Goal: Information Seeking & Learning: Learn about a topic

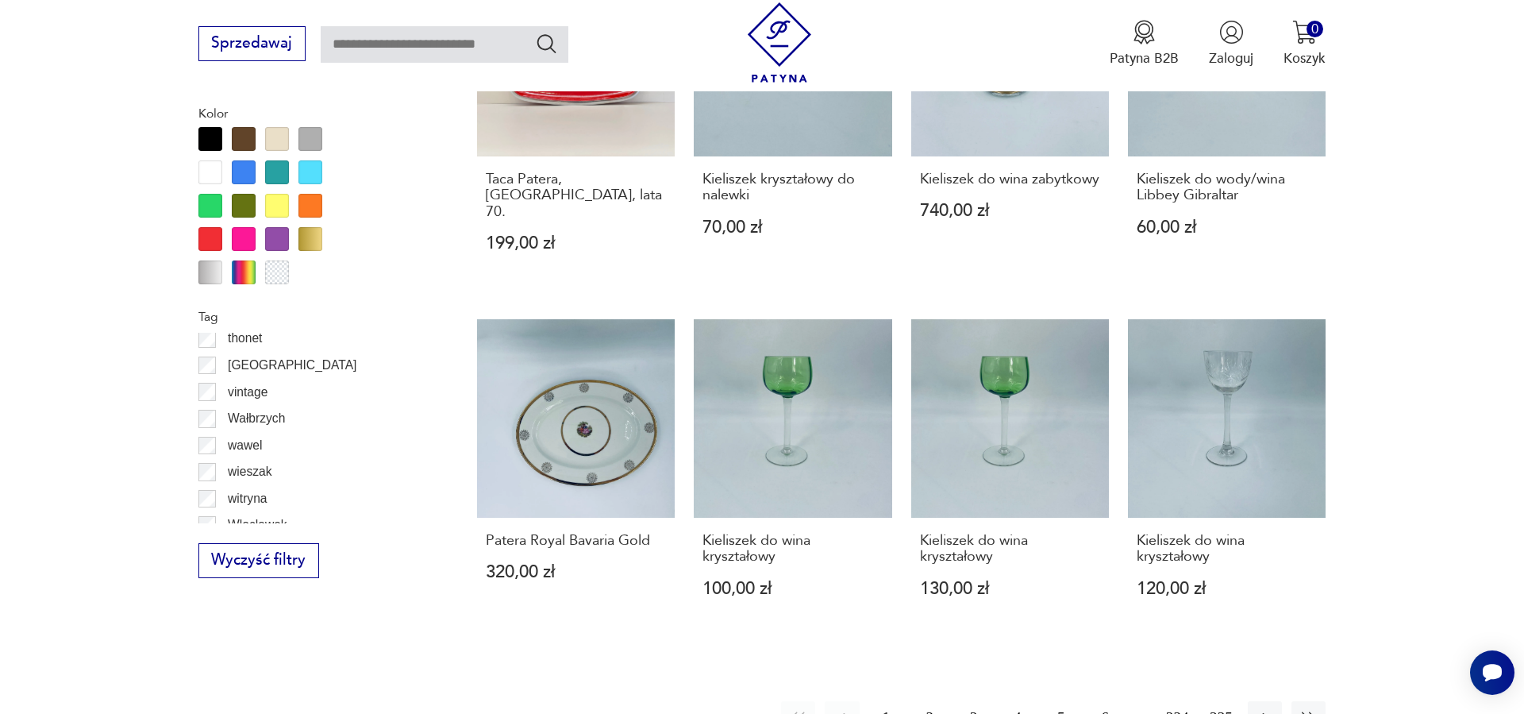
scroll to position [1600, 0]
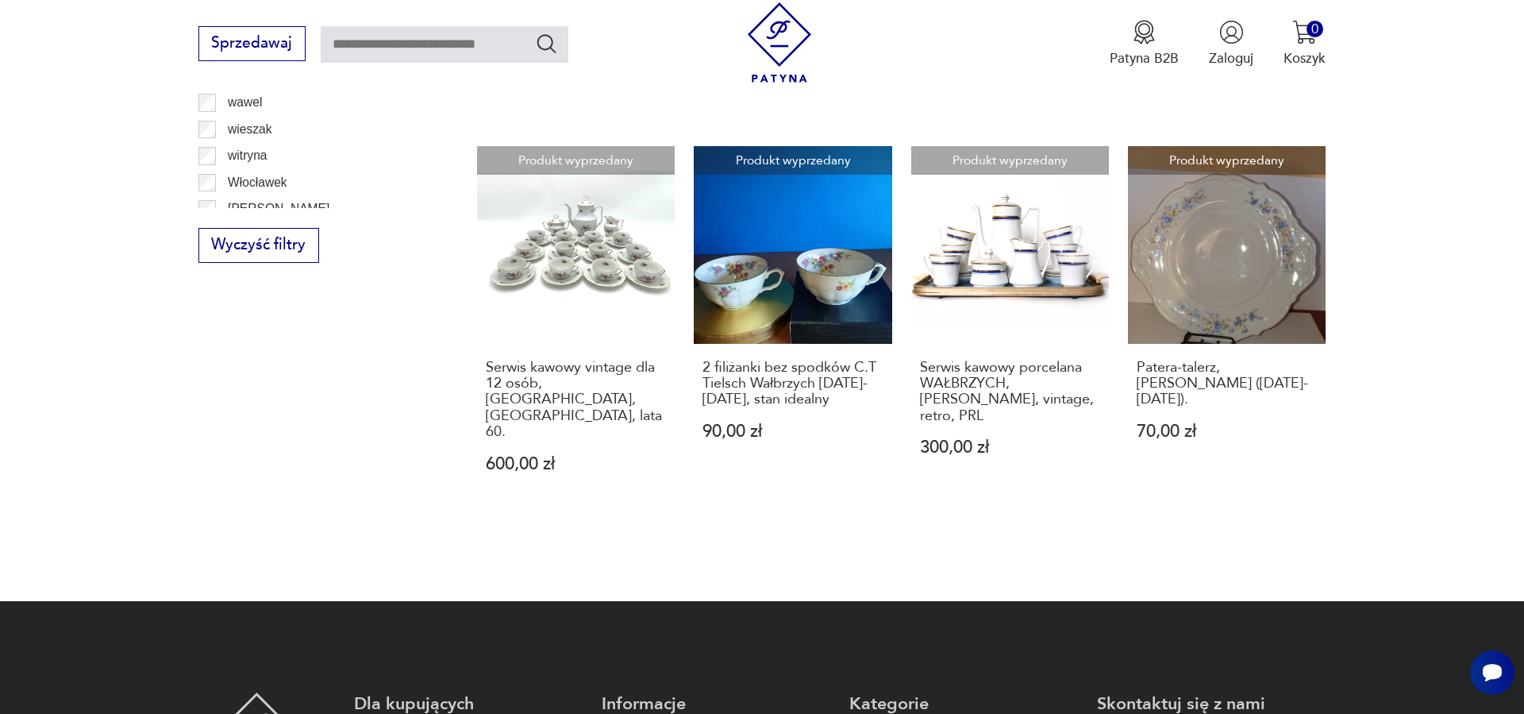
scroll to position [1662, 0]
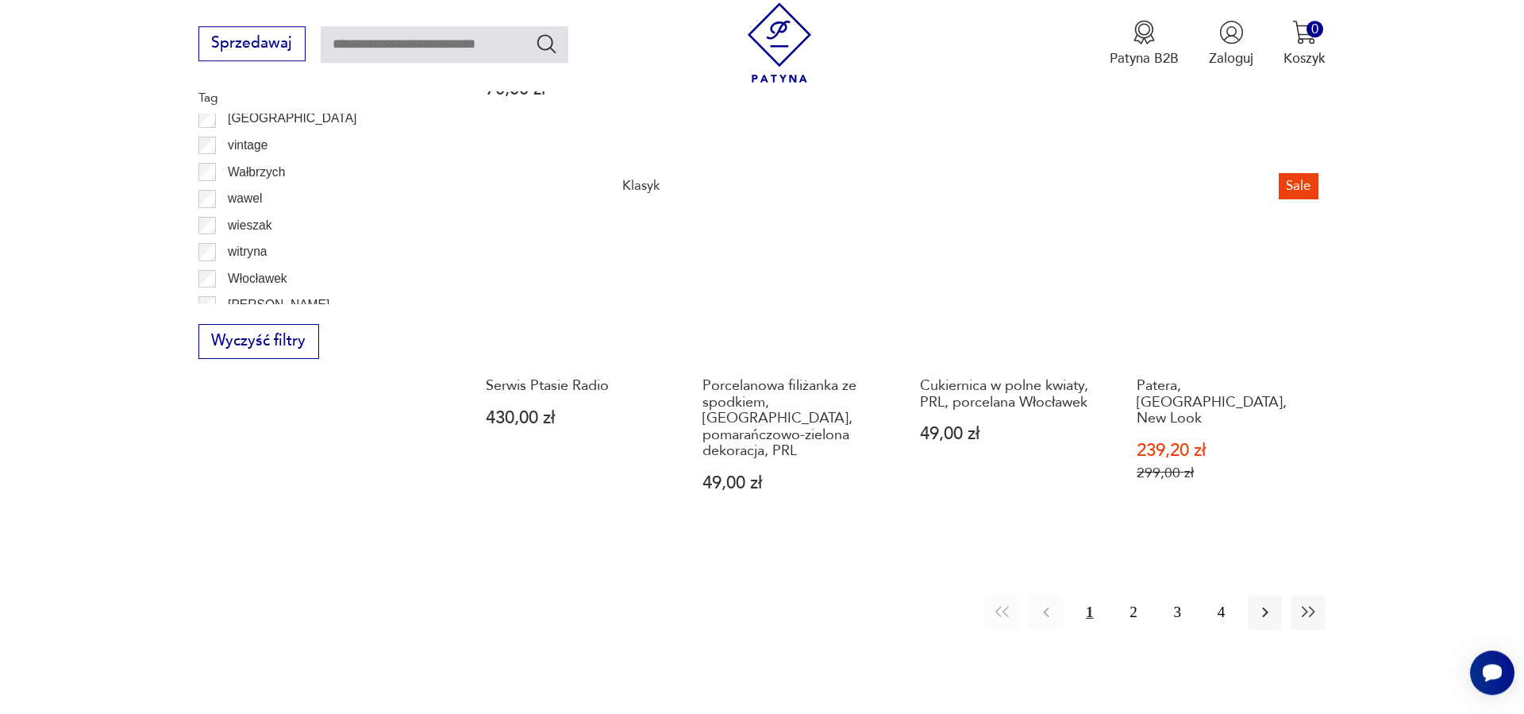
scroll to position [1824, 0]
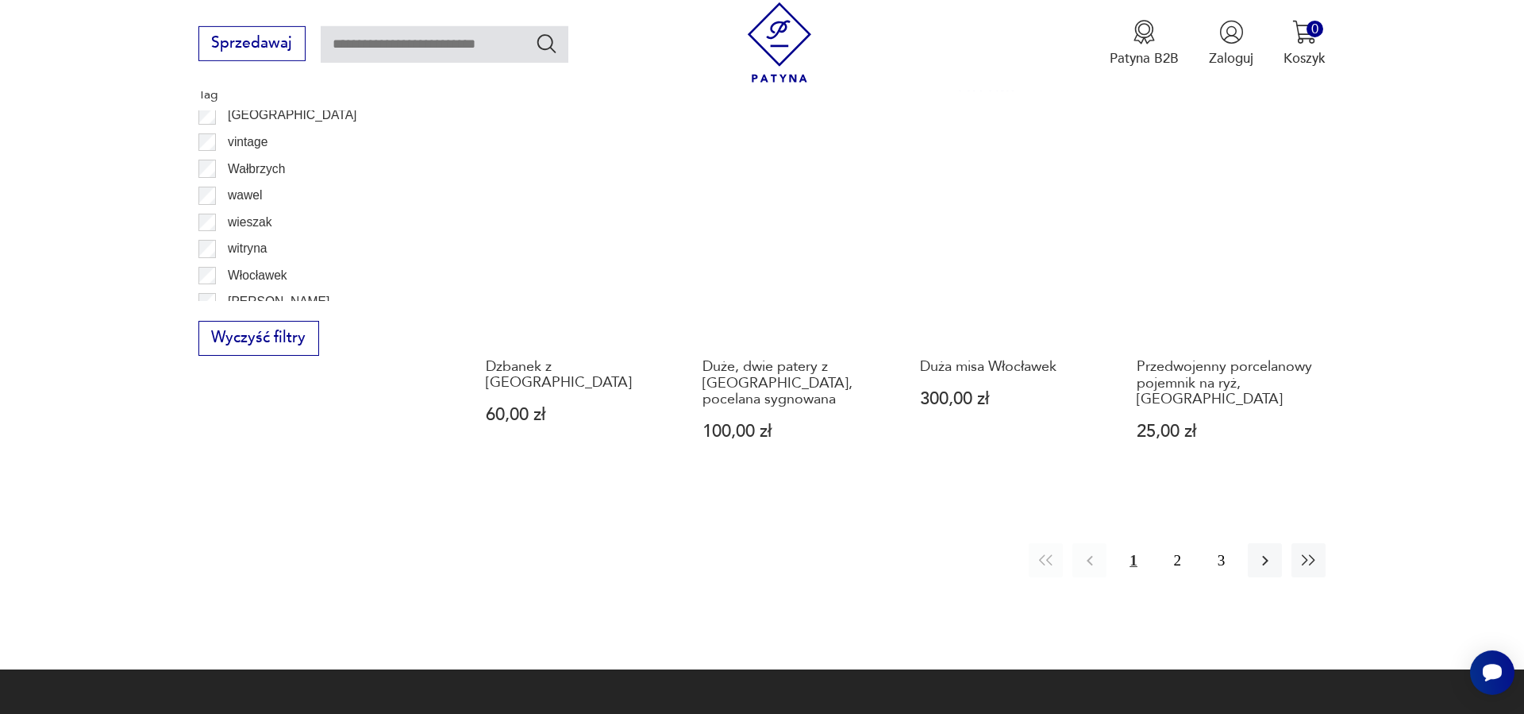
scroll to position [1824, 0]
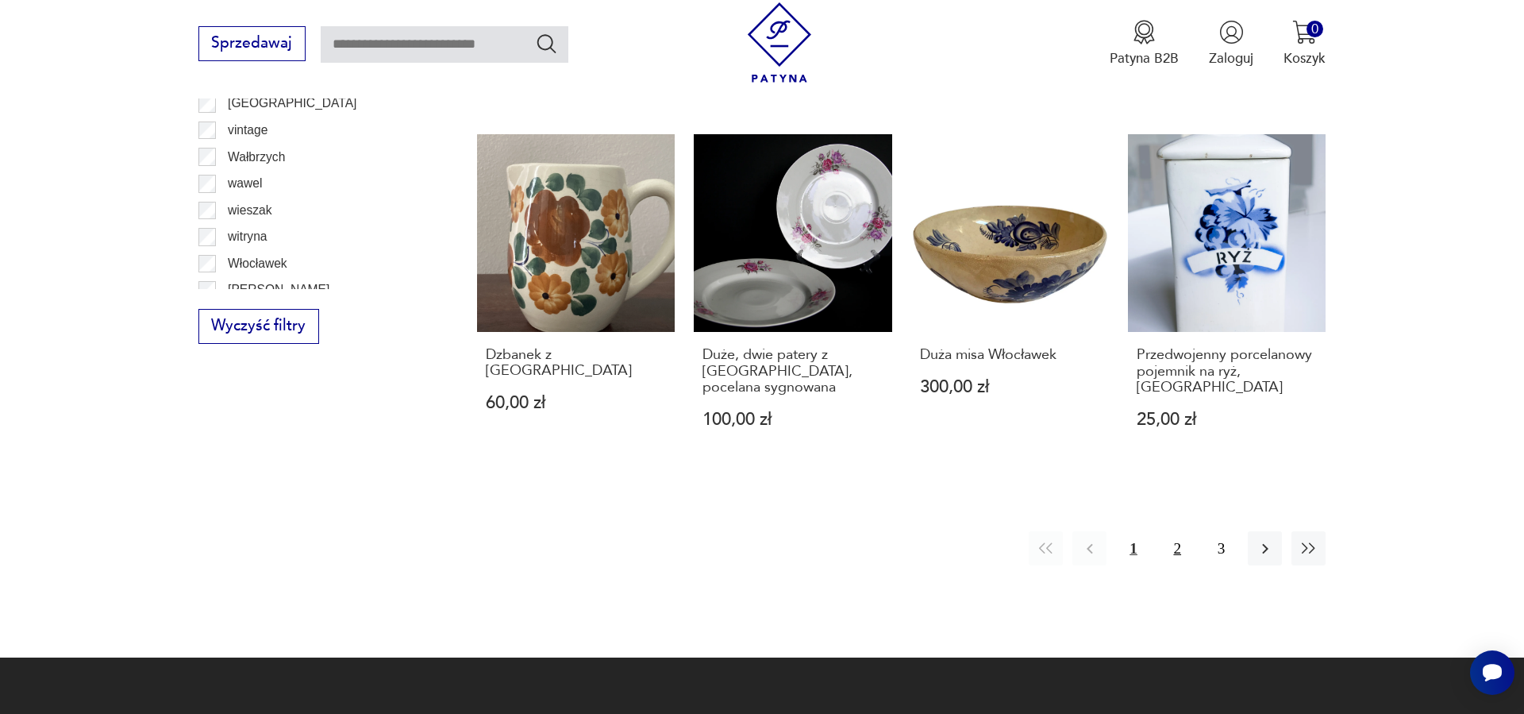
click at [1173, 537] on button "2" at bounding box center [1178, 548] width 34 height 34
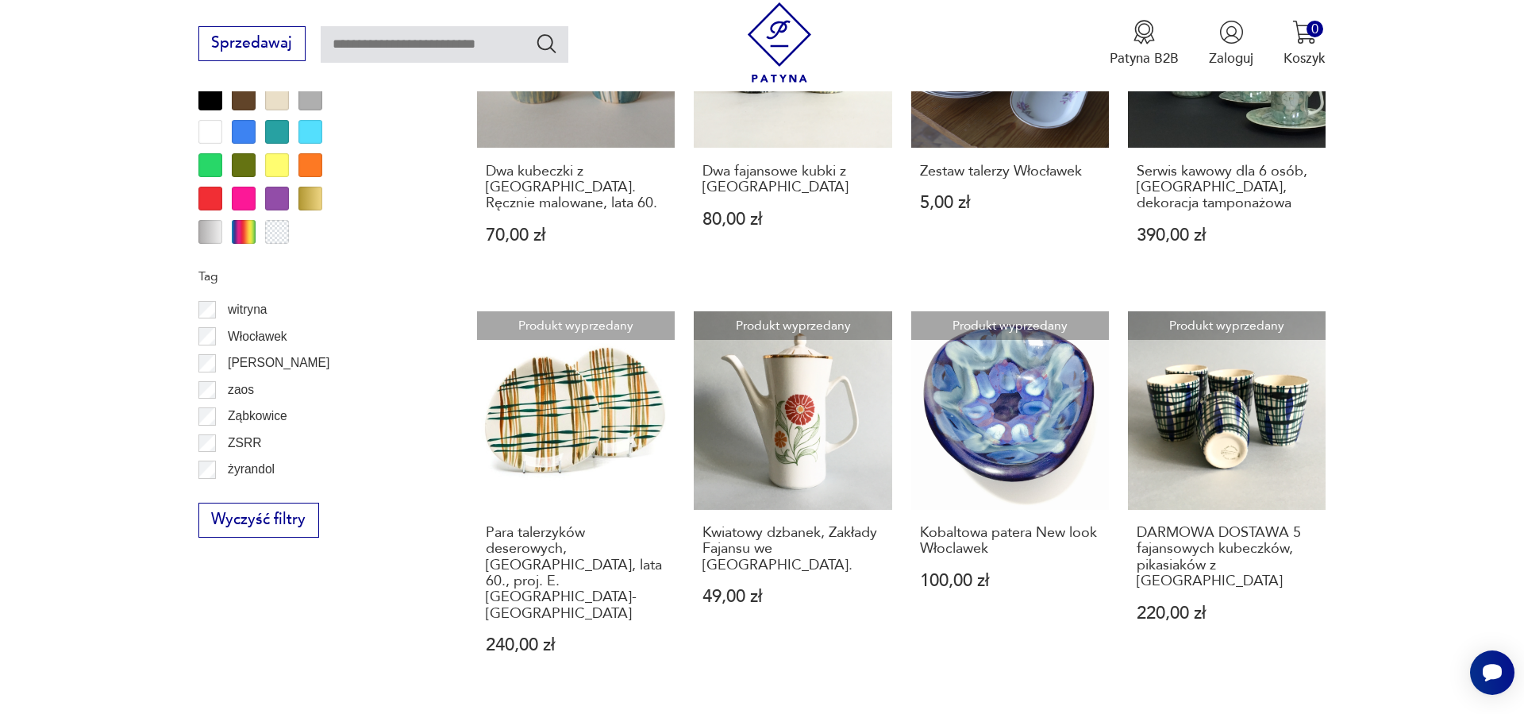
scroll to position [1662, 0]
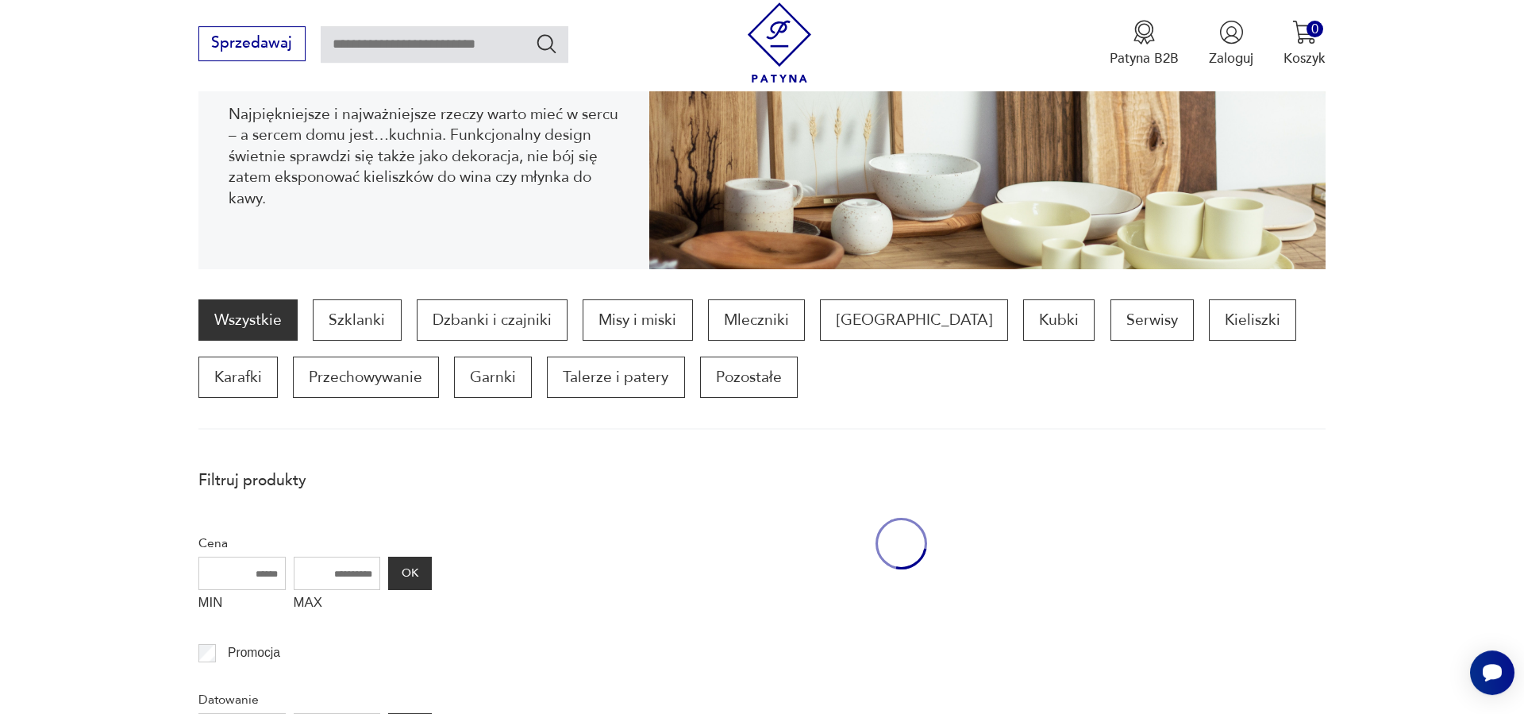
scroll to position [205, 0]
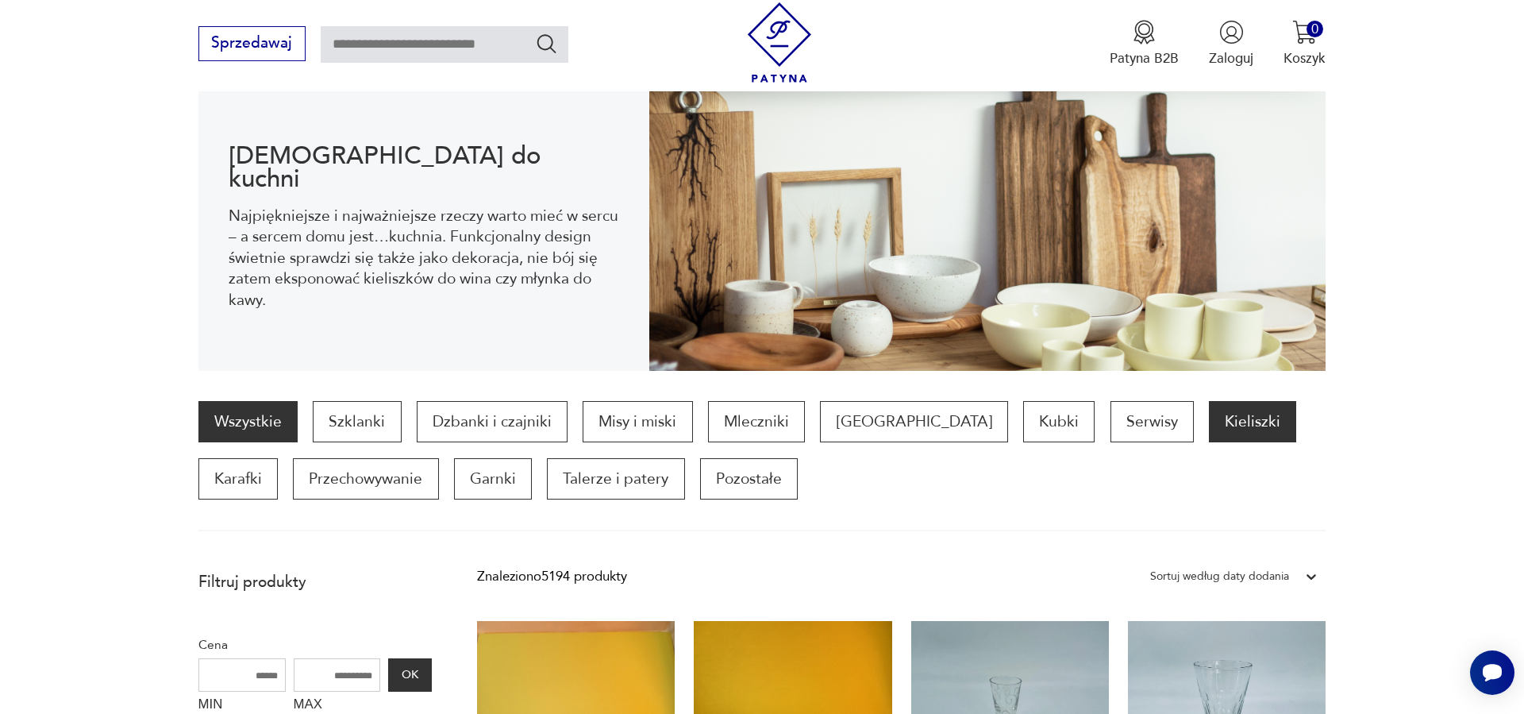
click at [1209, 419] on p "Kieliszki" at bounding box center [1252, 421] width 87 height 41
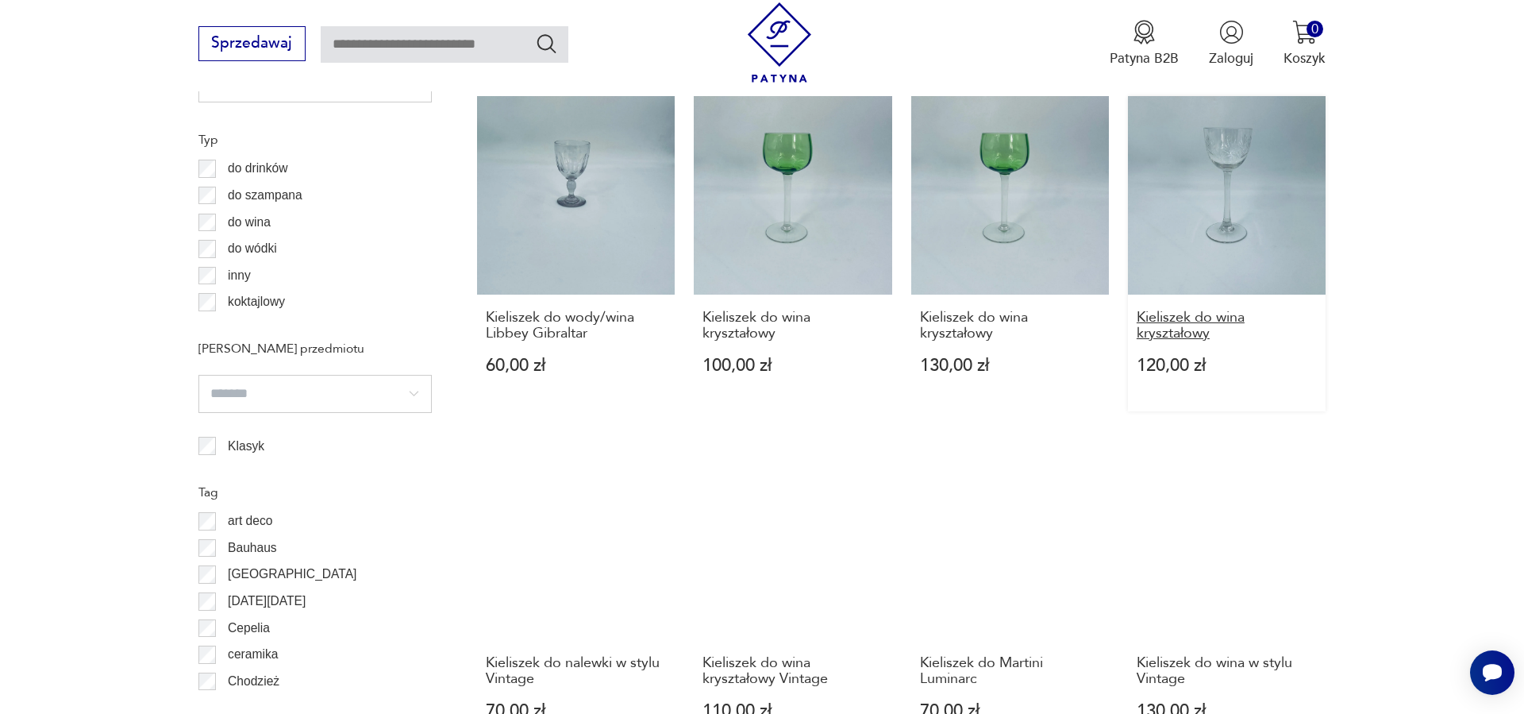
scroll to position [1743, 0]
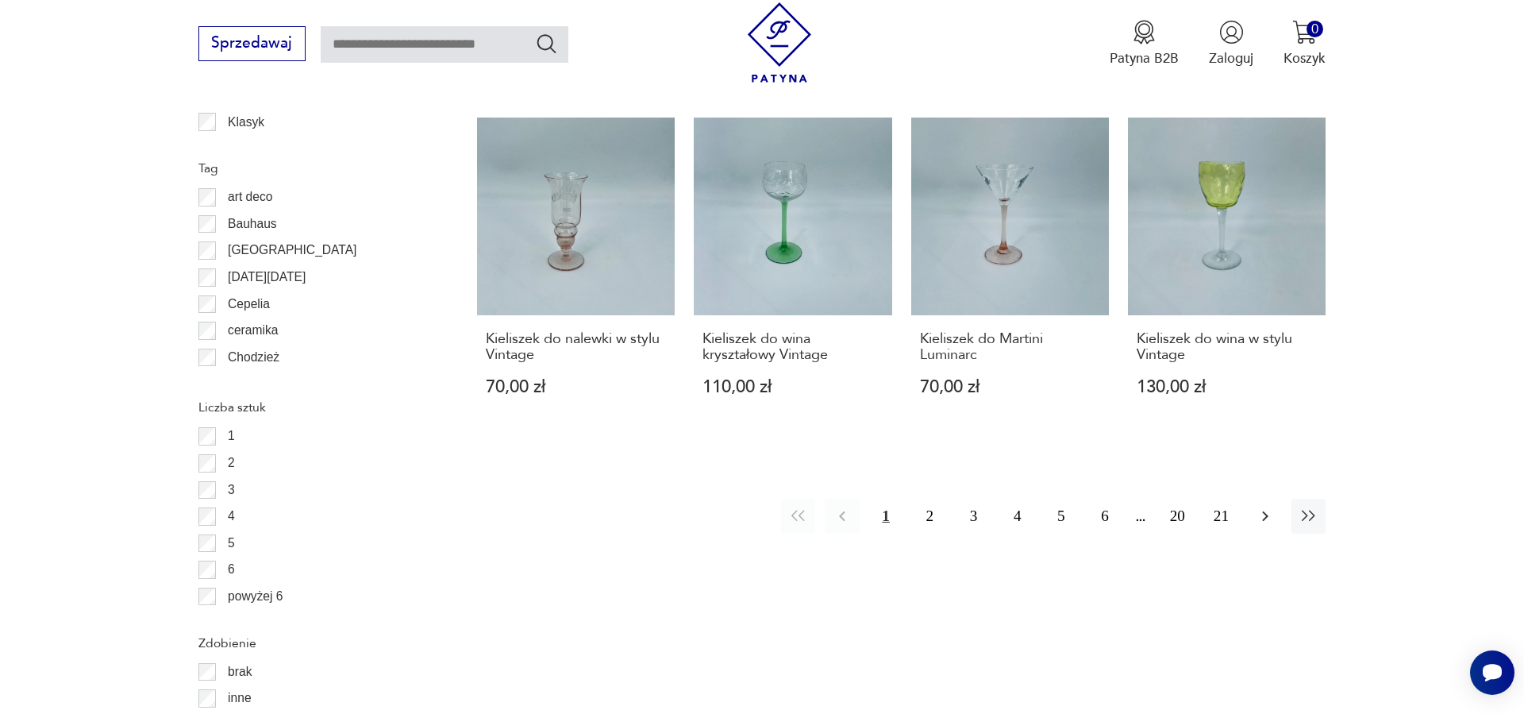
click at [1268, 516] on icon "button" at bounding box center [1265, 516] width 6 height 10
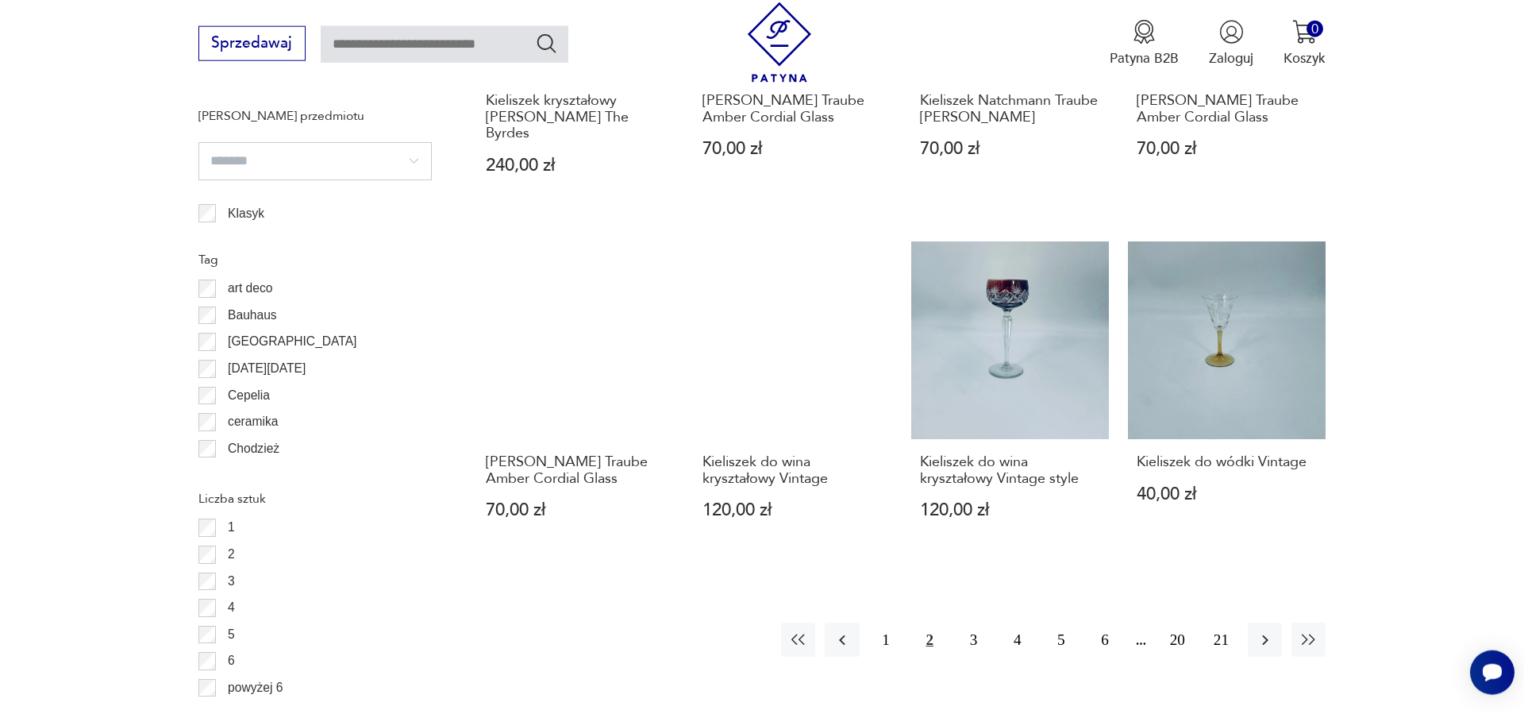
scroll to position [1743, 0]
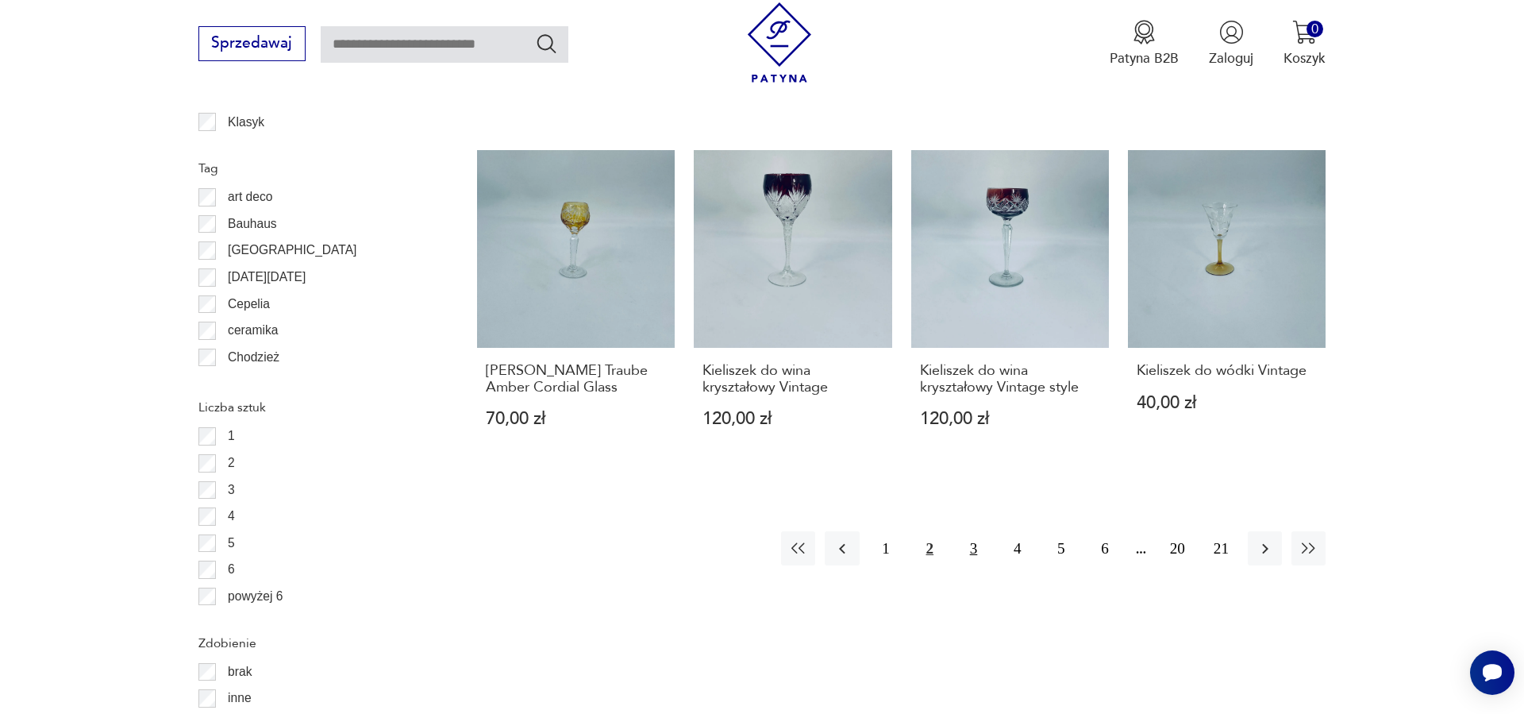
click at [976, 531] on button "3" at bounding box center [974, 548] width 34 height 34
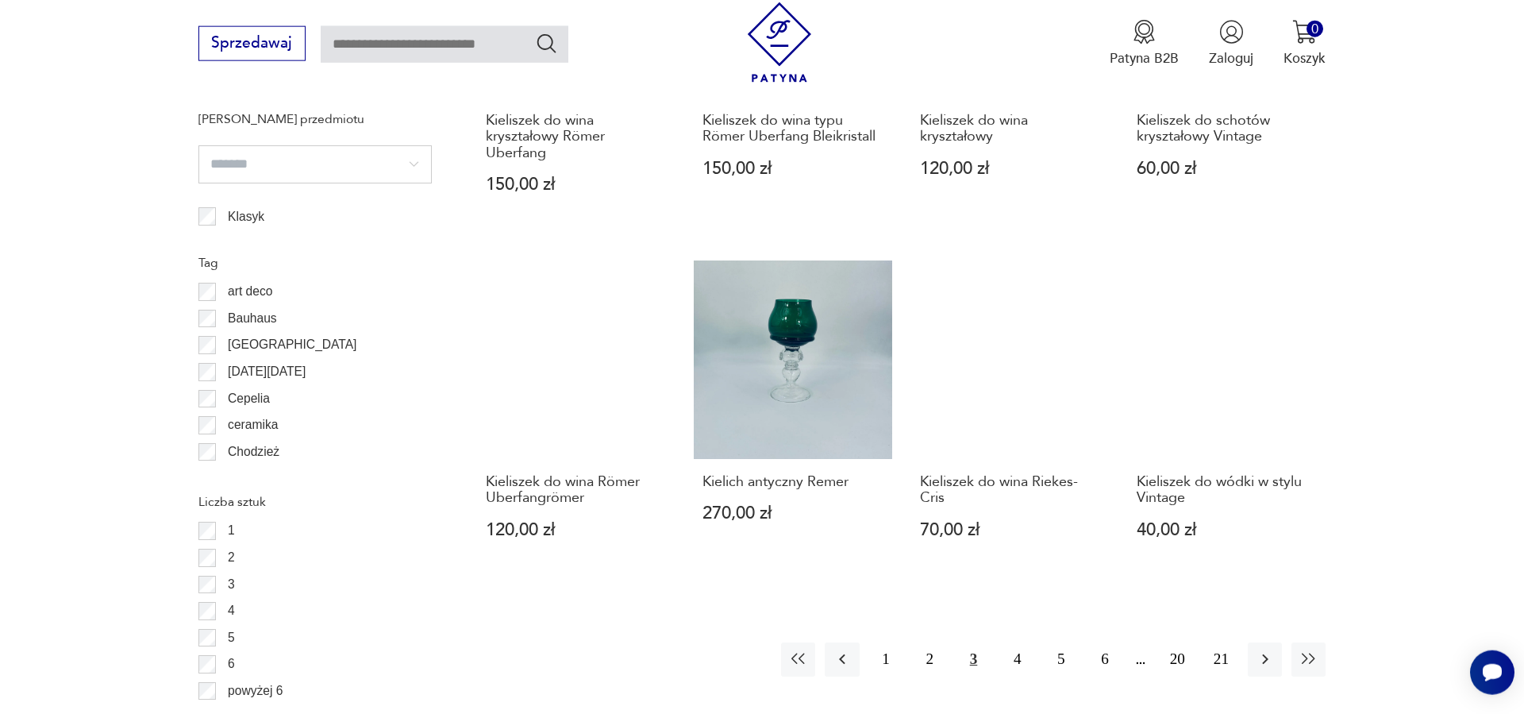
scroll to position [1743, 0]
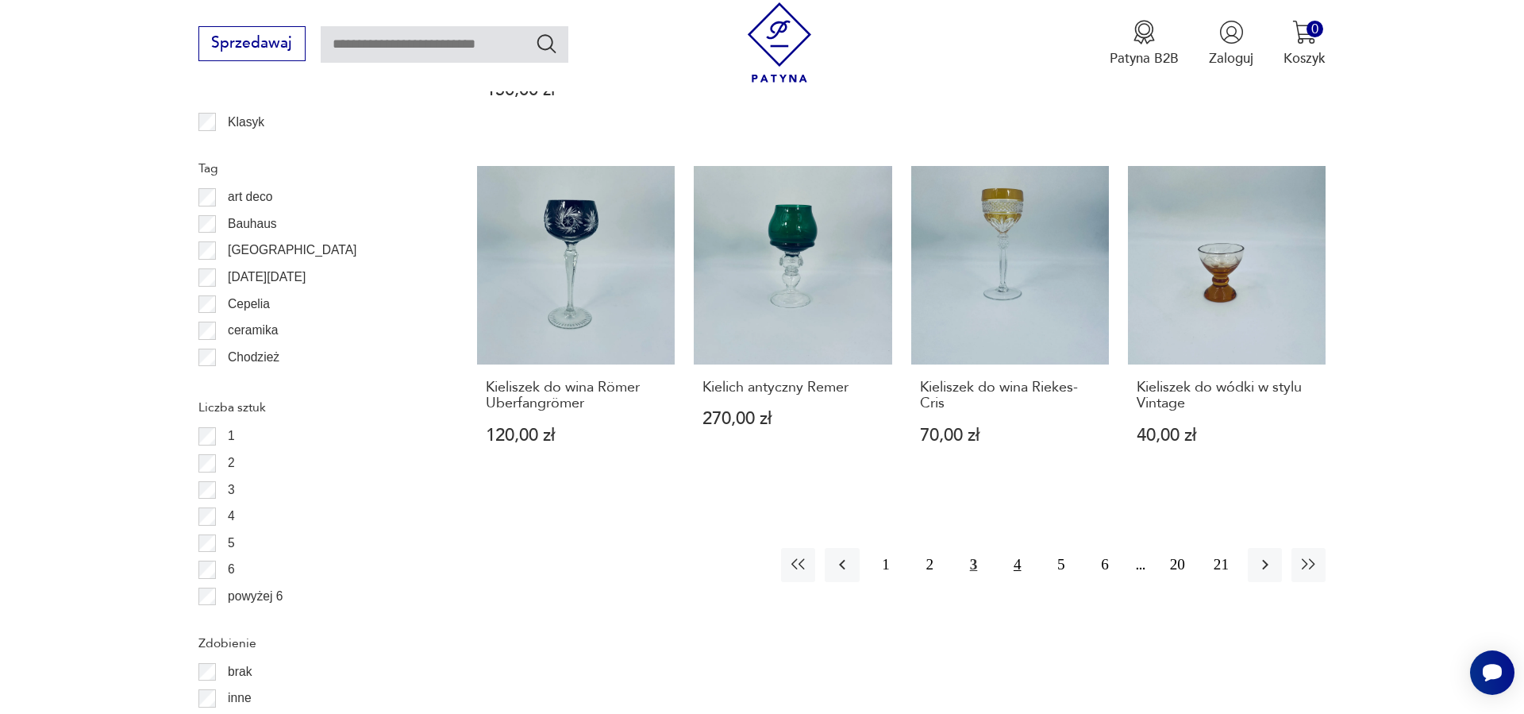
click at [1019, 548] on button "4" at bounding box center [1017, 565] width 34 height 34
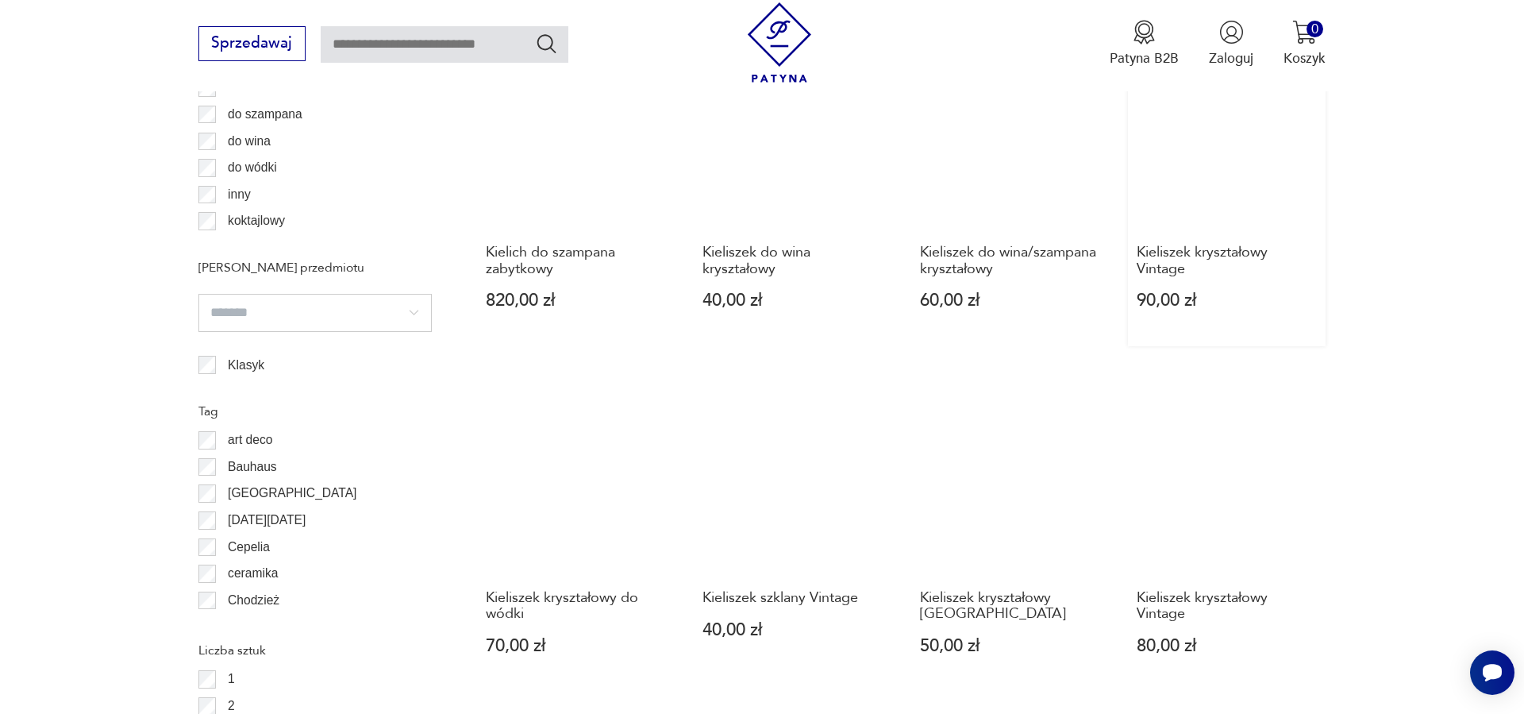
scroll to position [1662, 0]
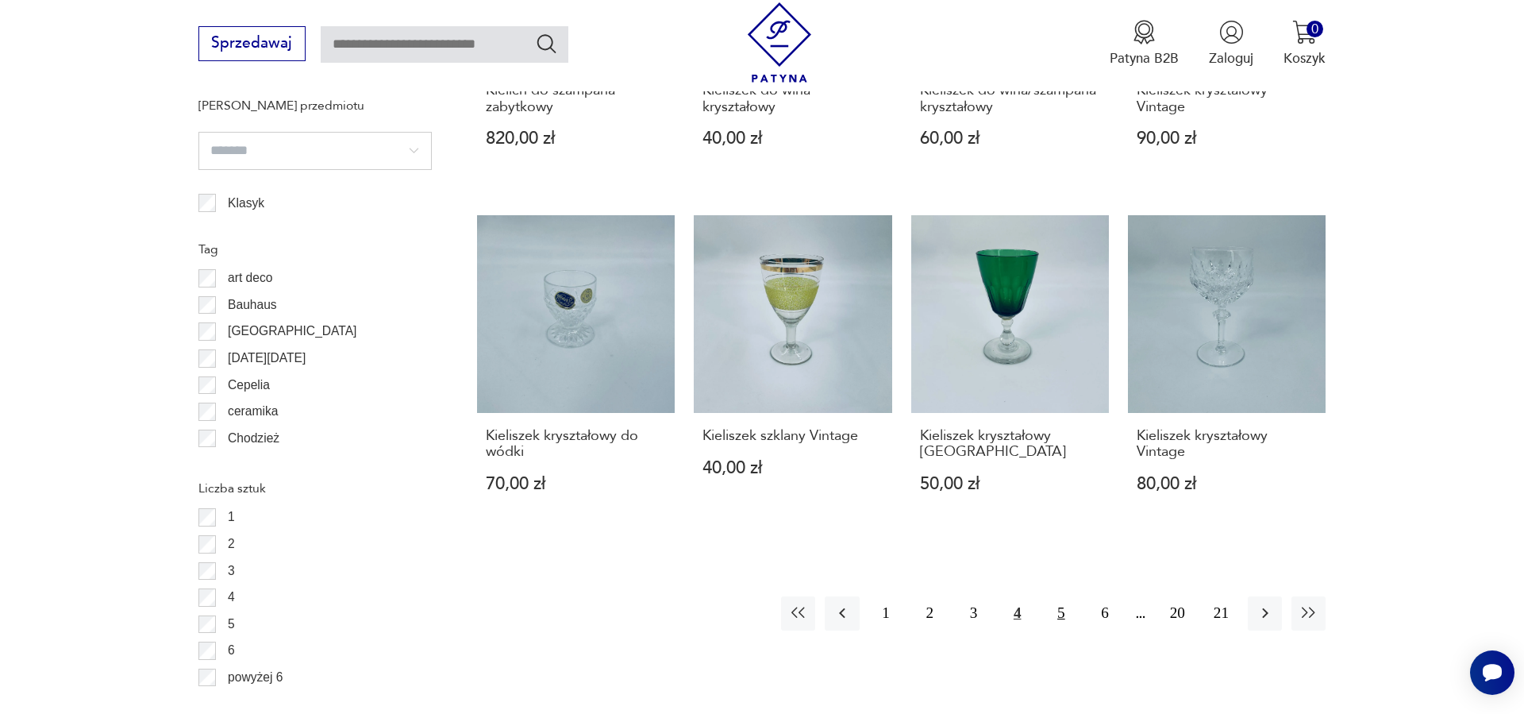
click at [1065, 597] on button "5" at bounding box center [1061, 613] width 34 height 34
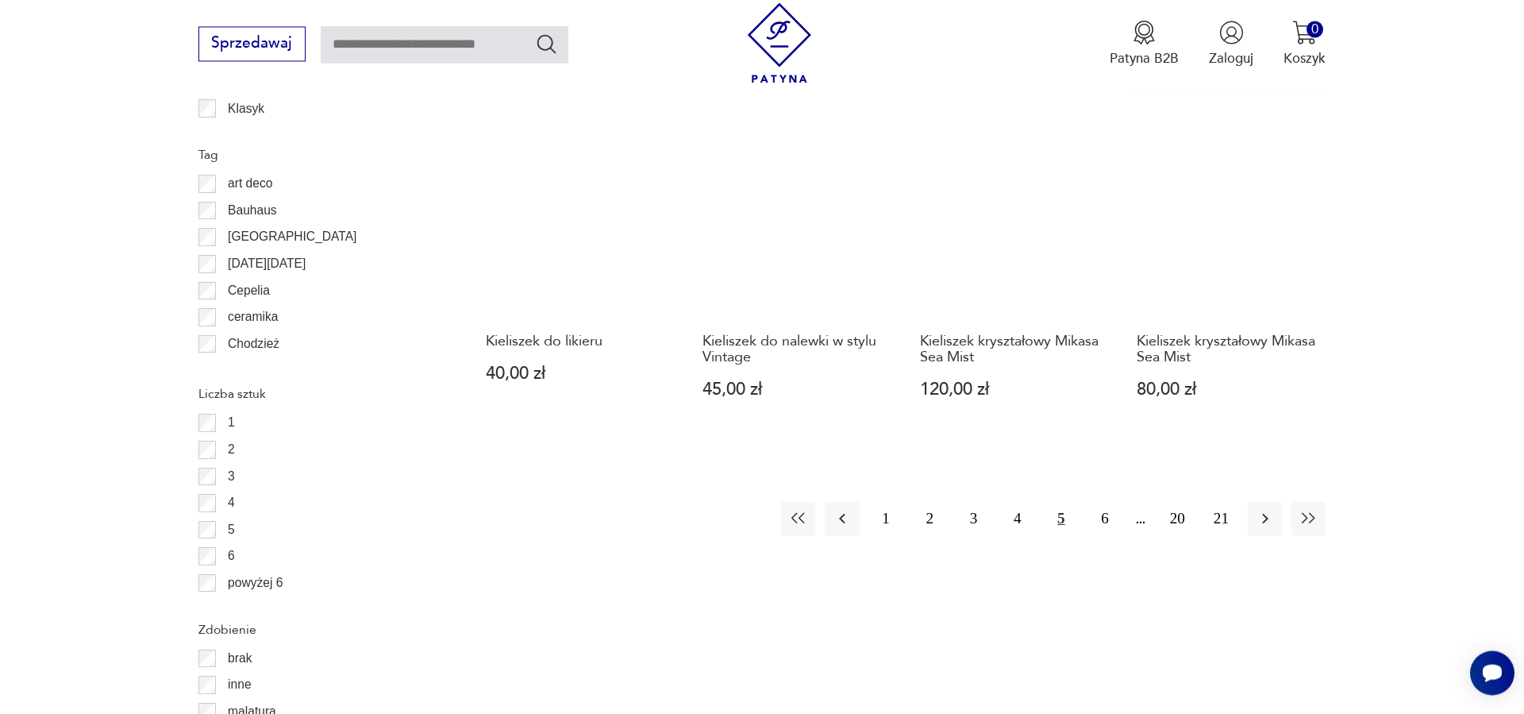
scroll to position [1824, 0]
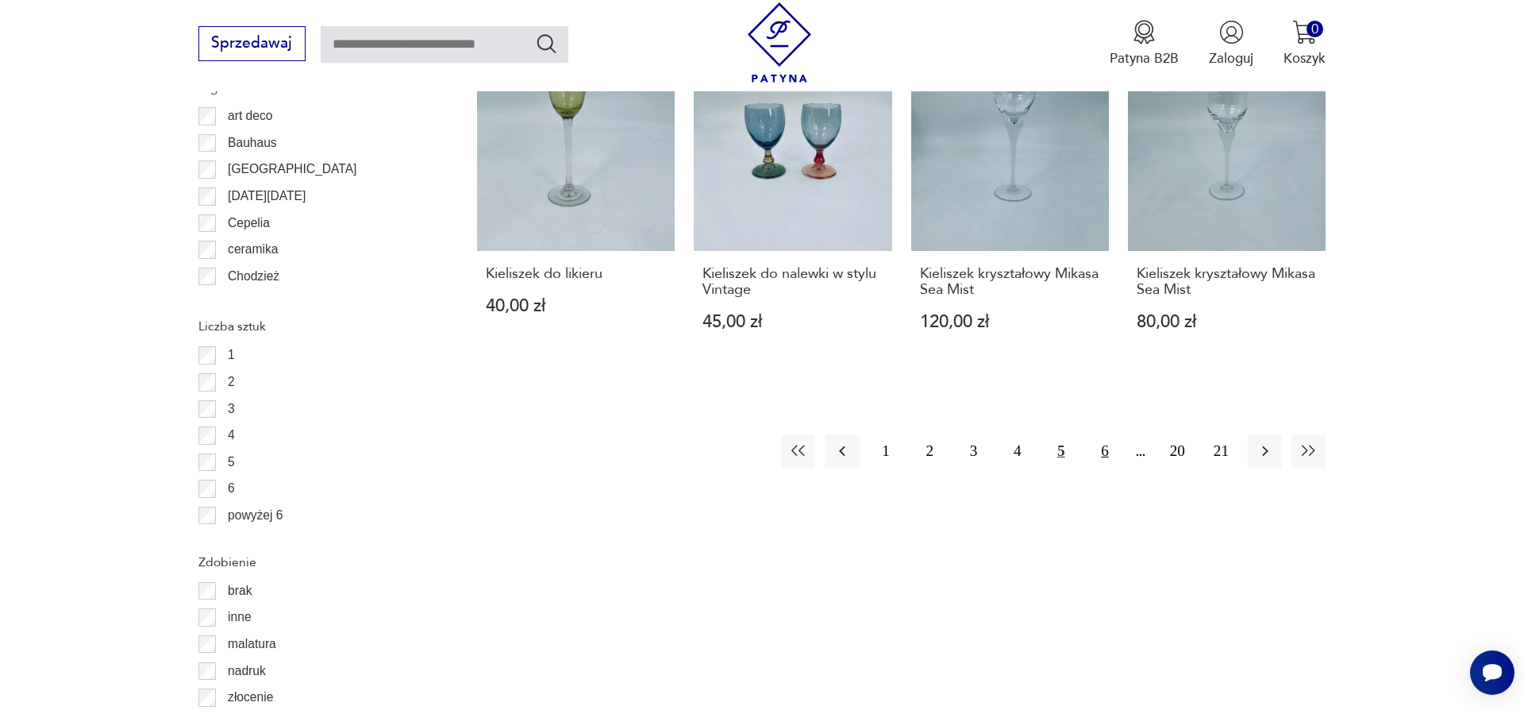
click at [1110, 450] on button "6" at bounding box center [1105, 451] width 34 height 34
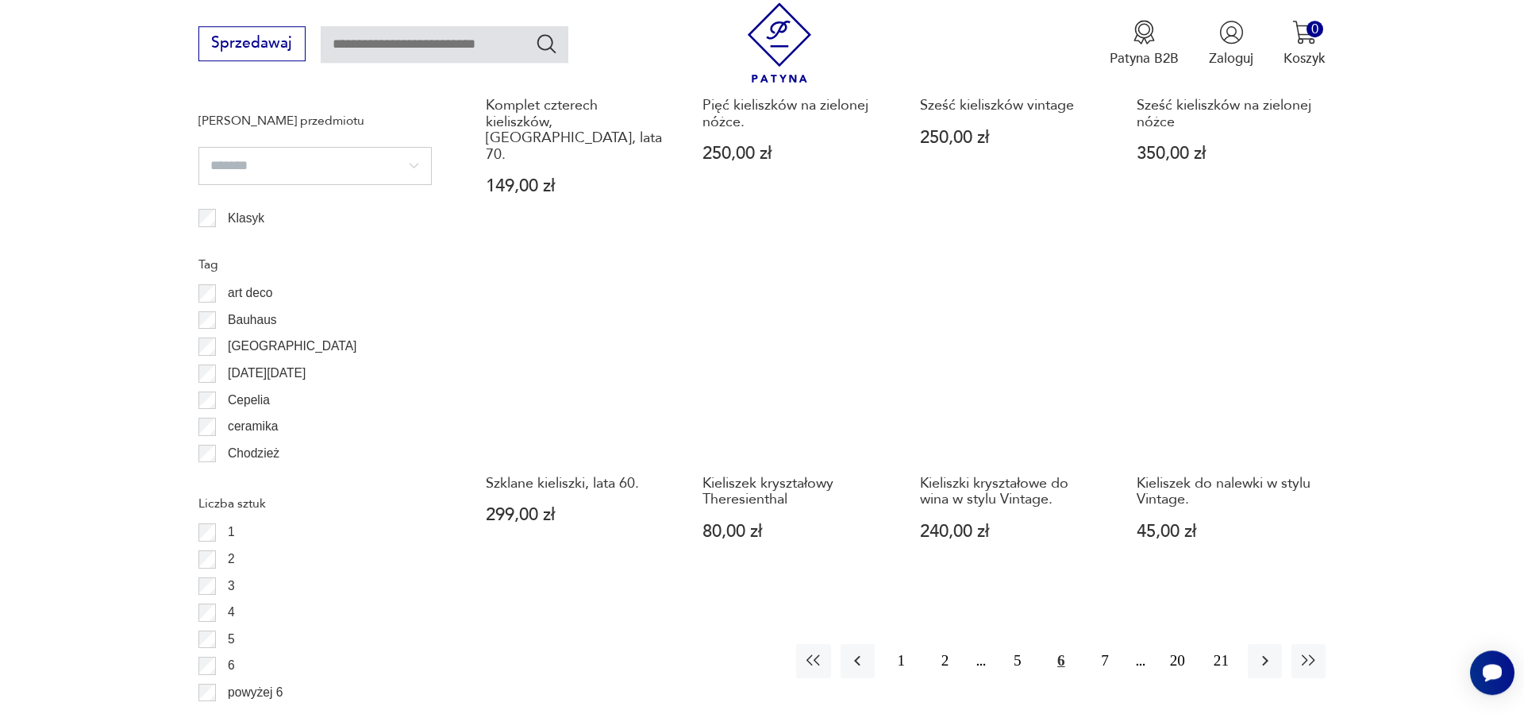
scroll to position [1662, 0]
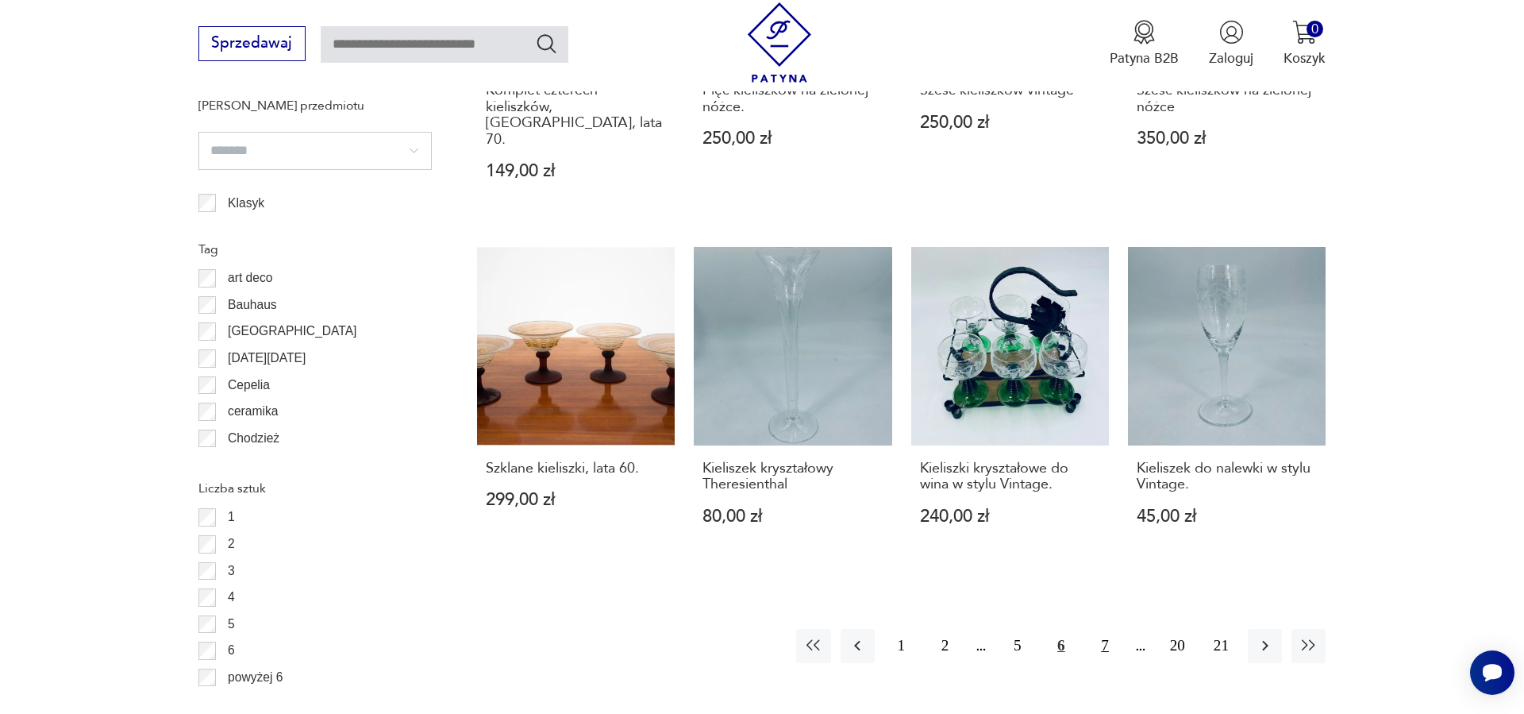
click at [1107, 629] on button "7" at bounding box center [1105, 646] width 34 height 34
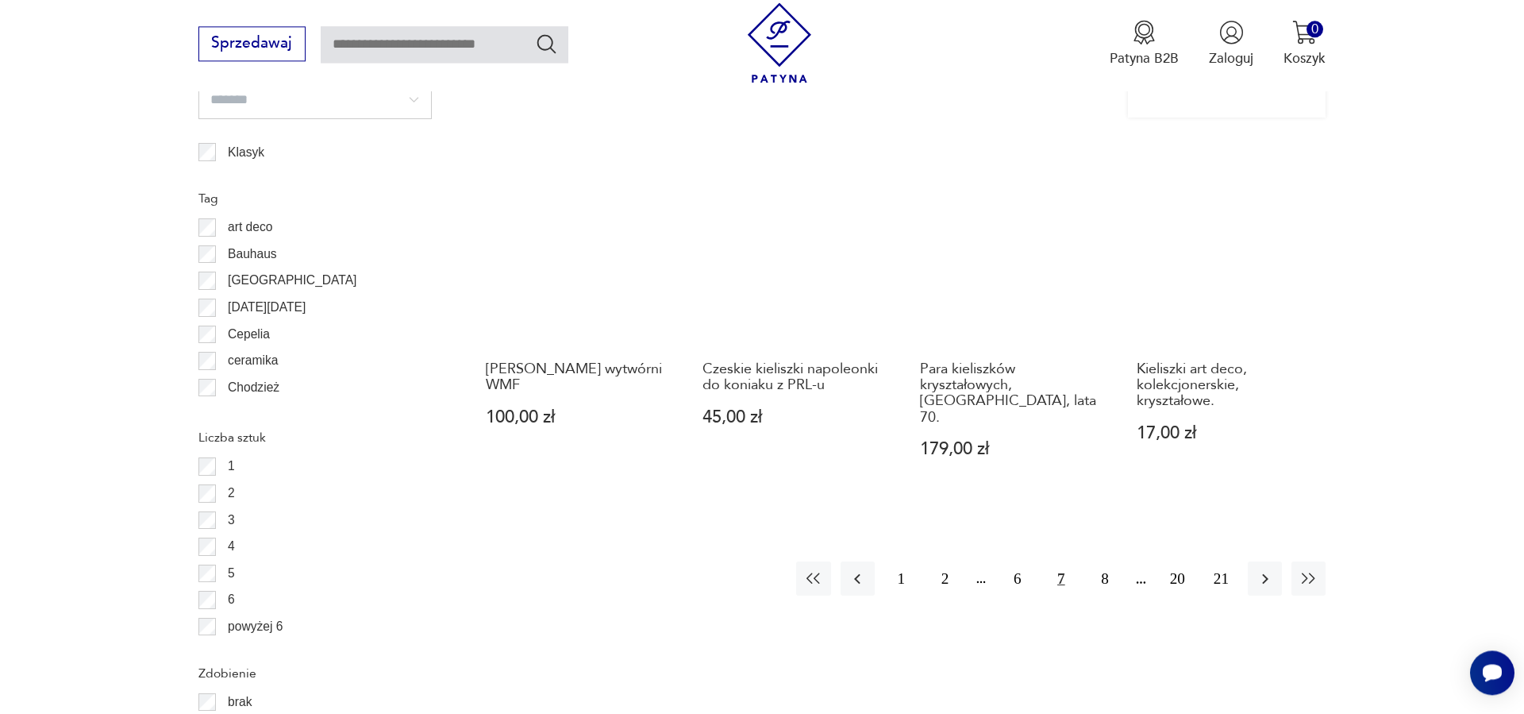
scroll to position [1743, 0]
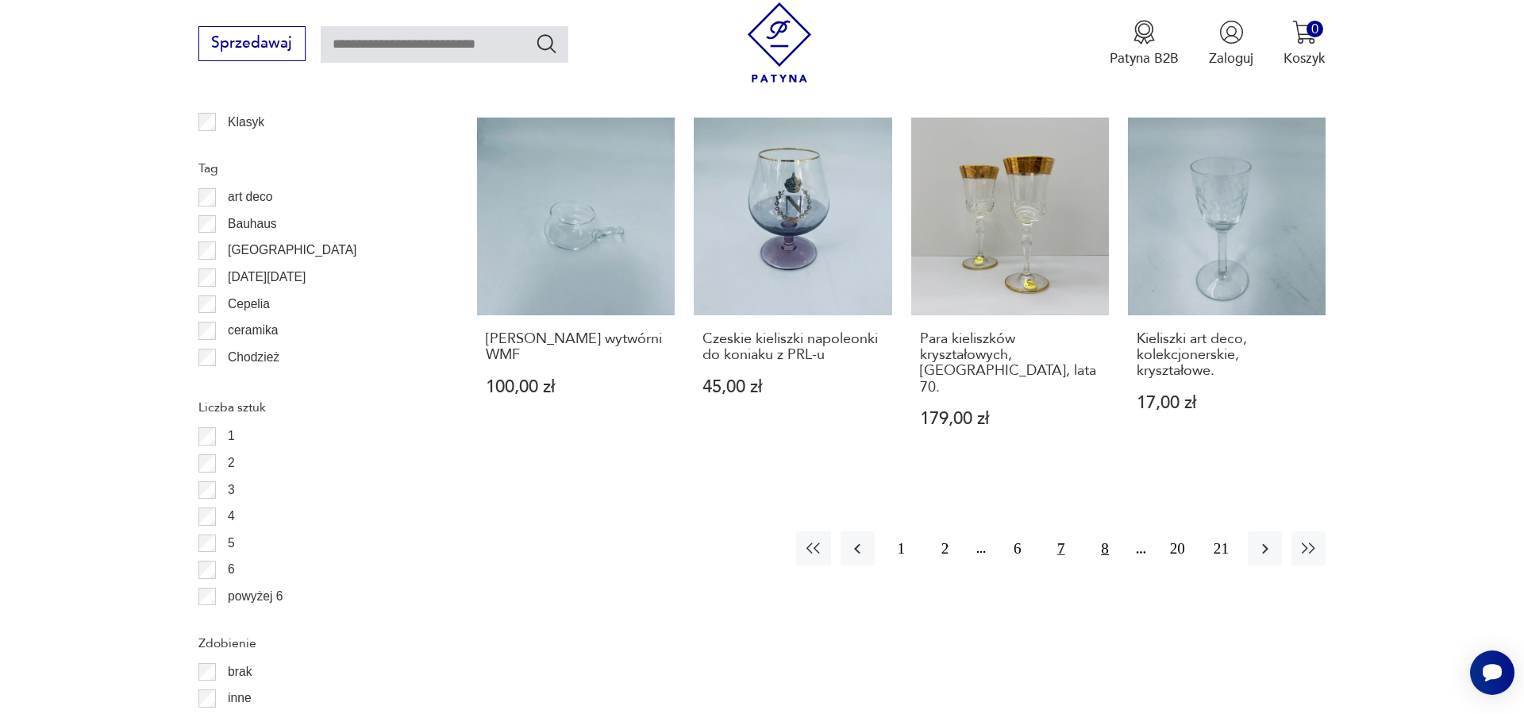
click at [1105, 533] on button "8" at bounding box center [1105, 548] width 34 height 34
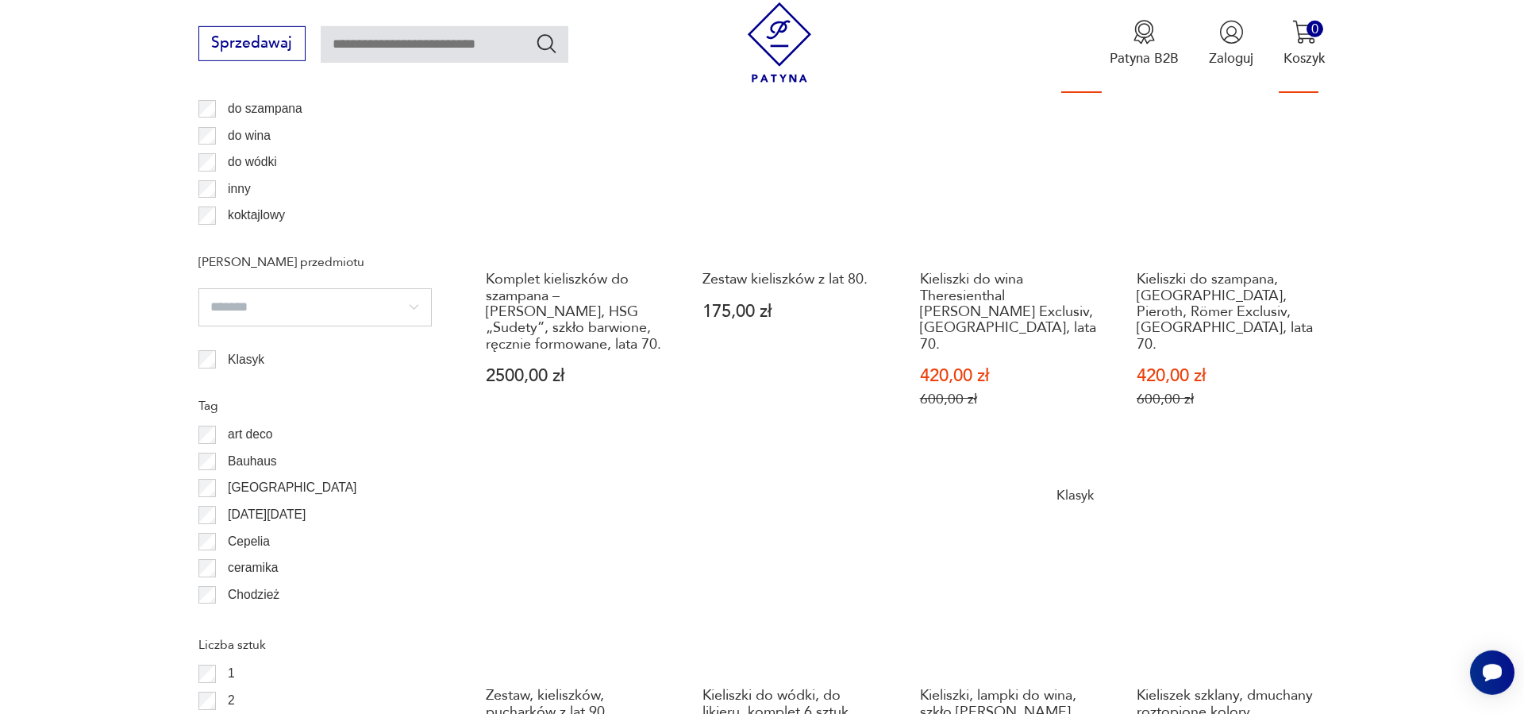
scroll to position [1419, 0]
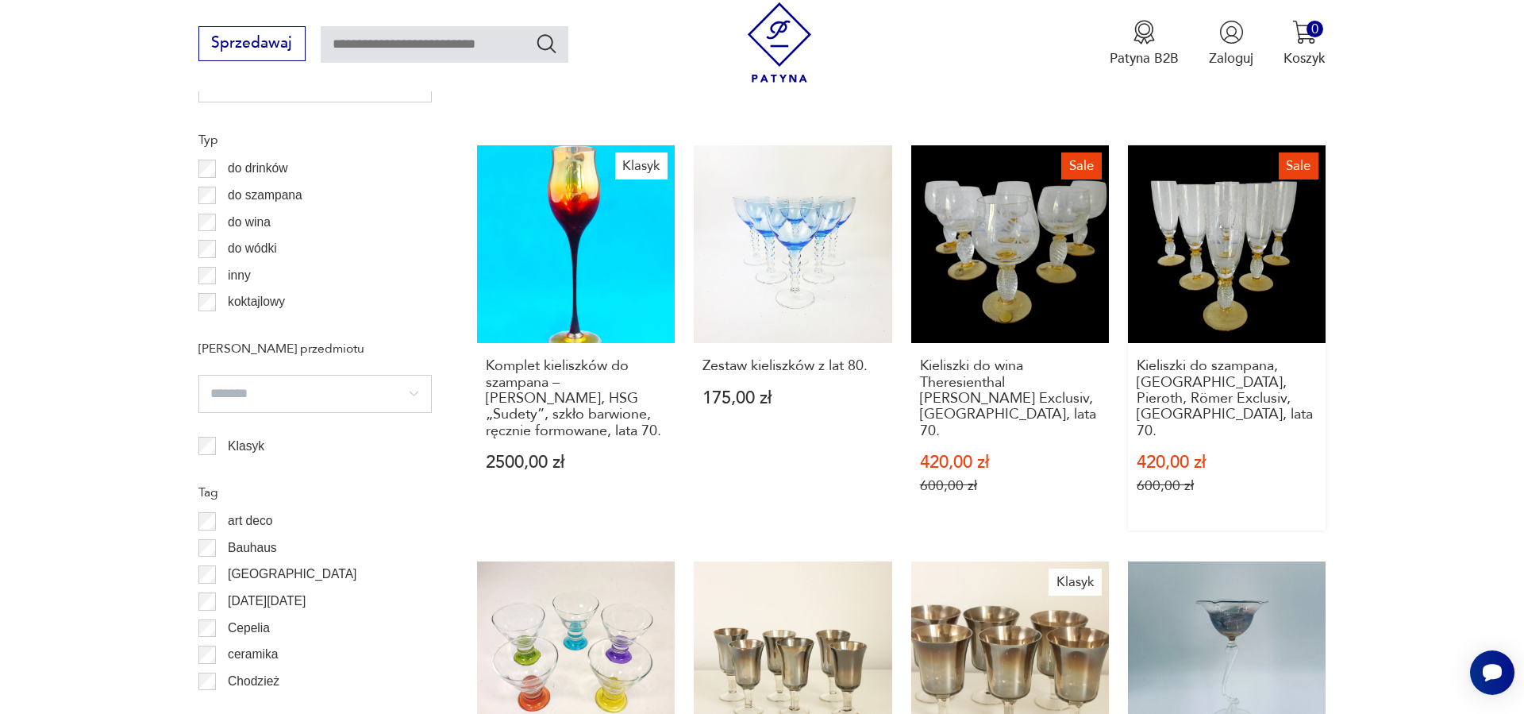
click at [1232, 284] on link "Sale Kieliszki do szampana, [GEOGRAPHIC_DATA], Pieroth, Römer Exclusiv, [DEMOGR…" at bounding box center [1227, 338] width 198 height 386
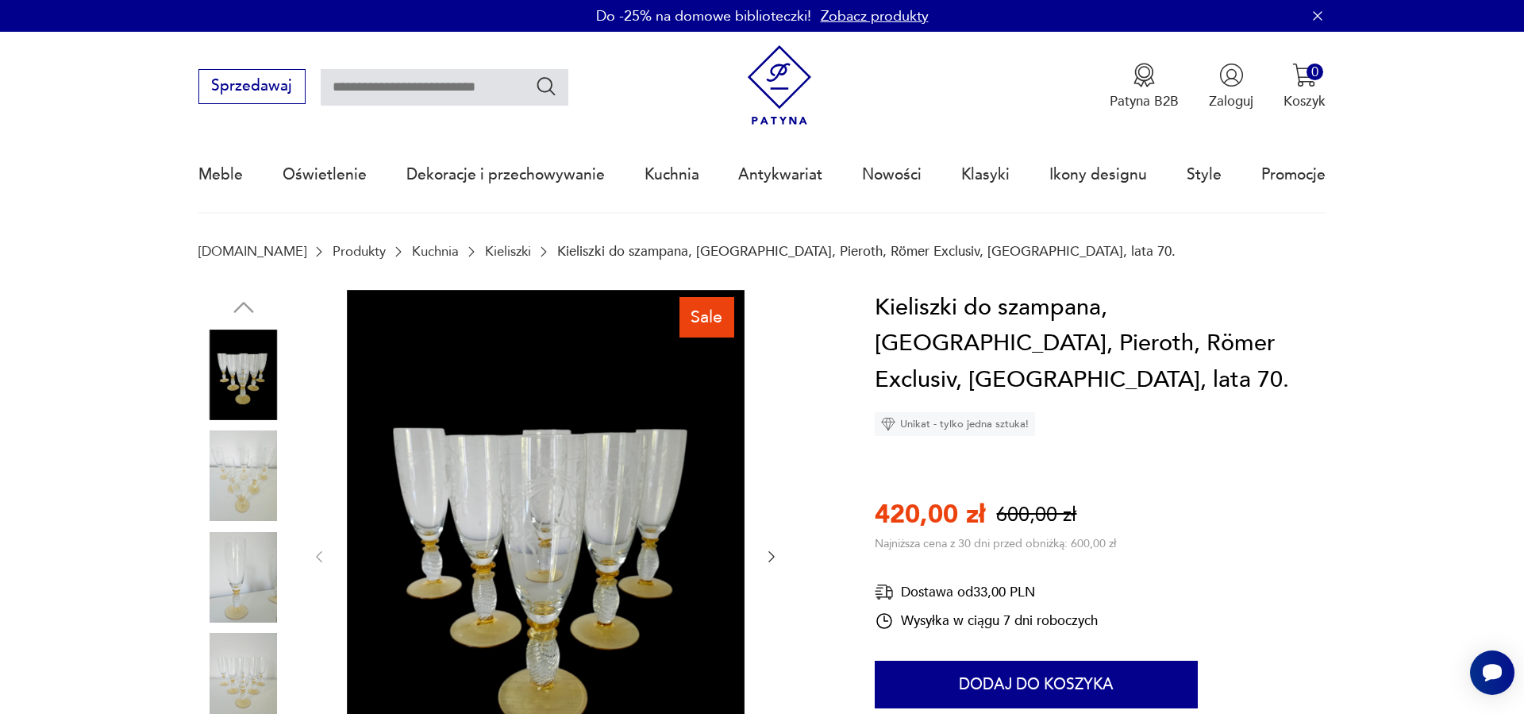
click at [228, 485] on img at bounding box center [243, 475] width 91 height 91
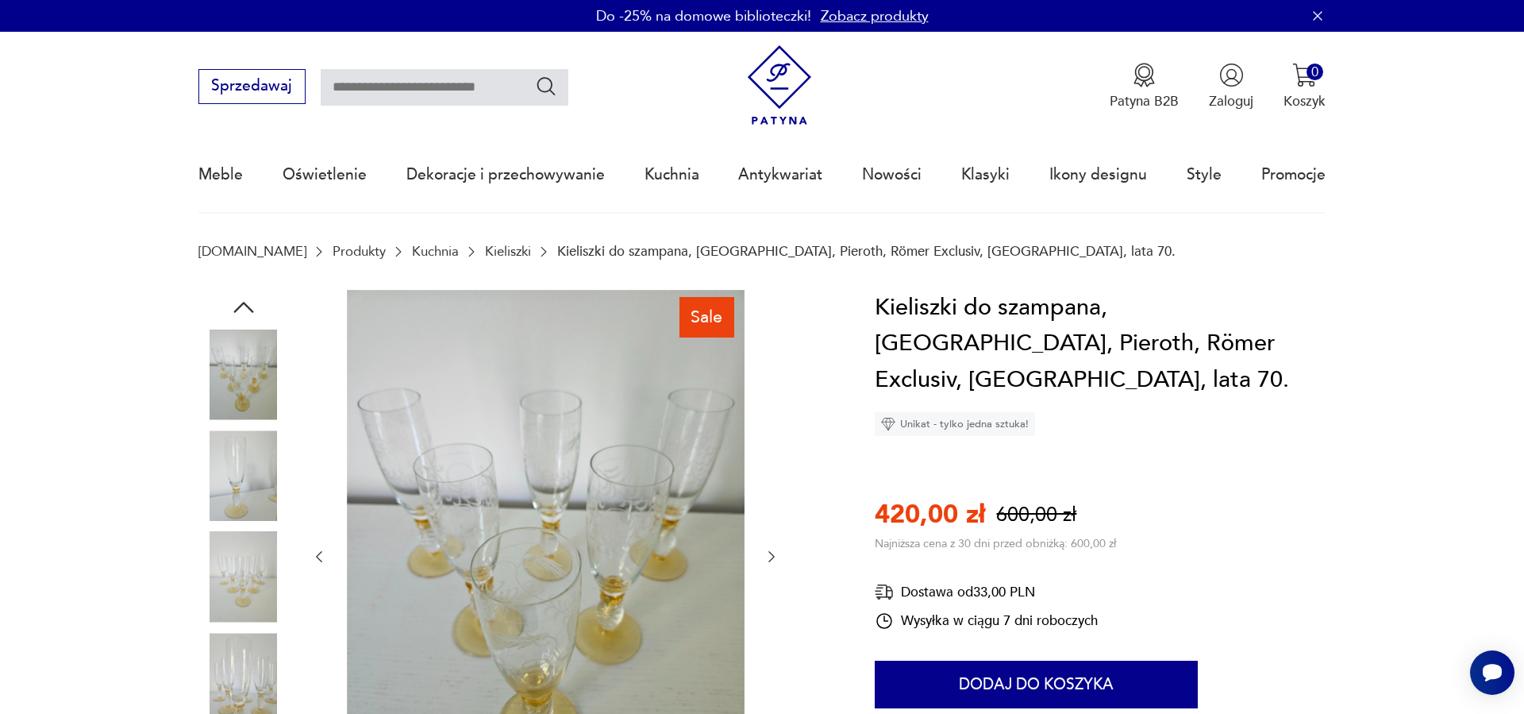
click at [240, 568] on img at bounding box center [243, 577] width 91 height 91
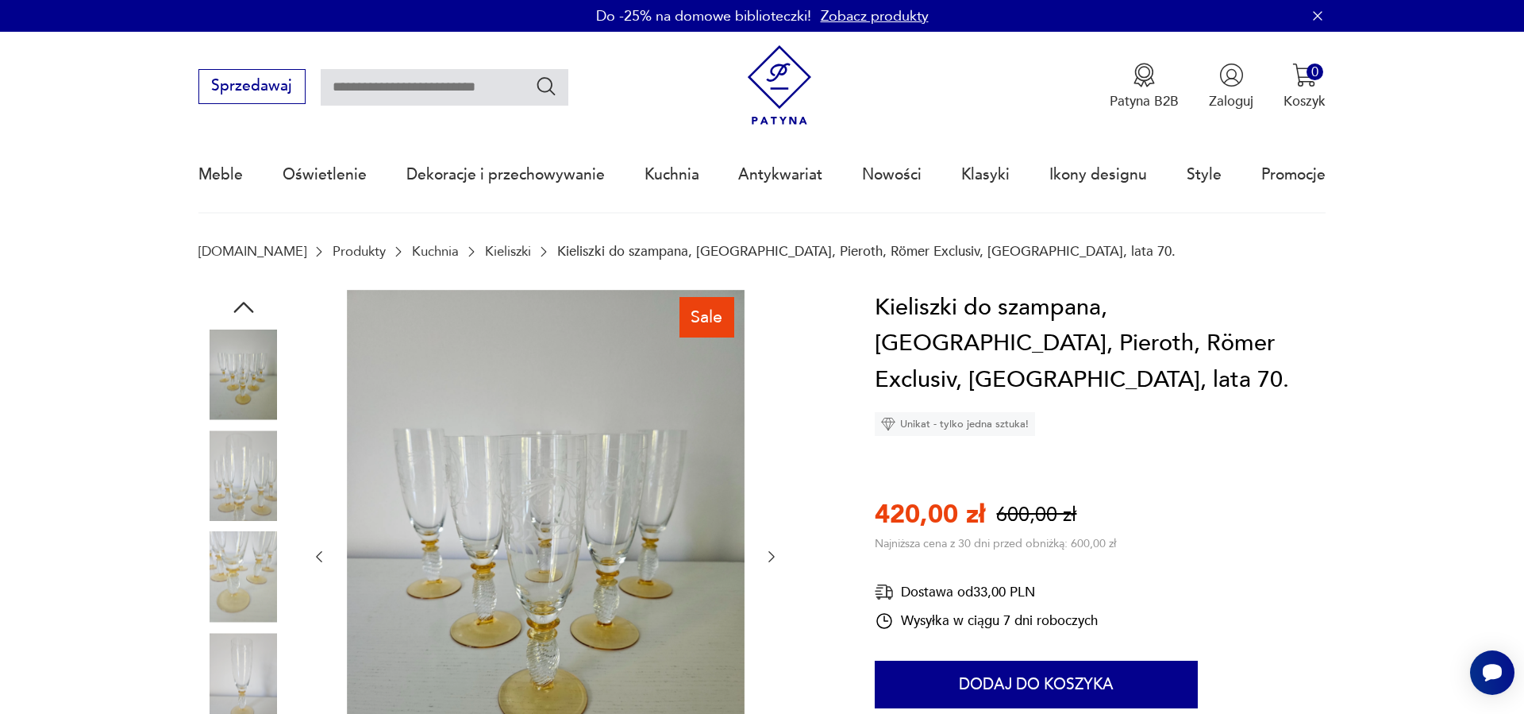
click at [256, 649] on img at bounding box center [243, 678] width 91 height 91
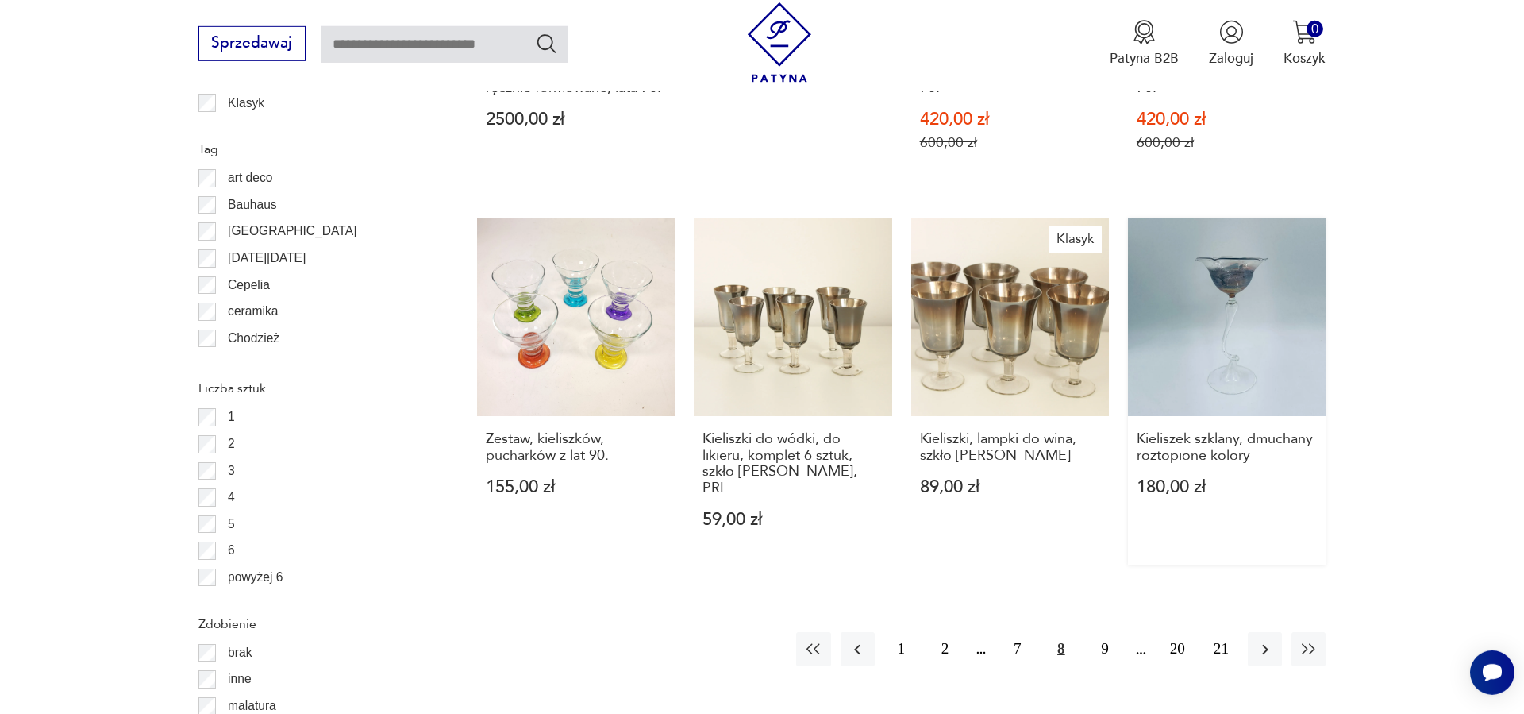
scroll to position [1829, 0]
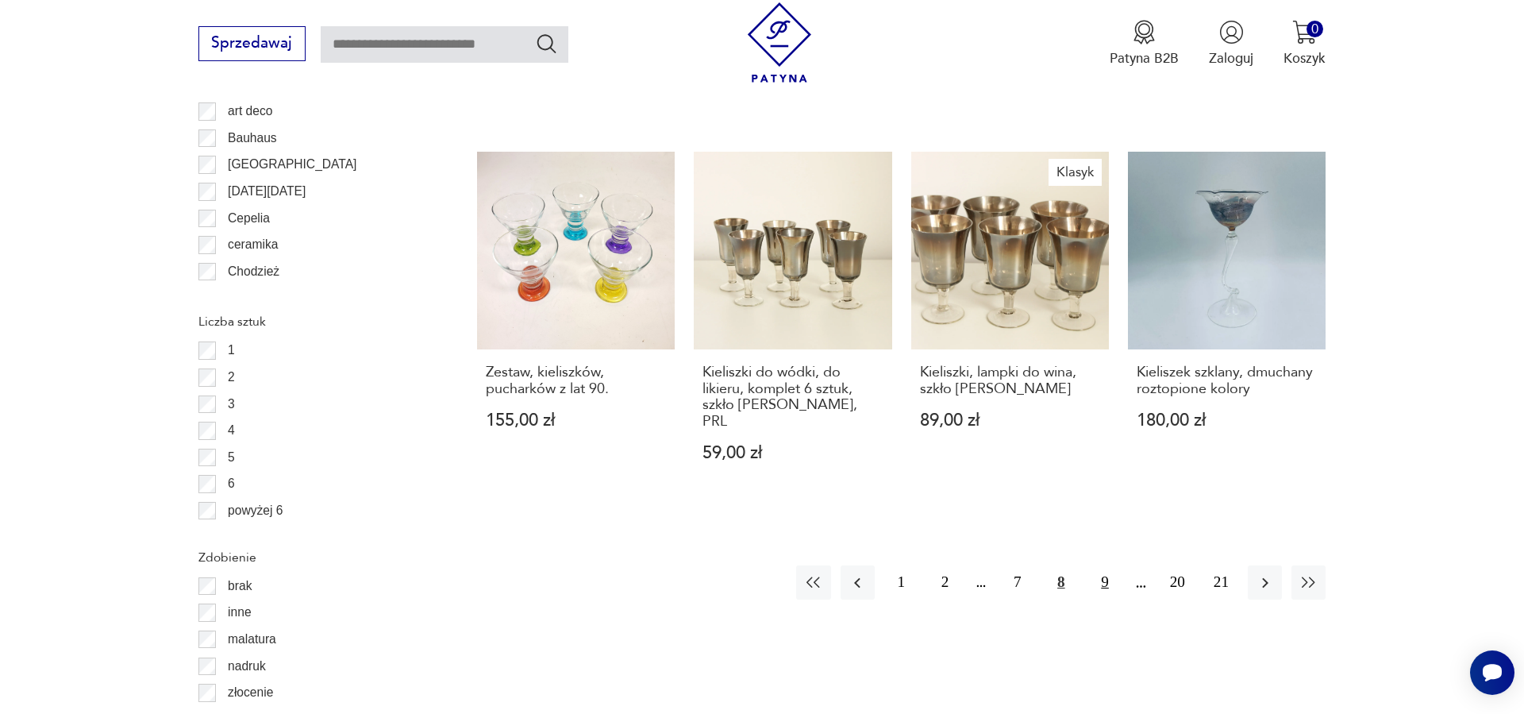
click at [1105, 565] on button "9" at bounding box center [1105, 582] width 34 height 34
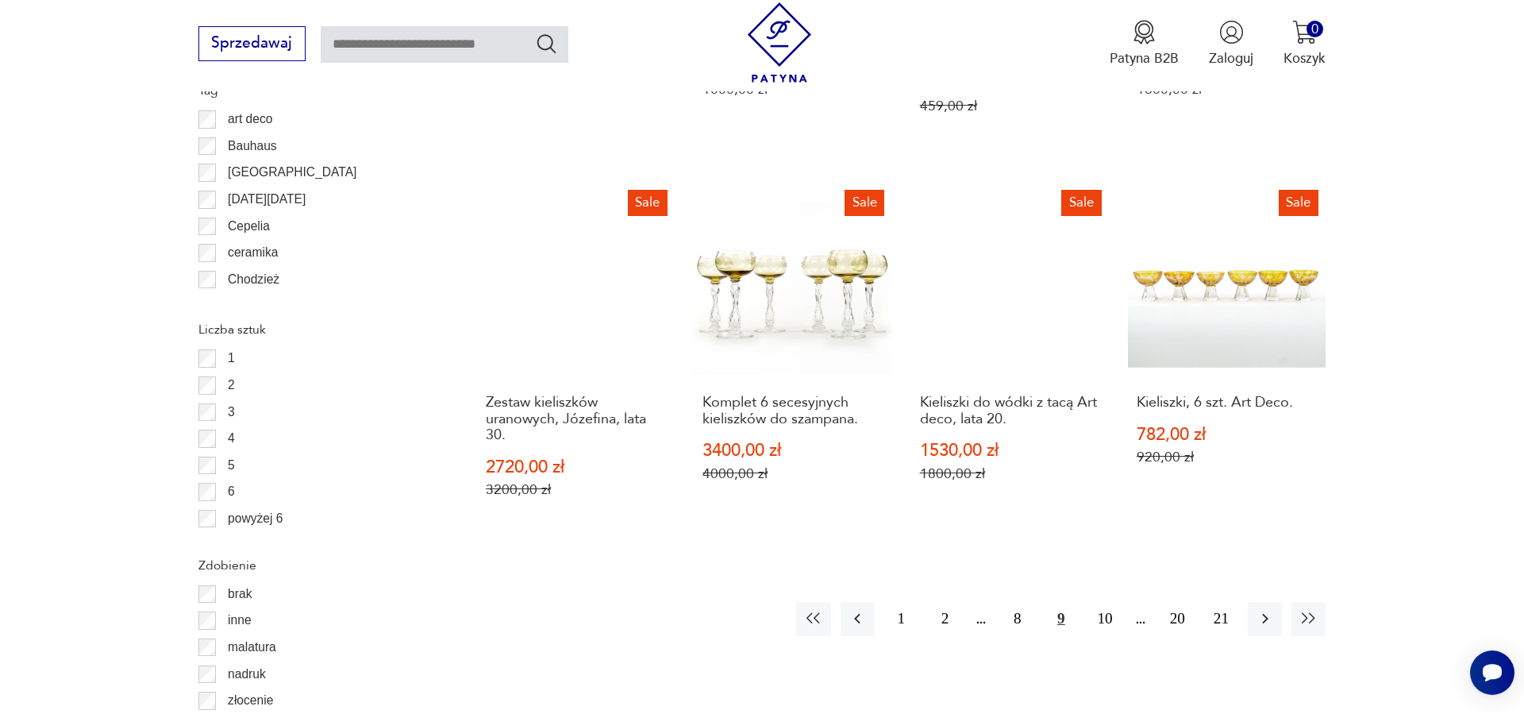
scroll to position [1824, 0]
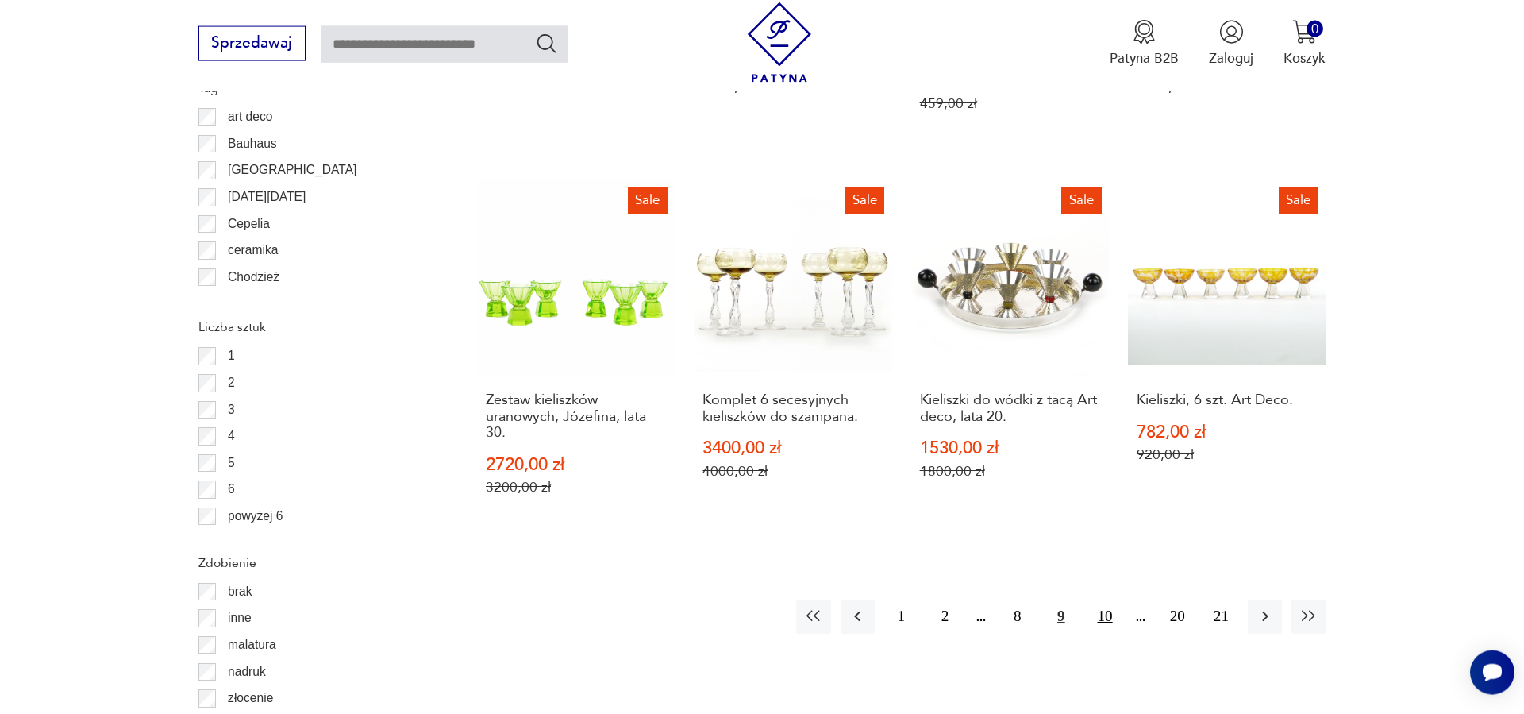
click at [1109, 599] on button "10" at bounding box center [1105, 616] width 34 height 34
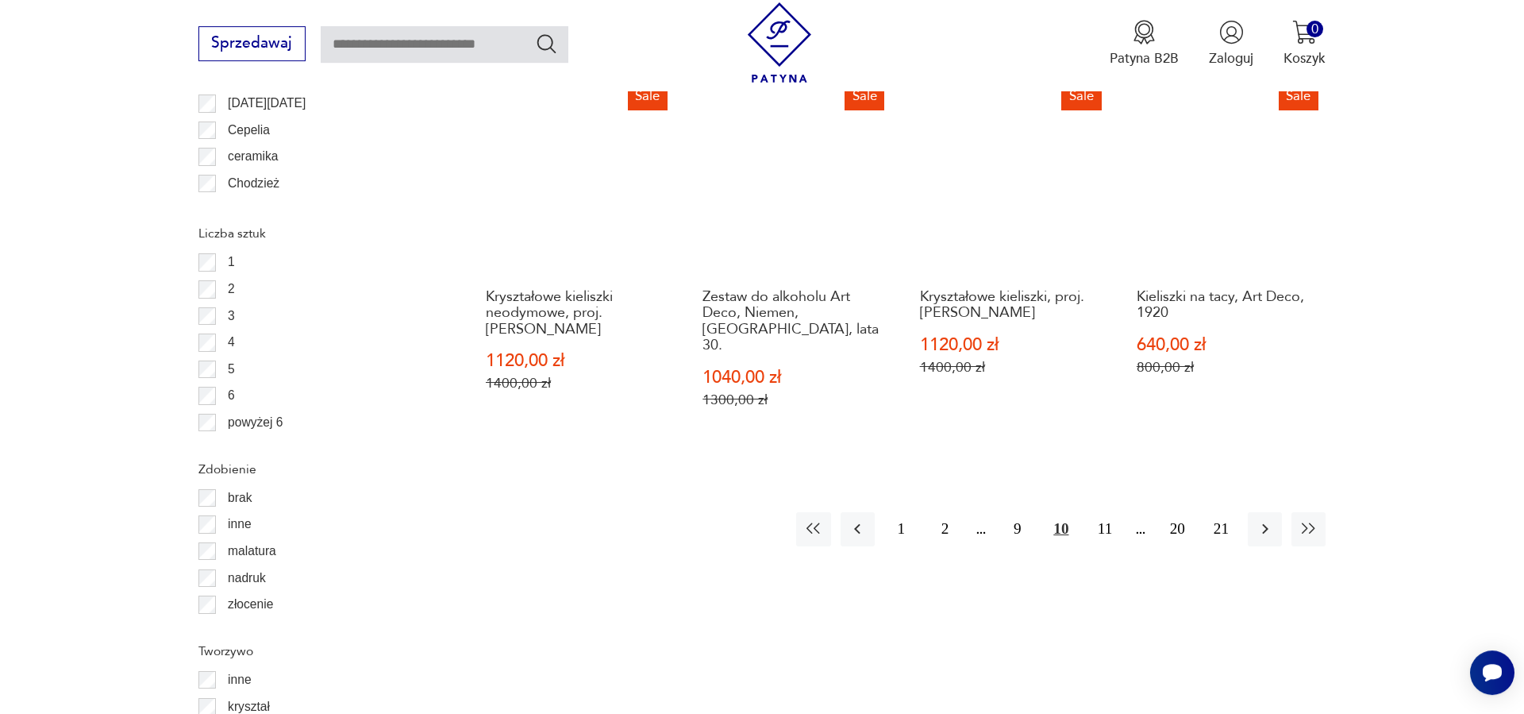
scroll to position [1985, 0]
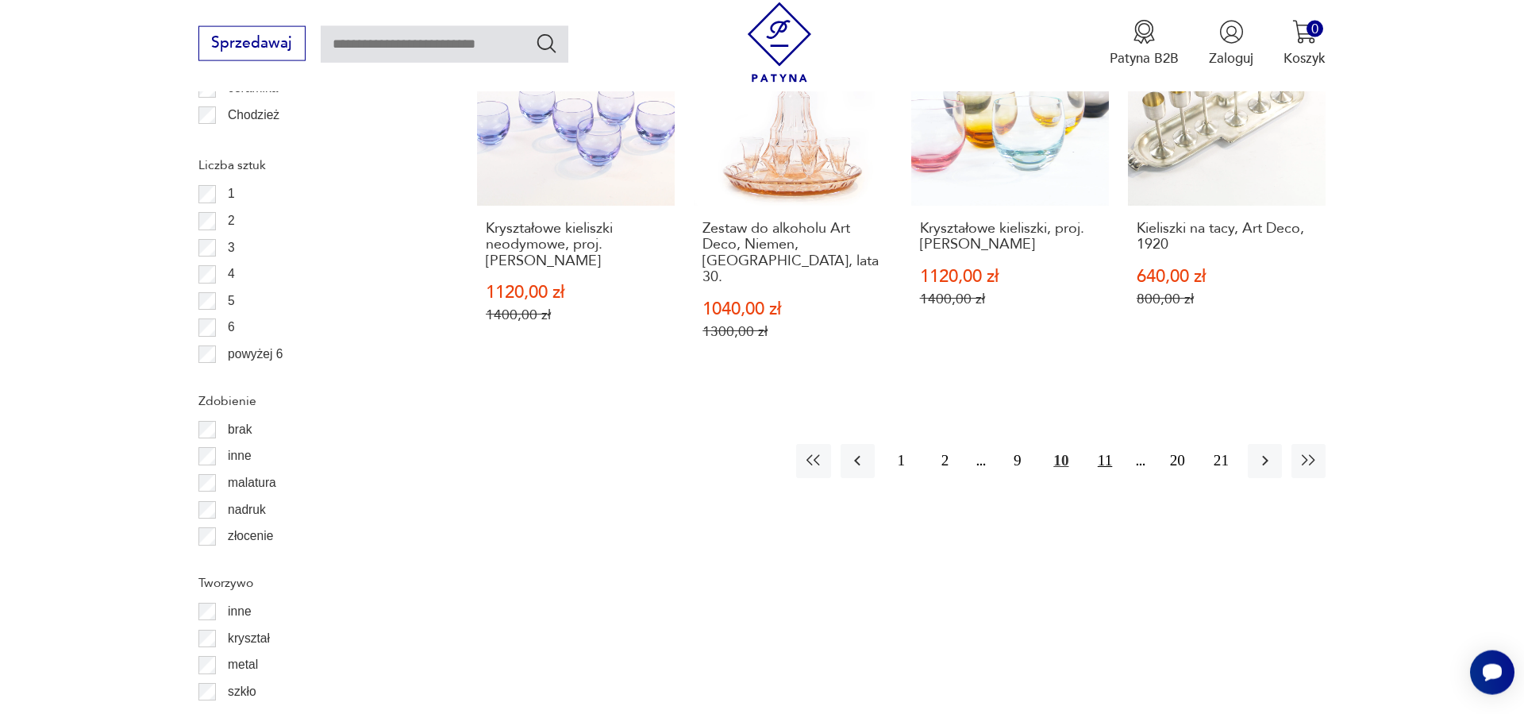
click at [1105, 444] on button "11" at bounding box center [1105, 461] width 34 height 34
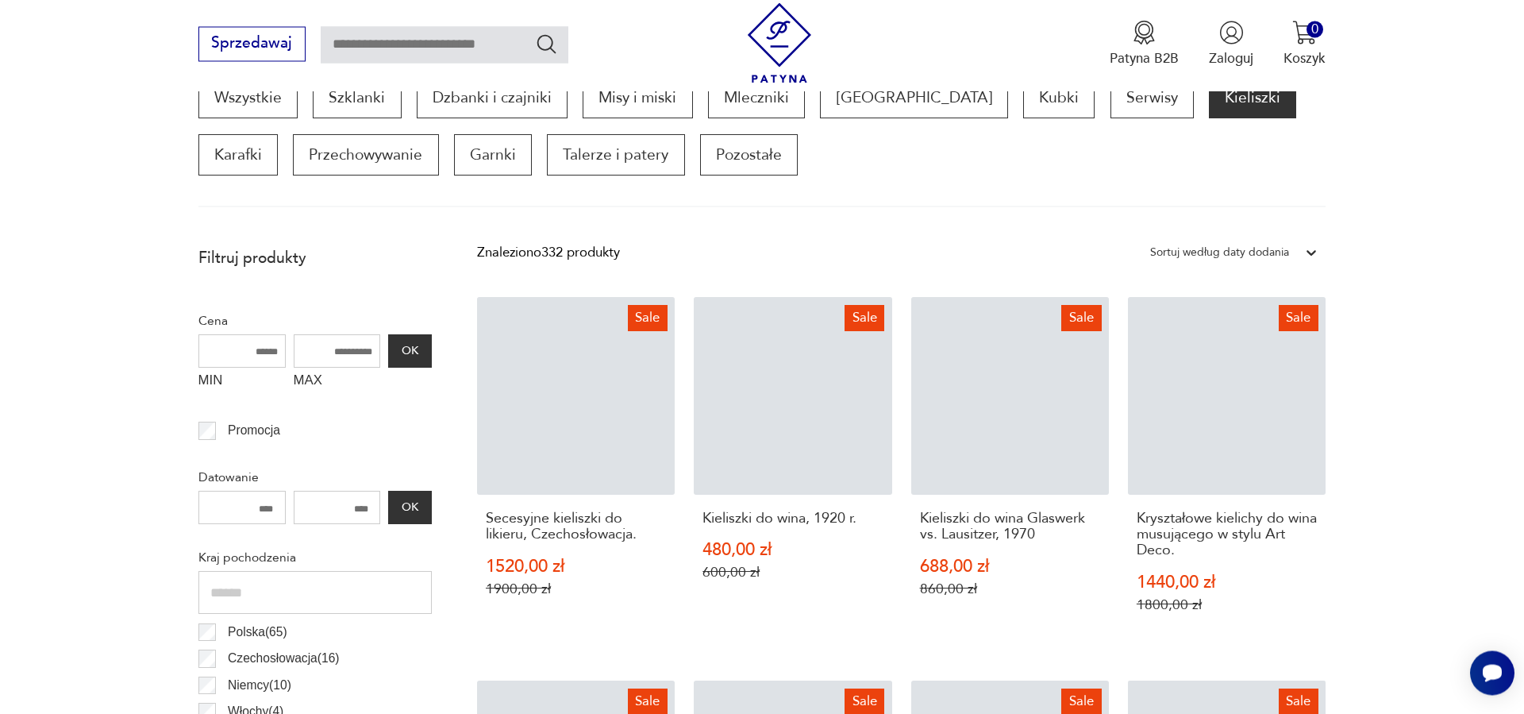
scroll to position [528, 0]
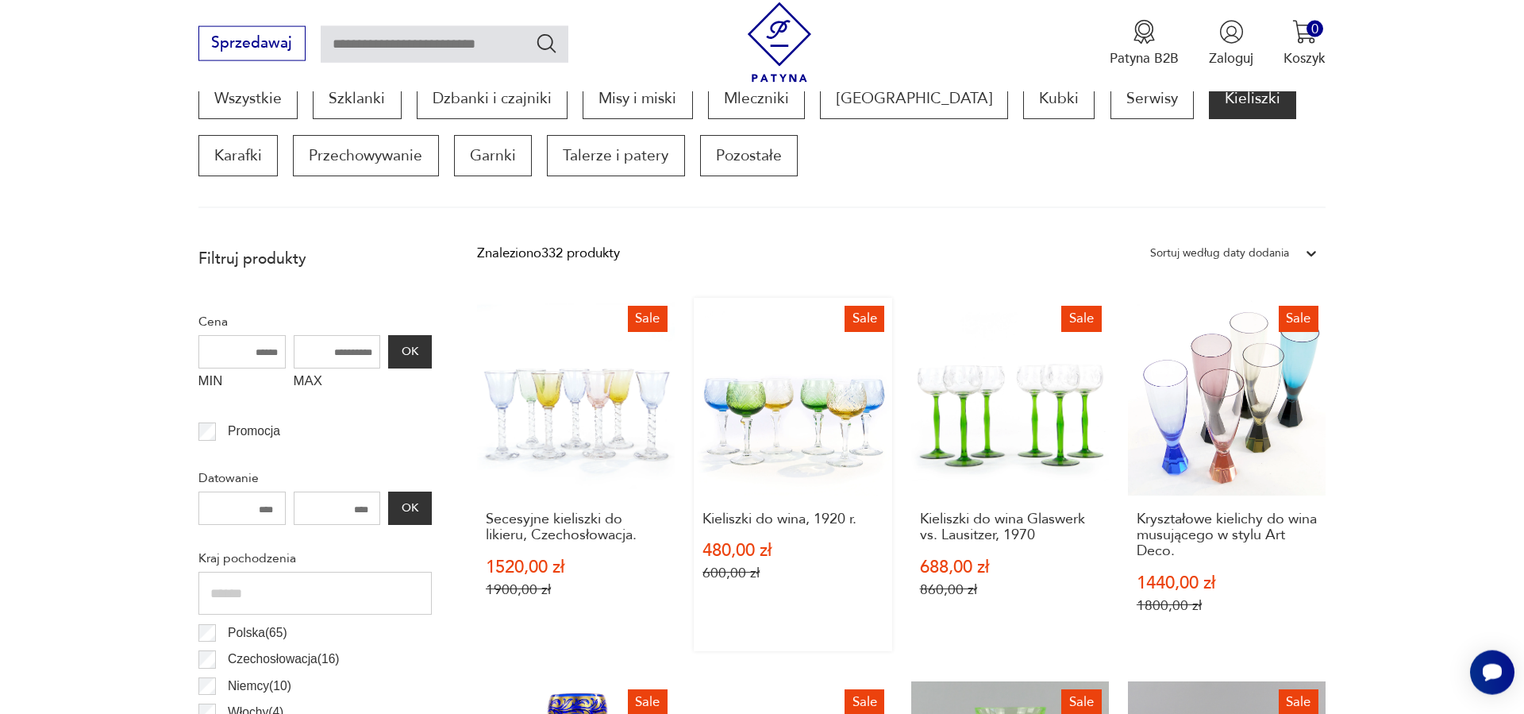
click at [756, 434] on link "Sale Kieliszki do wina, 1920 r. 480,00 zł 600,00 zł" at bounding box center [793, 474] width 198 height 353
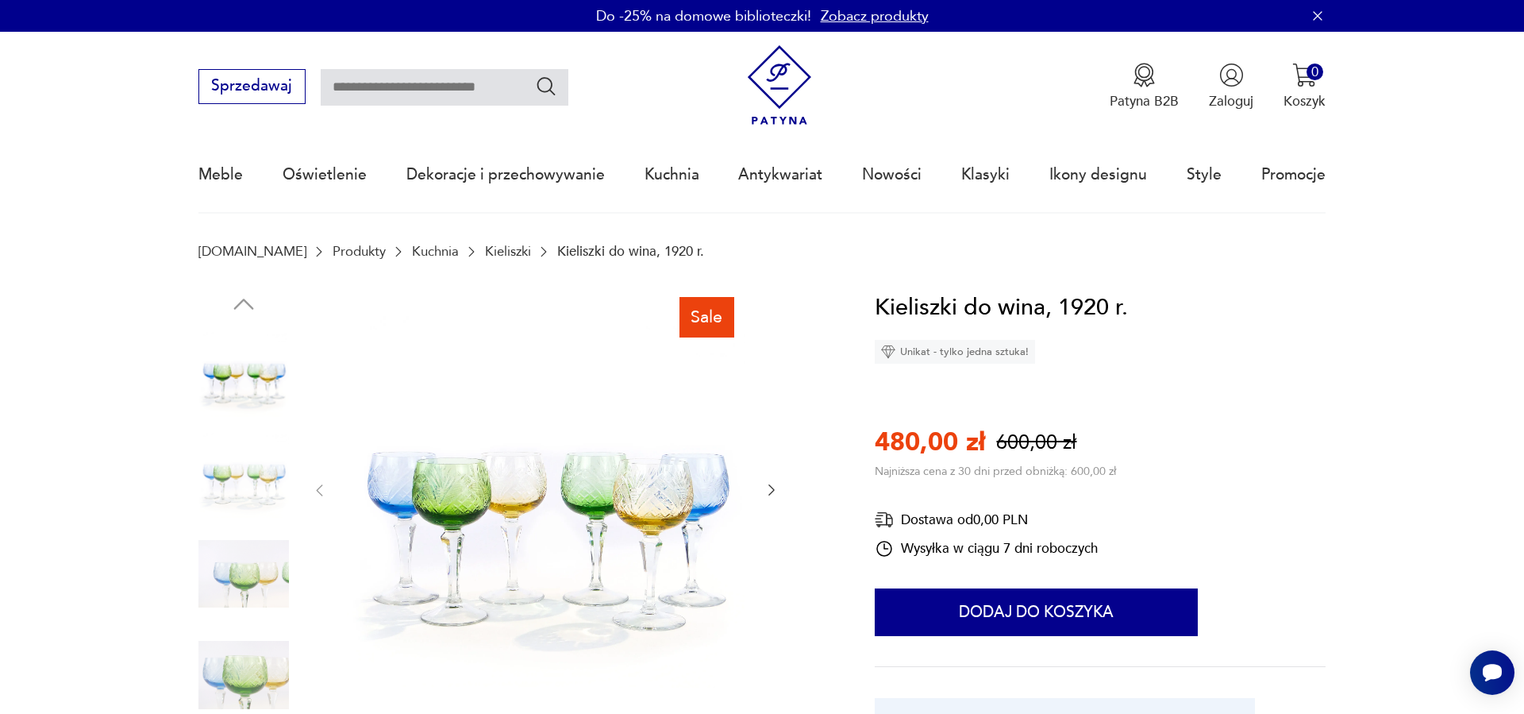
click at [770, 487] on icon "button" at bounding box center [771, 490] width 6 height 11
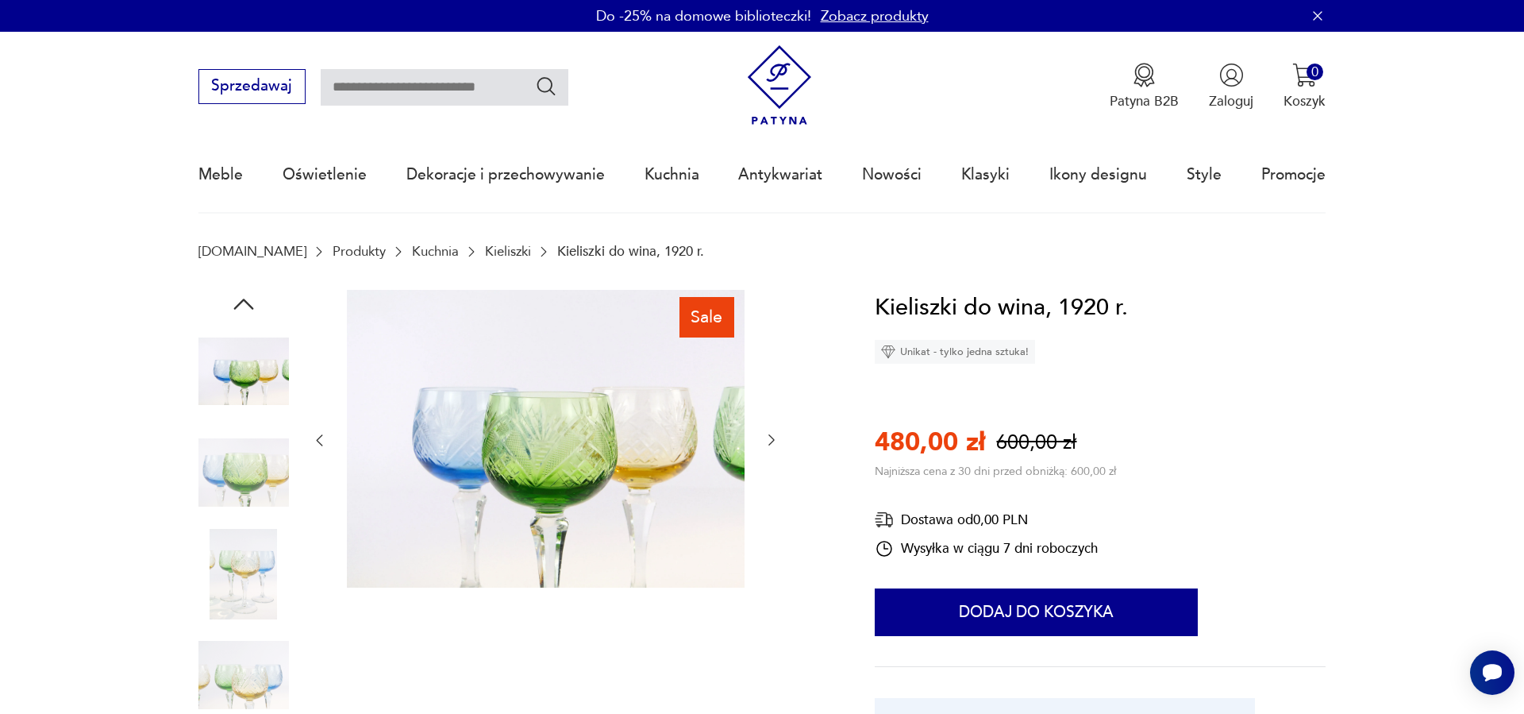
click at [770, 487] on div at bounding box center [545, 441] width 468 height 302
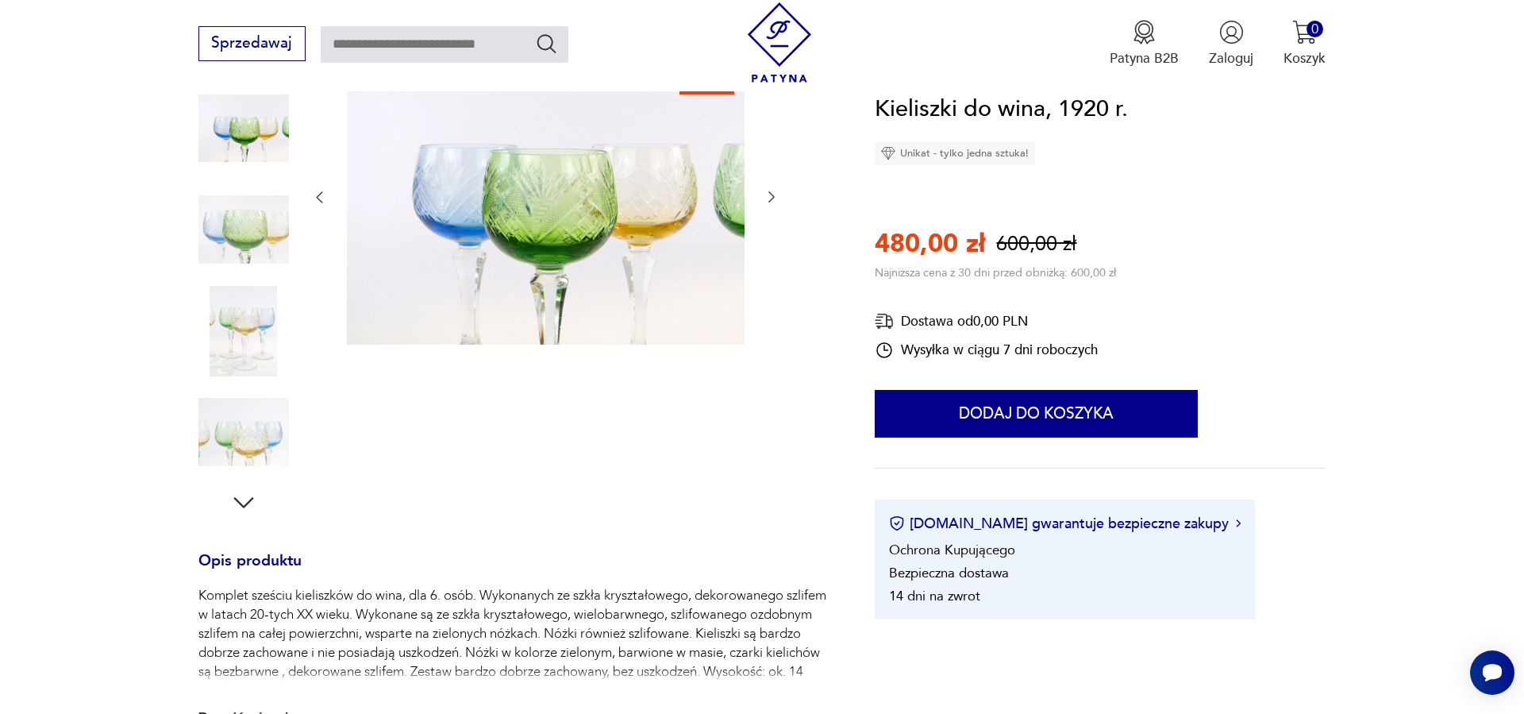
scroll to position [486, 0]
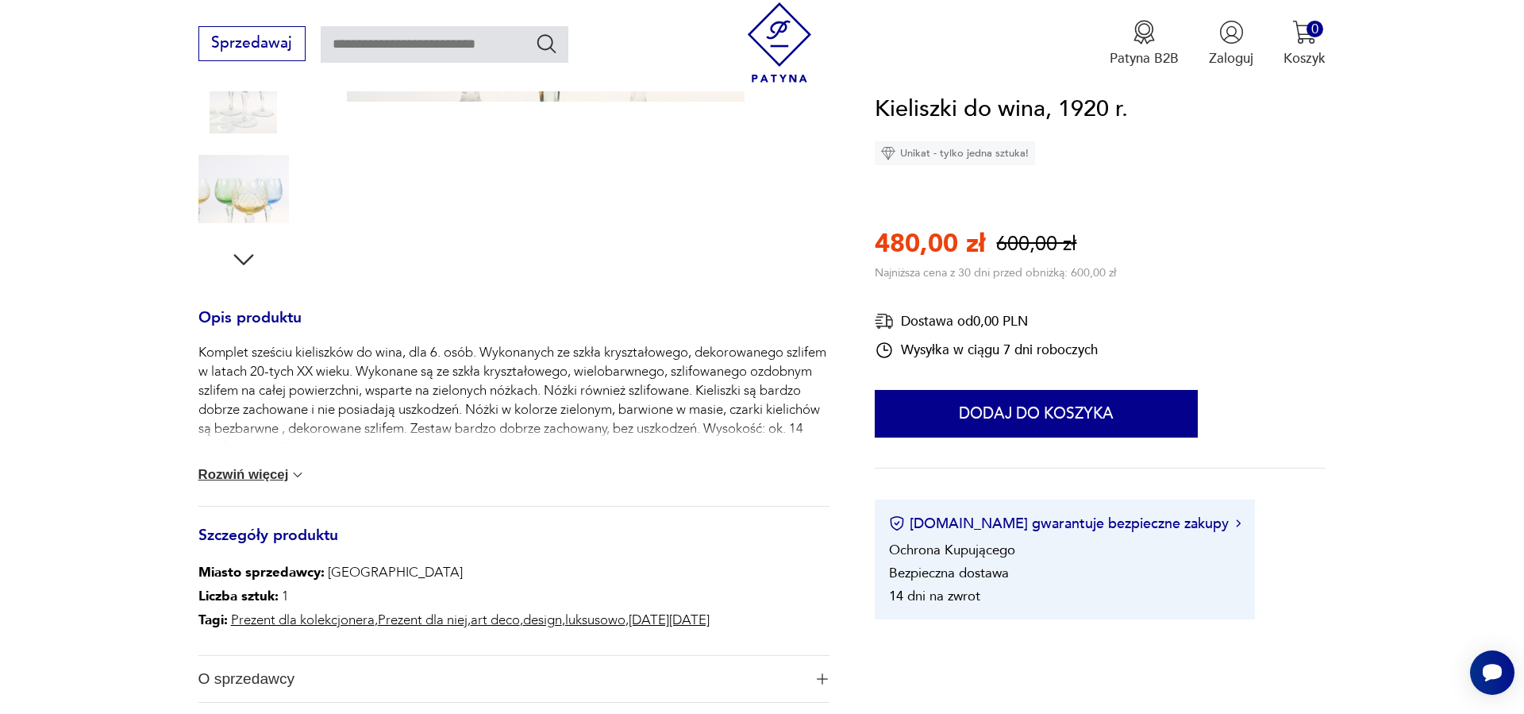
click at [289, 473] on button "Rozwiń więcej" at bounding box center [252, 475] width 108 height 16
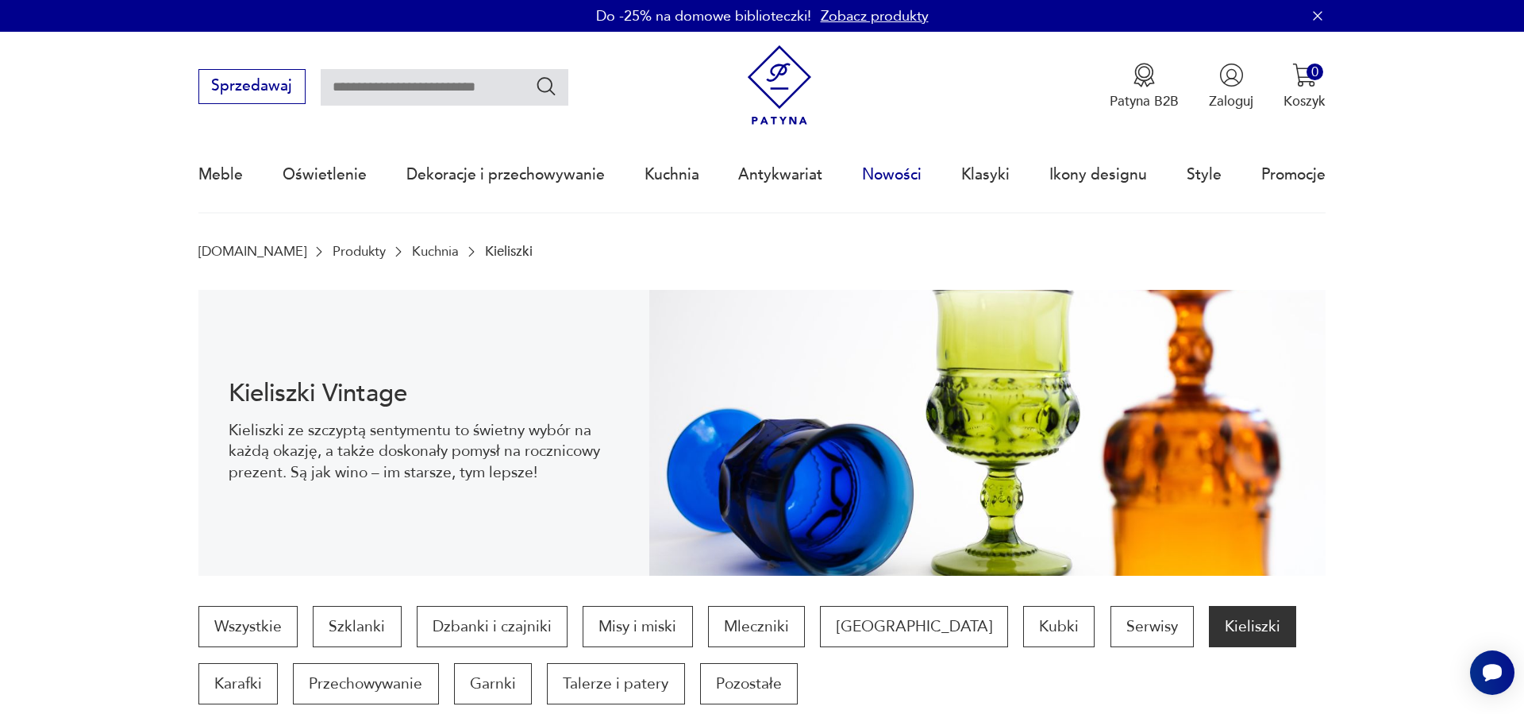
click at [895, 171] on link "Nowości" at bounding box center [892, 174] width 60 height 73
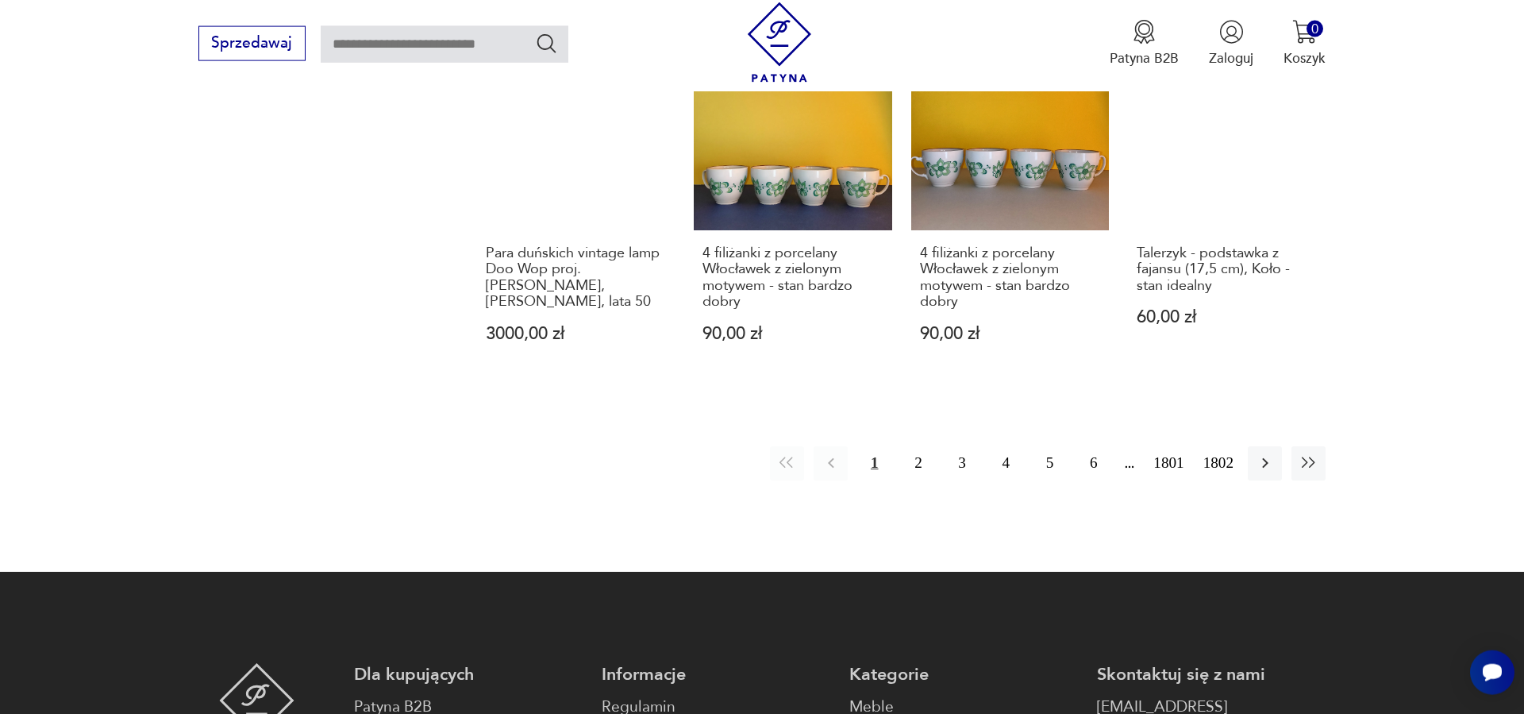
scroll to position [1646, 0]
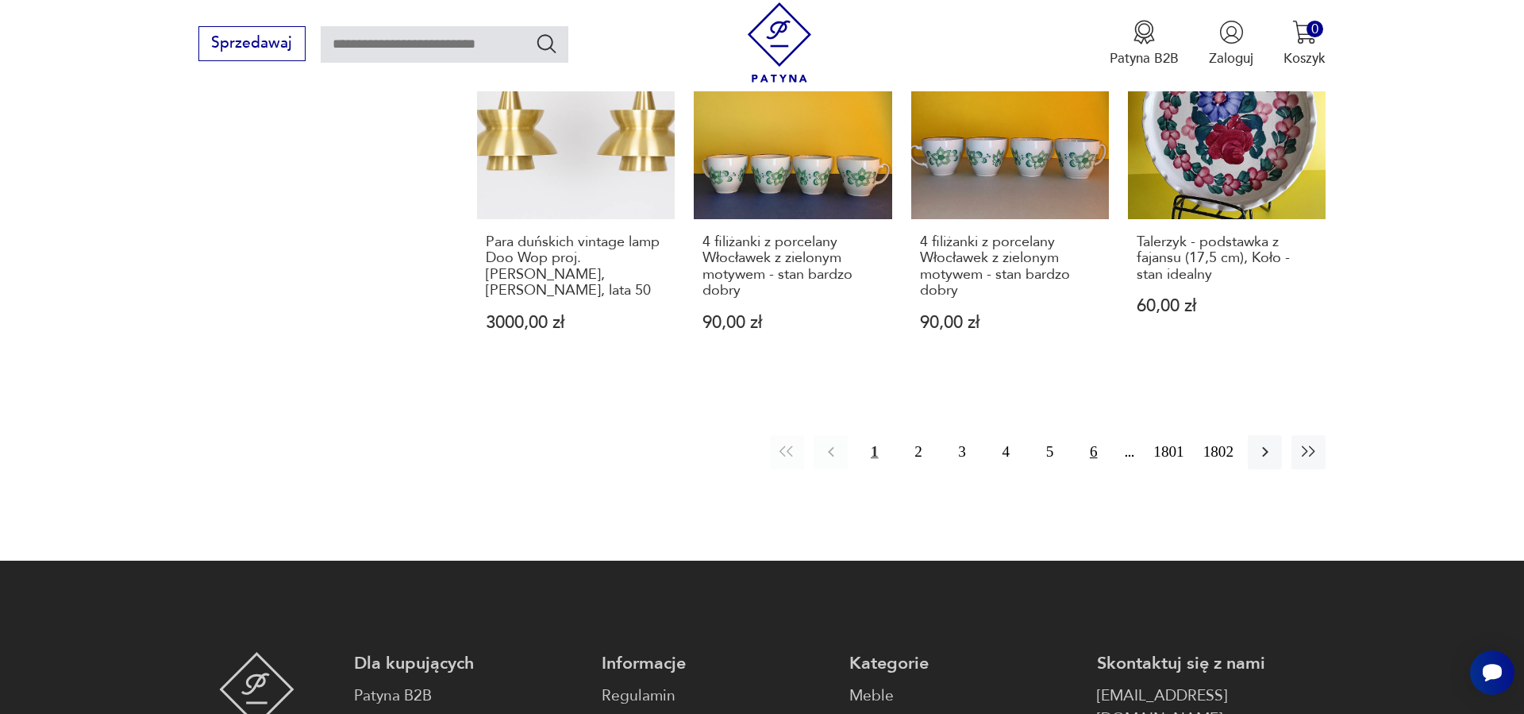
click at [1094, 436] on button "6" at bounding box center [1093, 452] width 34 height 34
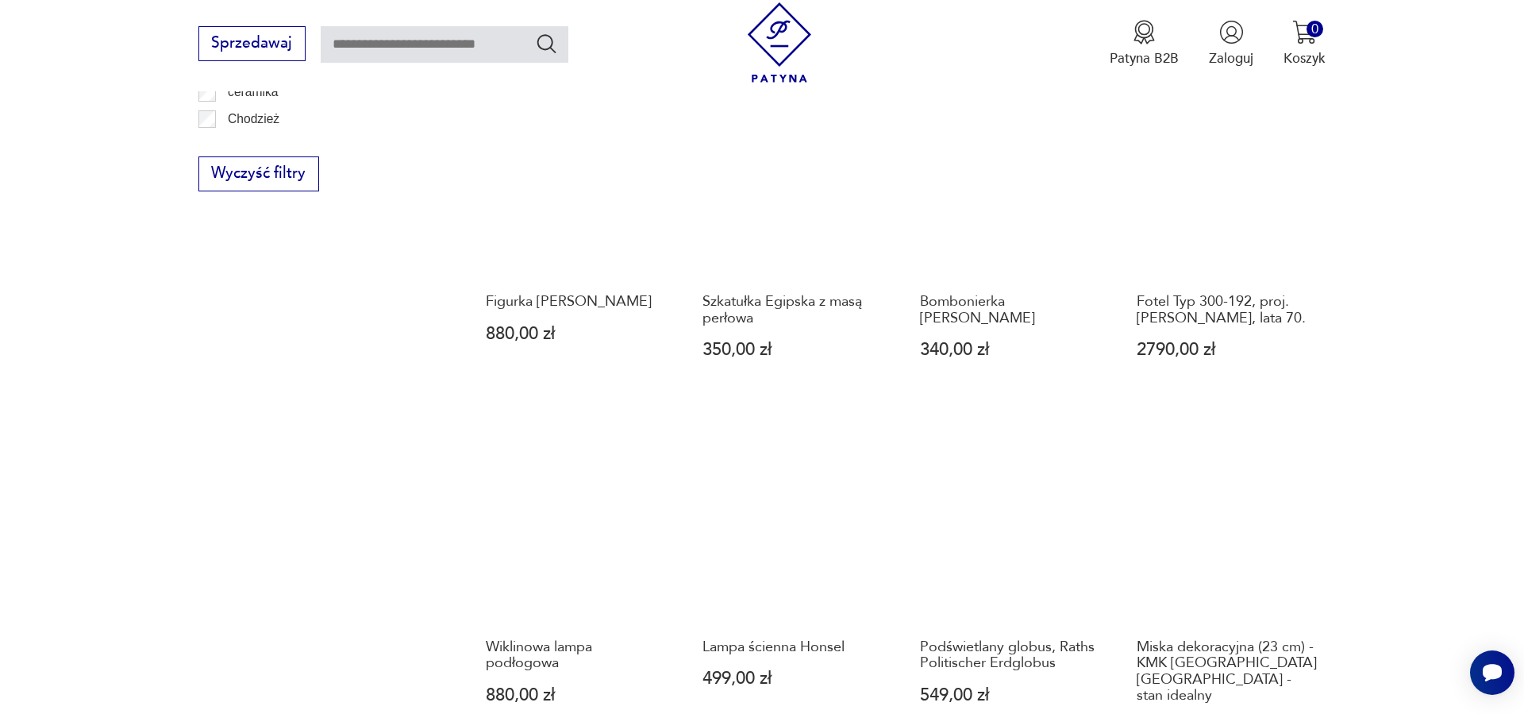
scroll to position [1484, 0]
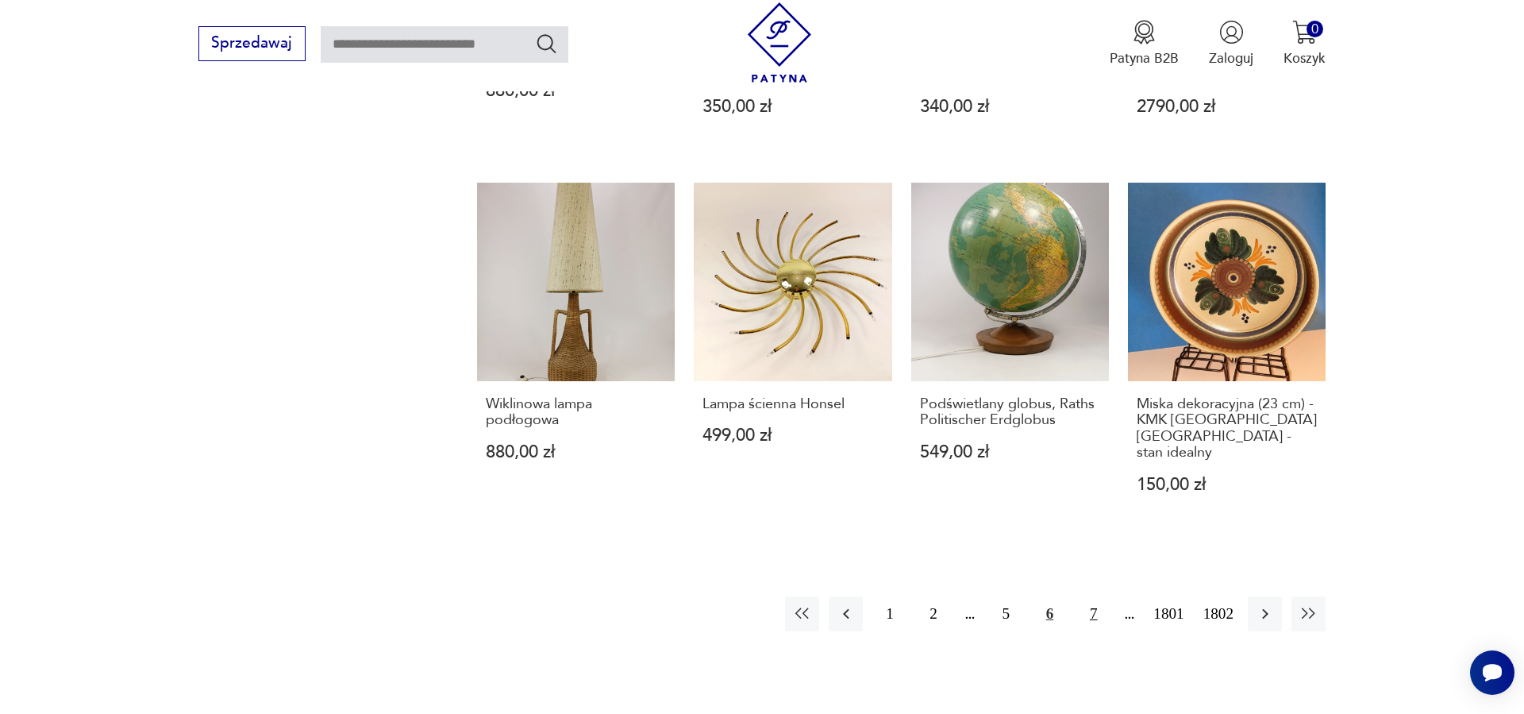
click at [1095, 596] on button "7" at bounding box center [1093, 613] width 34 height 34
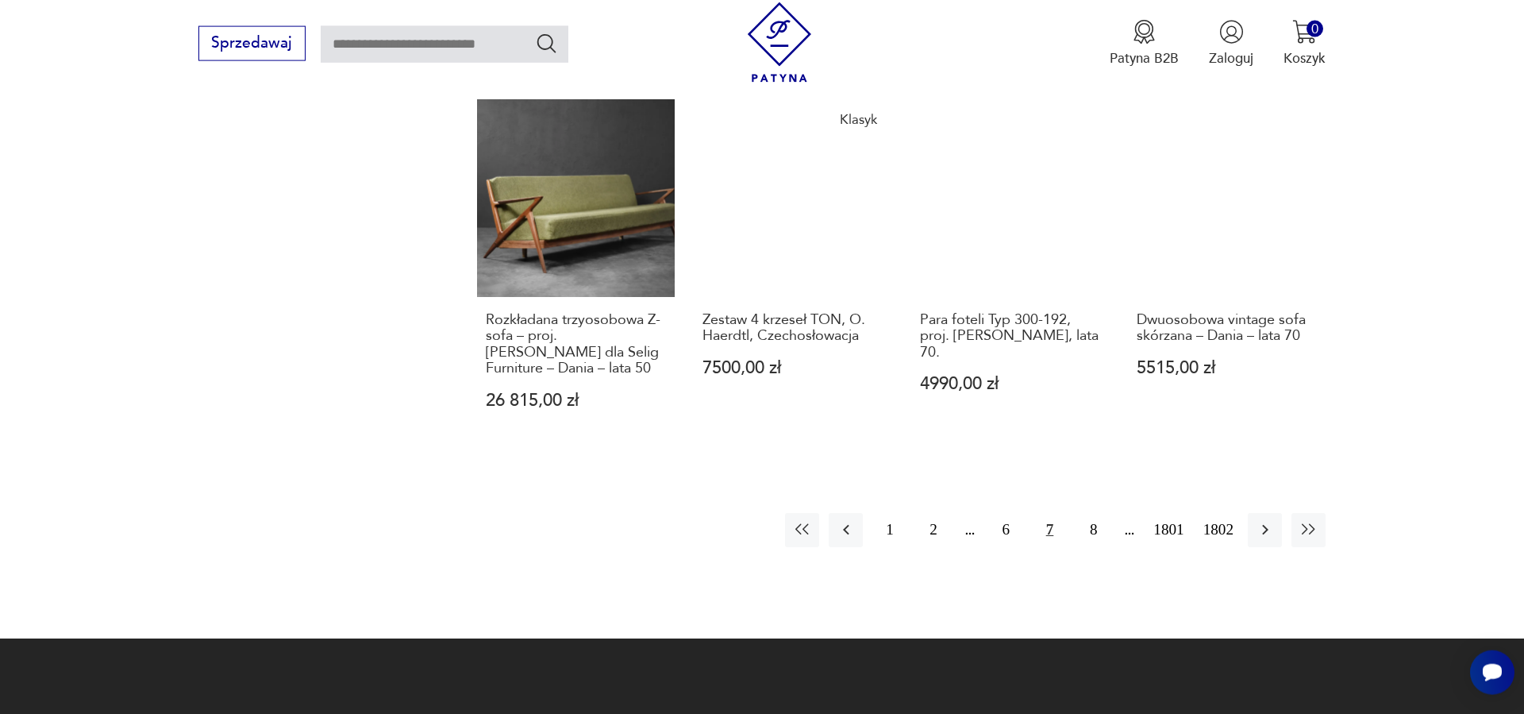
scroll to position [1727, 0]
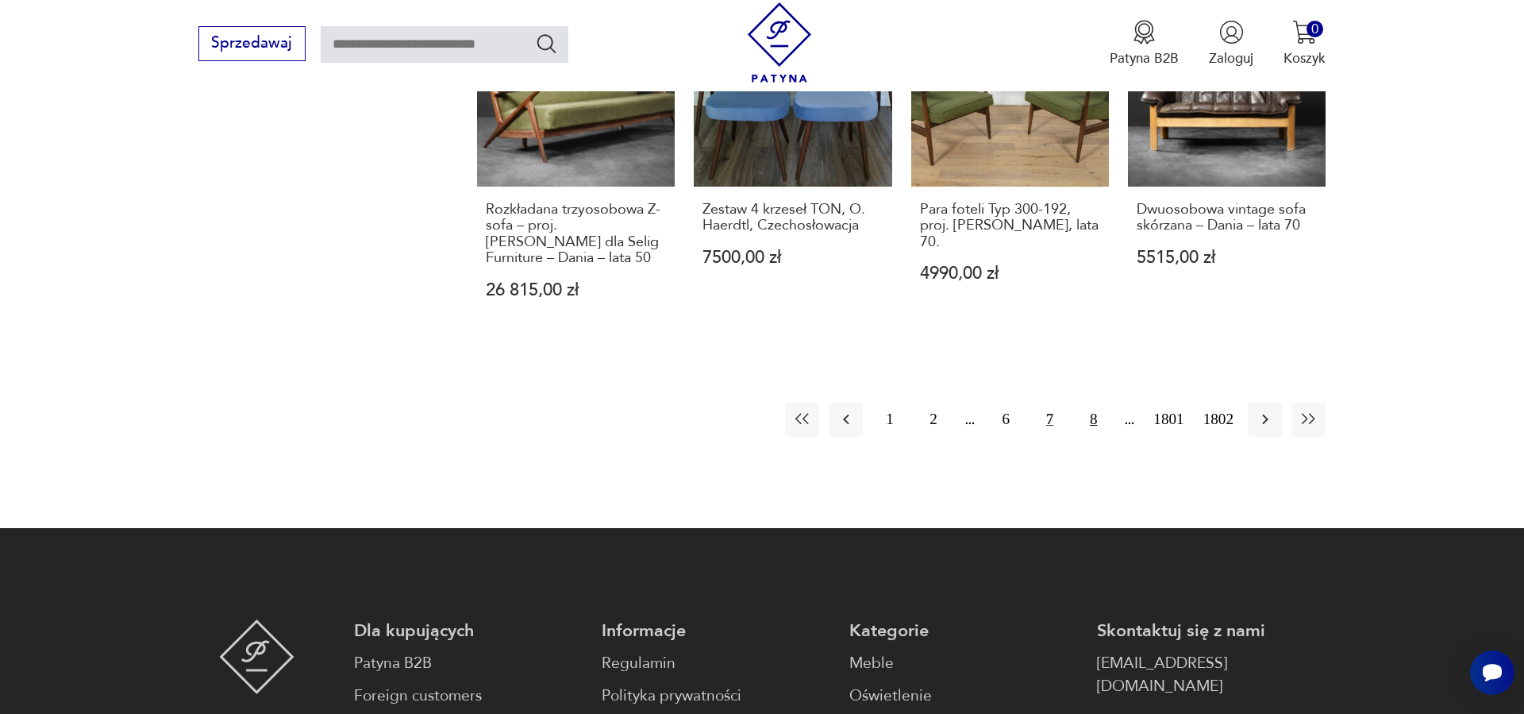
click at [1094, 402] on button "8" at bounding box center [1093, 419] width 34 height 34
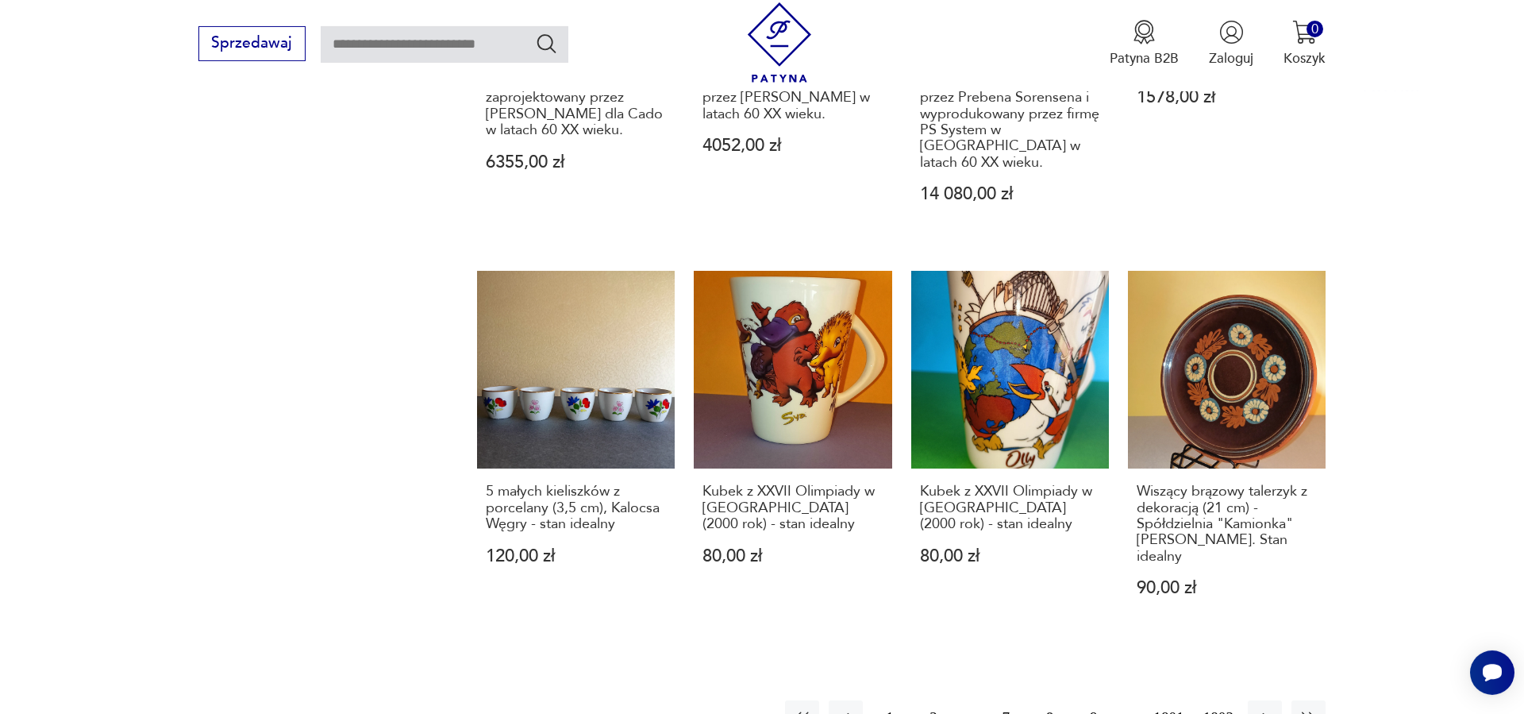
scroll to position [1646, 0]
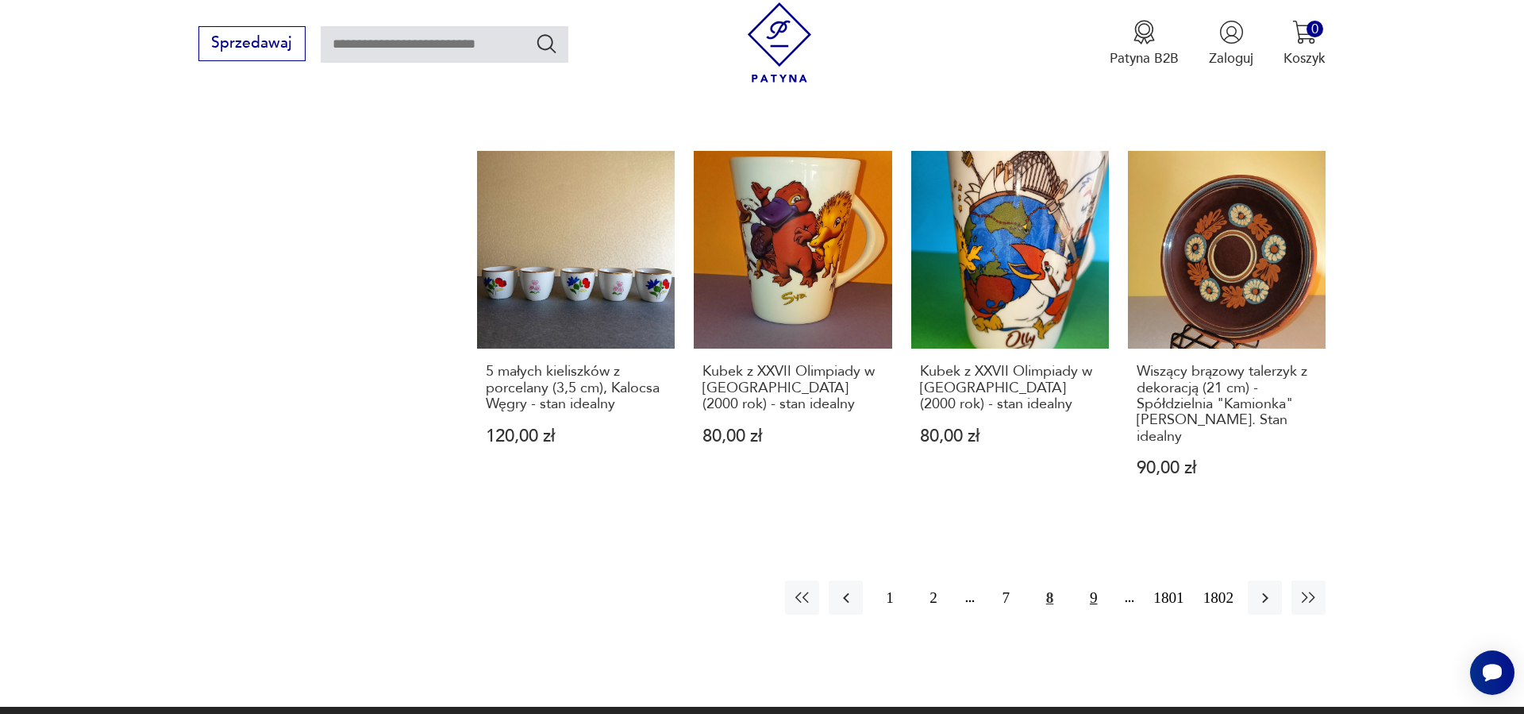
click at [1096, 580] on button "9" at bounding box center [1093, 597] width 34 height 34
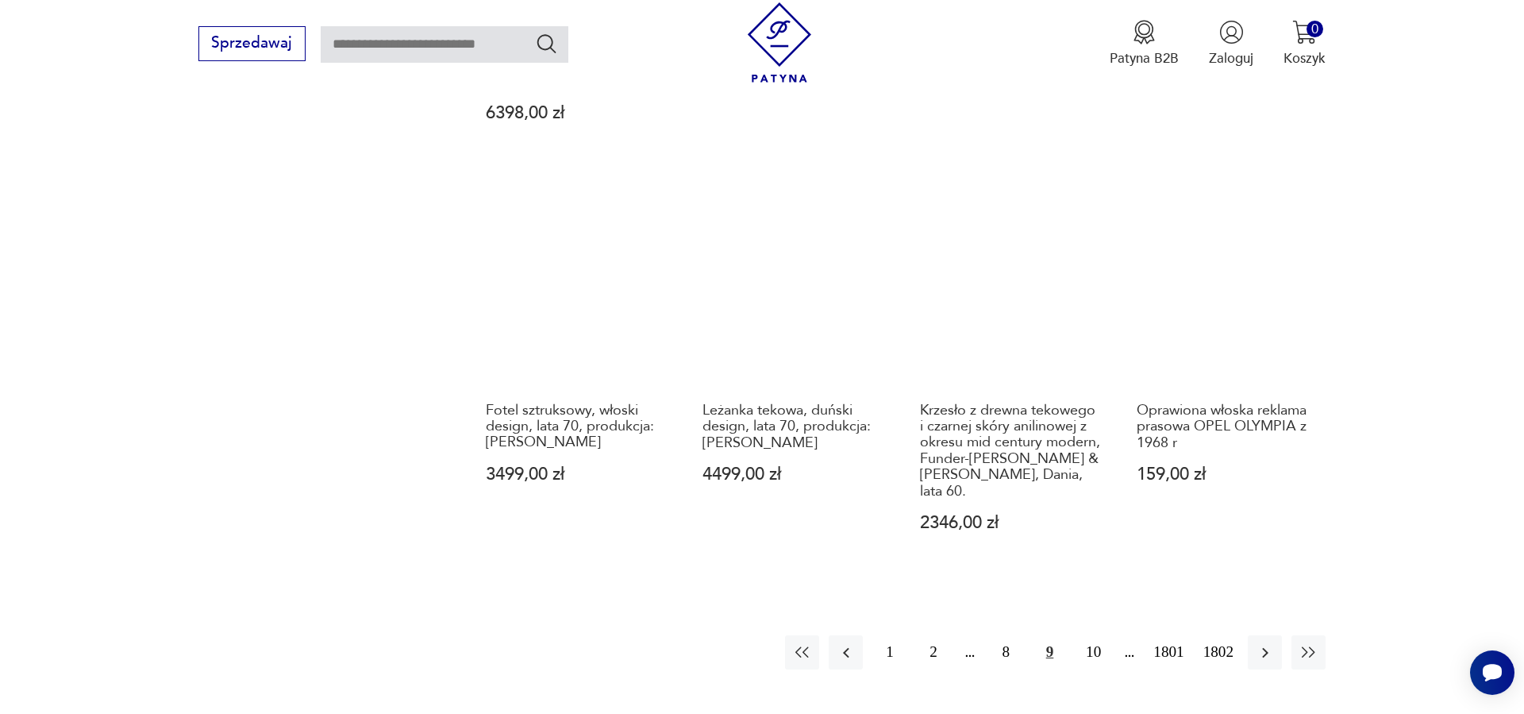
scroll to position [1727, 0]
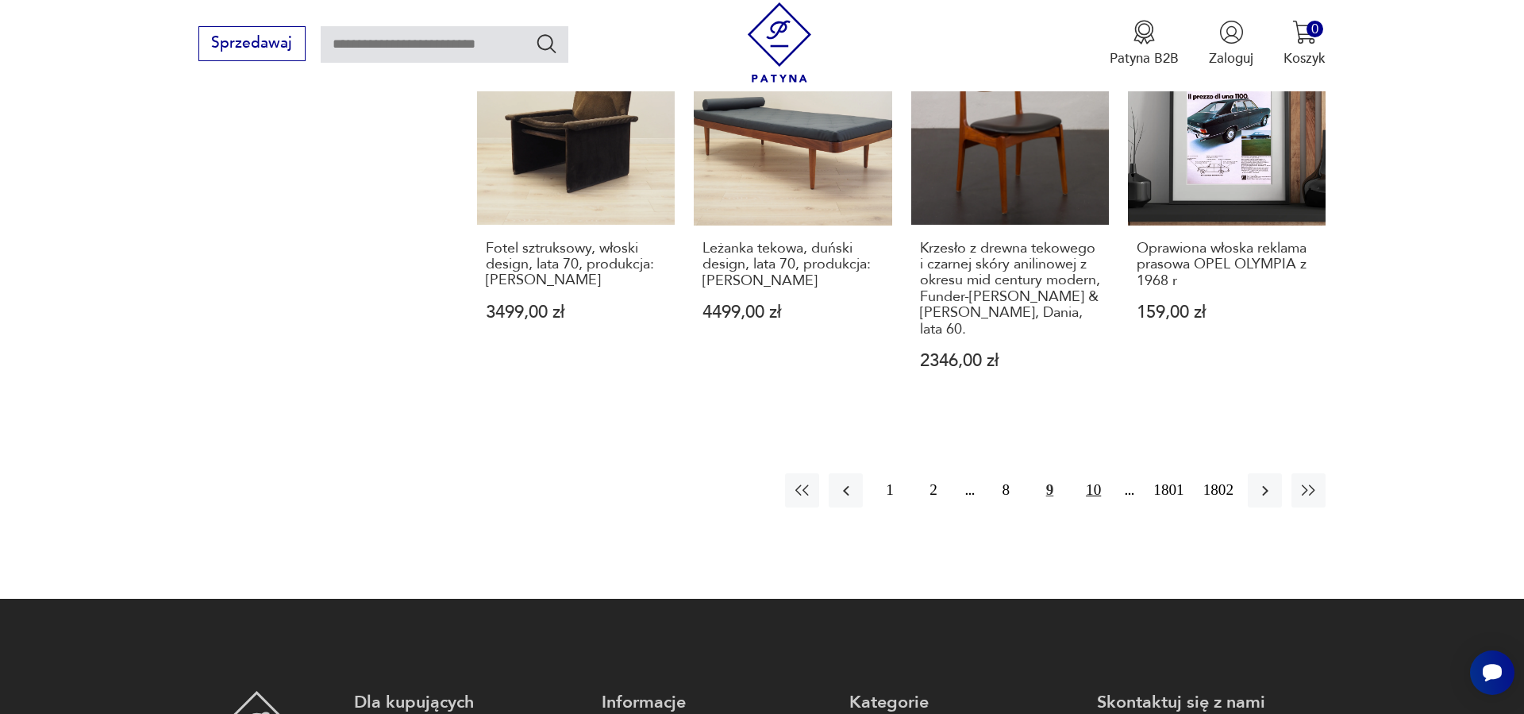
click at [1096, 473] on button "10" at bounding box center [1093, 490] width 34 height 34
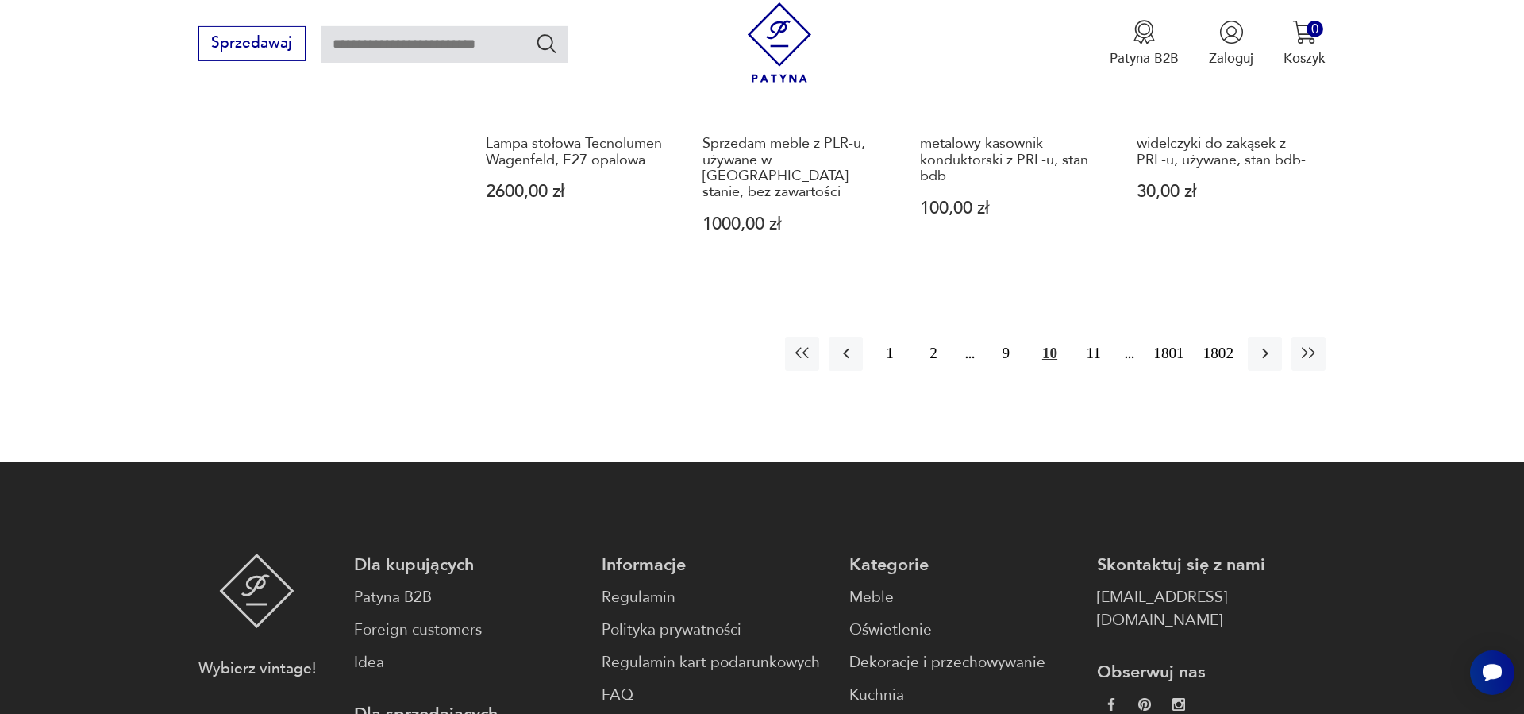
scroll to position [1808, 0]
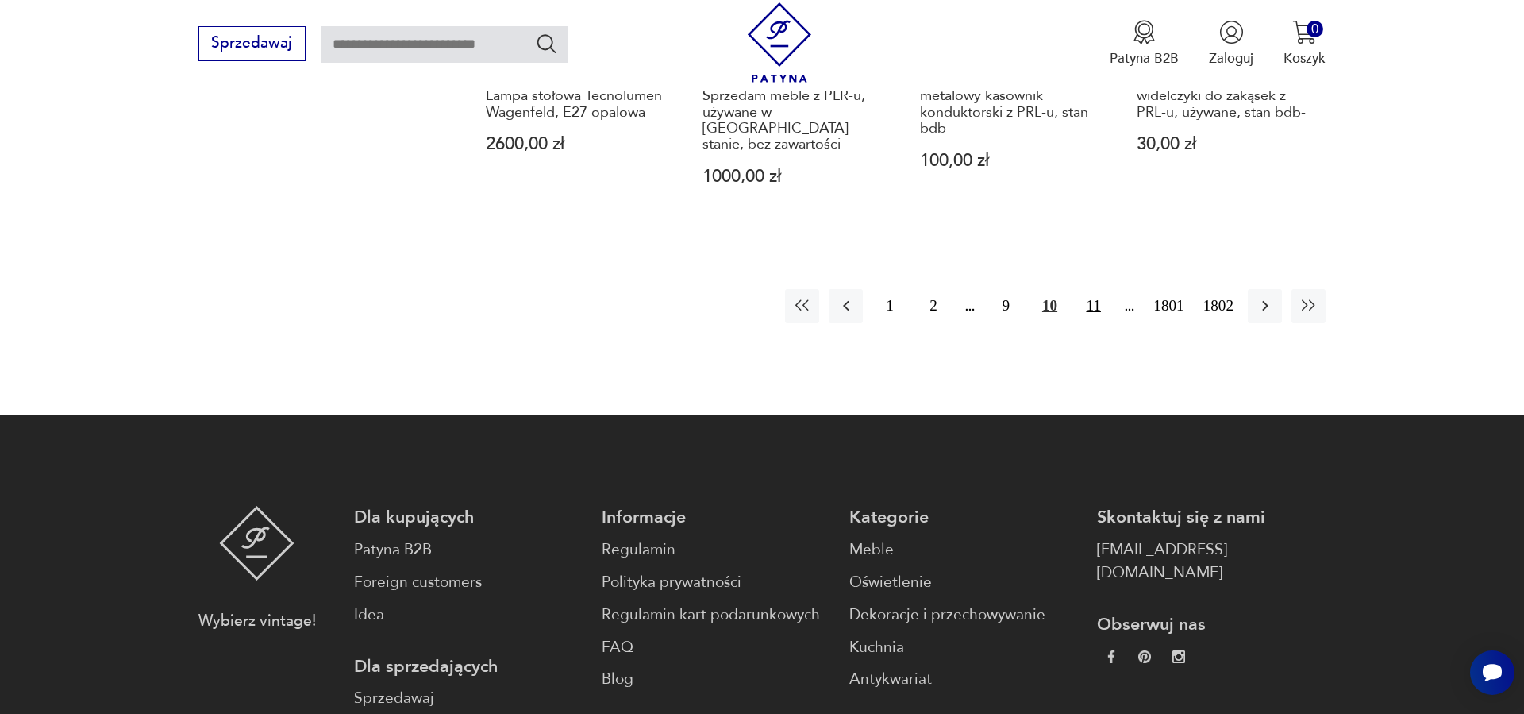
click at [1088, 289] on button "11" at bounding box center [1093, 306] width 34 height 34
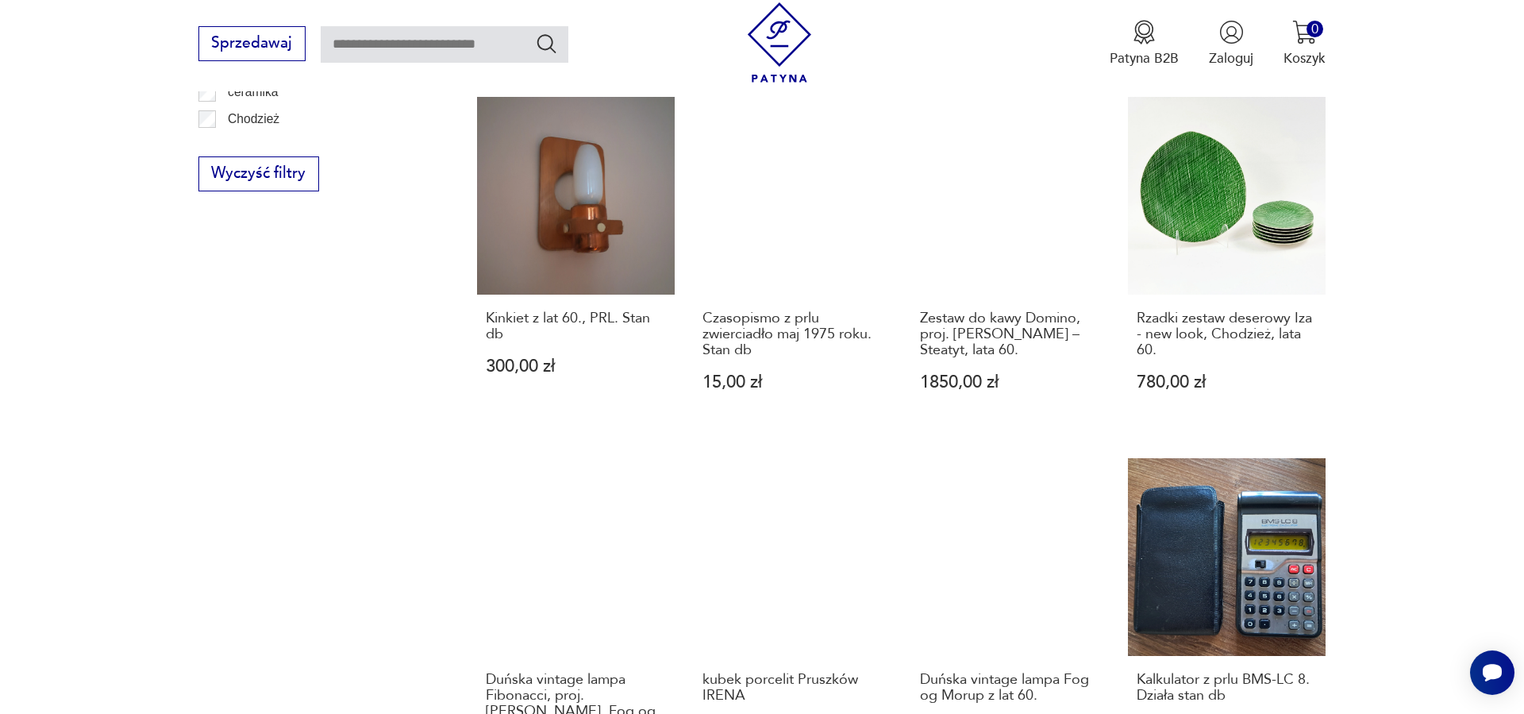
scroll to position [917, 0]
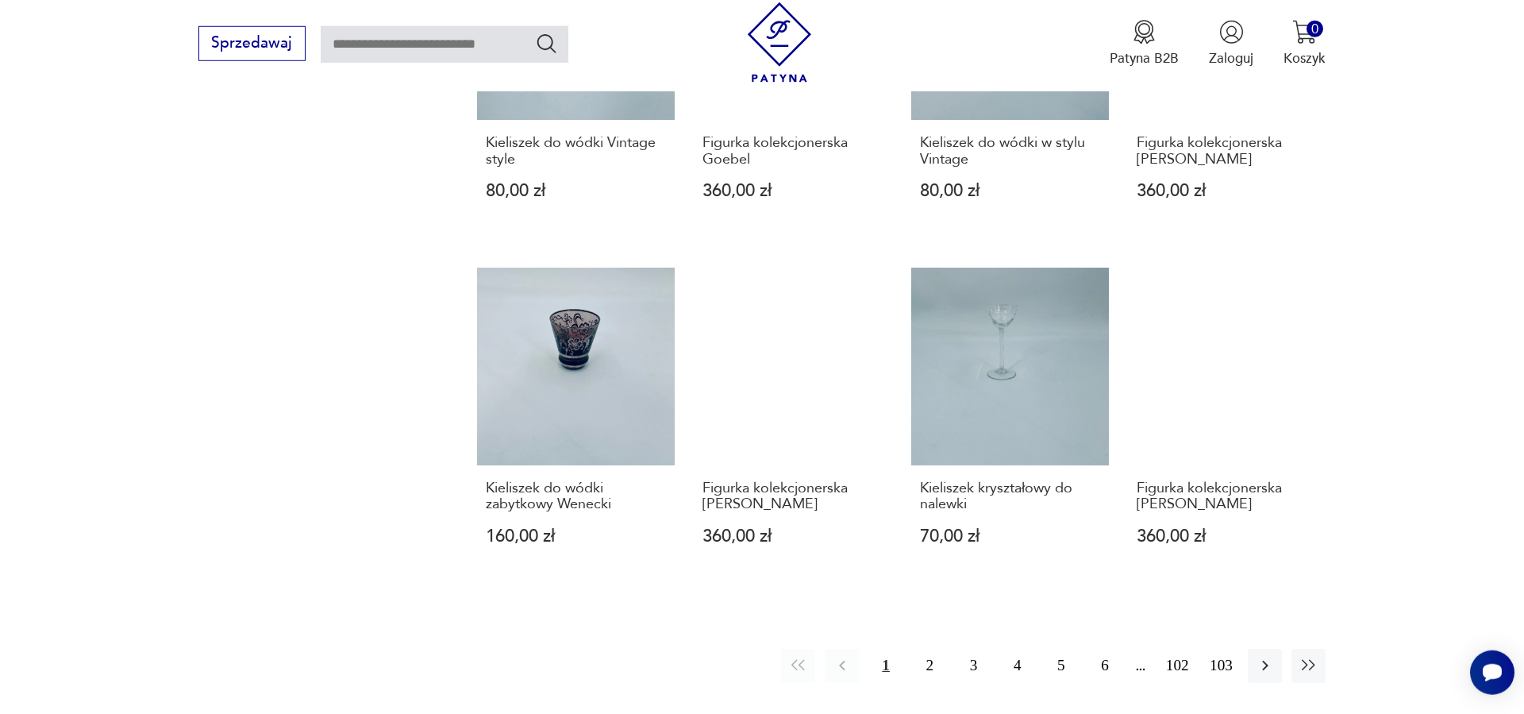
scroll to position [1346, 0]
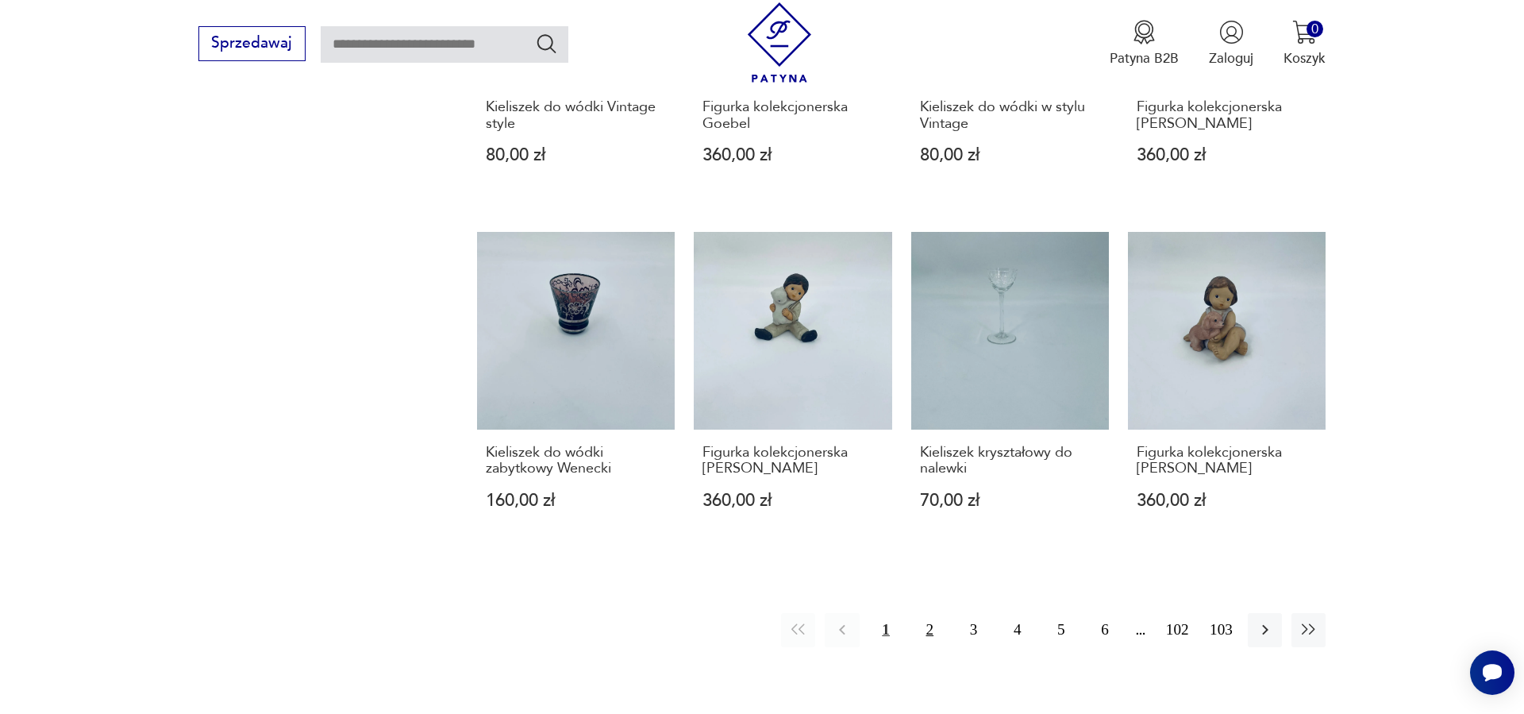
click at [925, 613] on button "2" at bounding box center [930, 630] width 34 height 34
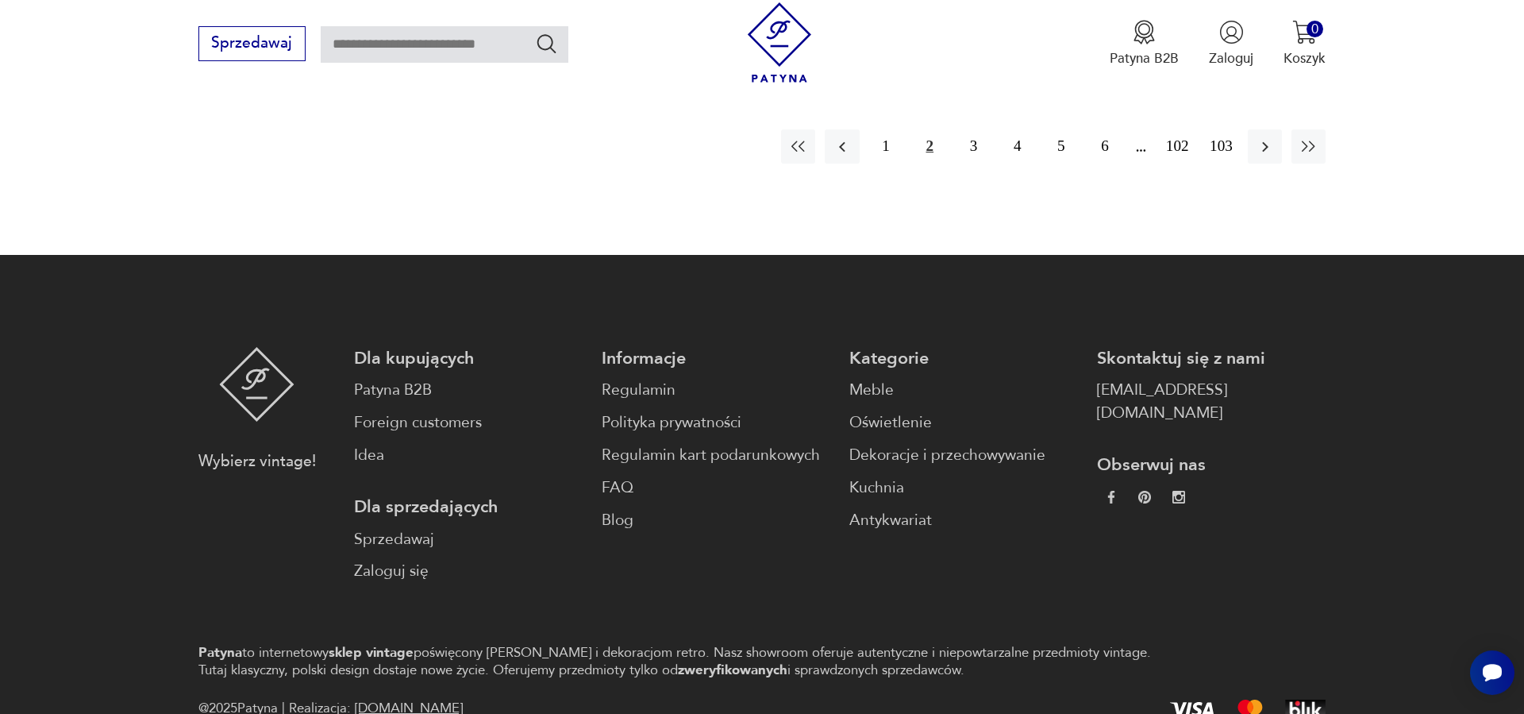
scroll to position [1831, 0]
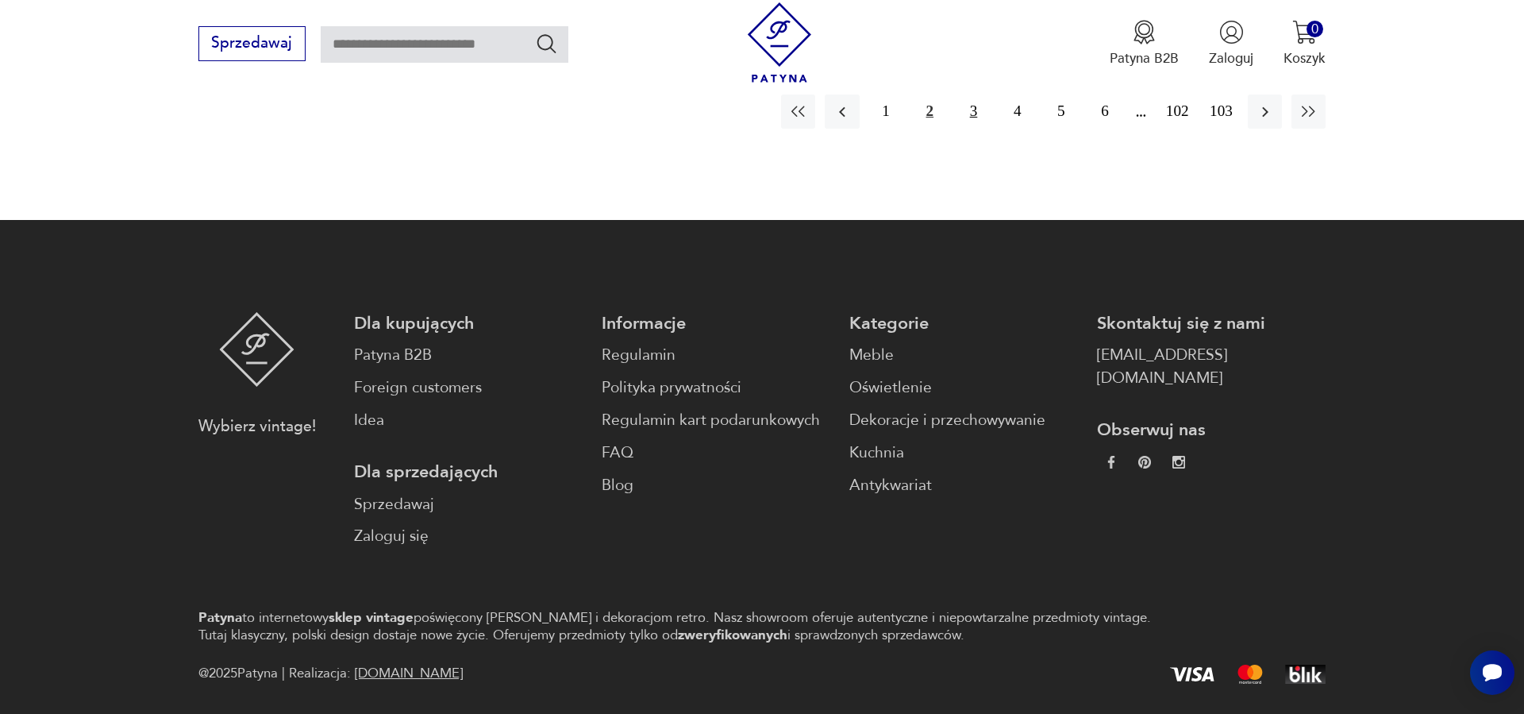
click at [972, 112] on button "3" at bounding box center [974, 111] width 34 height 34
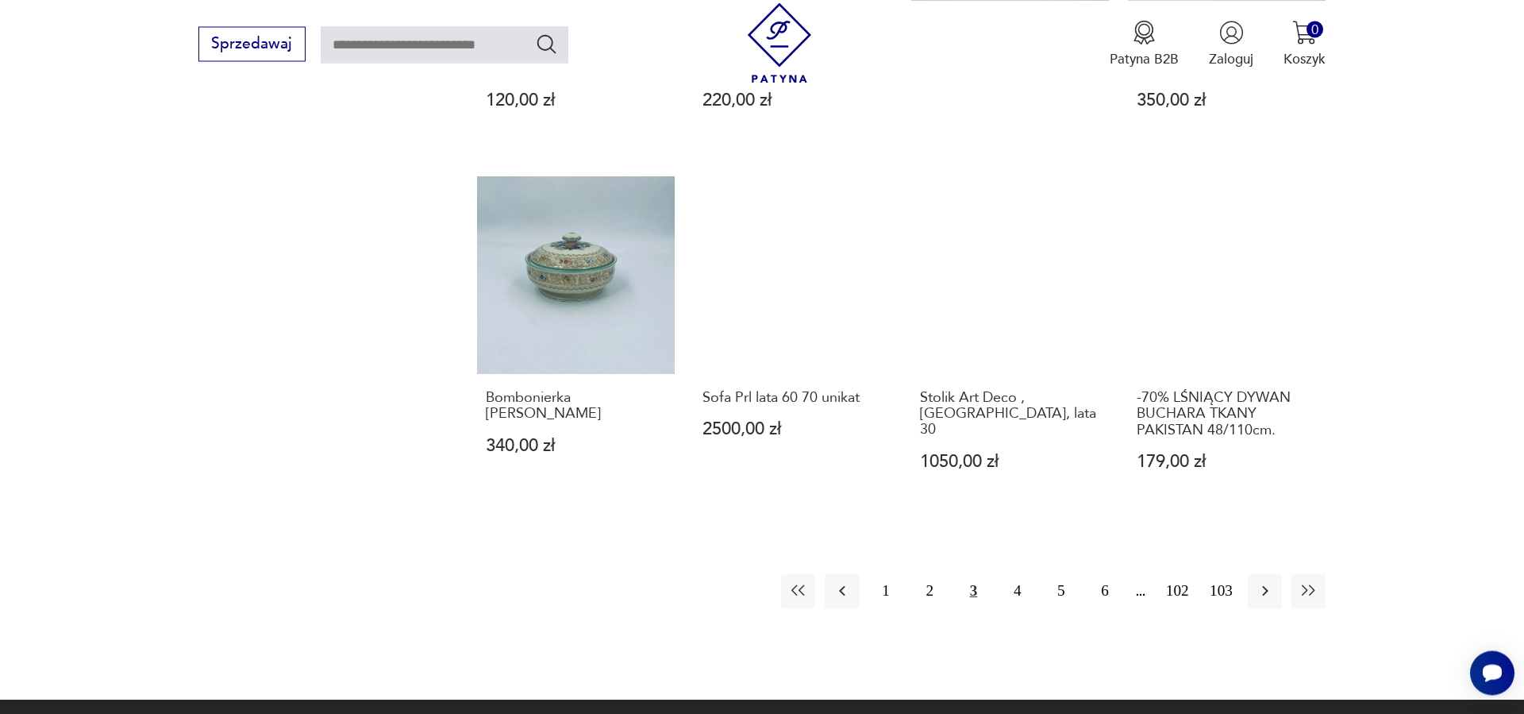
scroll to position [1508, 0]
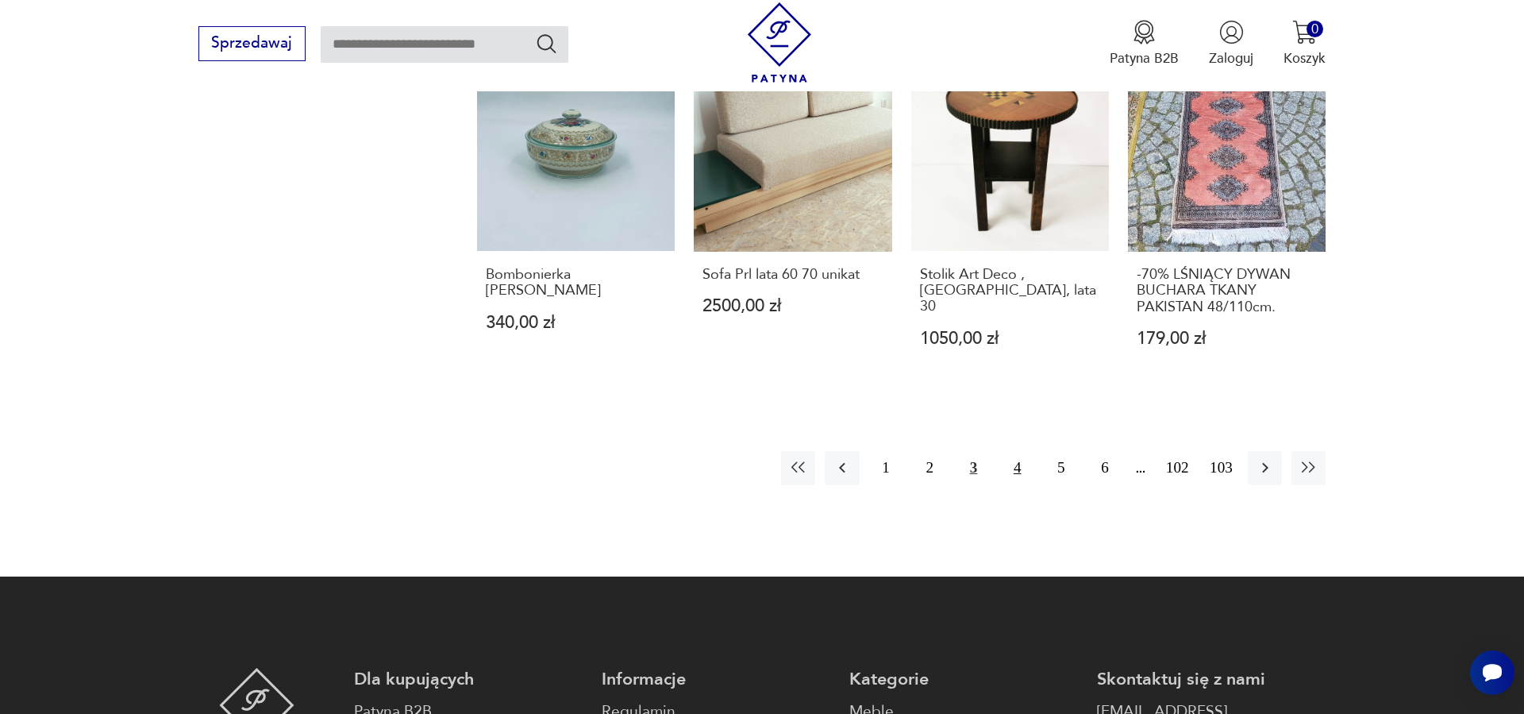
click at [1016, 465] on button "4" at bounding box center [1017, 468] width 34 height 34
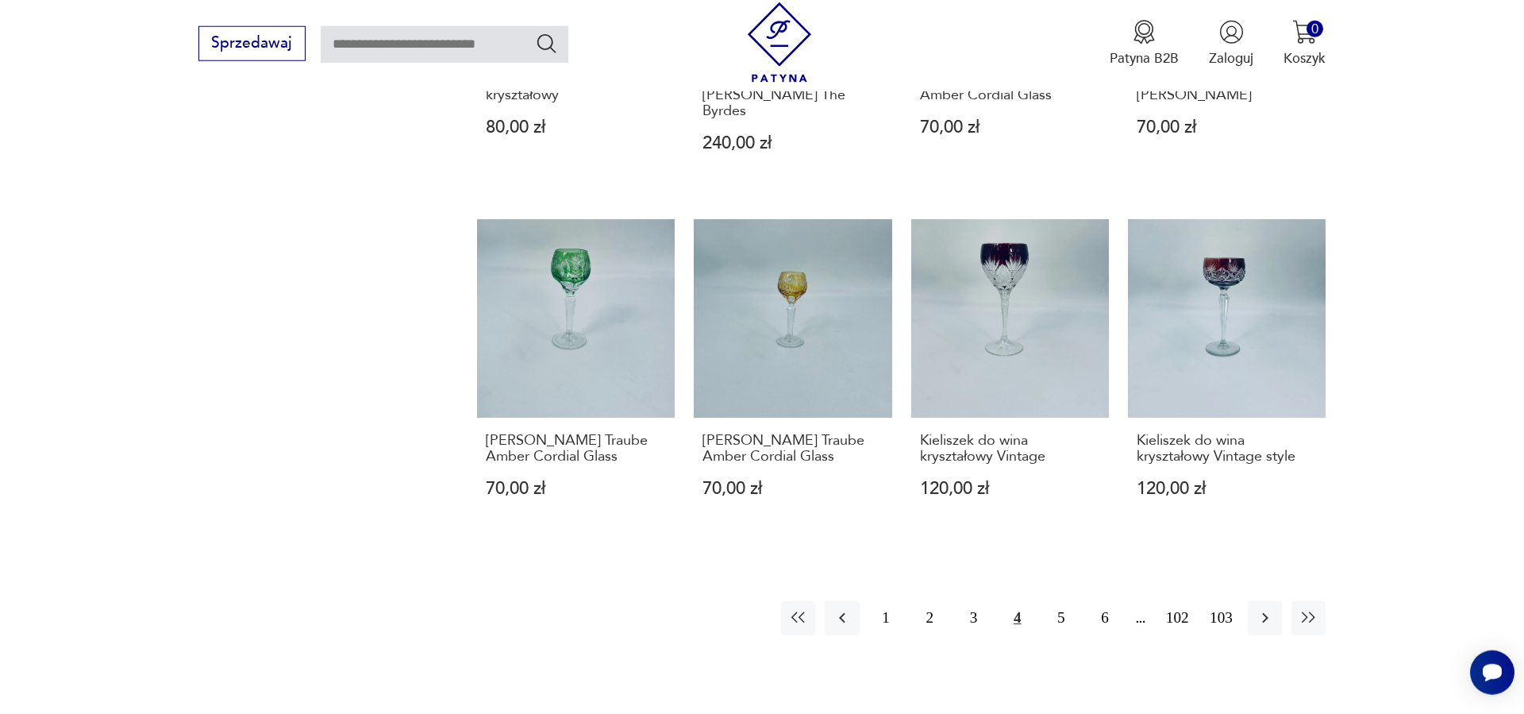
scroll to position [1508, 0]
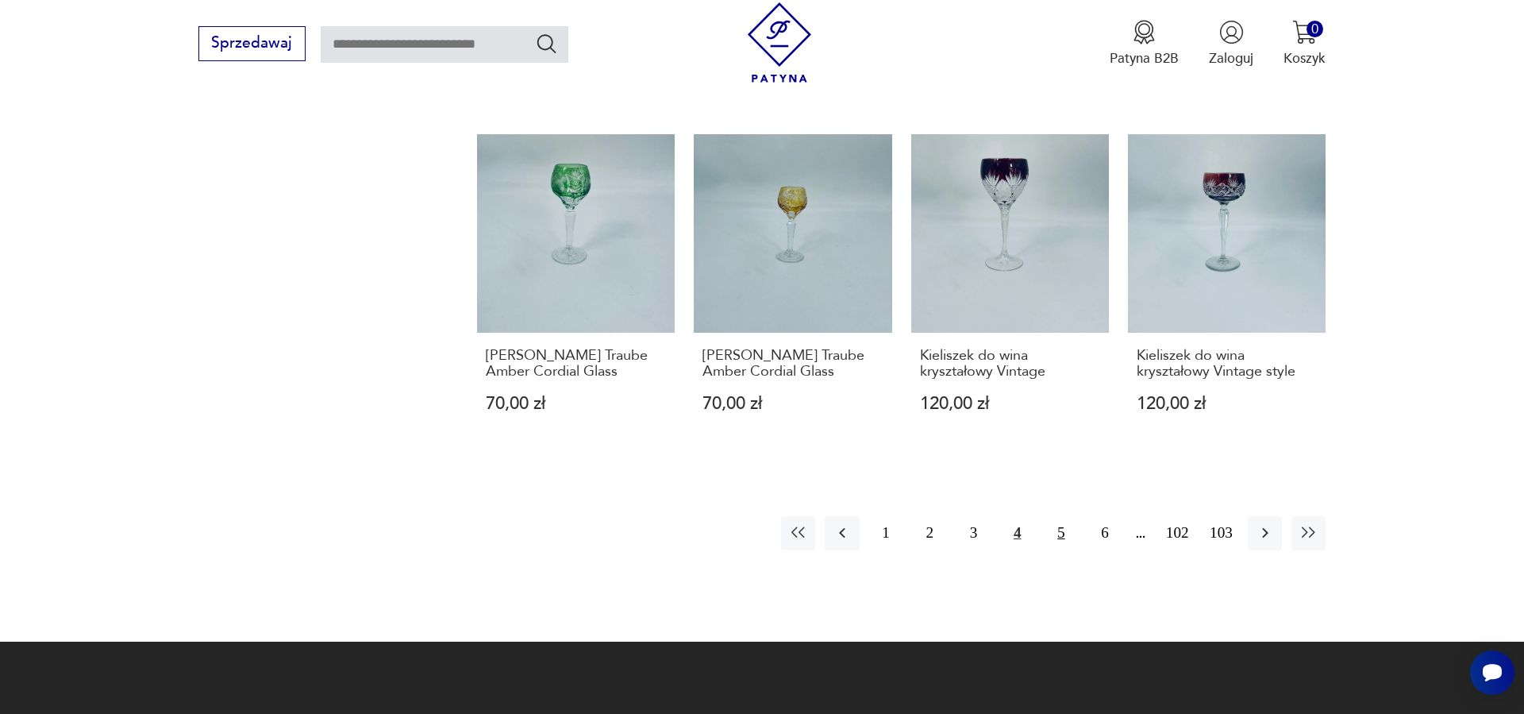
click at [1056, 516] on button "5" at bounding box center [1061, 533] width 34 height 34
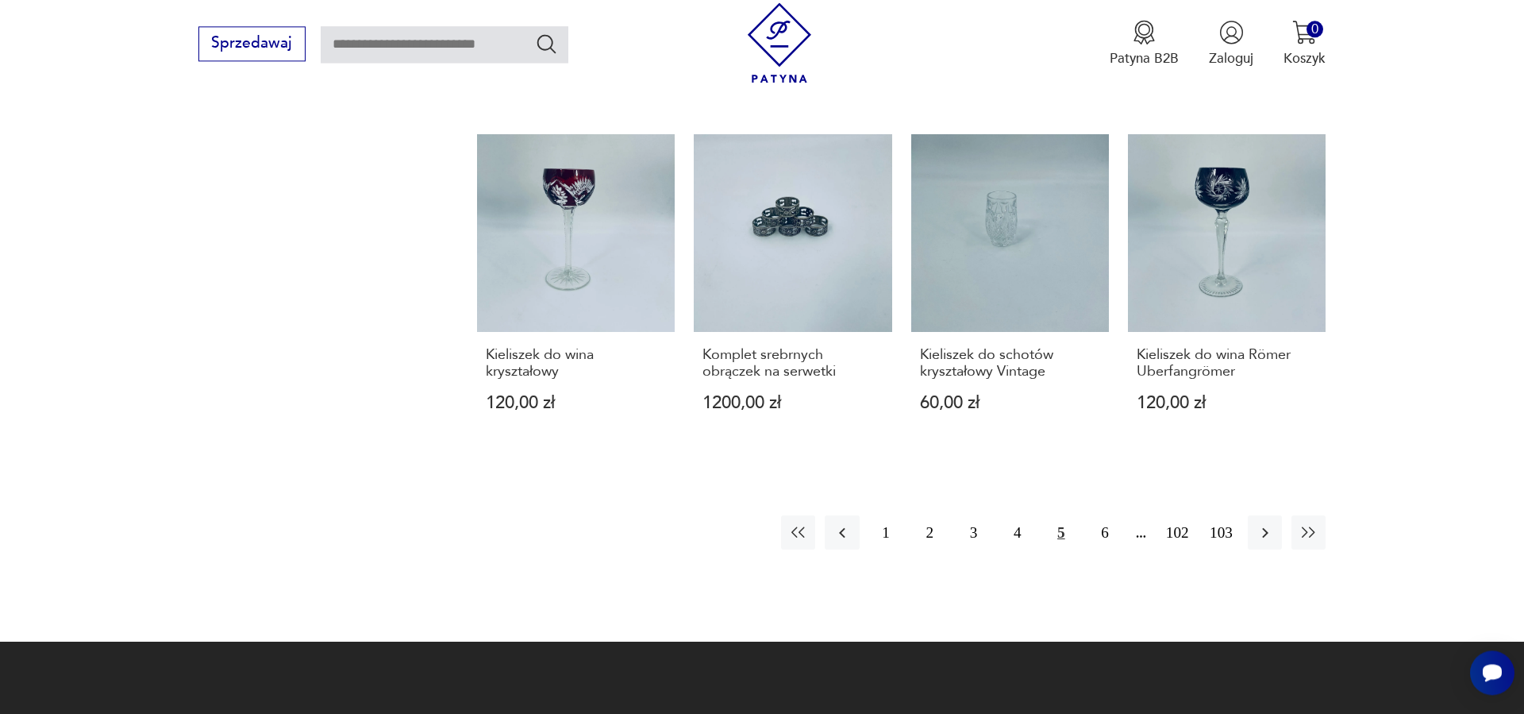
scroll to position [1508, 0]
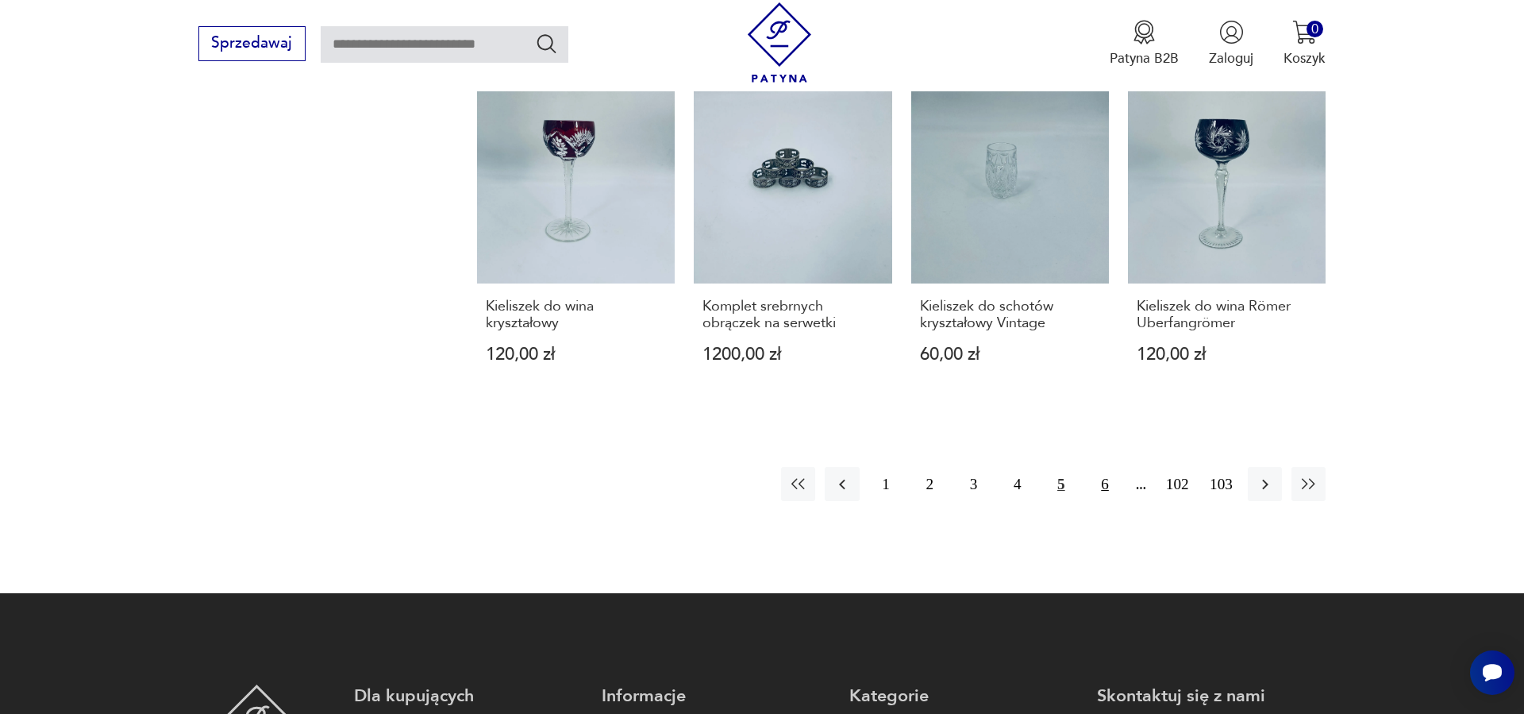
click at [1103, 467] on button "6" at bounding box center [1105, 484] width 34 height 34
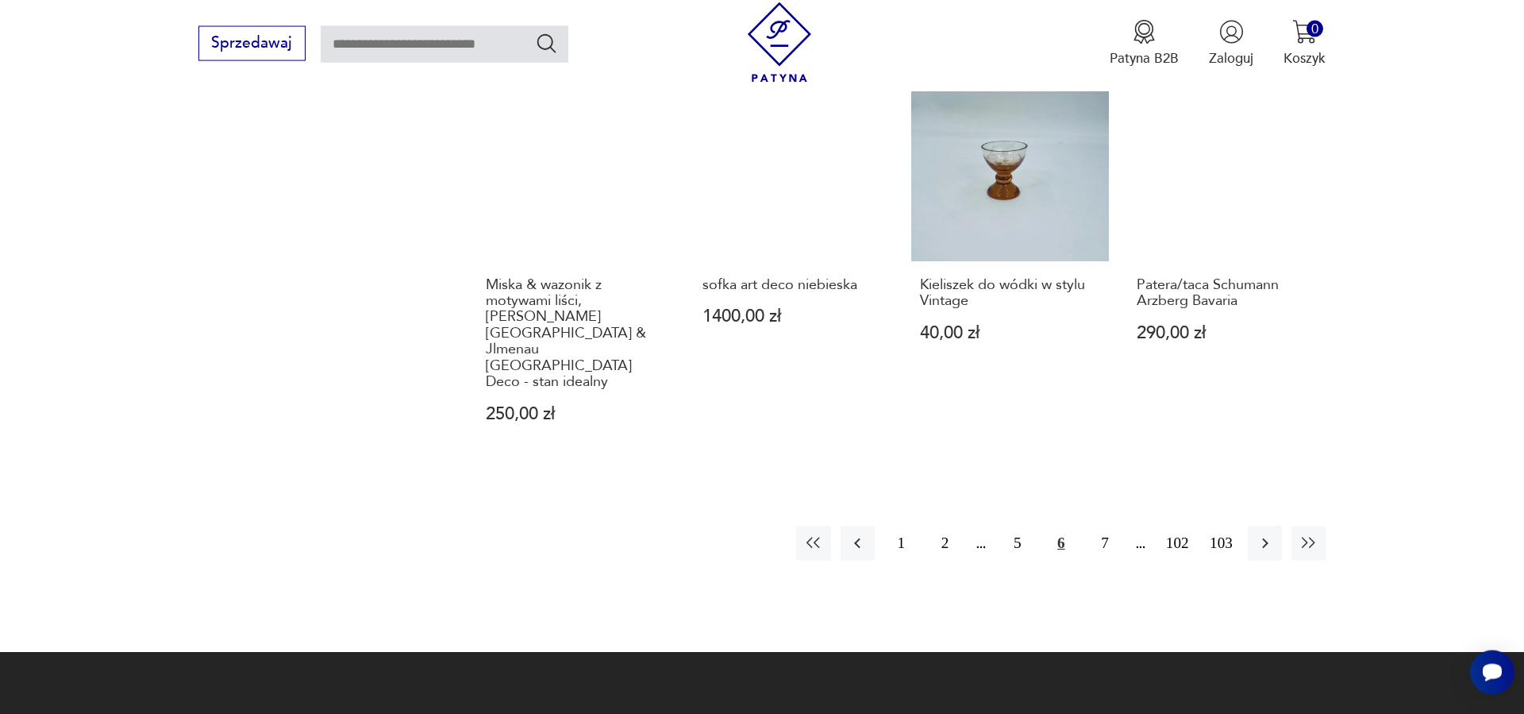
scroll to position [1508, 0]
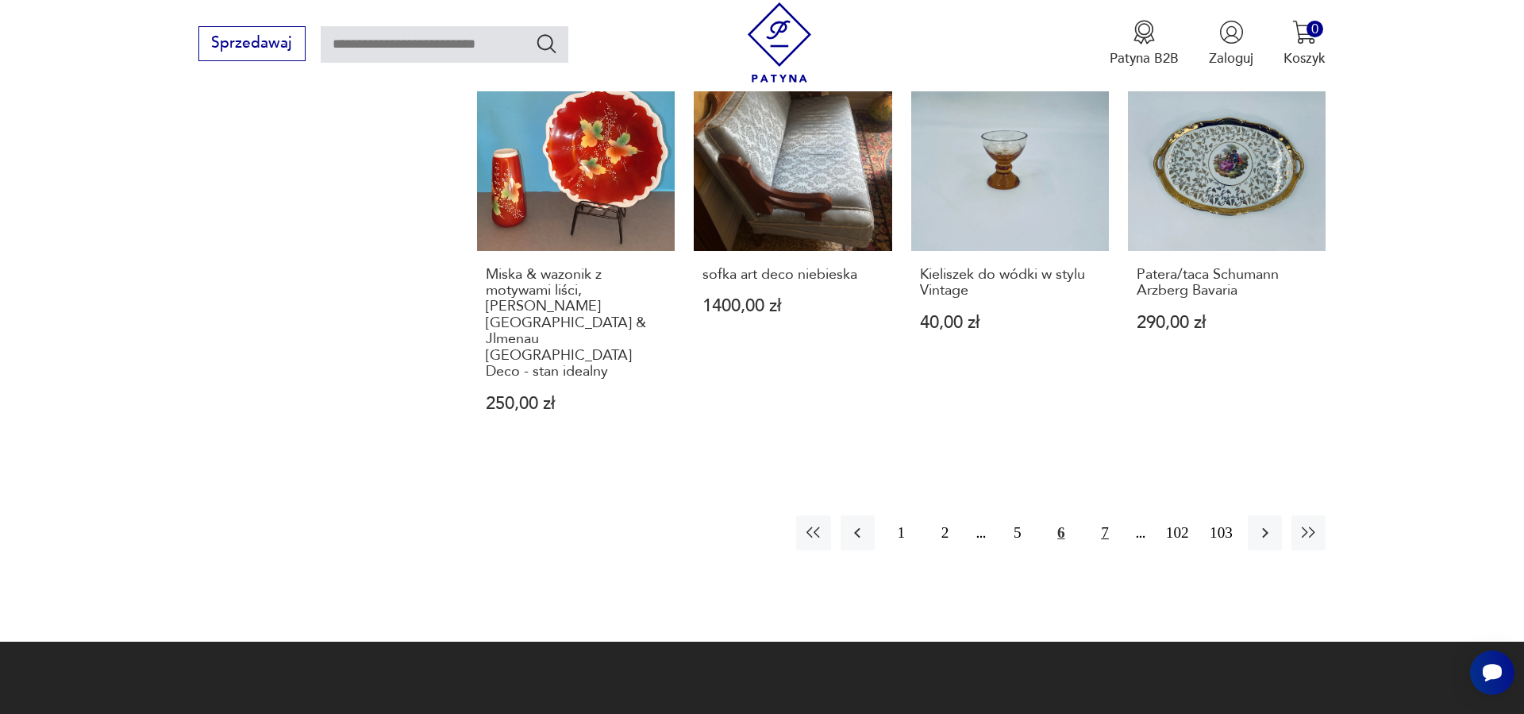
click at [1100, 515] on button "7" at bounding box center [1105, 532] width 34 height 34
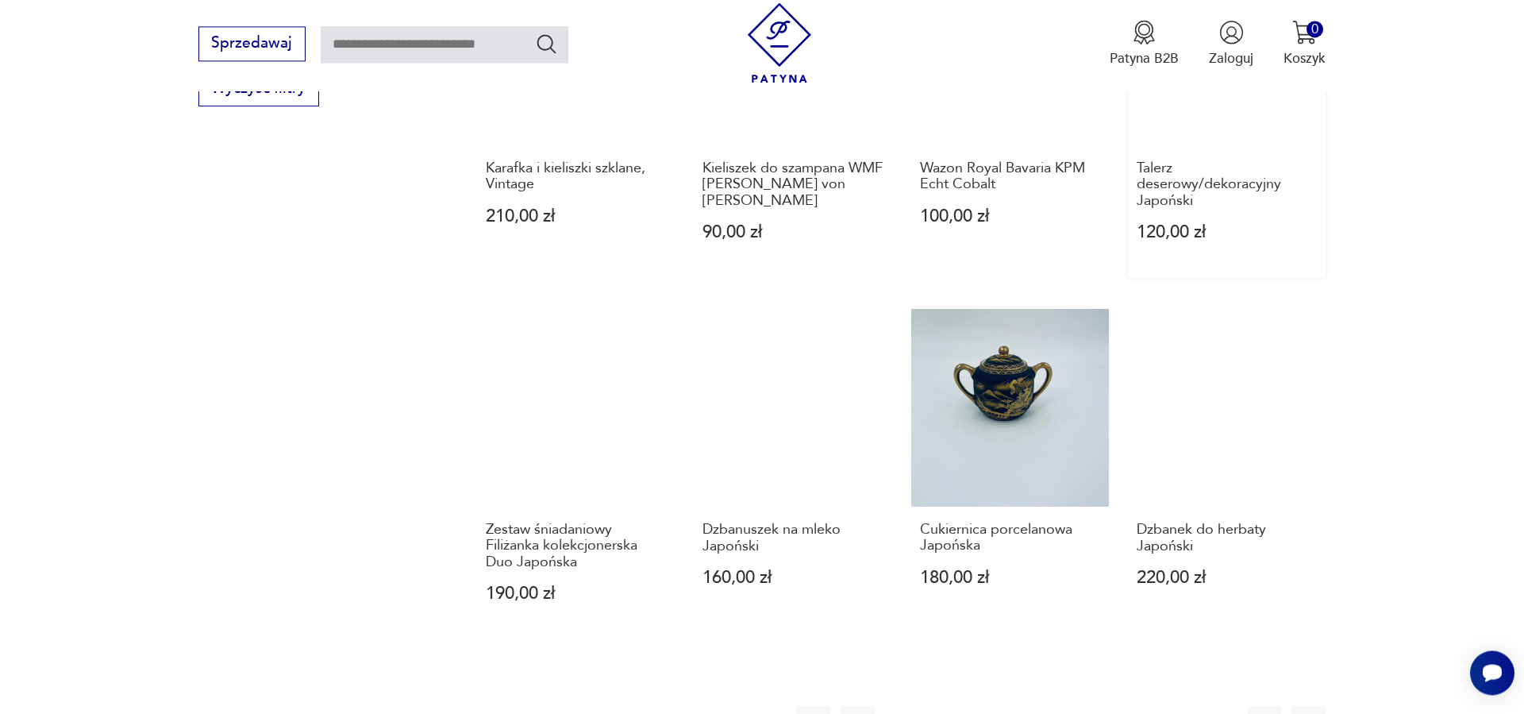
scroll to position [1346, 0]
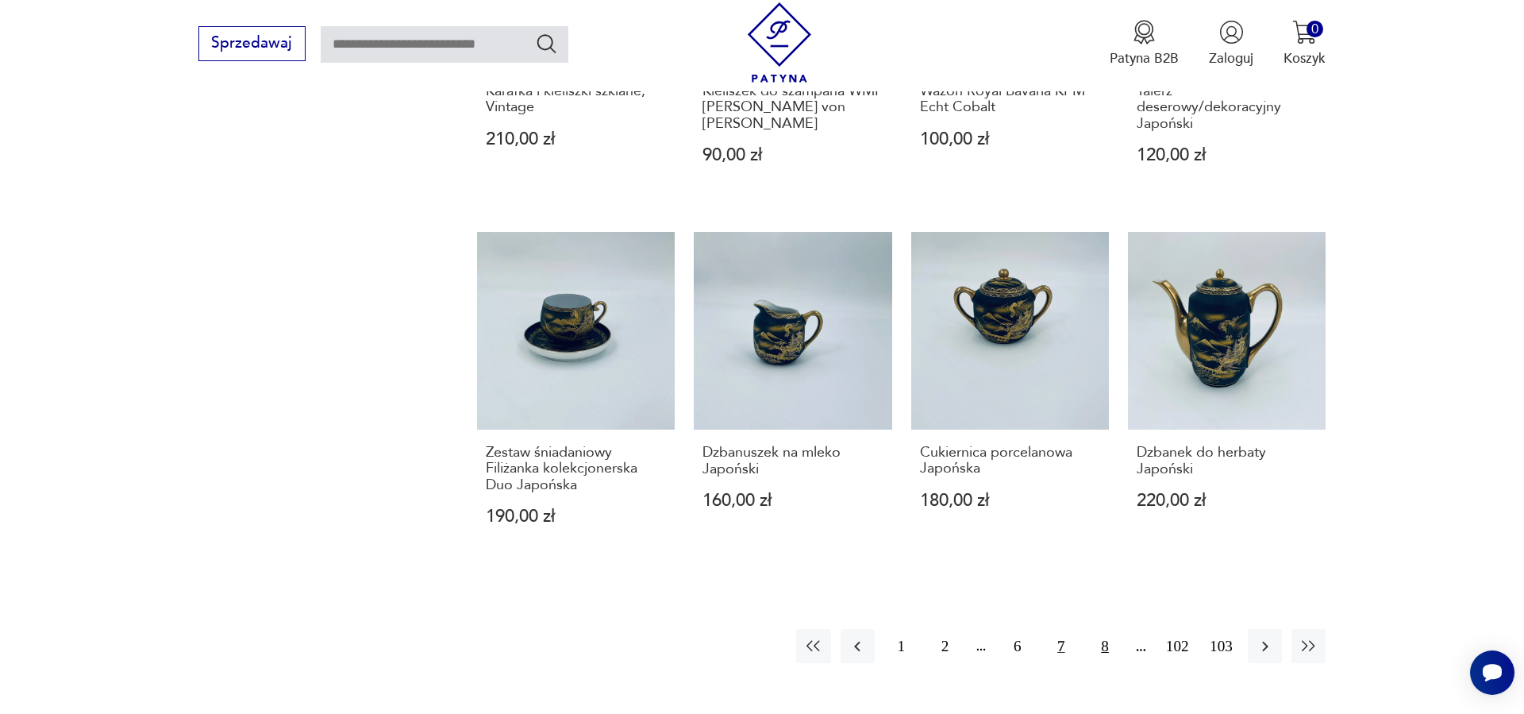
click at [1103, 629] on button "8" at bounding box center [1105, 646] width 34 height 34
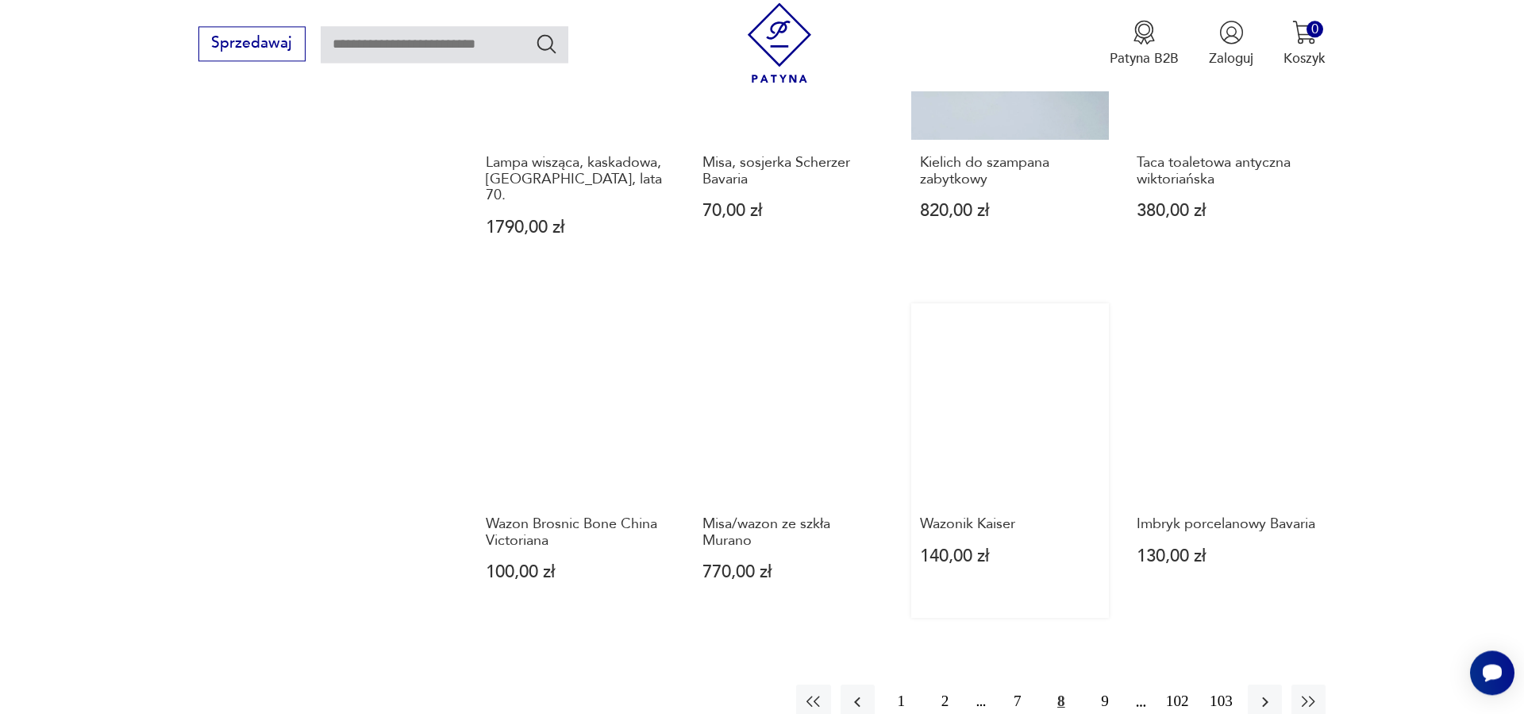
scroll to position [1508, 0]
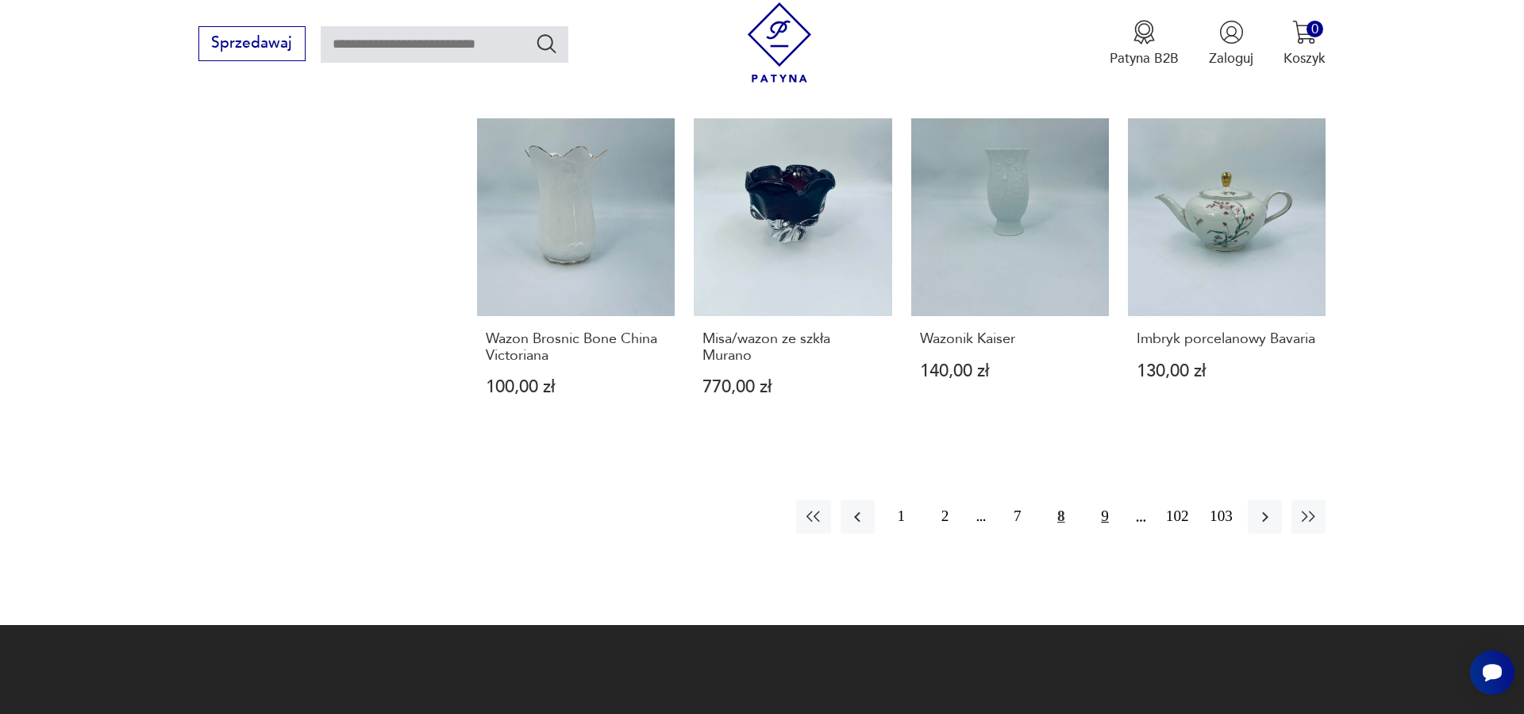
click at [1104, 499] on button "9" at bounding box center [1105, 516] width 34 height 34
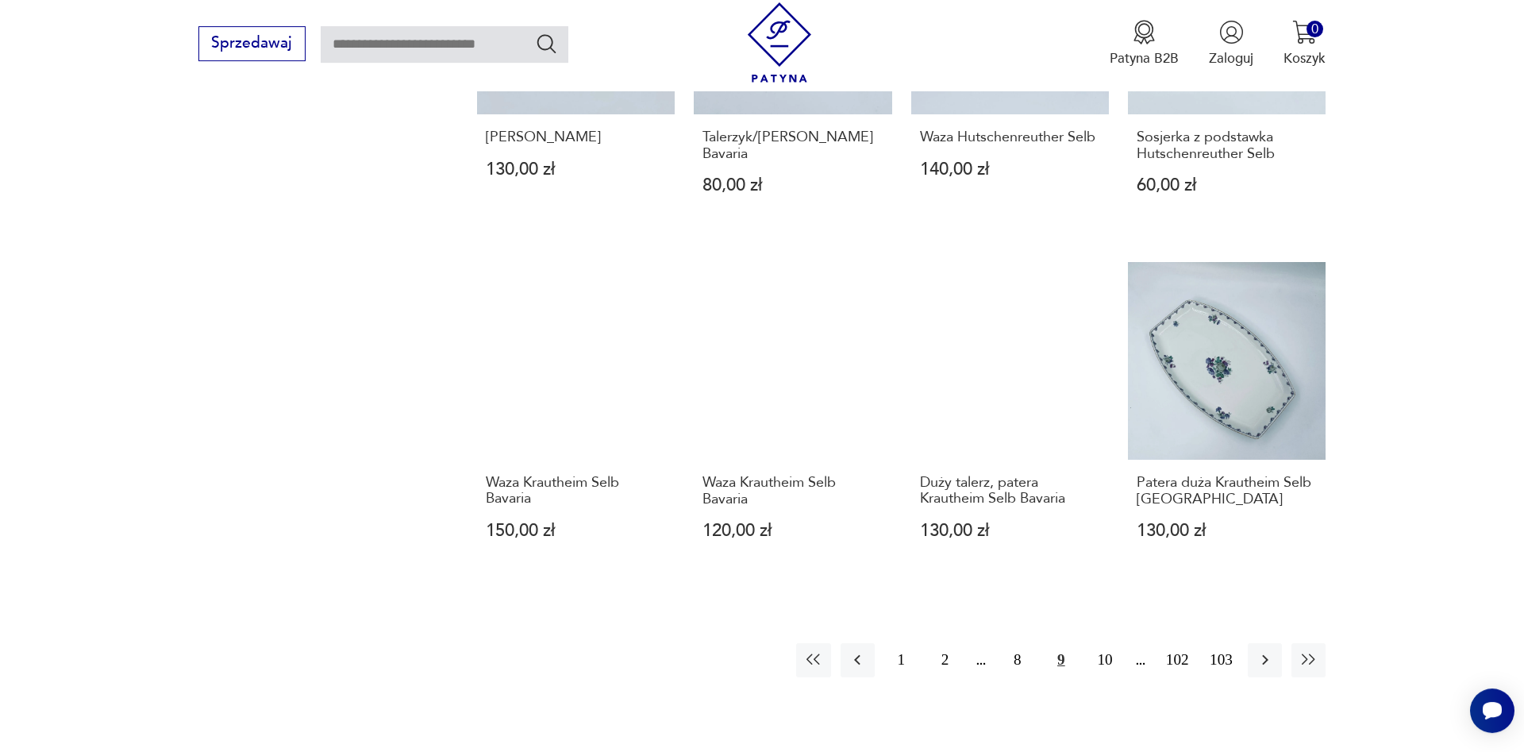
scroll to position [1346, 0]
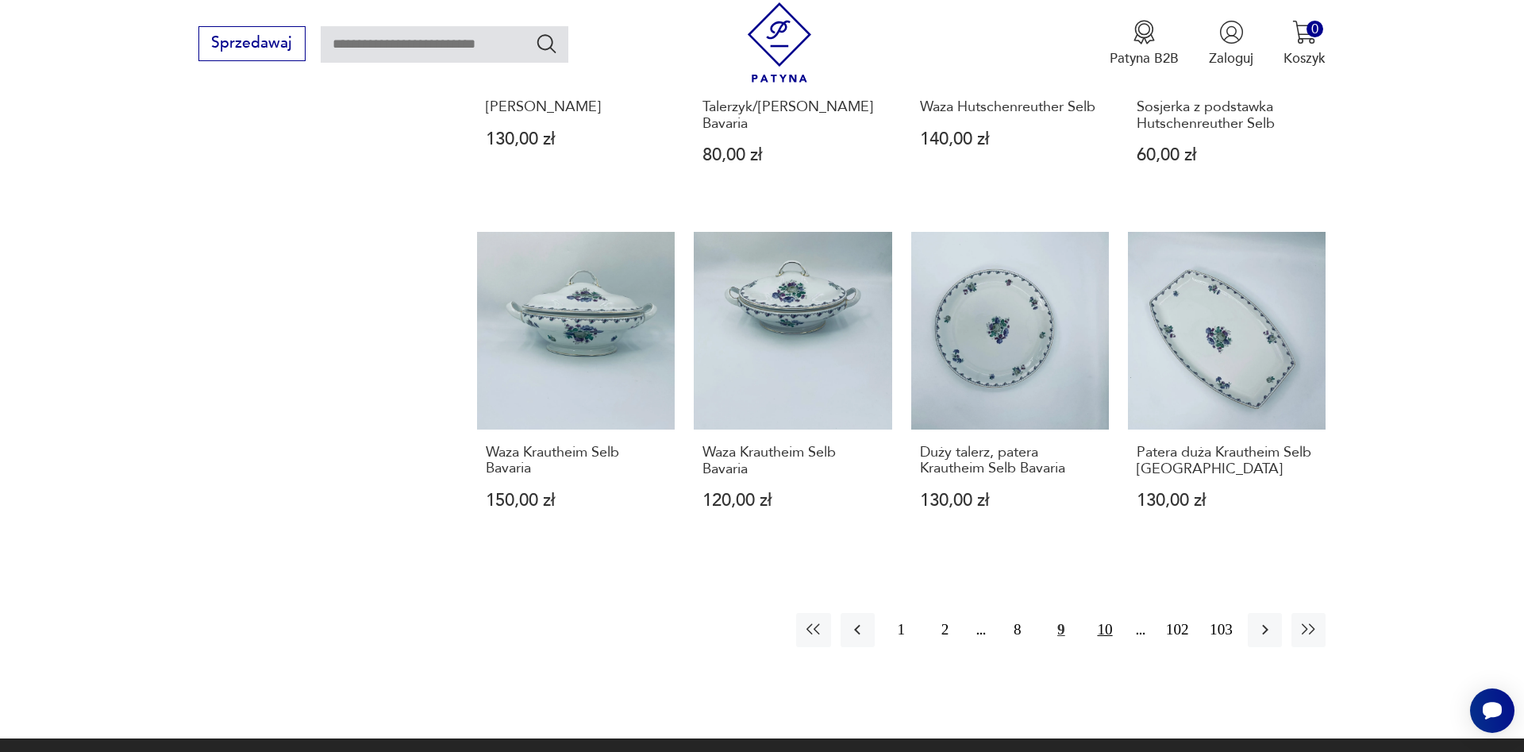
click at [1106, 630] on button "10" at bounding box center [1105, 630] width 34 height 34
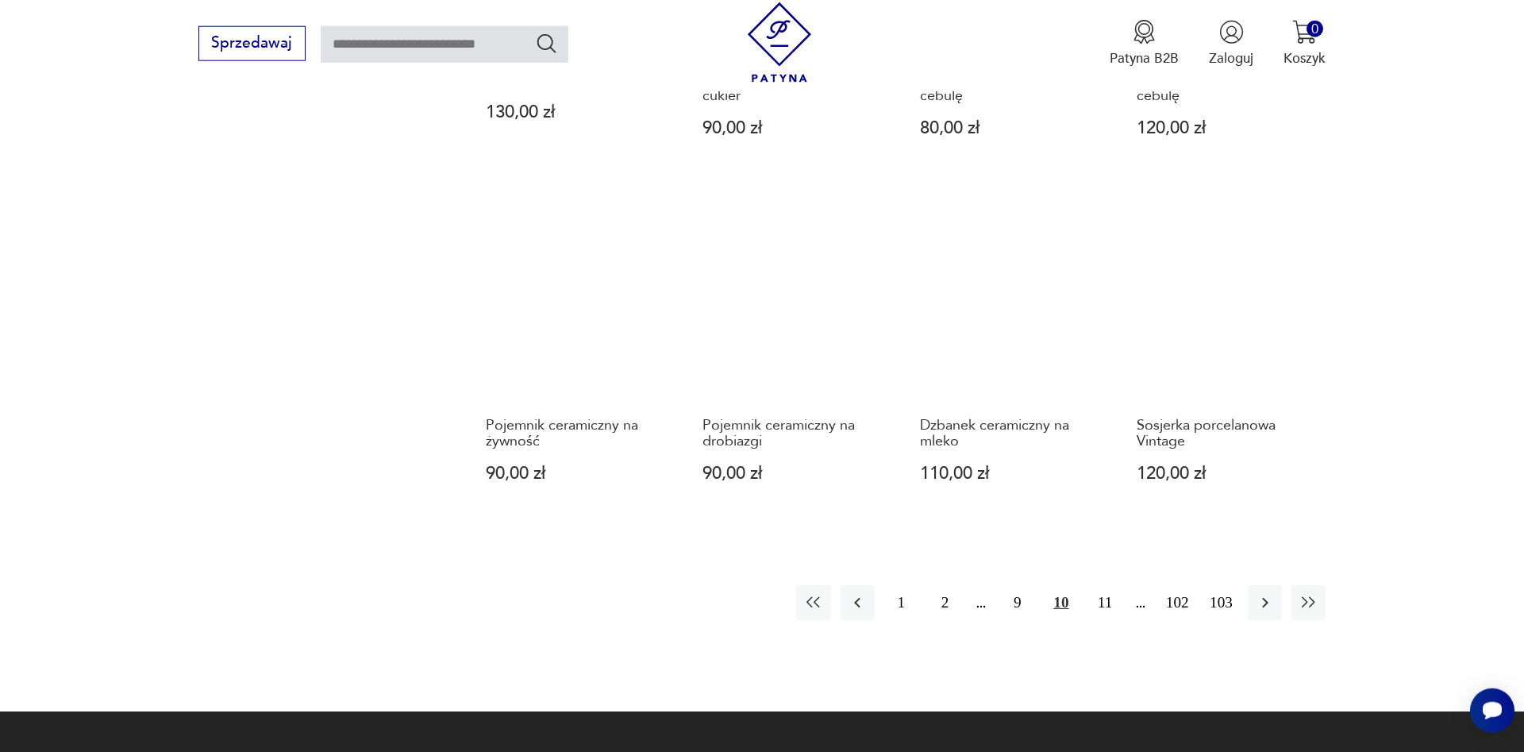
scroll to position [1427, 0]
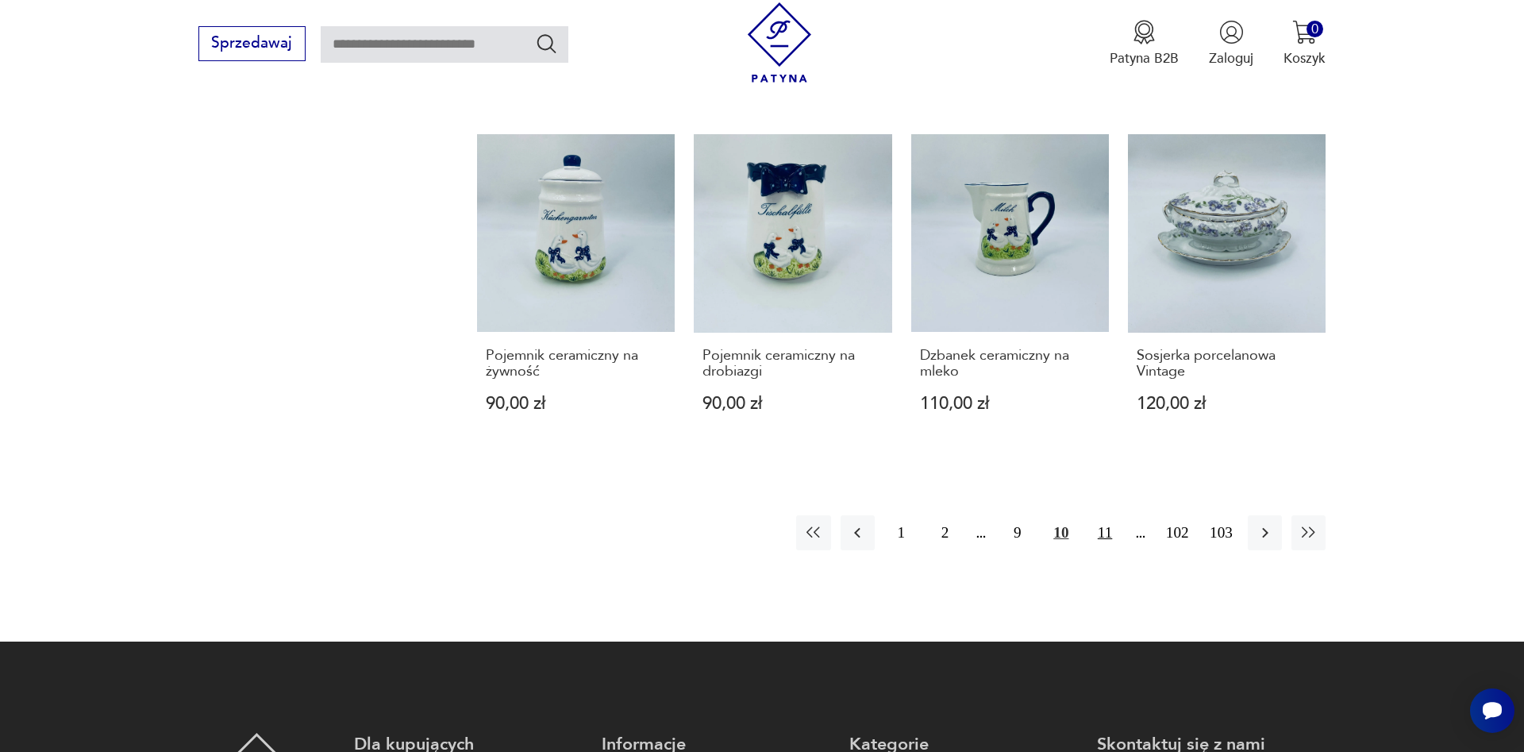
click at [1107, 518] on button "11" at bounding box center [1105, 532] width 34 height 34
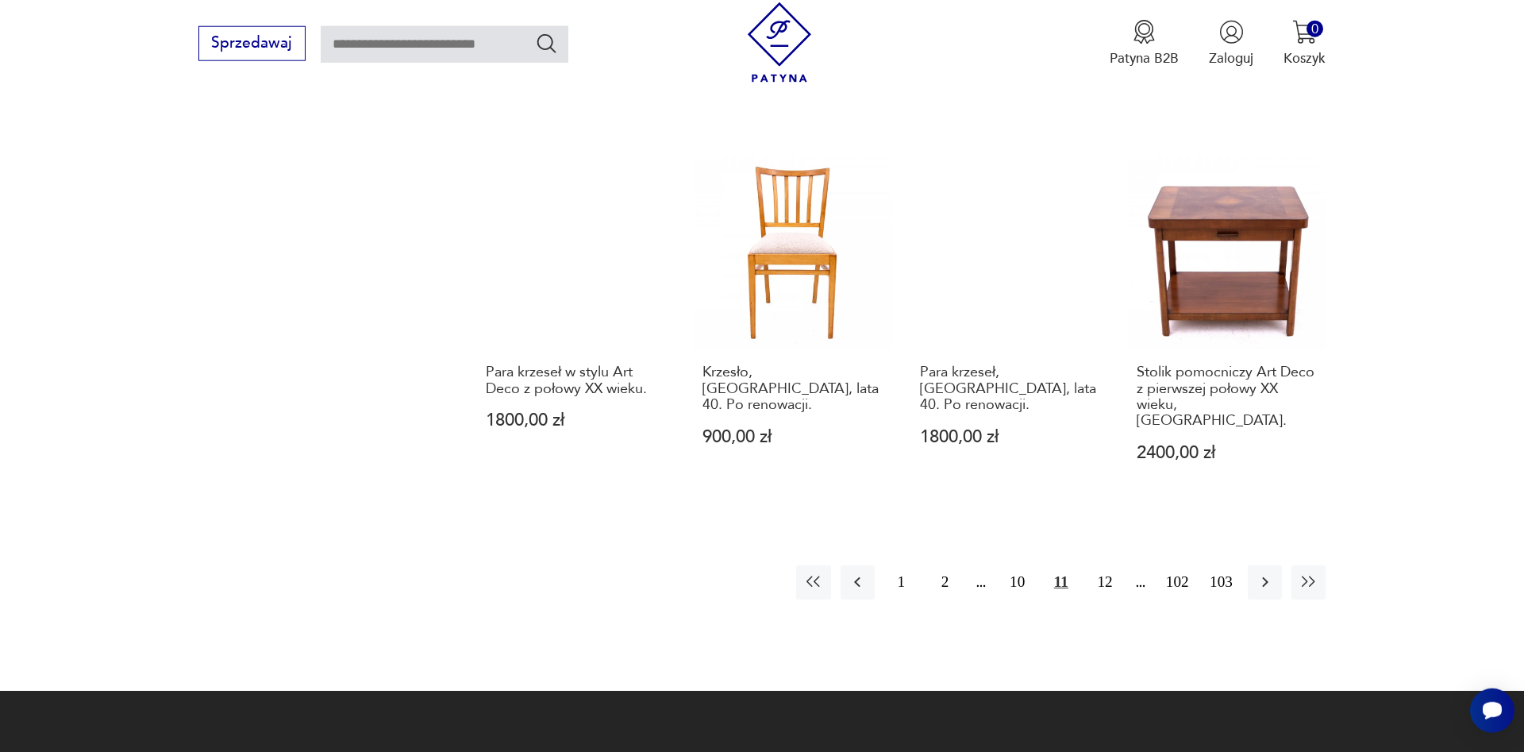
scroll to position [1589, 0]
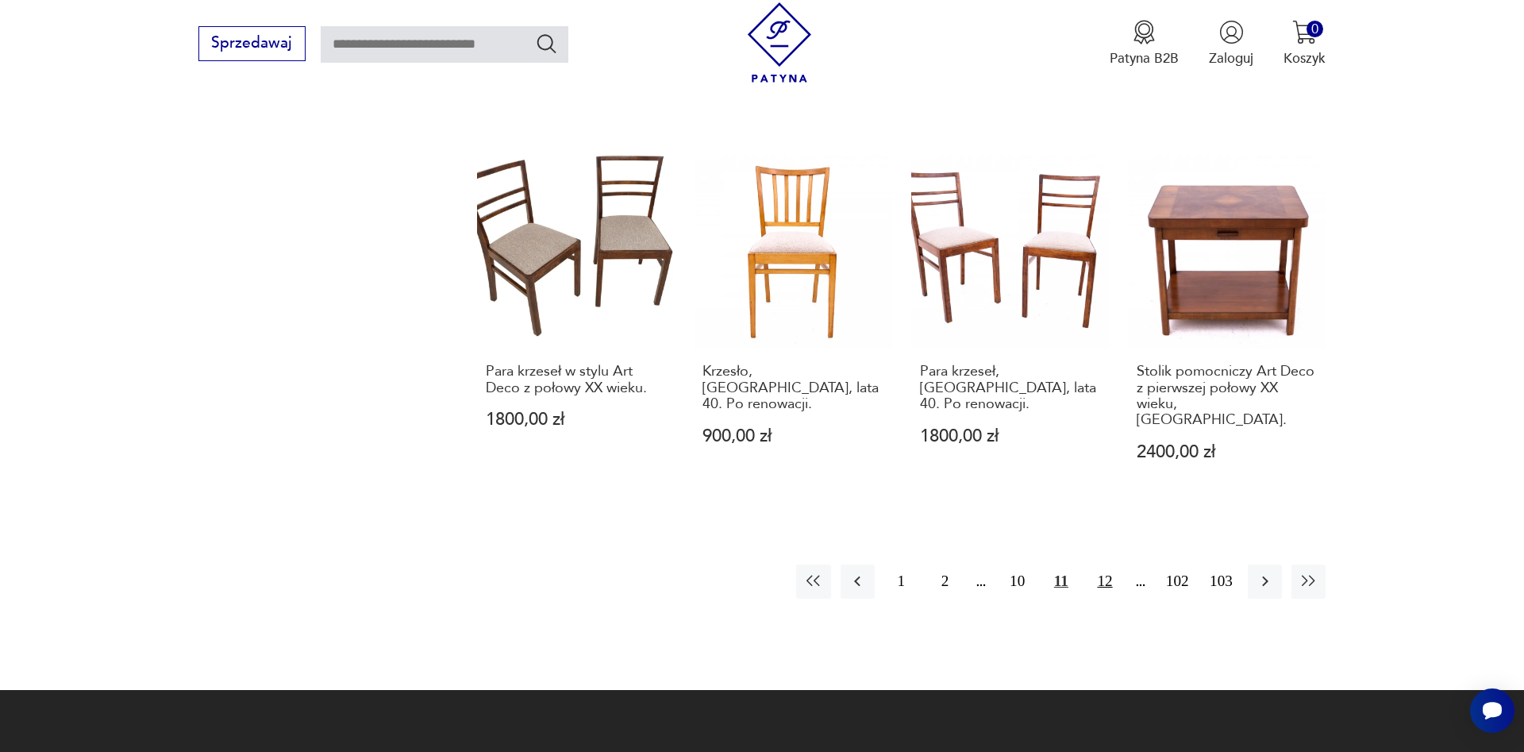
click at [1105, 564] on button "12" at bounding box center [1105, 581] width 34 height 34
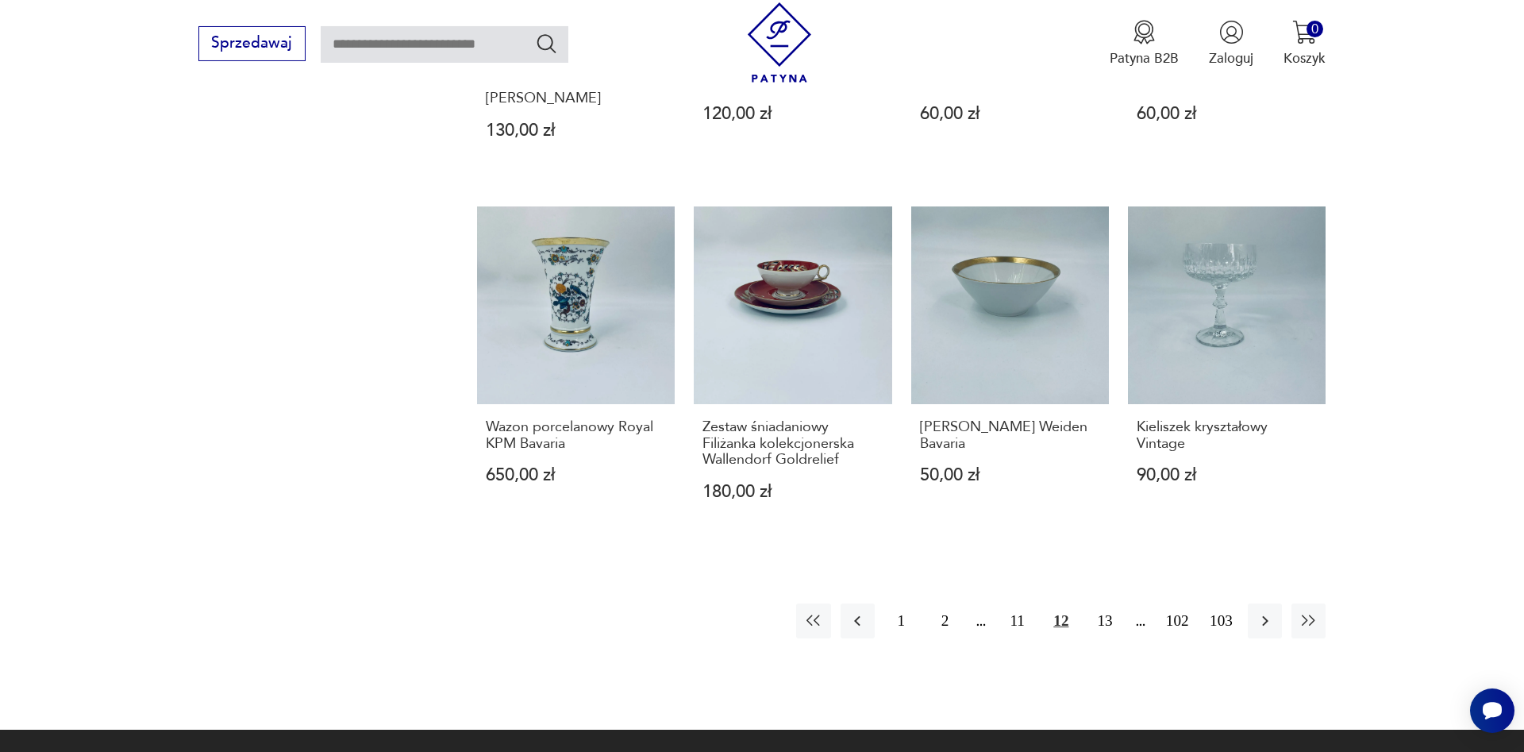
scroll to position [1427, 0]
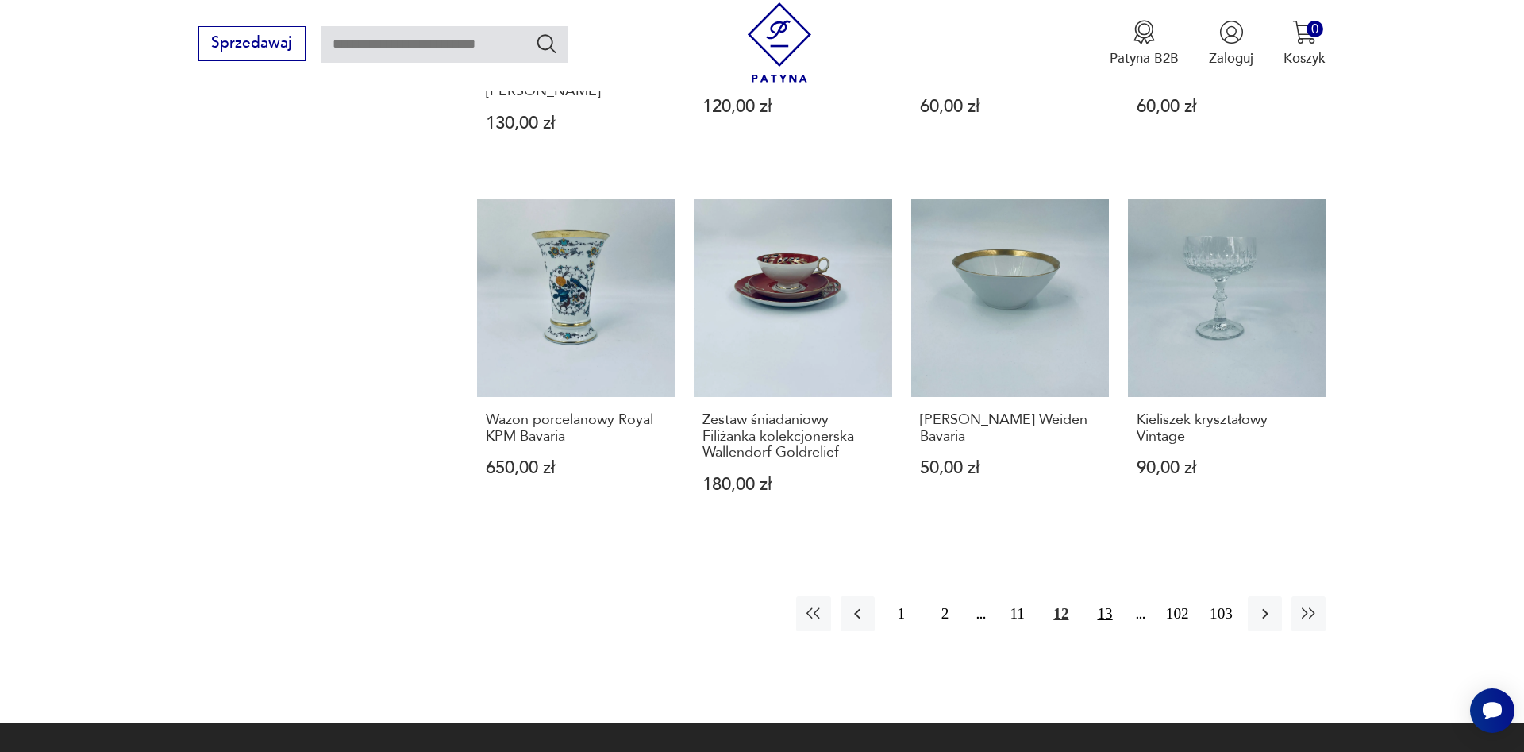
click at [1099, 596] on button "13" at bounding box center [1105, 613] width 34 height 34
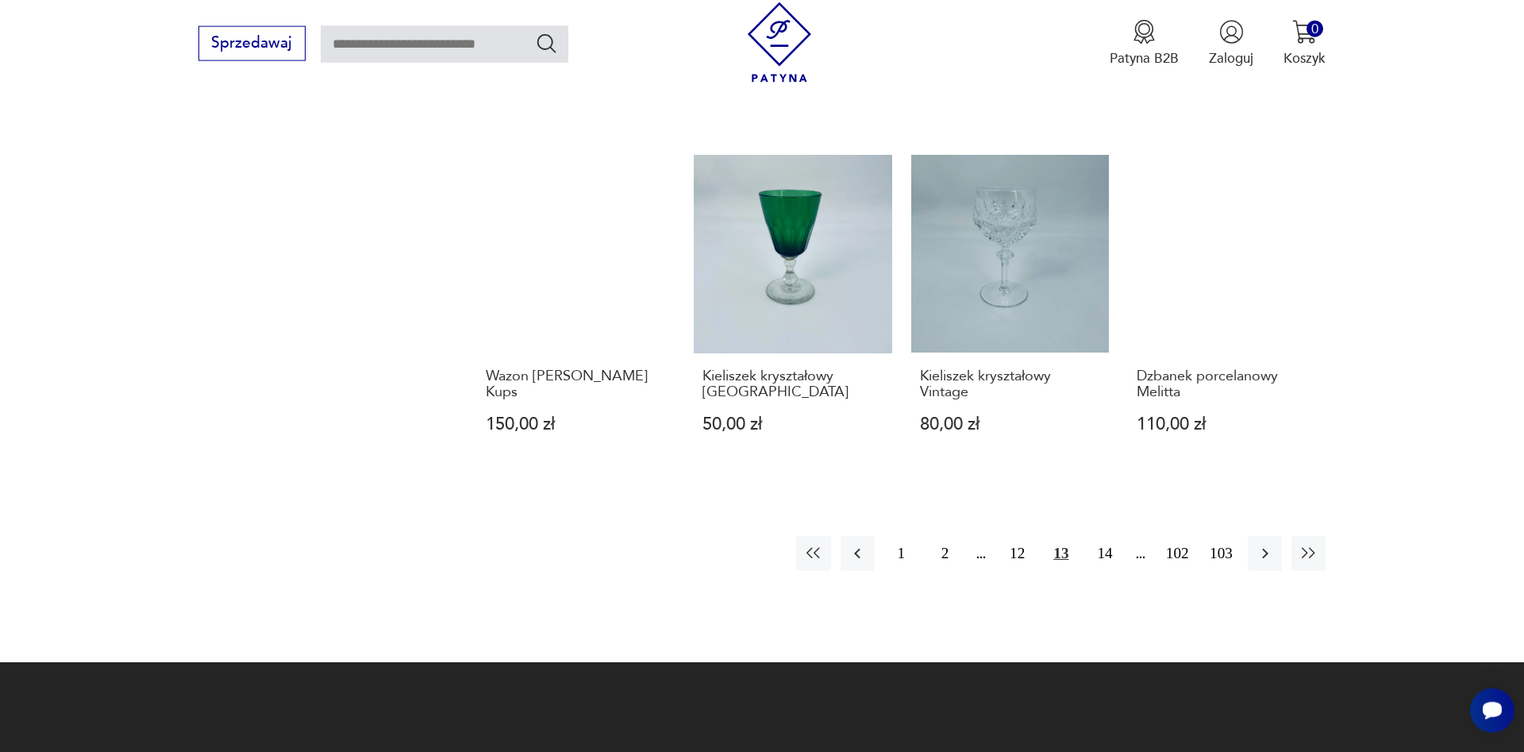
scroll to position [1508, 0]
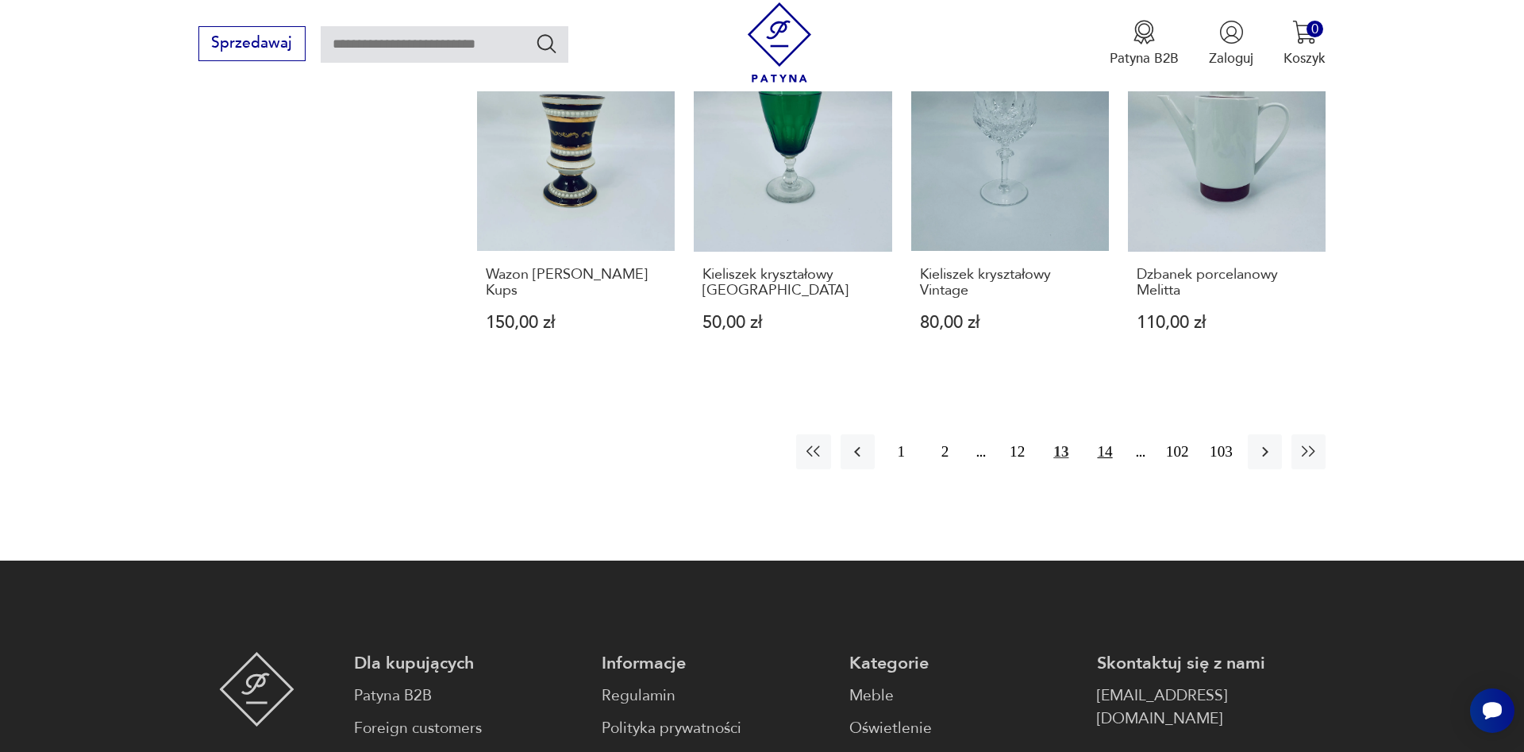
click at [1106, 460] on button "14" at bounding box center [1105, 451] width 34 height 34
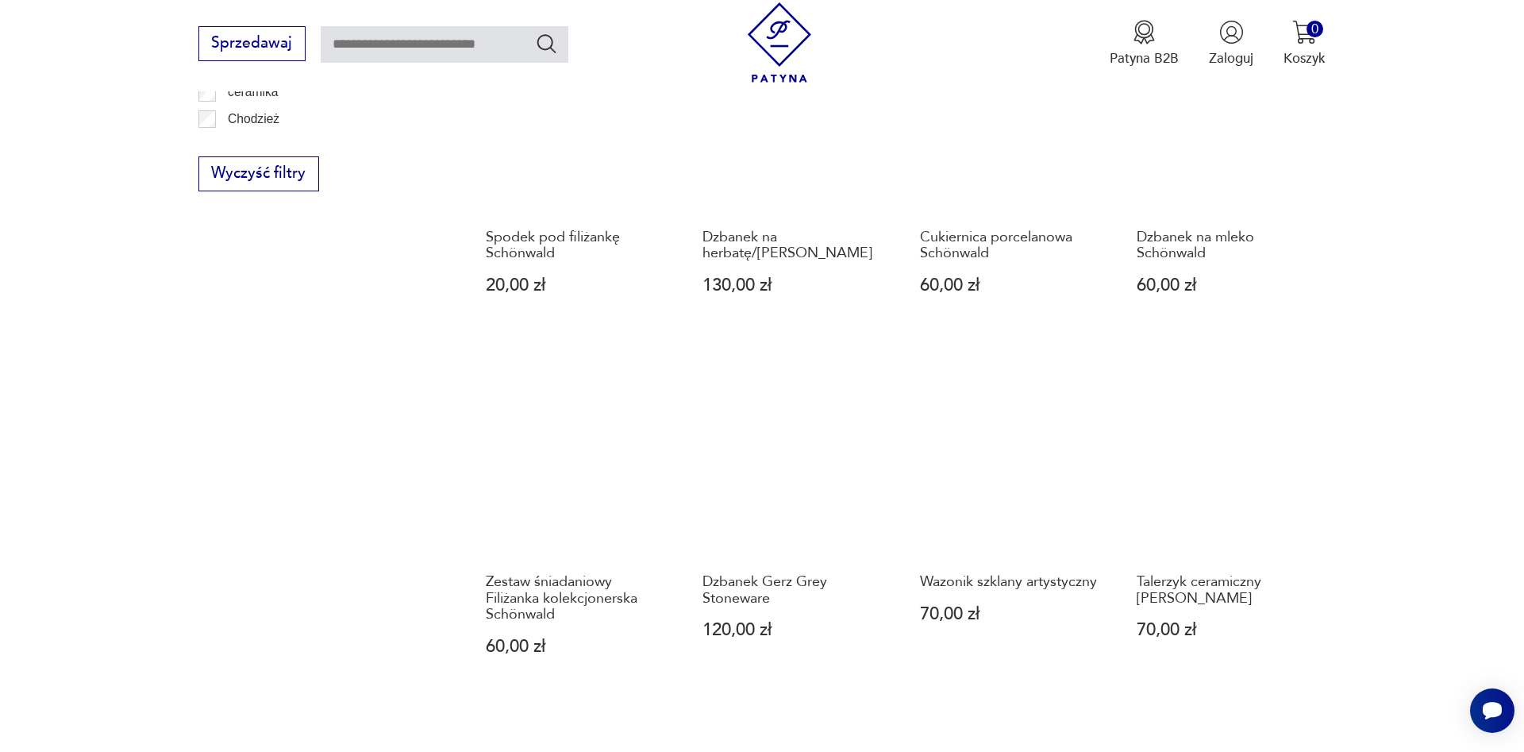
scroll to position [1427, 0]
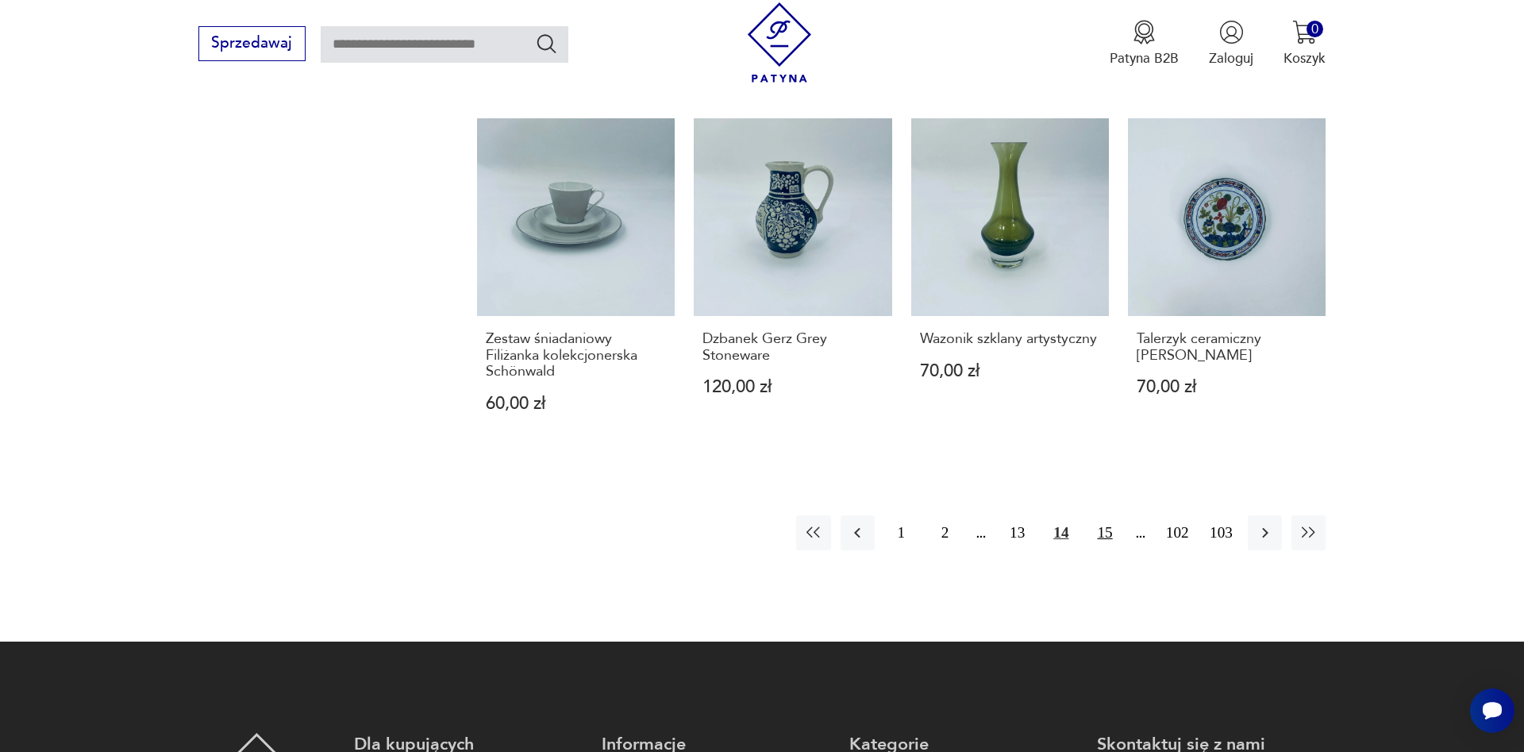
click at [1107, 534] on button "15" at bounding box center [1105, 532] width 34 height 34
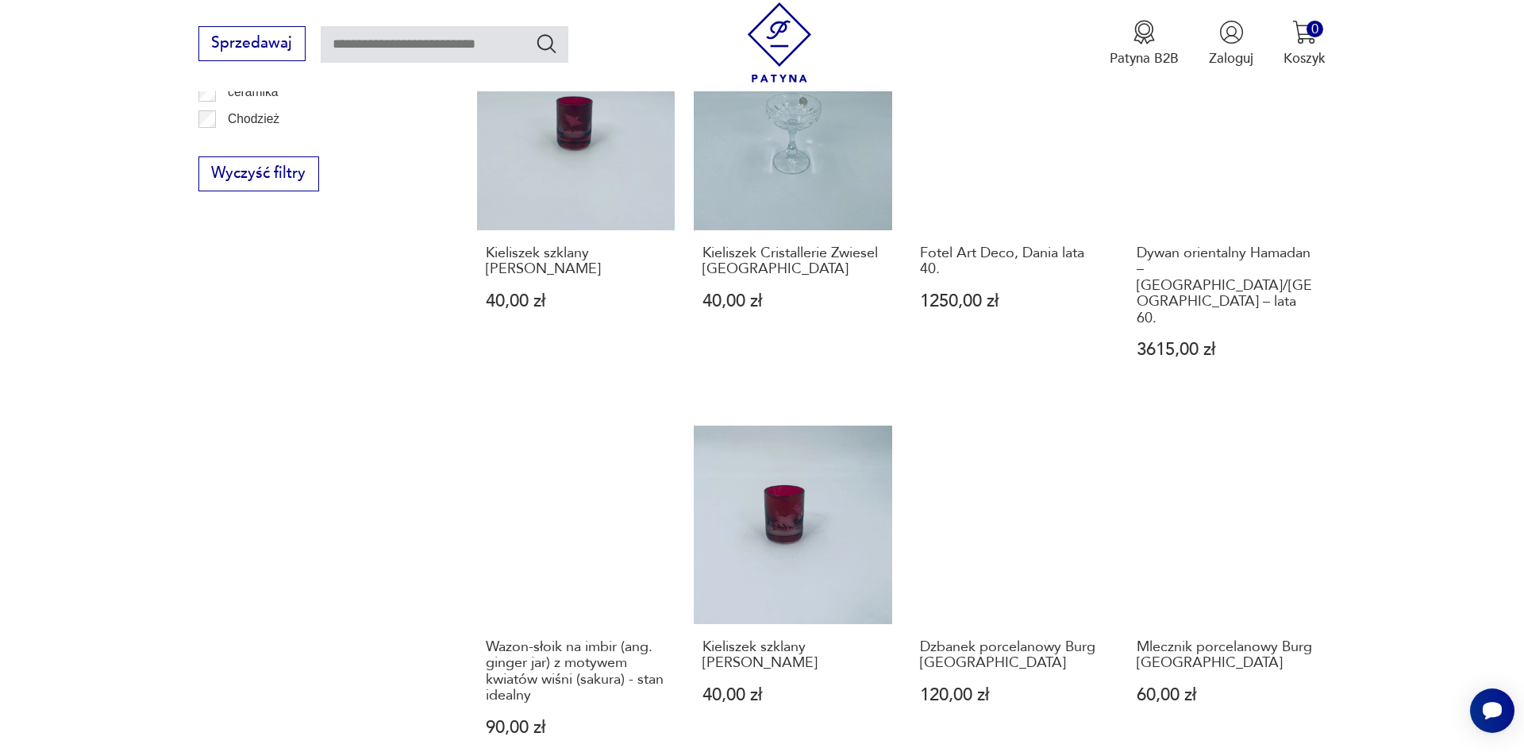
scroll to position [1346, 0]
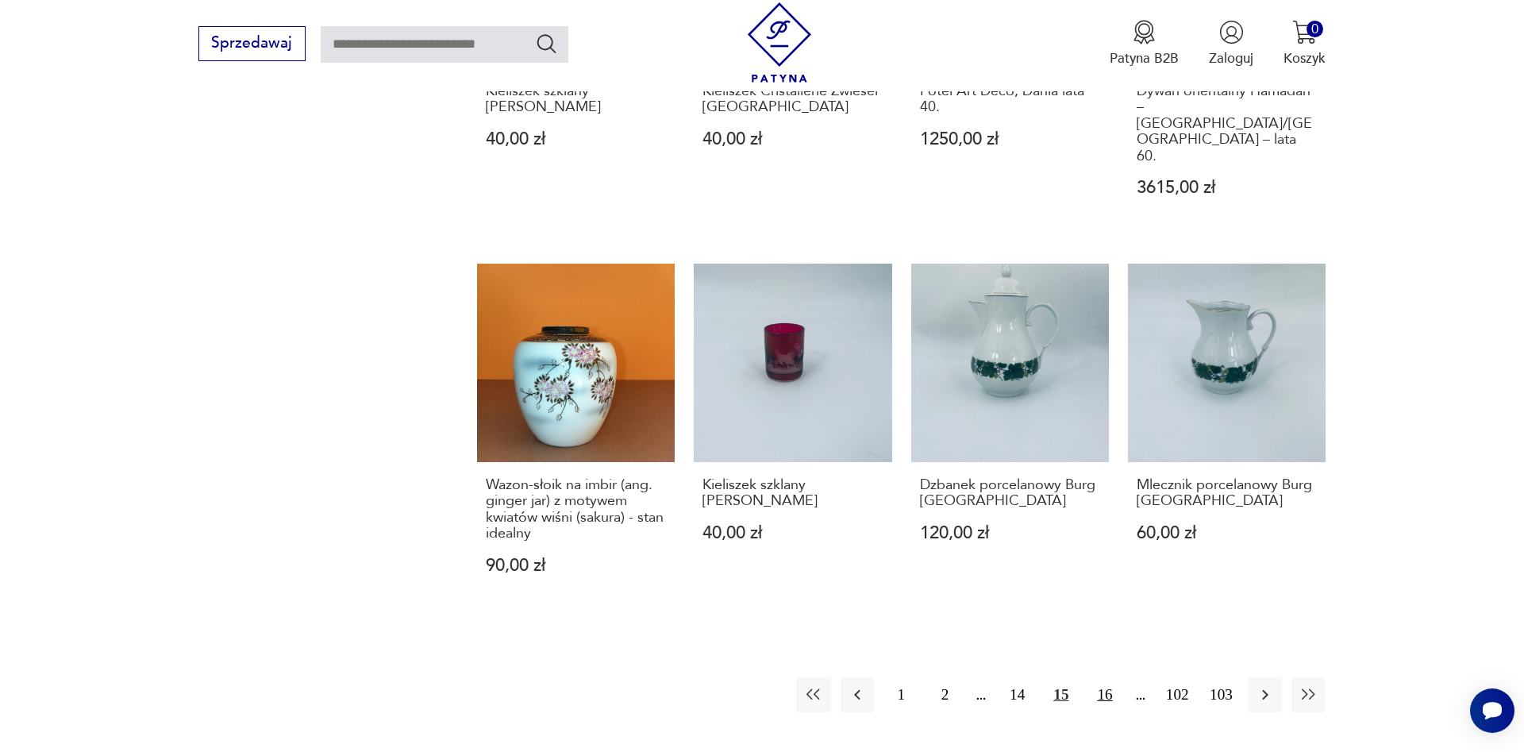
click at [1111, 677] on button "16" at bounding box center [1105, 694] width 34 height 34
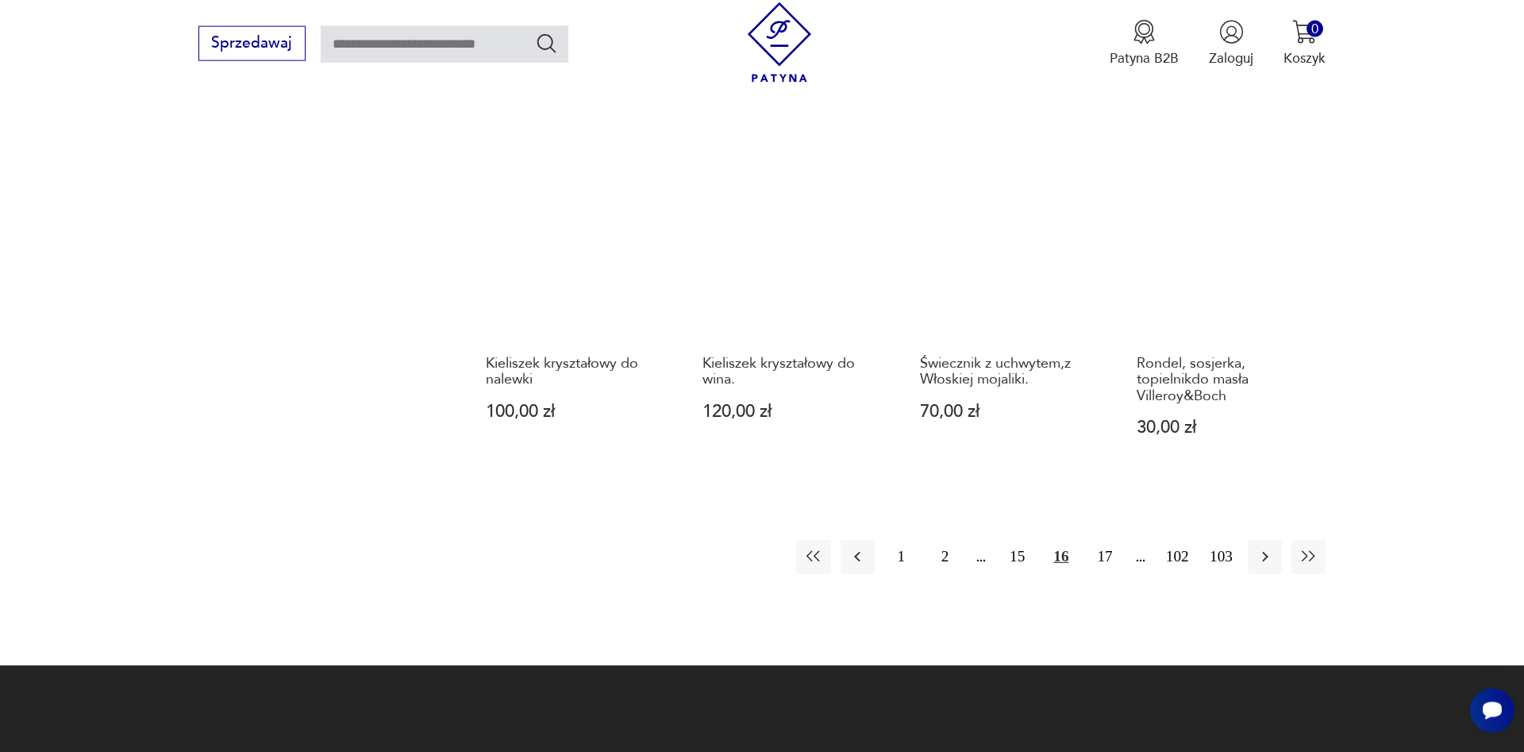
scroll to position [1427, 0]
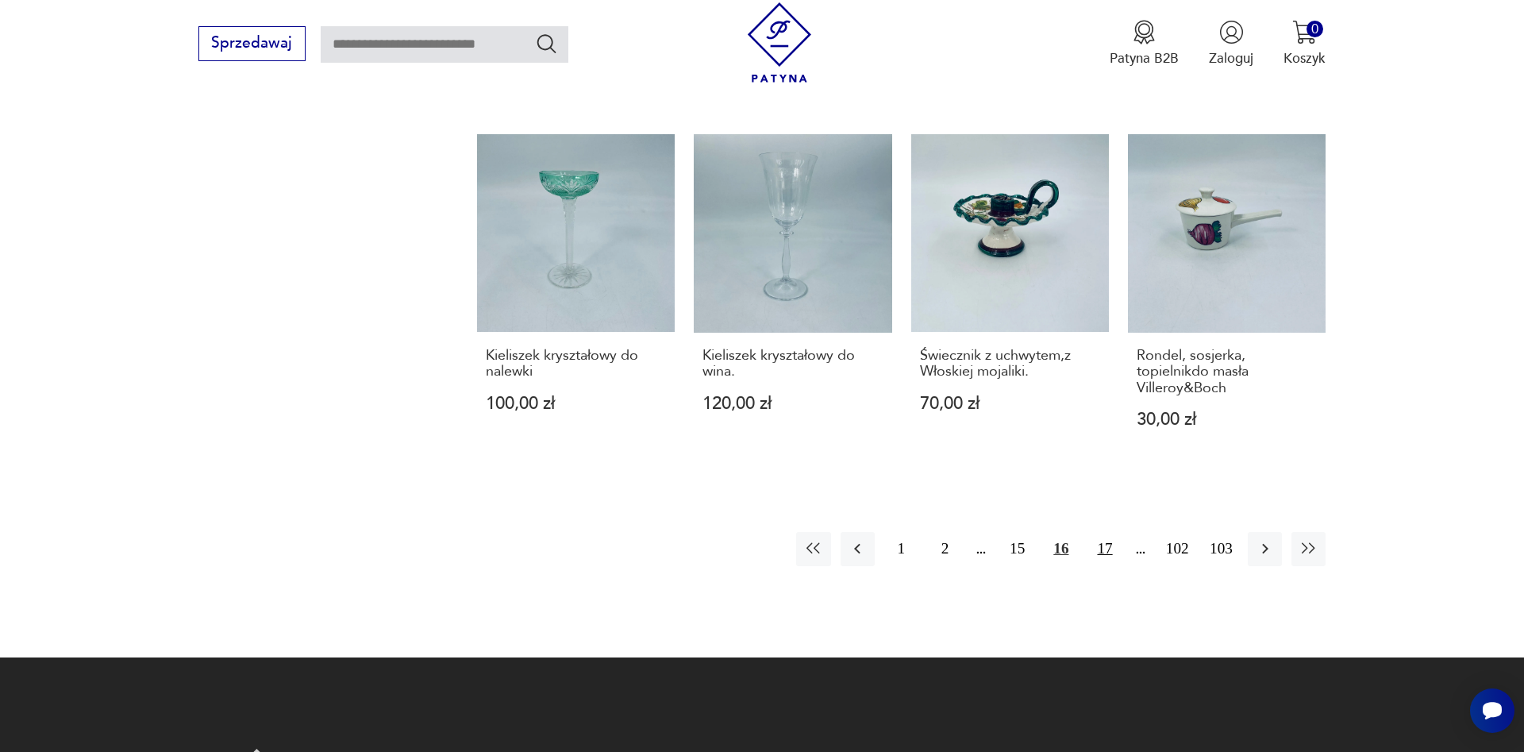
click at [1105, 553] on button "17" at bounding box center [1105, 549] width 34 height 34
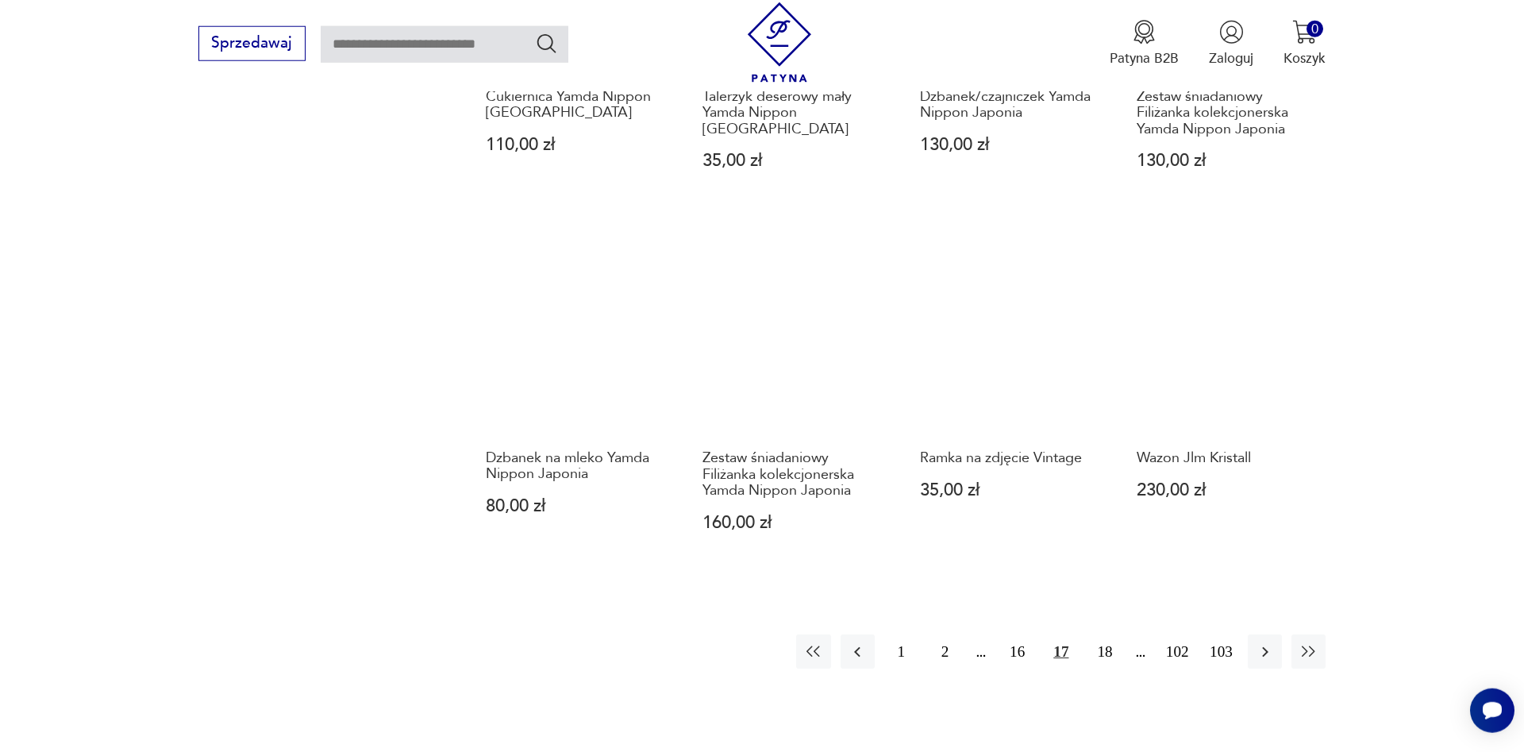
scroll to position [1346, 0]
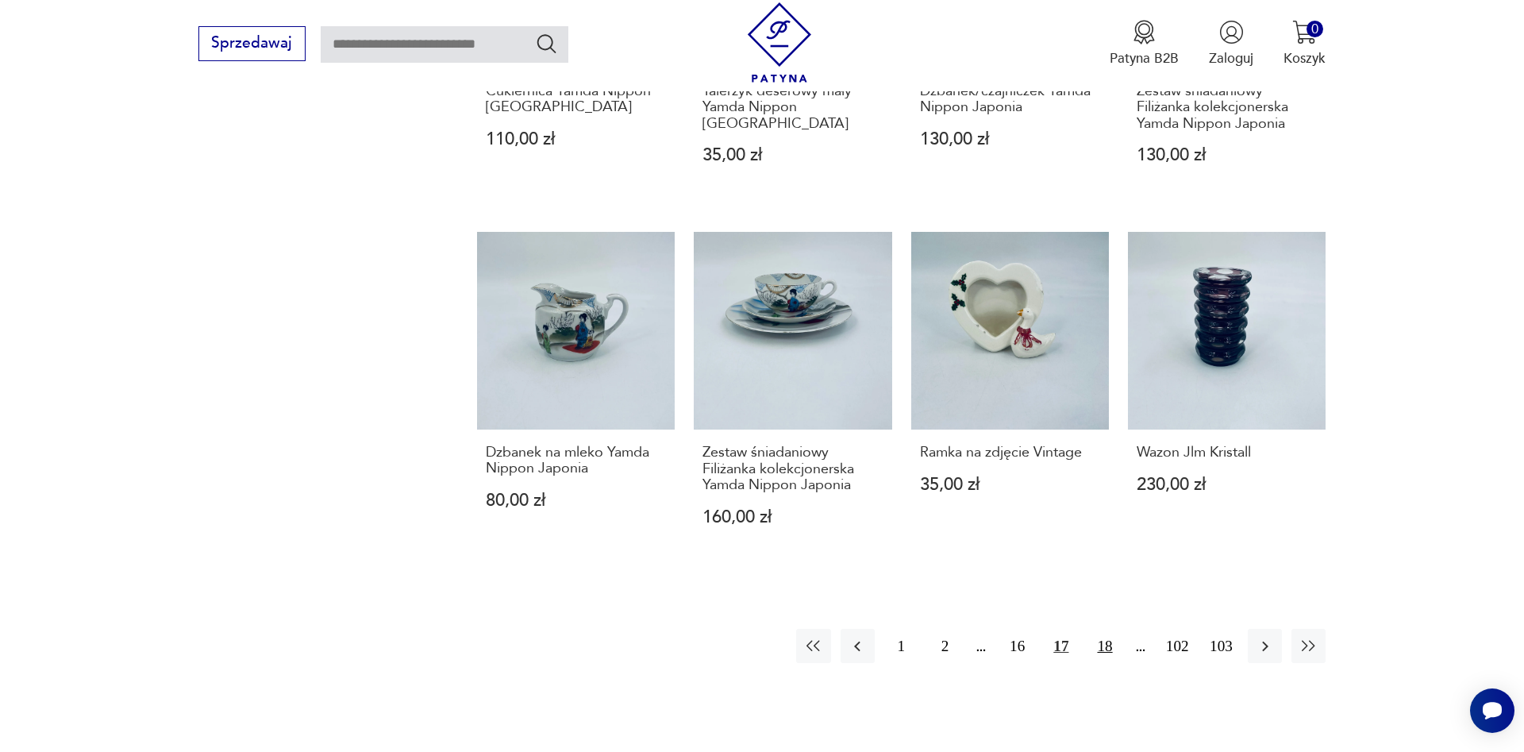
click at [1100, 632] on button "18" at bounding box center [1105, 646] width 34 height 34
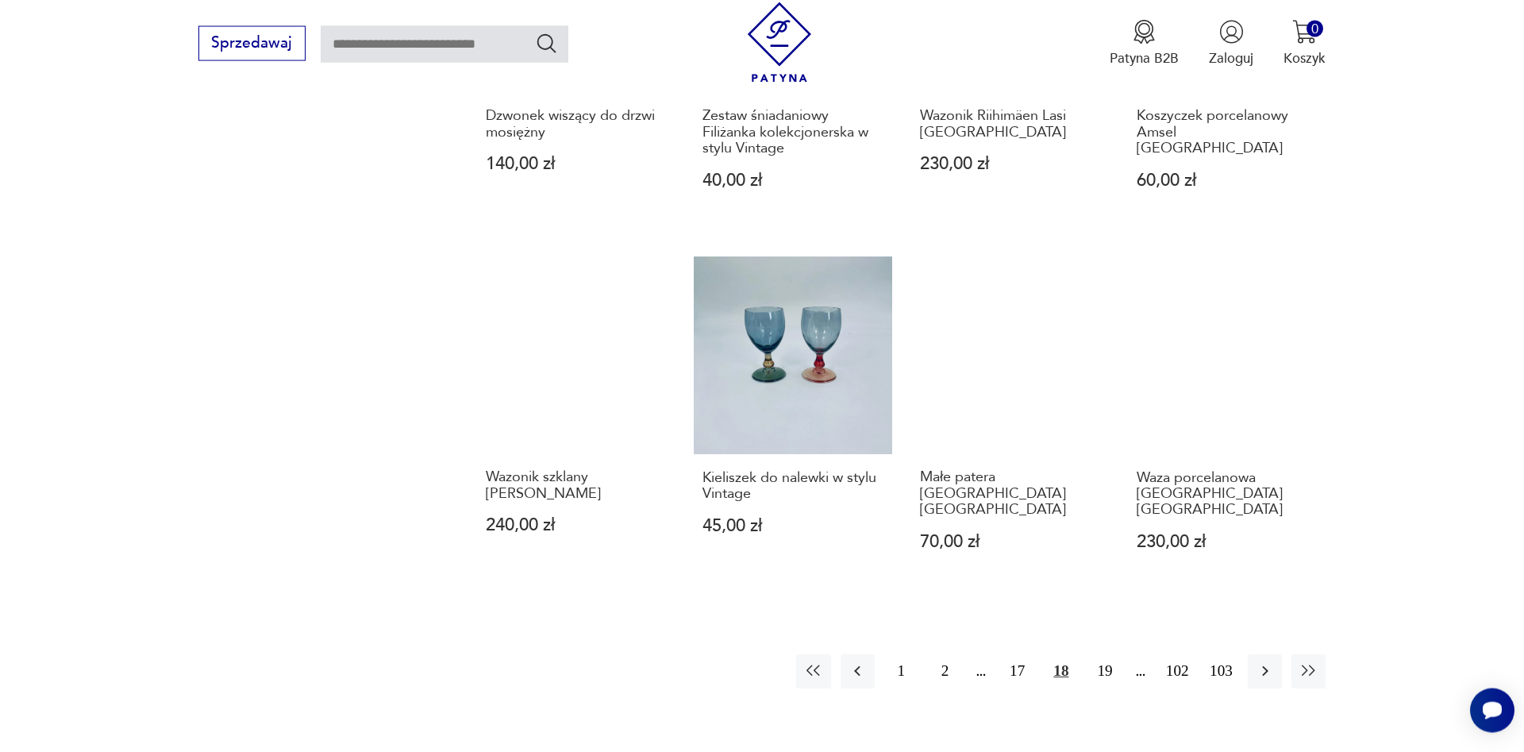
scroll to position [1346, 0]
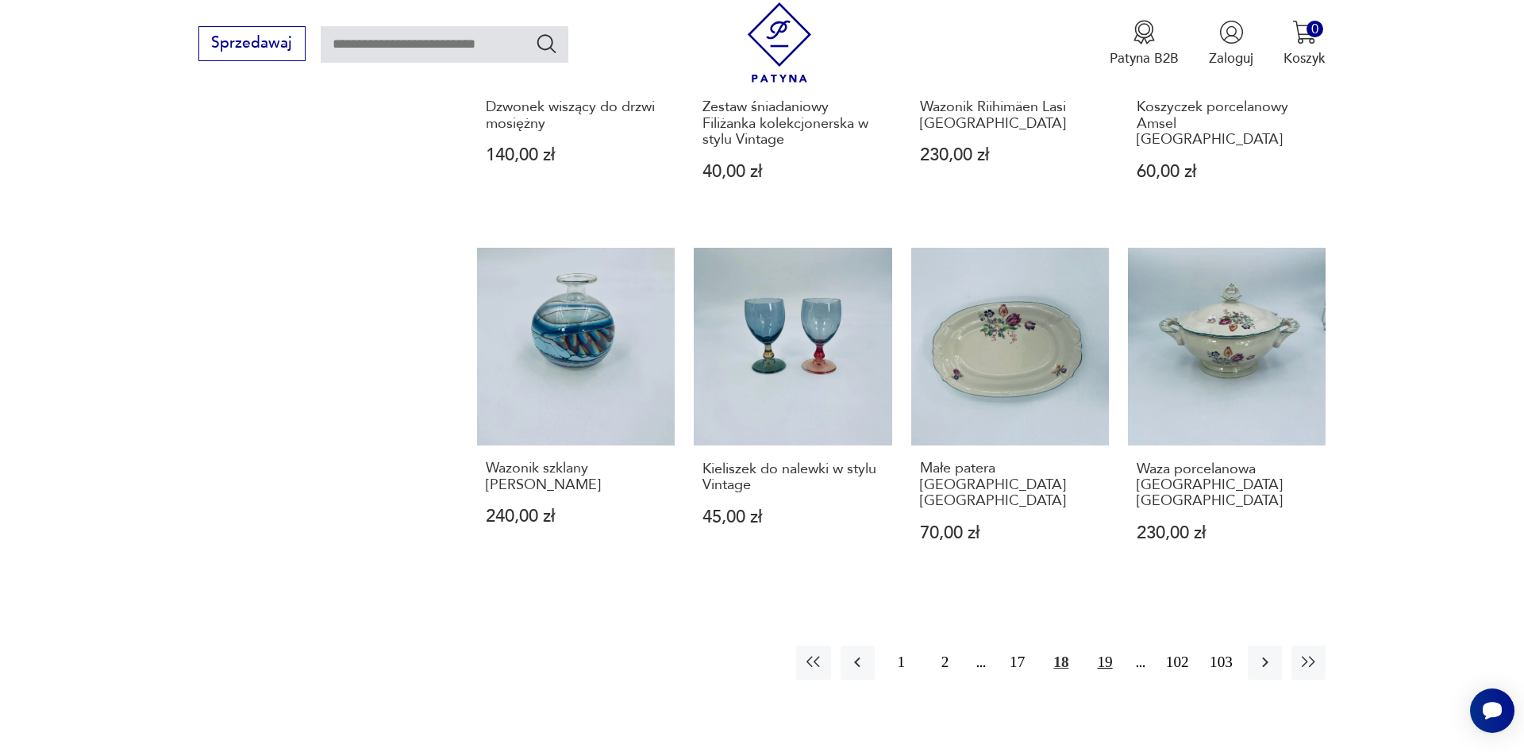
click at [1106, 647] on button "19" at bounding box center [1105, 662] width 34 height 34
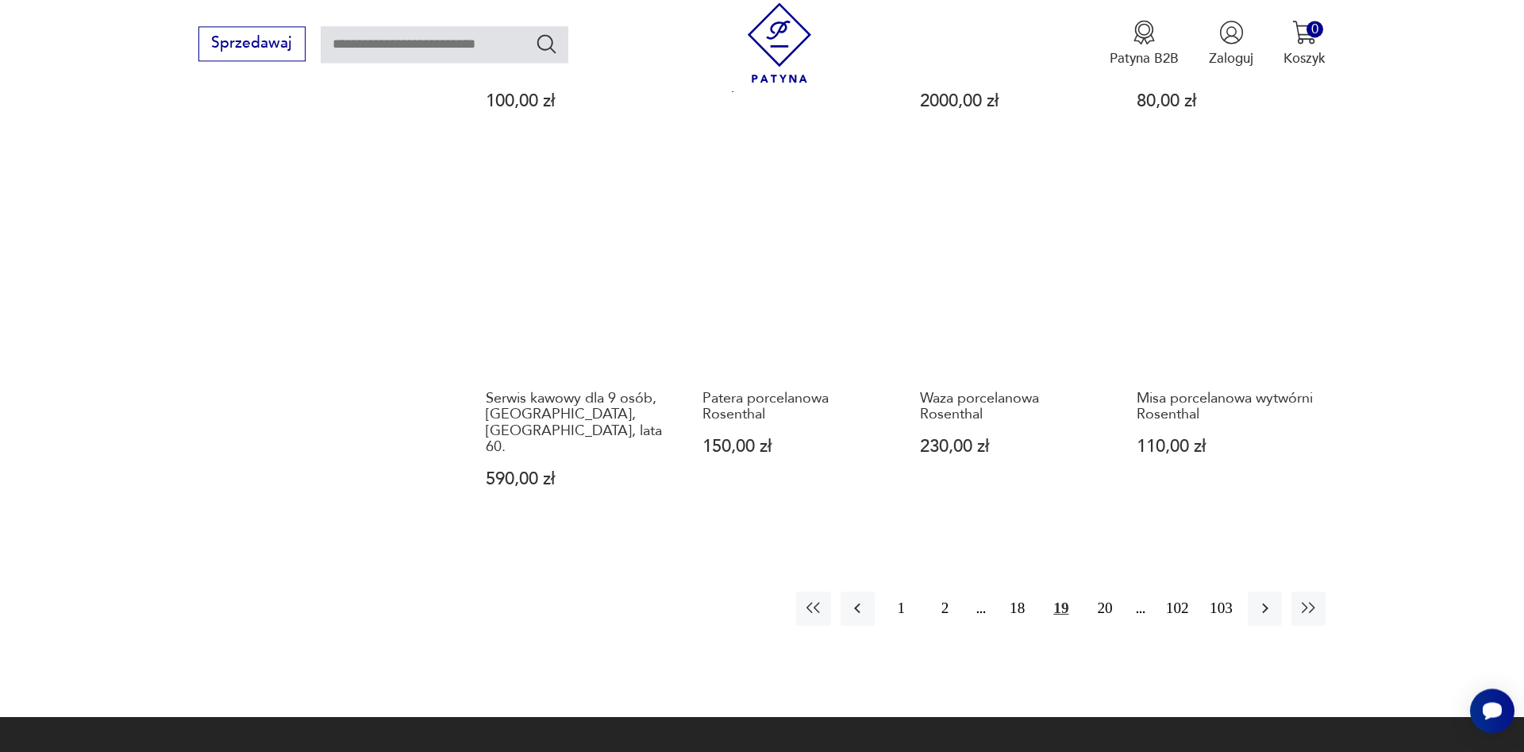
scroll to position [1427, 0]
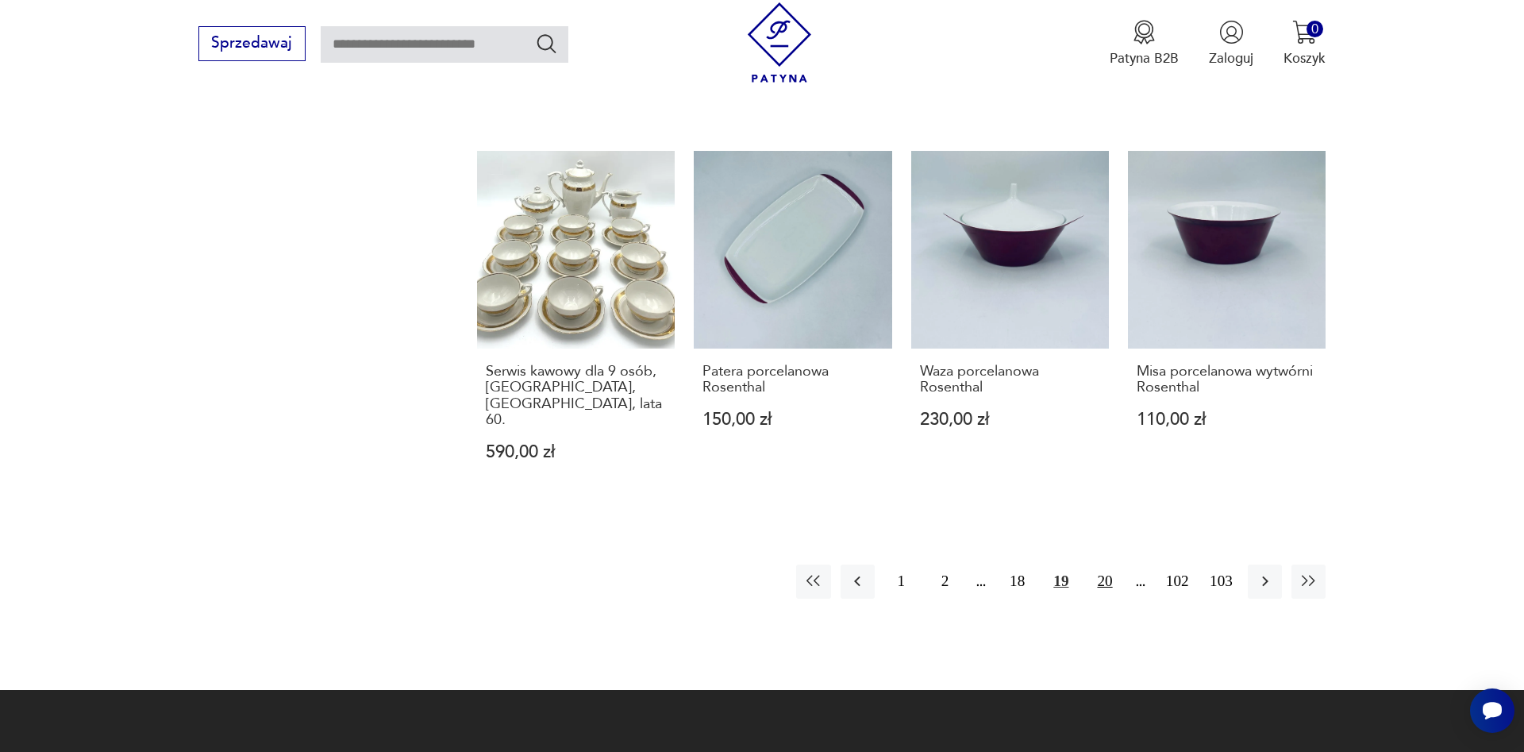
click at [1101, 564] on button "20" at bounding box center [1105, 581] width 34 height 34
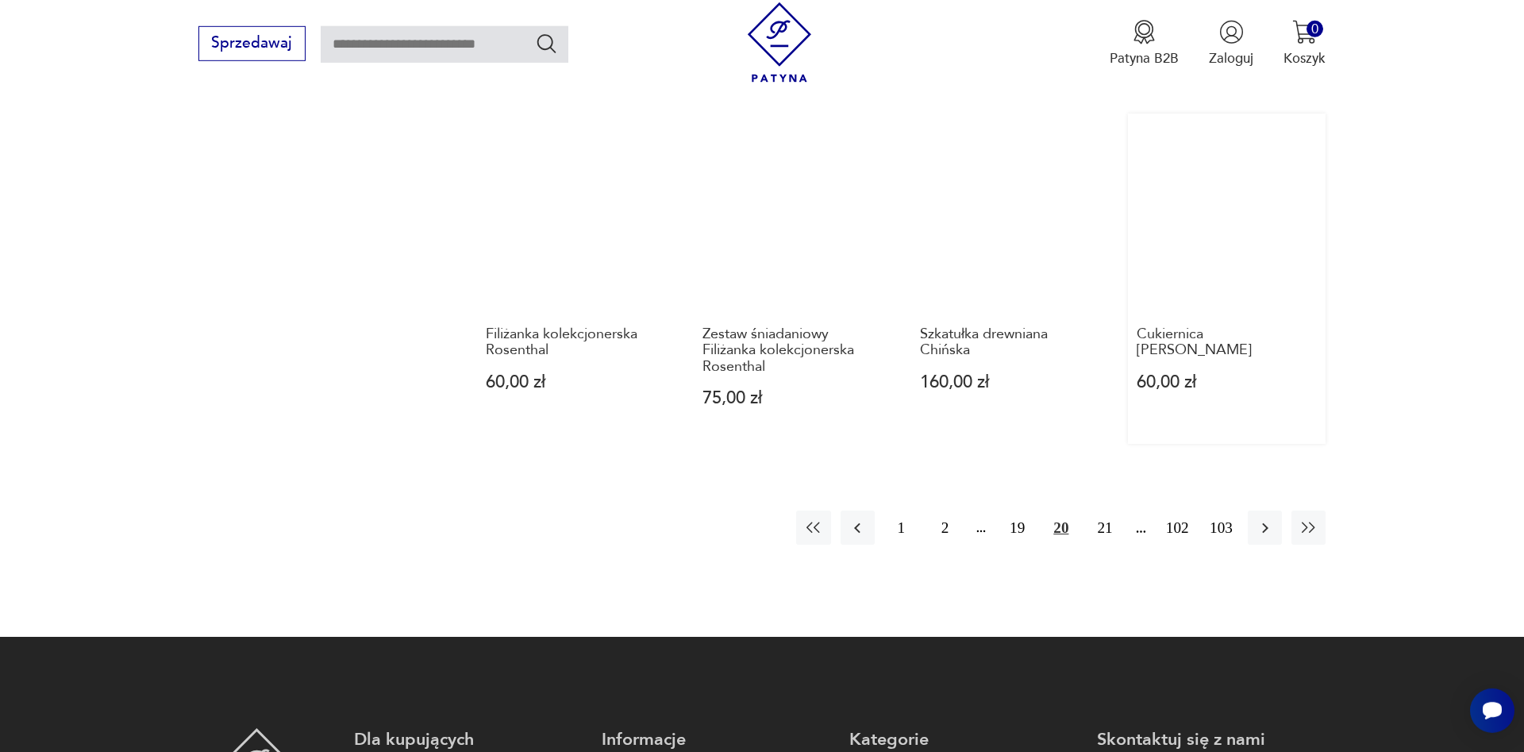
scroll to position [1589, 0]
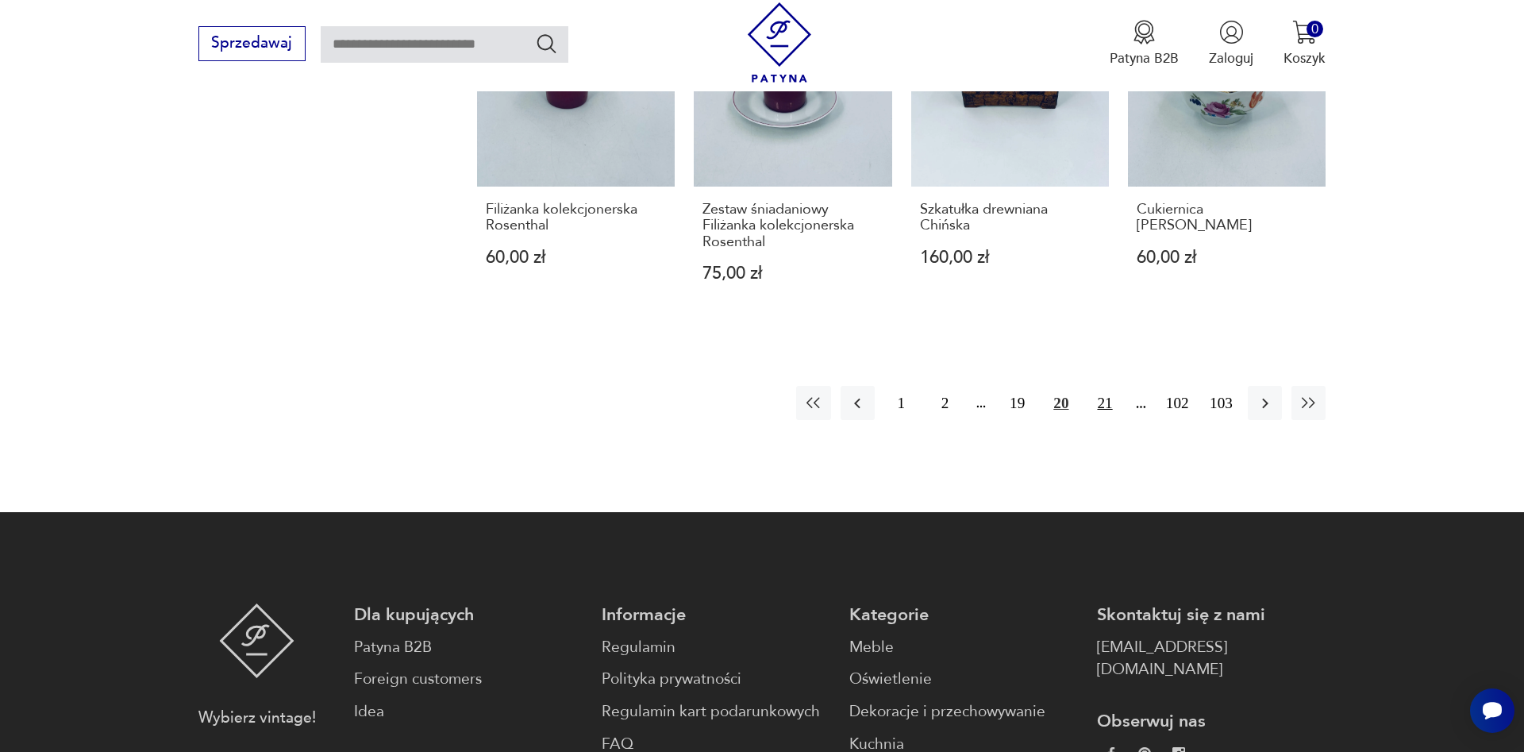
click at [1099, 402] on button "21" at bounding box center [1105, 403] width 34 height 34
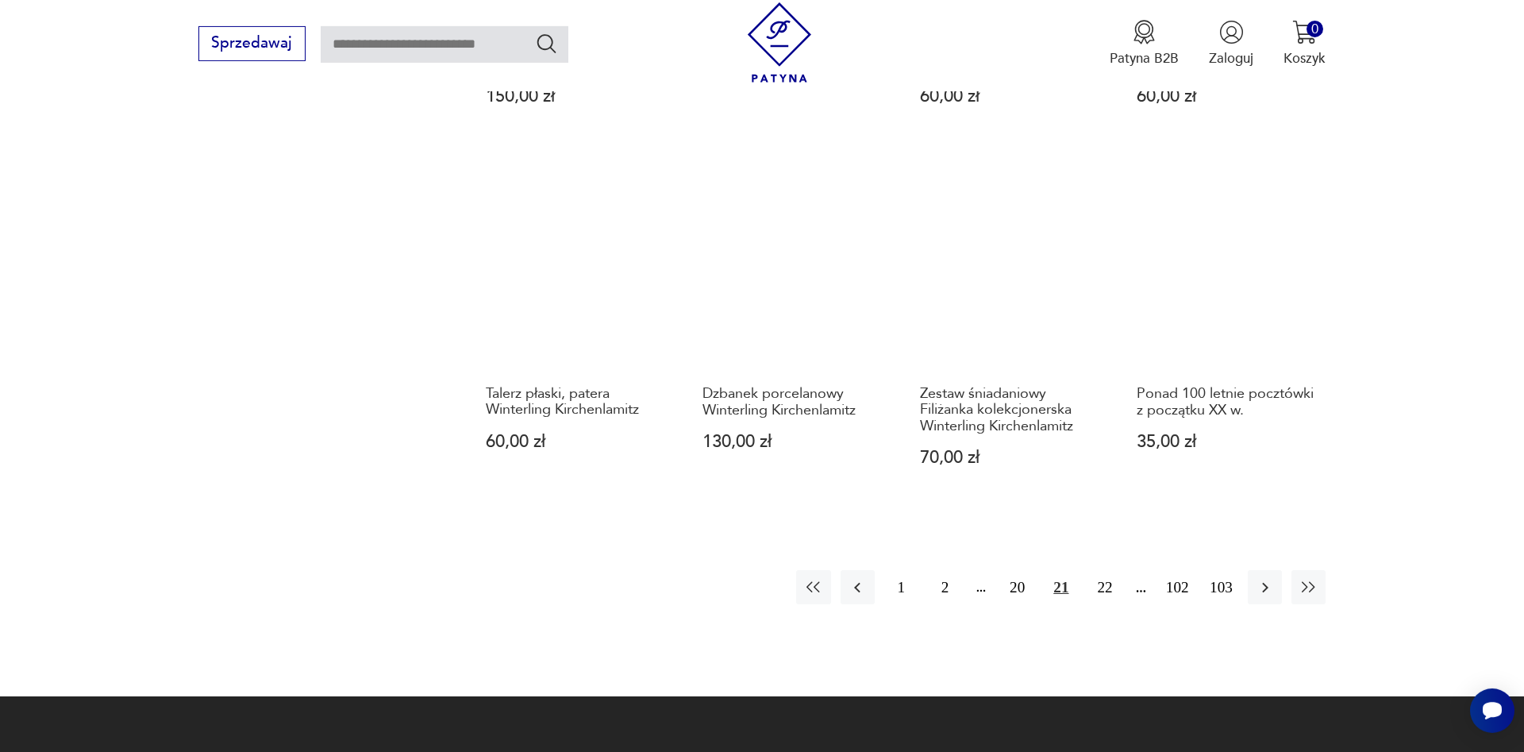
scroll to position [1508, 0]
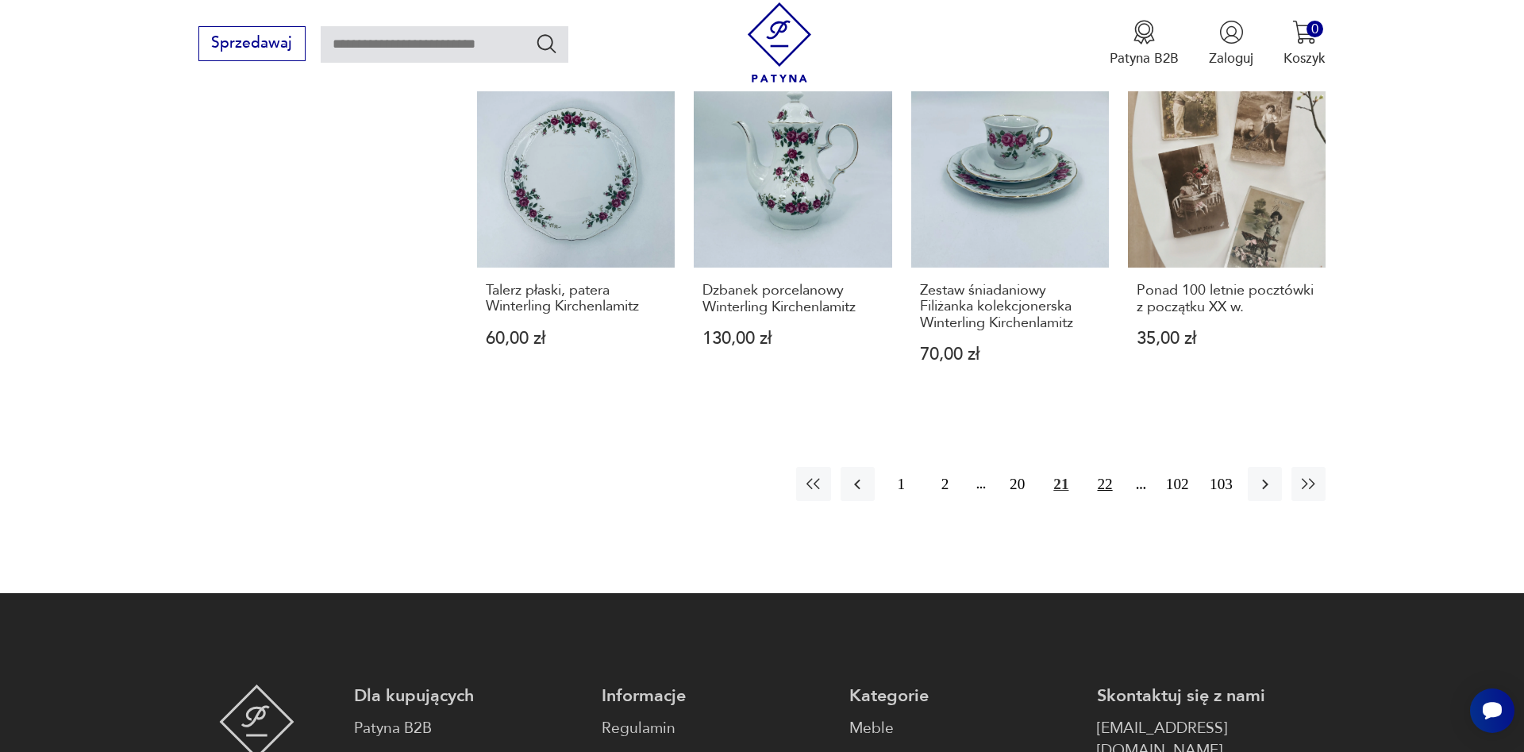
click at [1101, 485] on button "22" at bounding box center [1105, 484] width 34 height 34
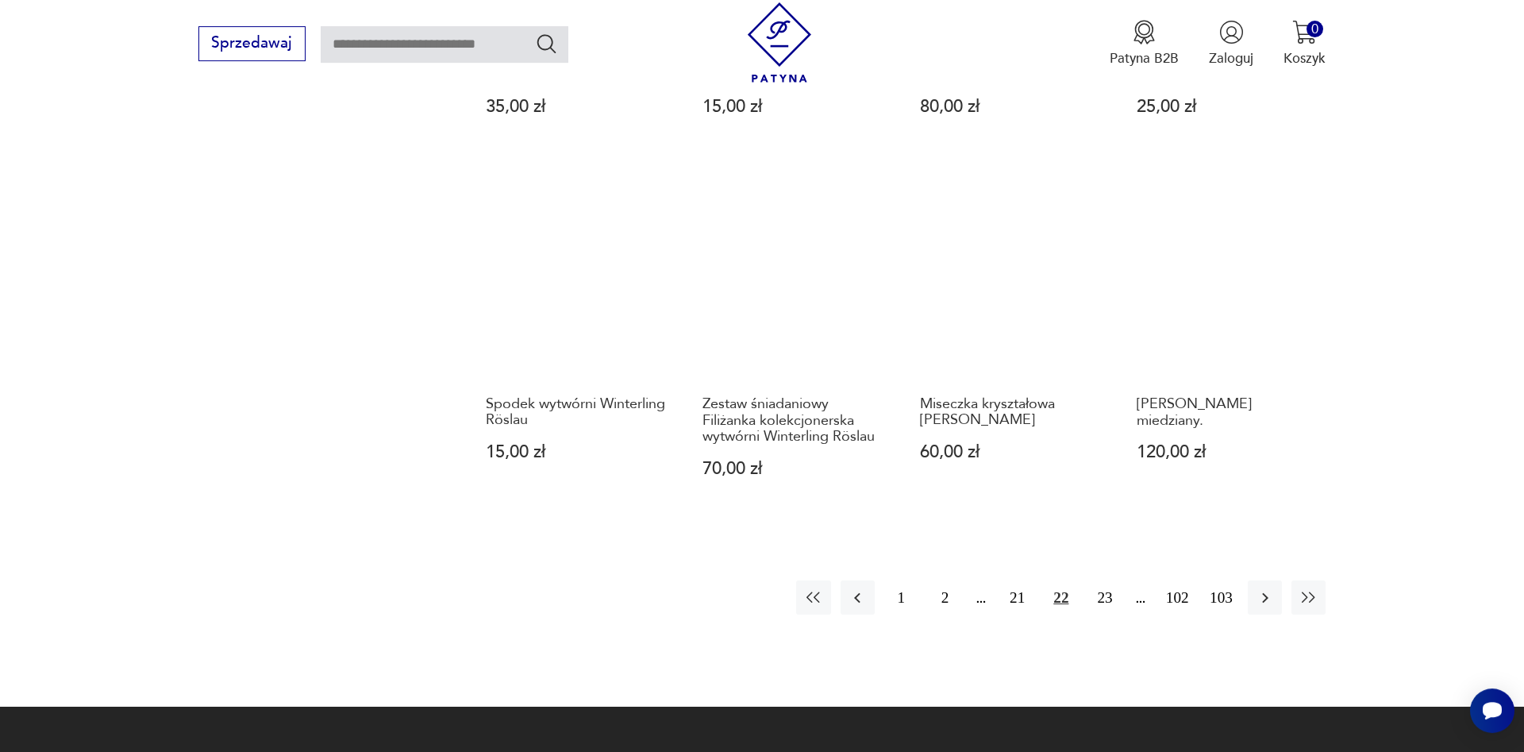
scroll to position [1427, 0]
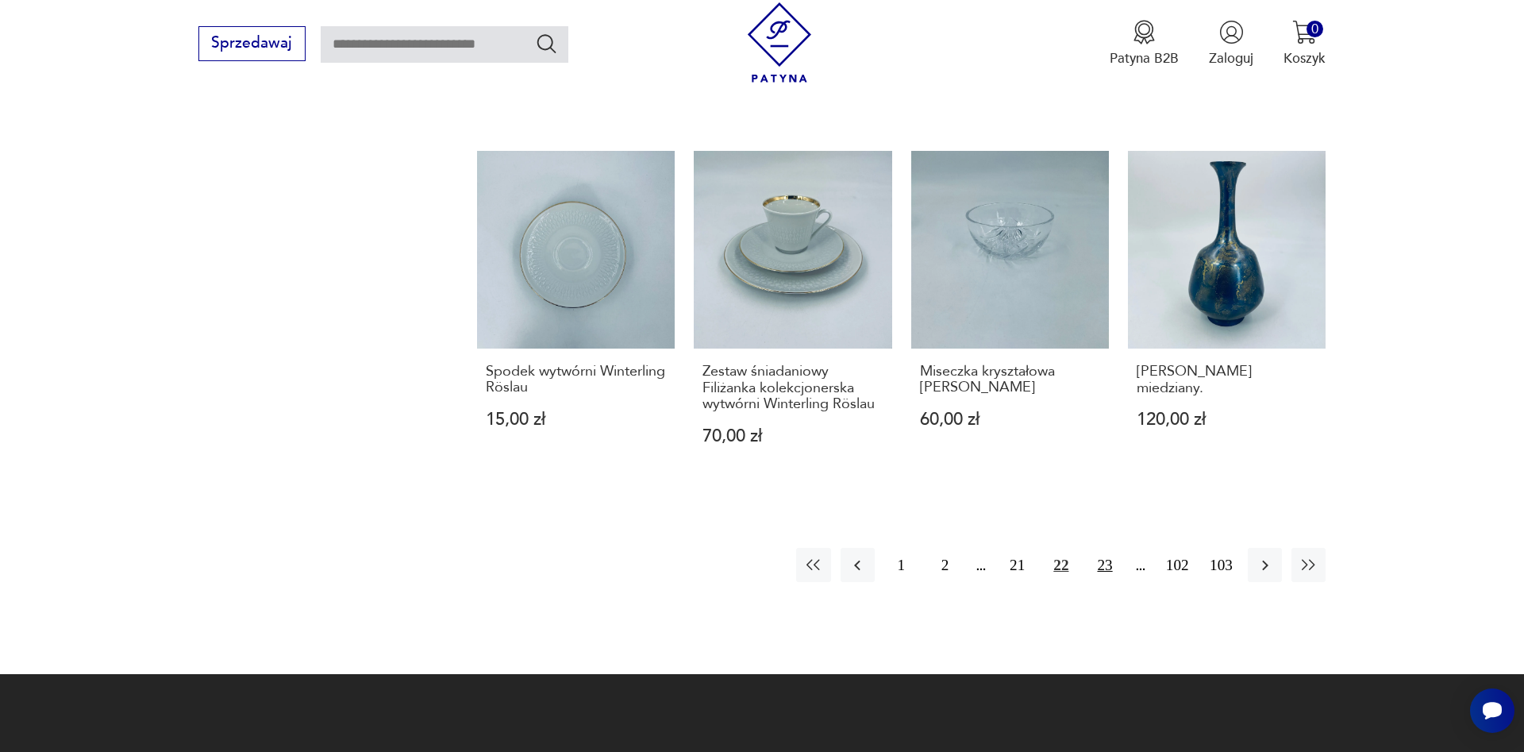
click at [1102, 548] on button "23" at bounding box center [1105, 565] width 34 height 34
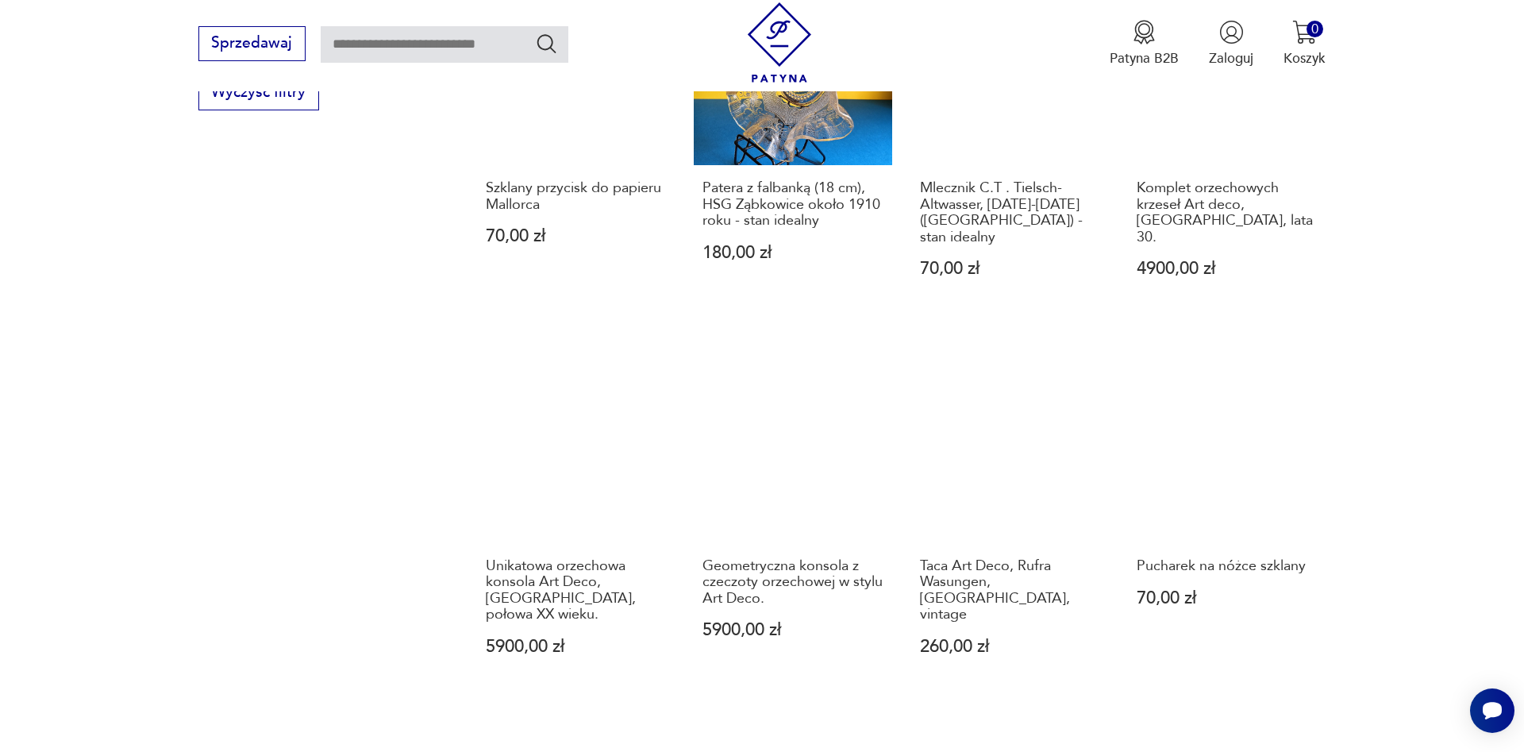
scroll to position [1427, 0]
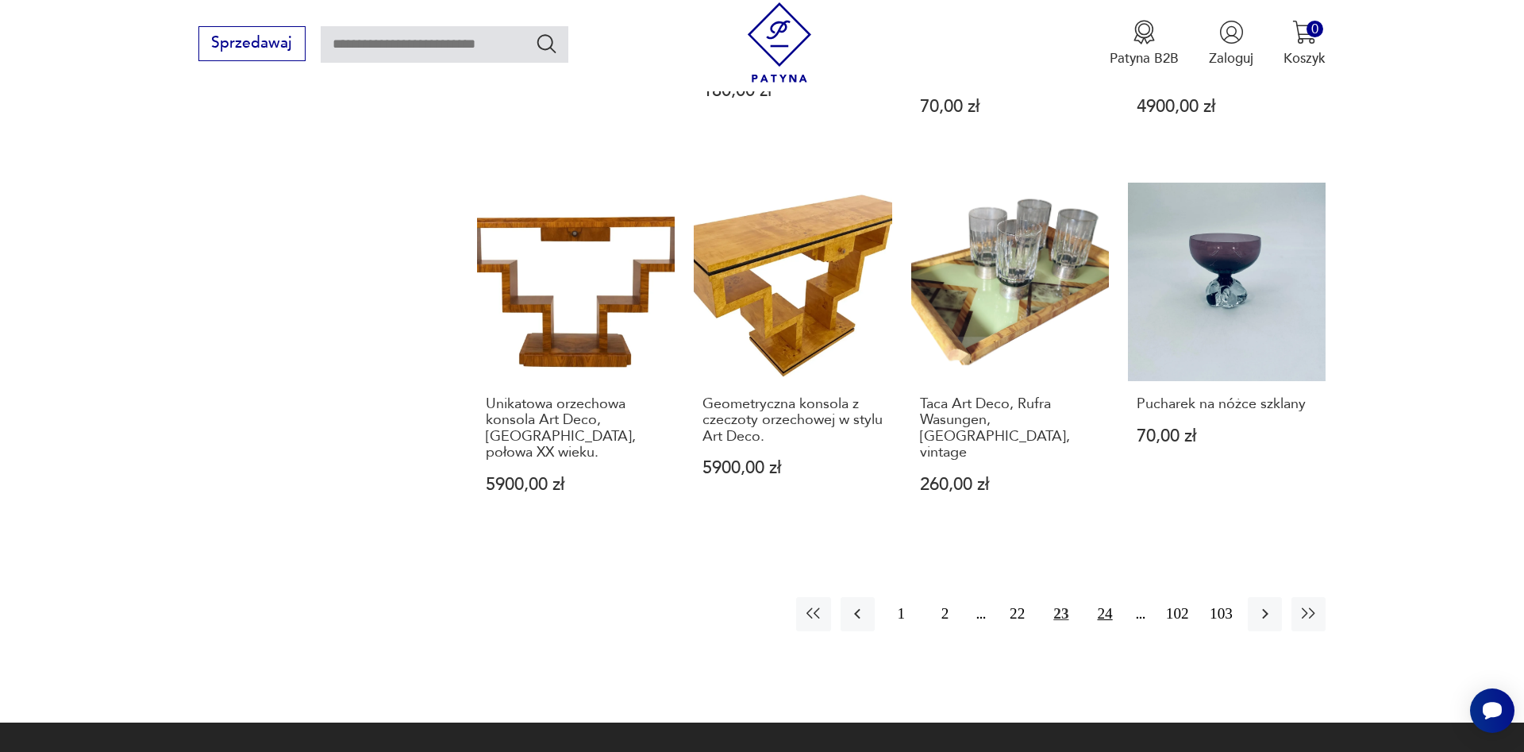
click at [1103, 597] on button "24" at bounding box center [1105, 614] width 34 height 34
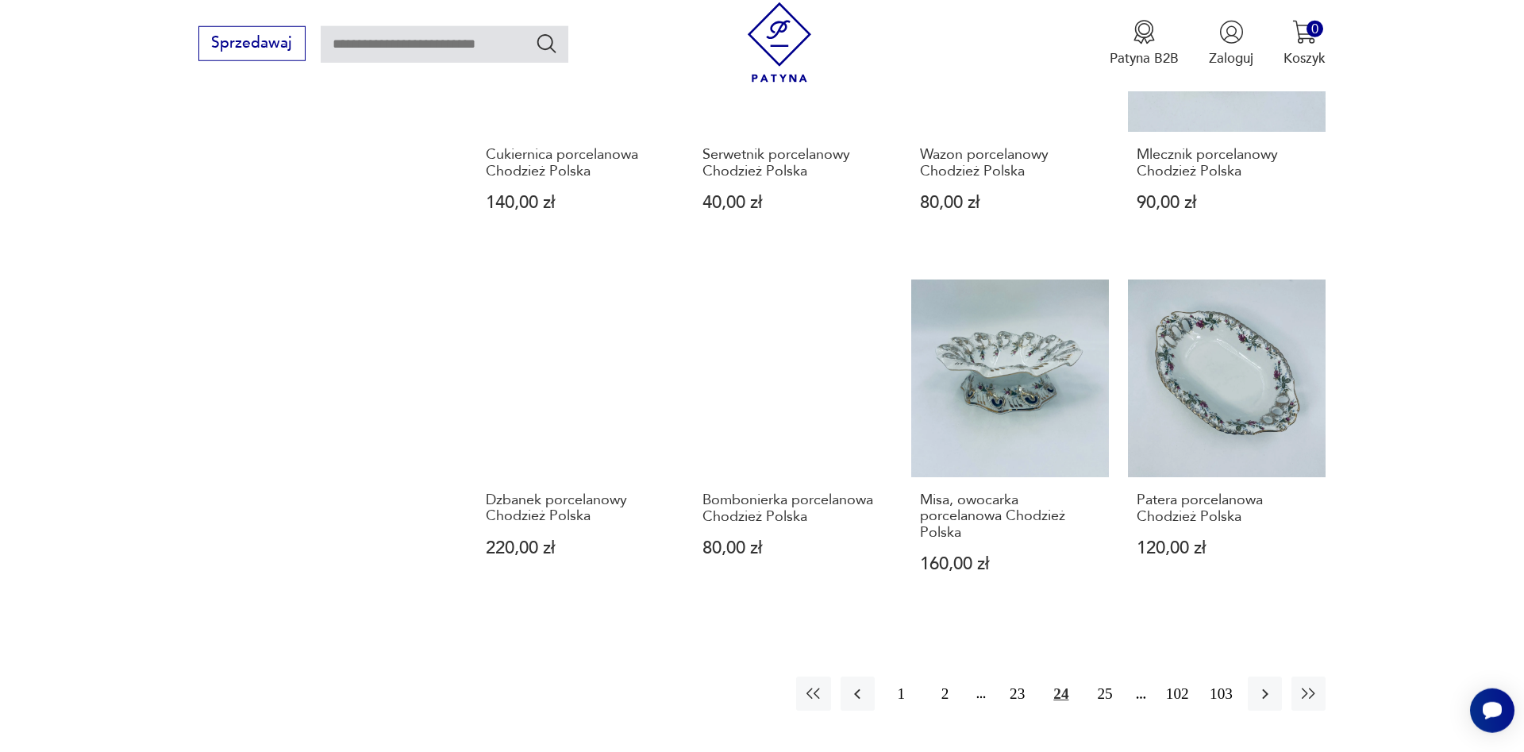
scroll to position [1427, 0]
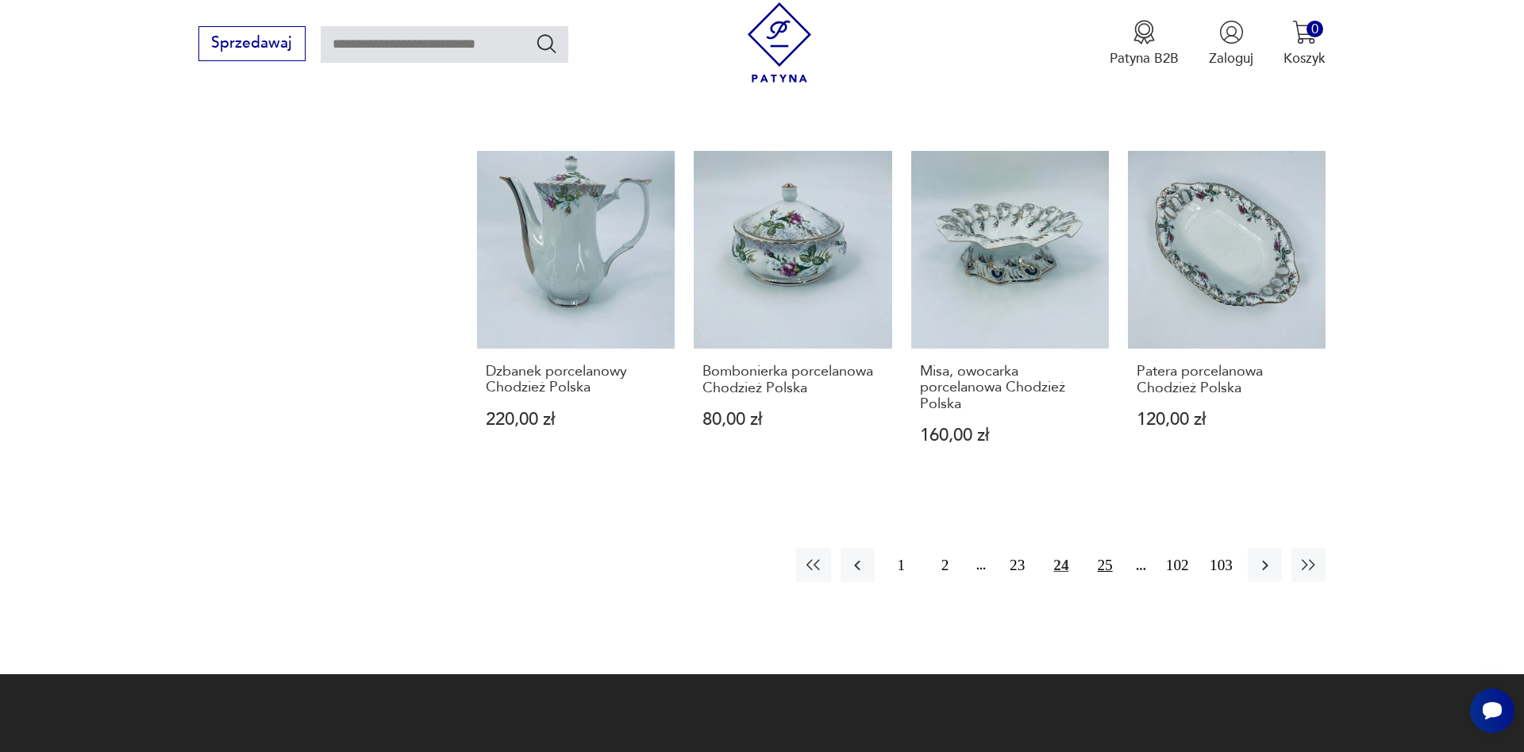
click at [1105, 564] on button "25" at bounding box center [1105, 565] width 34 height 34
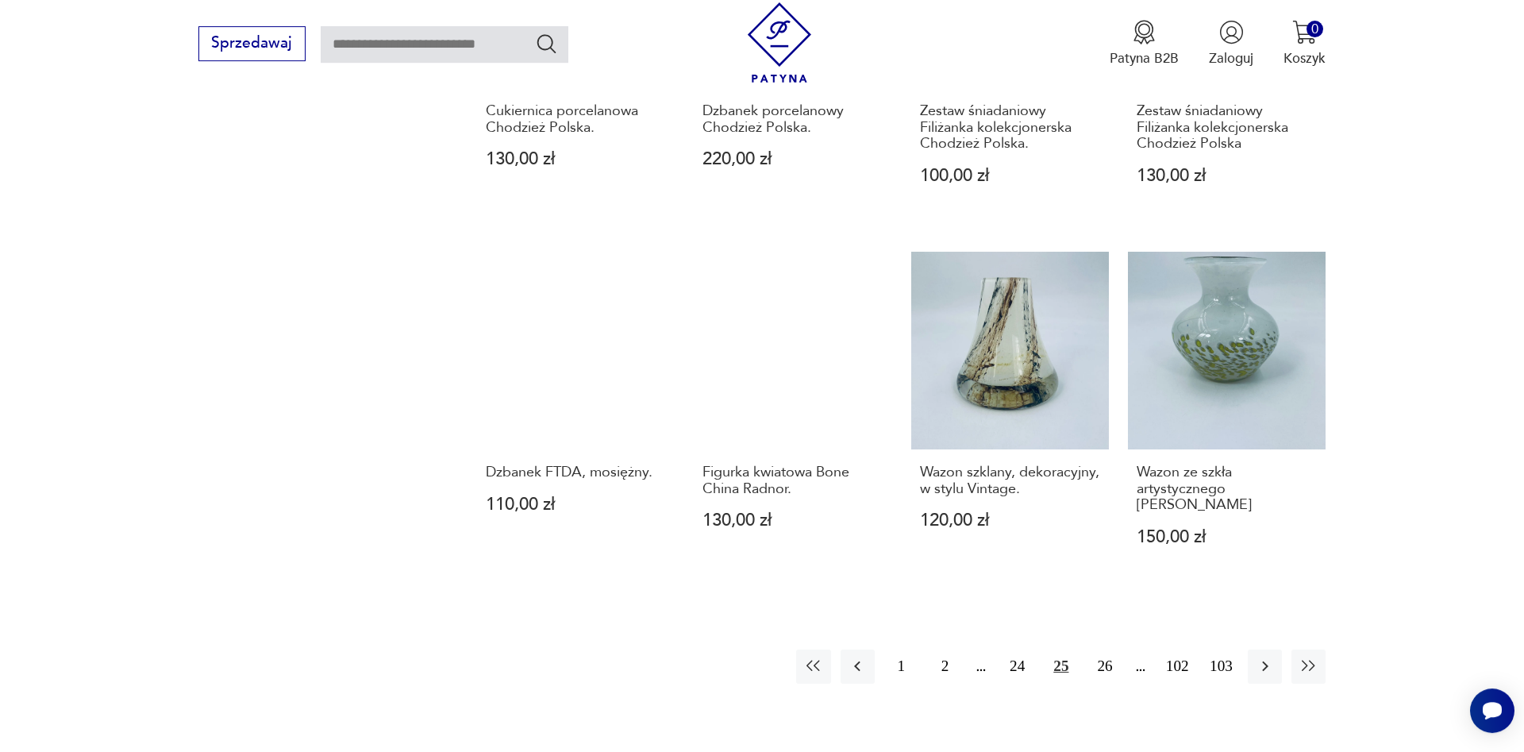
scroll to position [1427, 0]
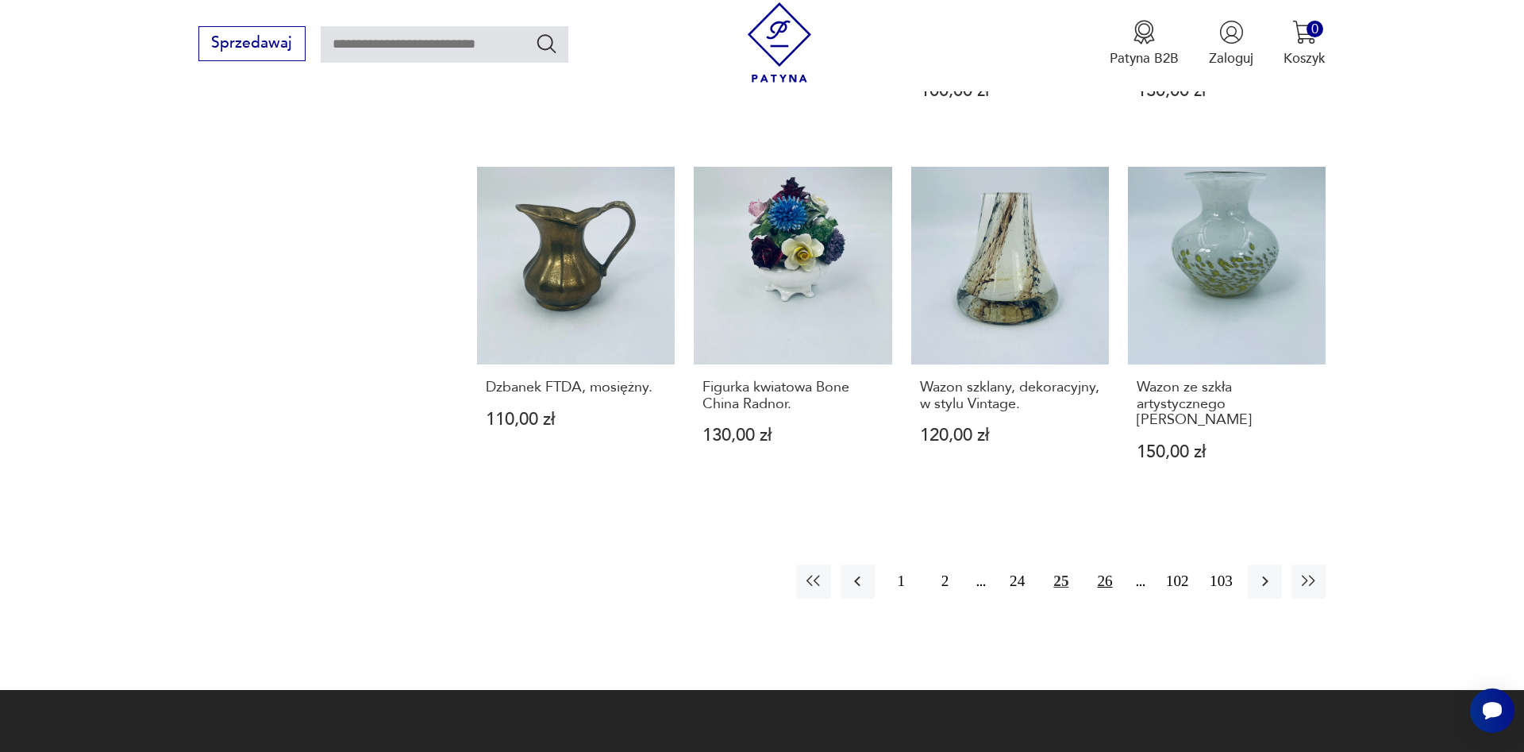
click at [1105, 584] on button "26" at bounding box center [1105, 581] width 34 height 34
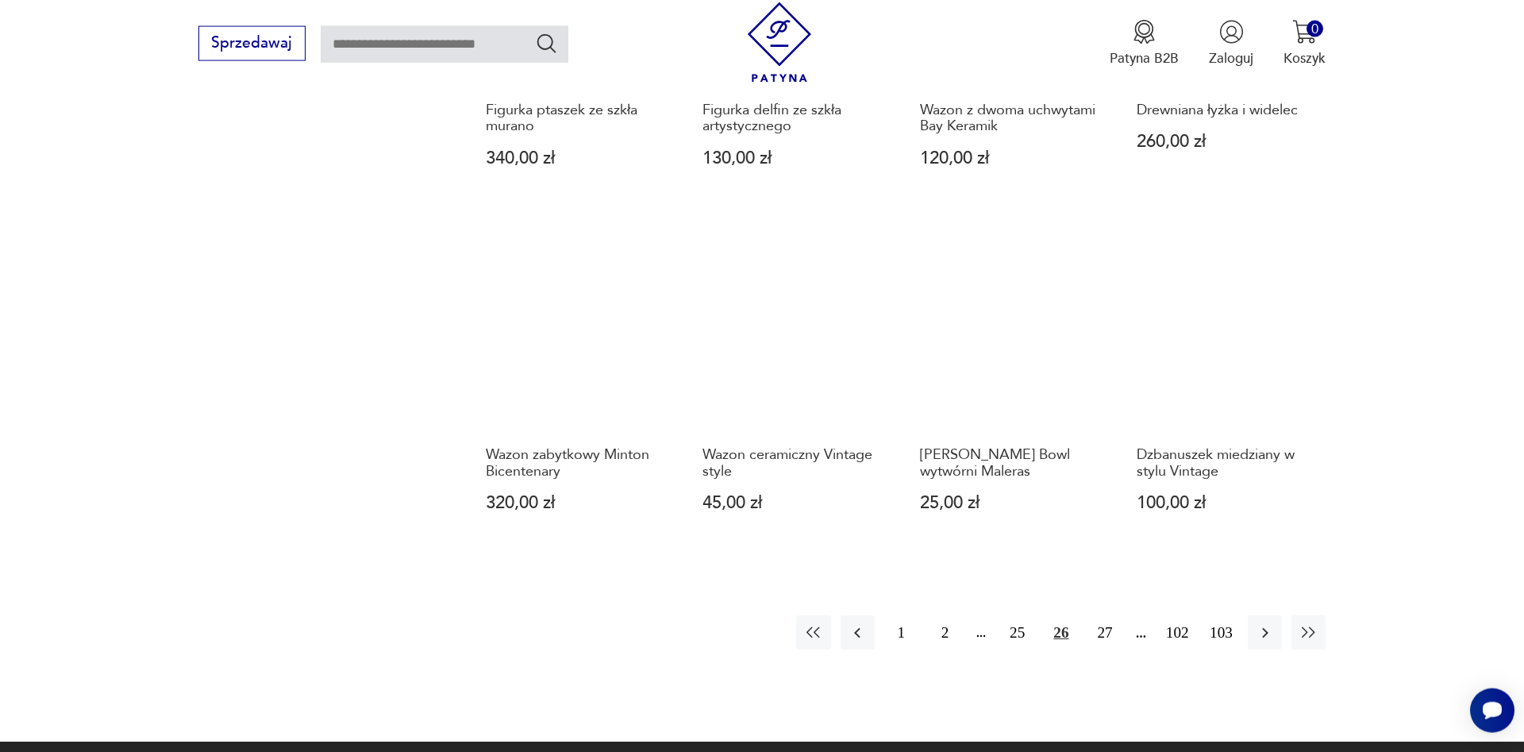
scroll to position [1427, 0]
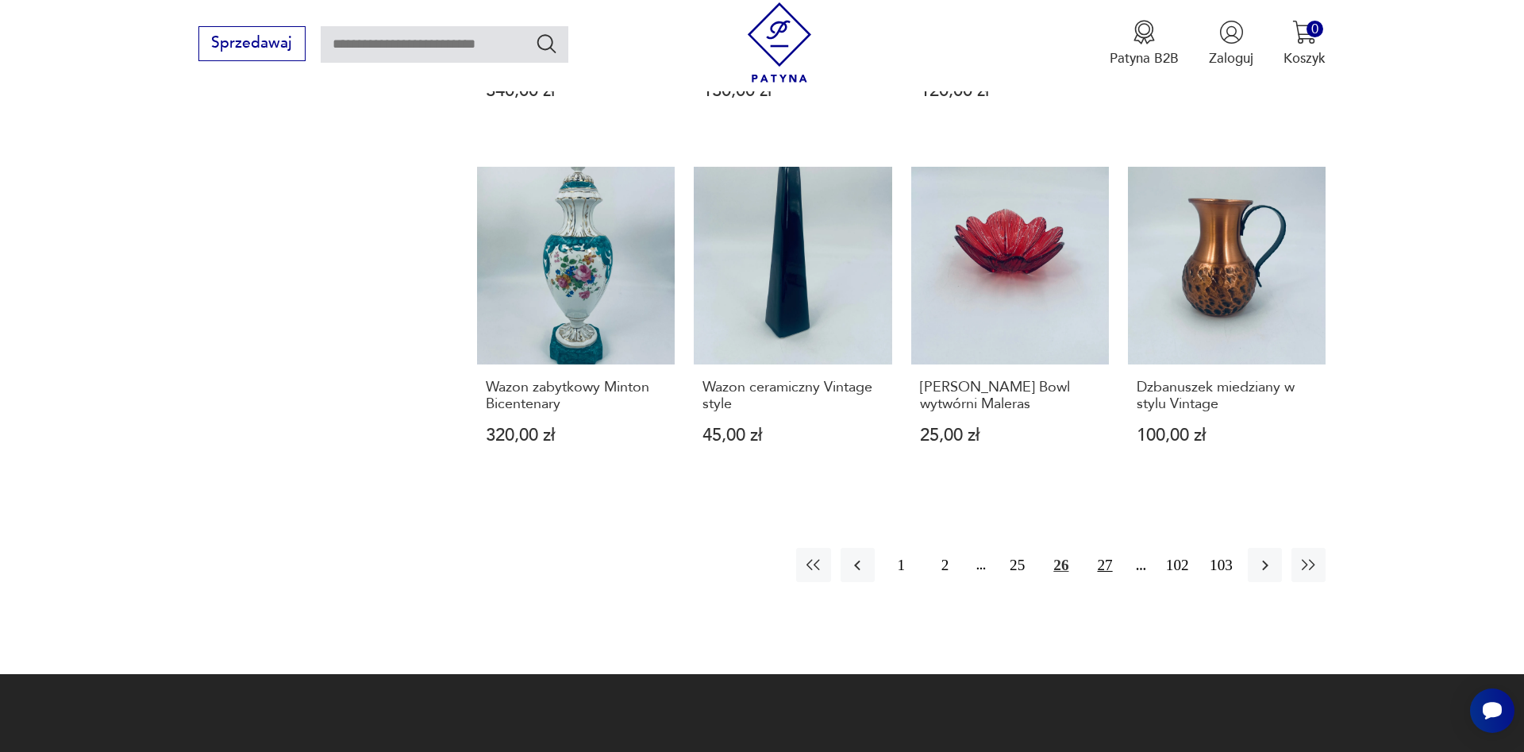
click at [1105, 549] on button "27" at bounding box center [1105, 565] width 34 height 34
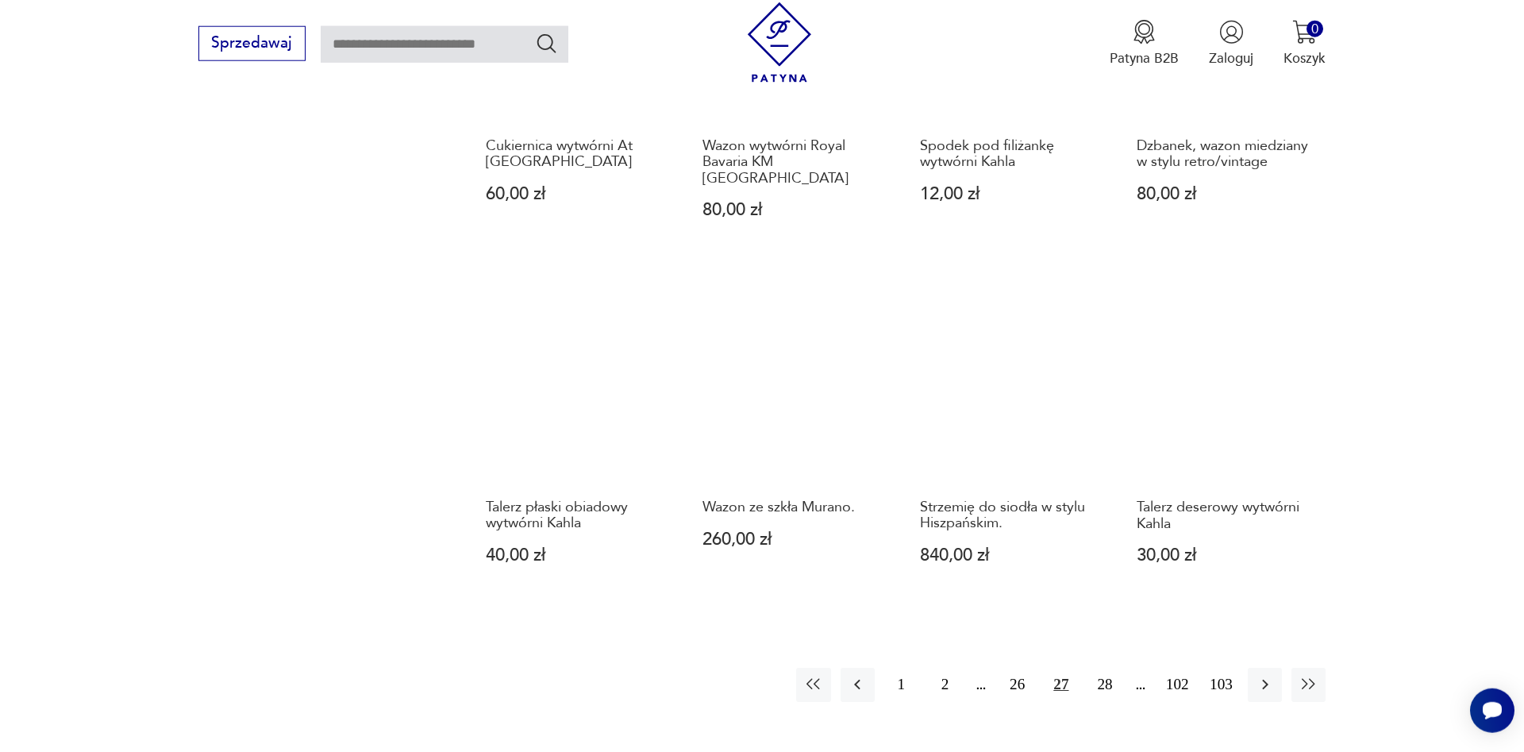
scroll to position [1346, 0]
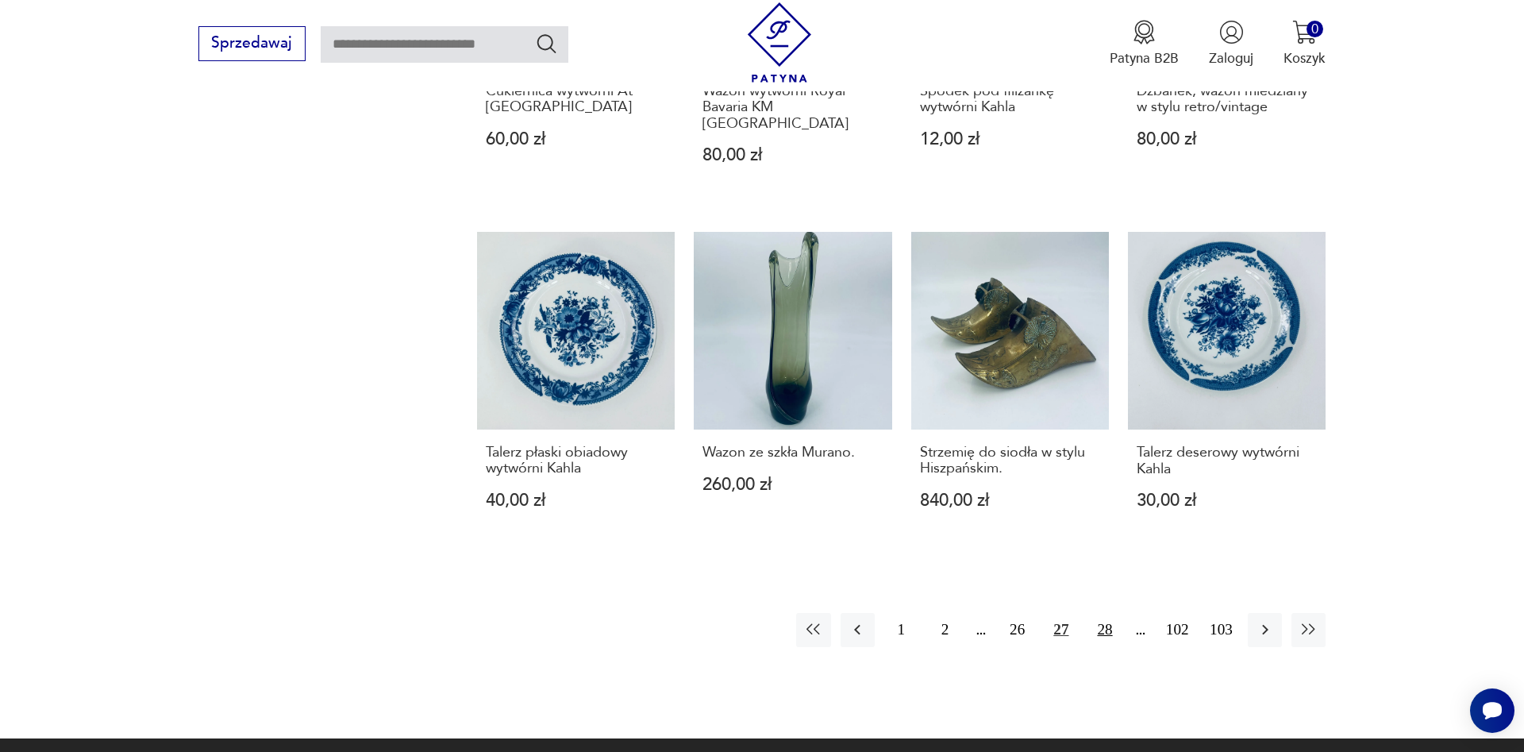
click at [1106, 613] on button "28" at bounding box center [1105, 630] width 34 height 34
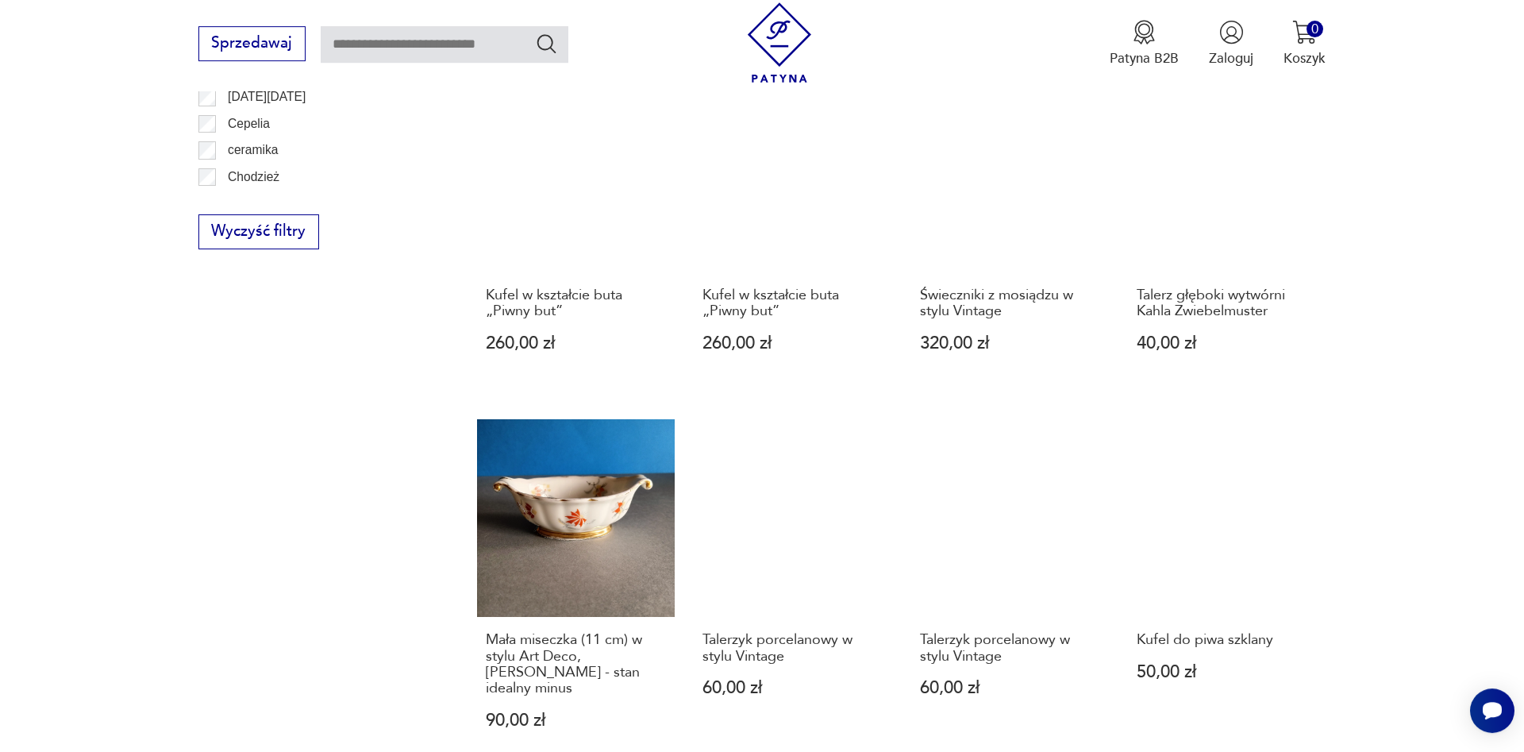
scroll to position [1265, 0]
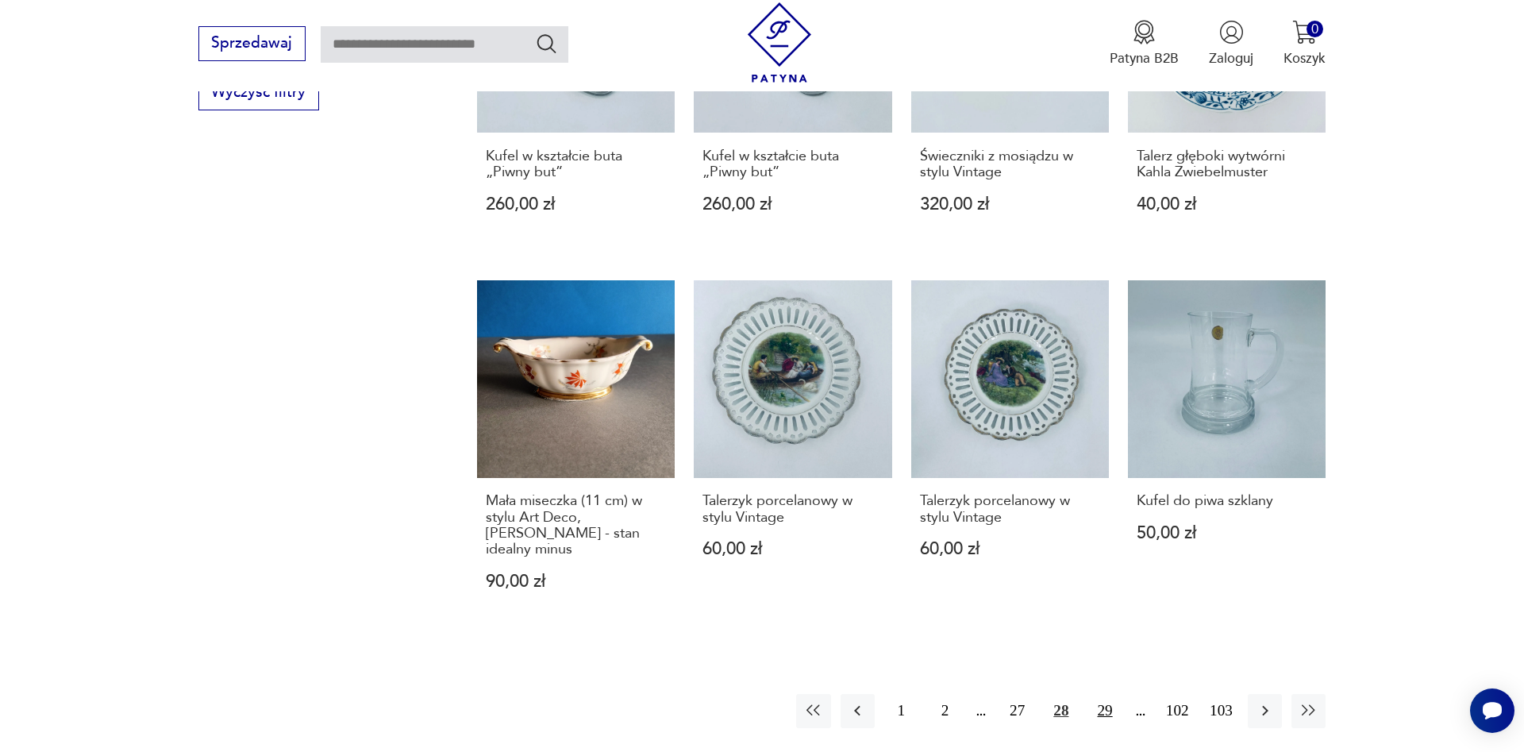
click at [1100, 695] on button "29" at bounding box center [1105, 711] width 34 height 34
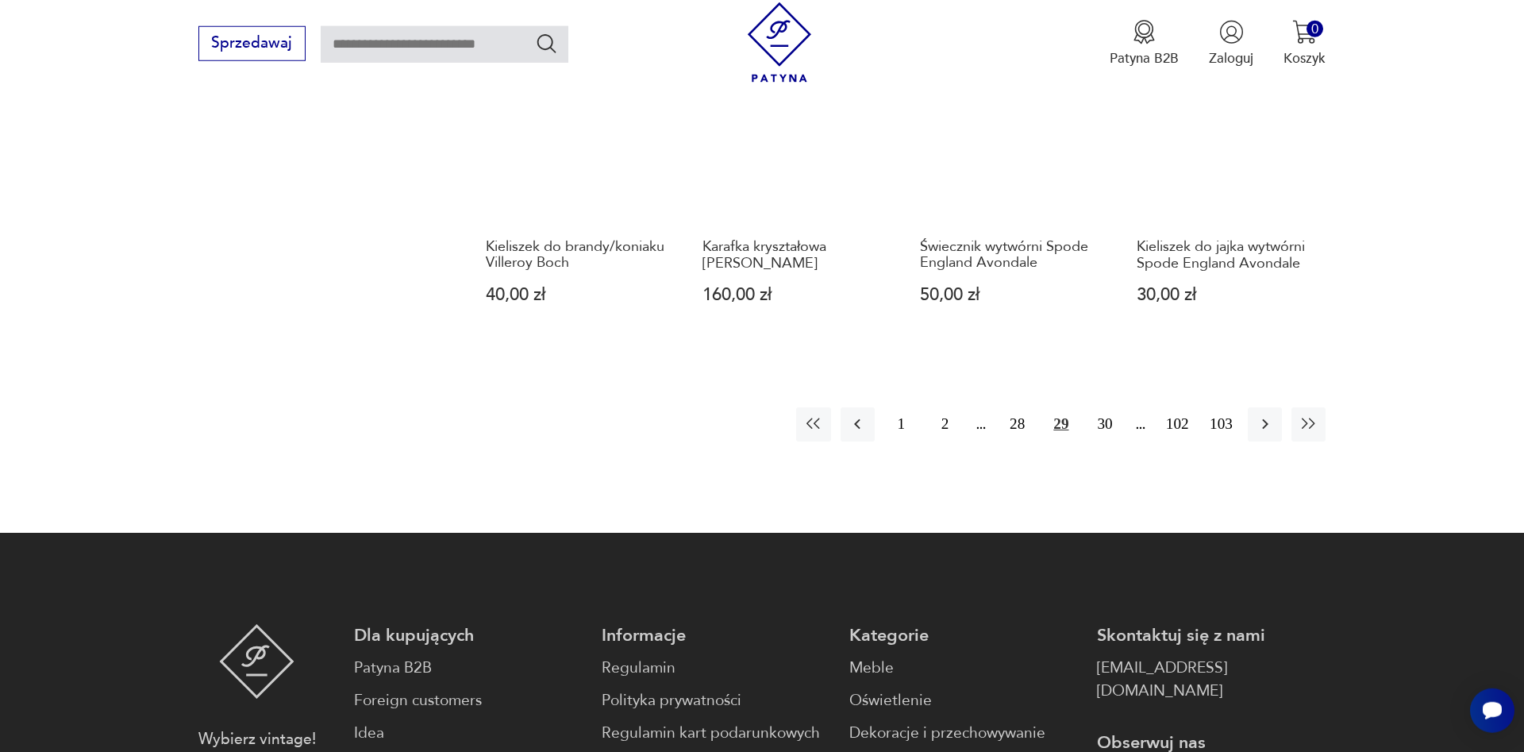
scroll to position [1589, 0]
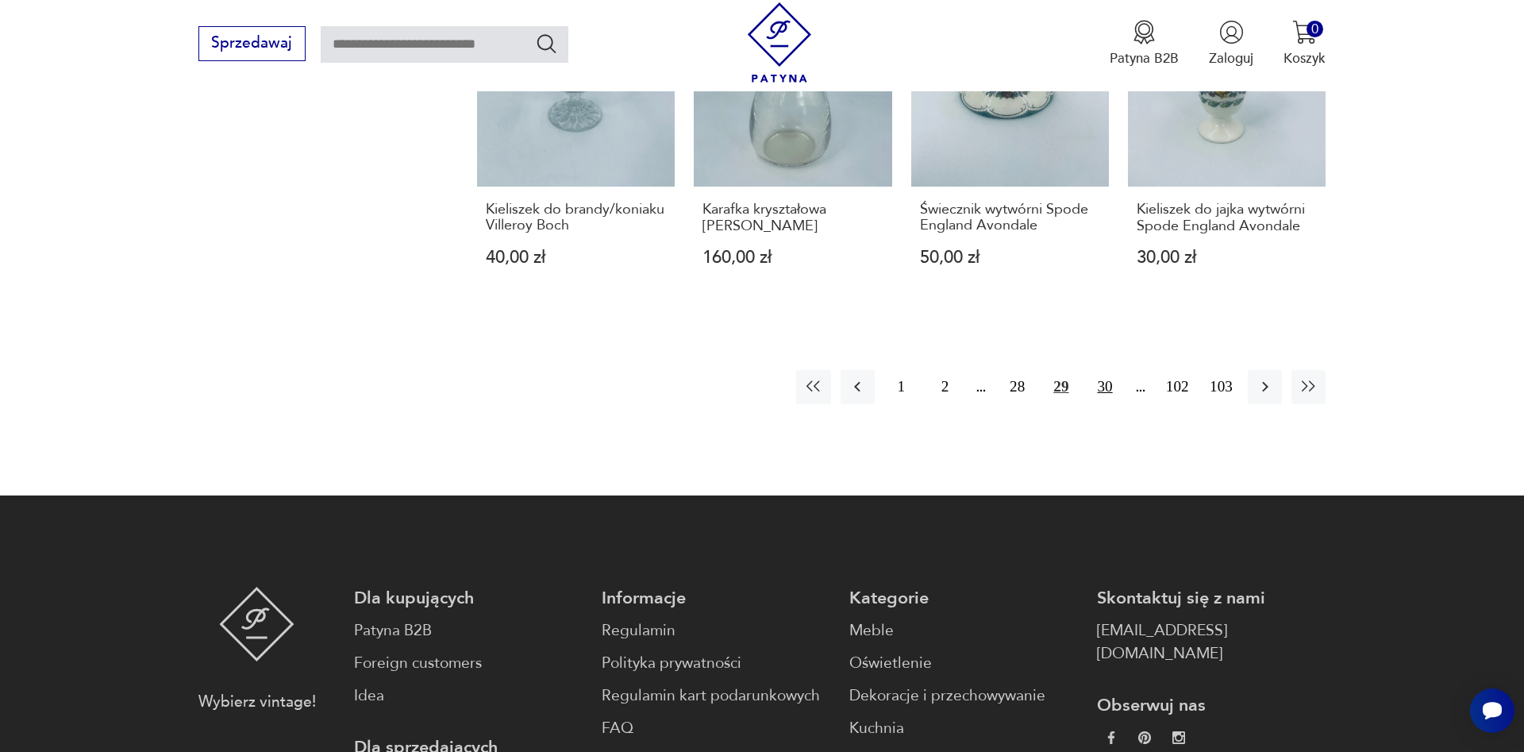
click at [1107, 404] on button "30" at bounding box center [1105, 387] width 34 height 34
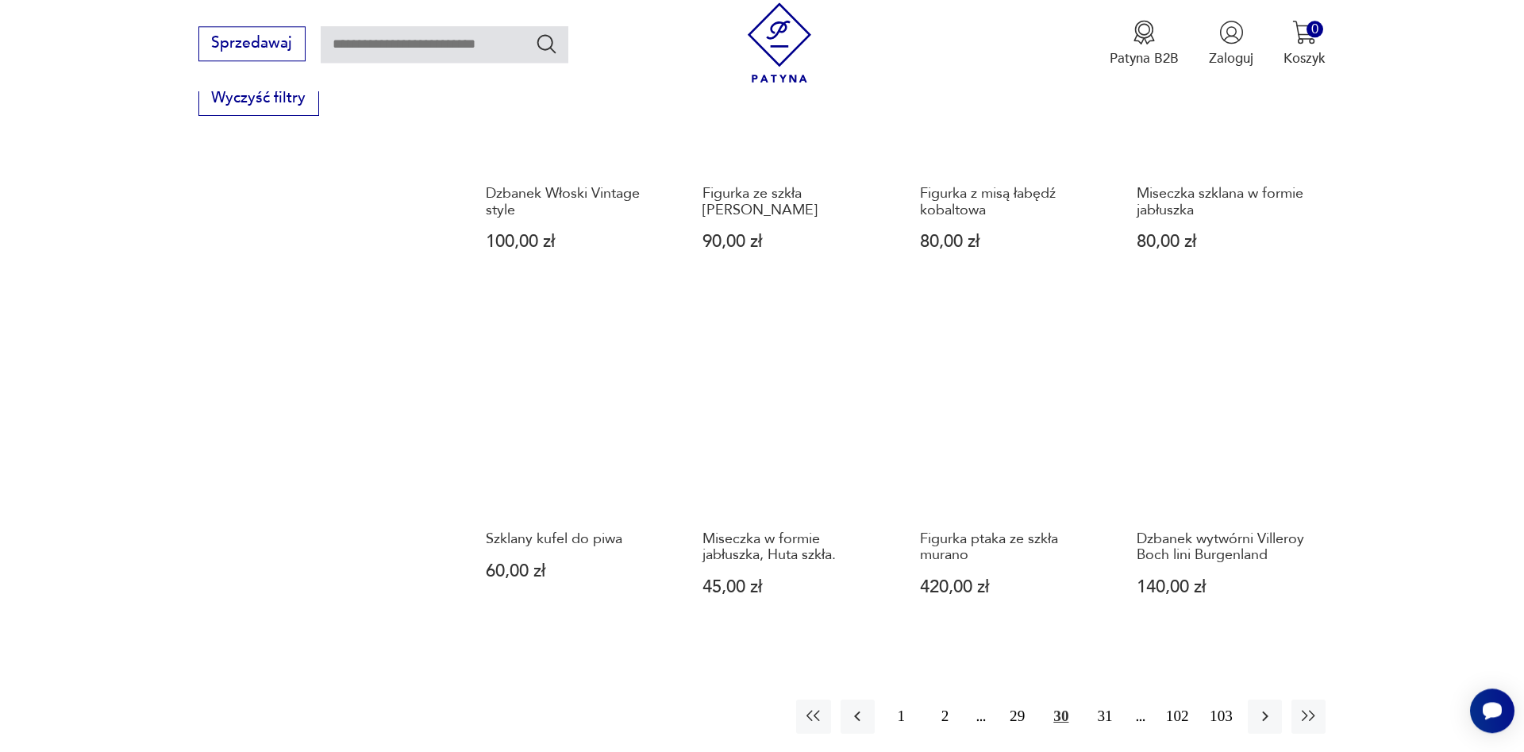
scroll to position [1346, 0]
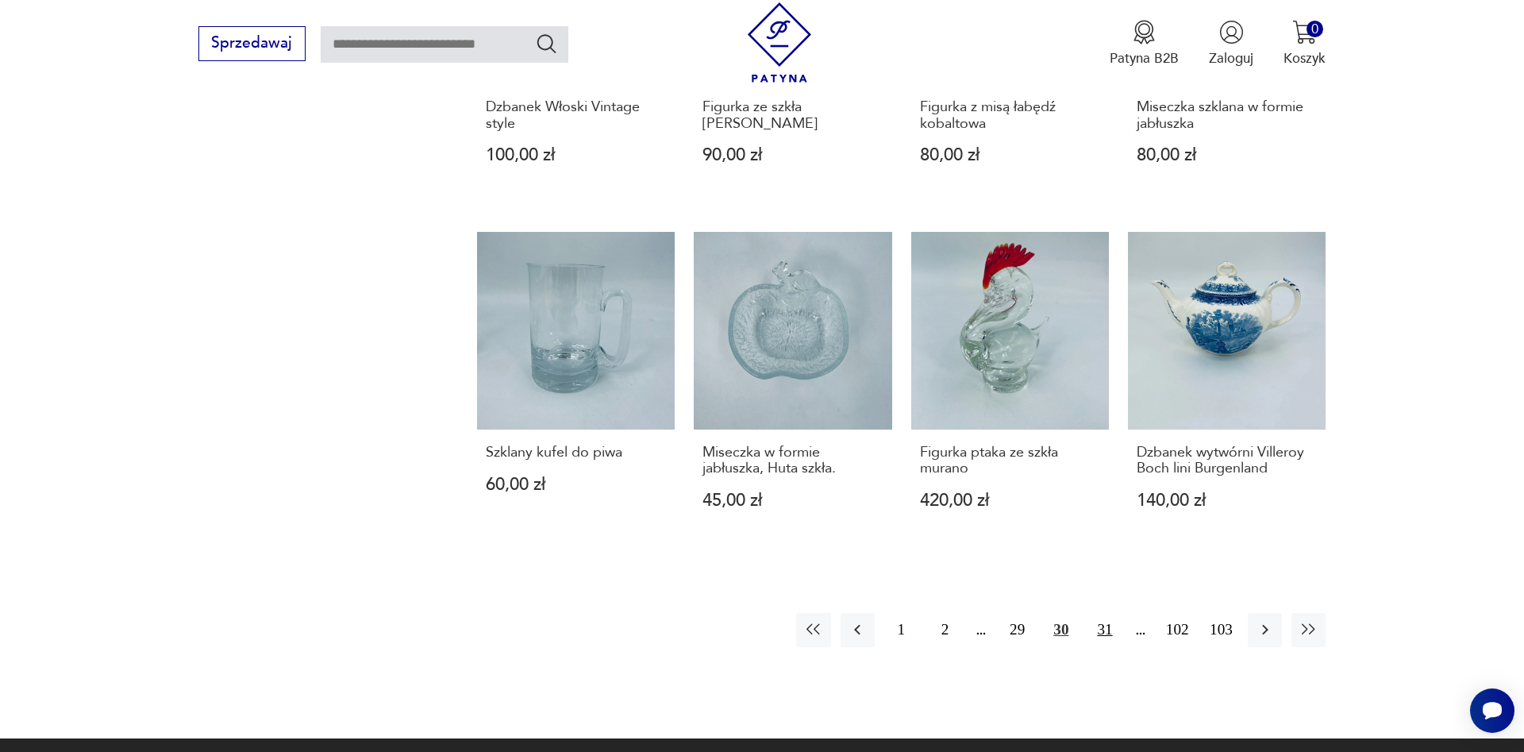
click at [1099, 630] on button "31" at bounding box center [1105, 630] width 34 height 34
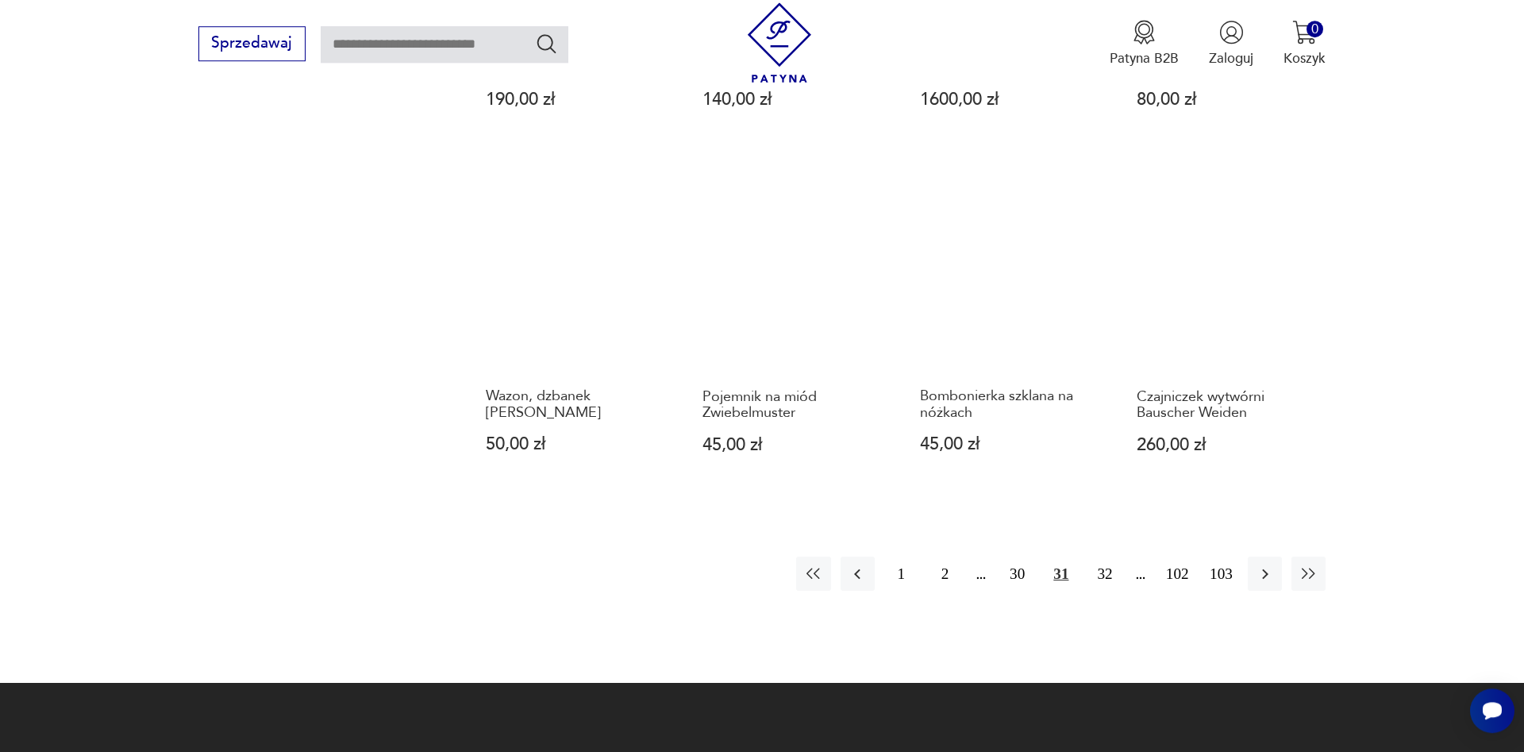
scroll to position [1427, 0]
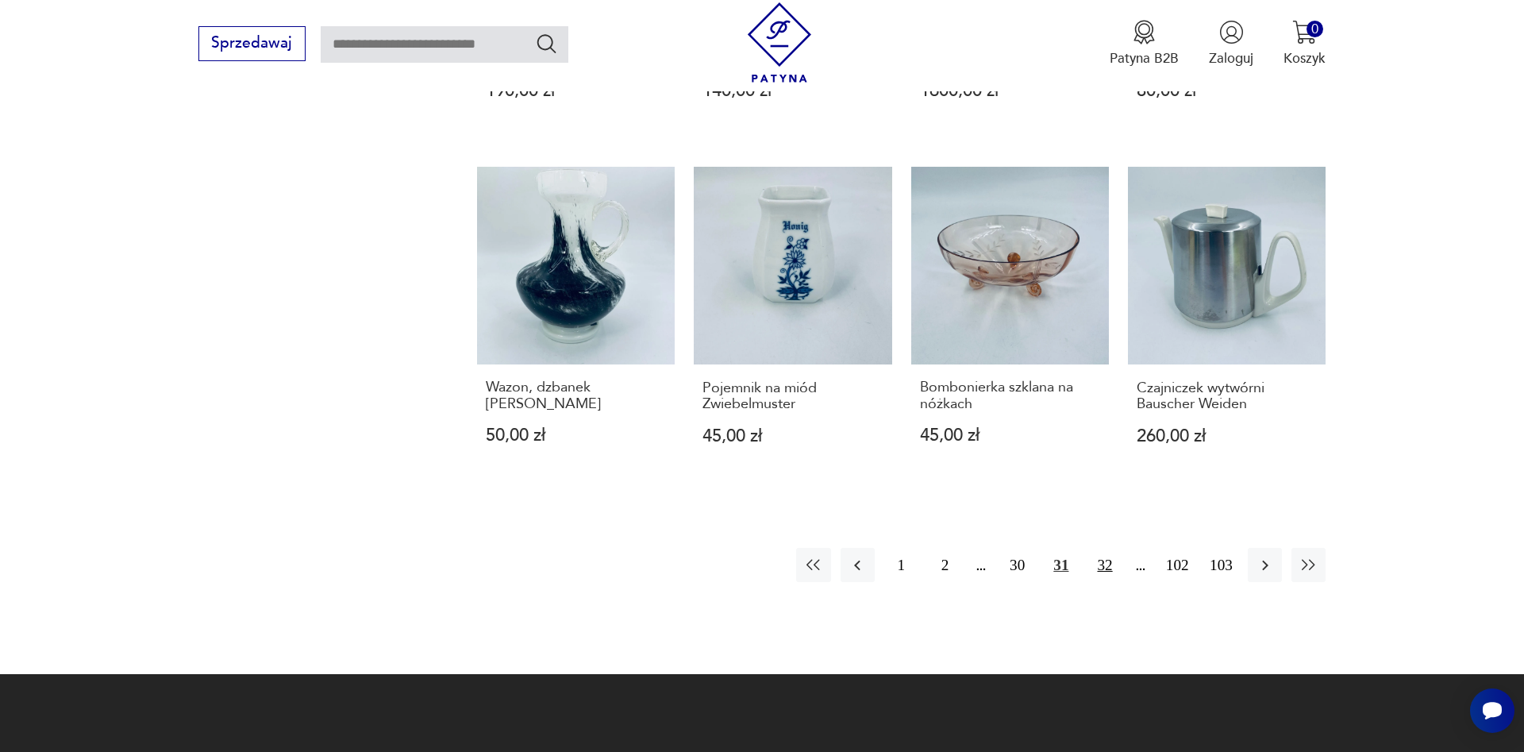
click at [1103, 548] on button "32" at bounding box center [1105, 565] width 34 height 34
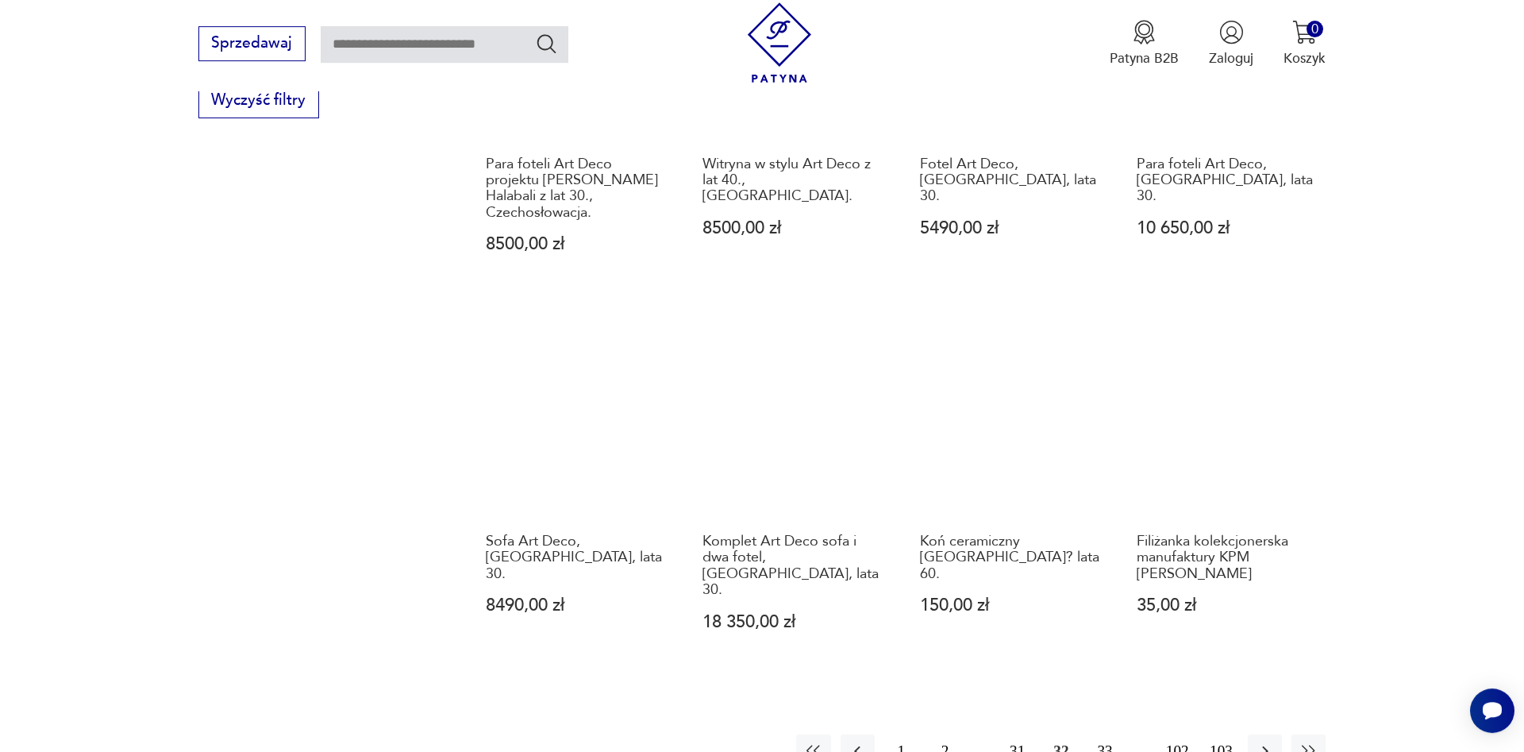
scroll to position [1265, 0]
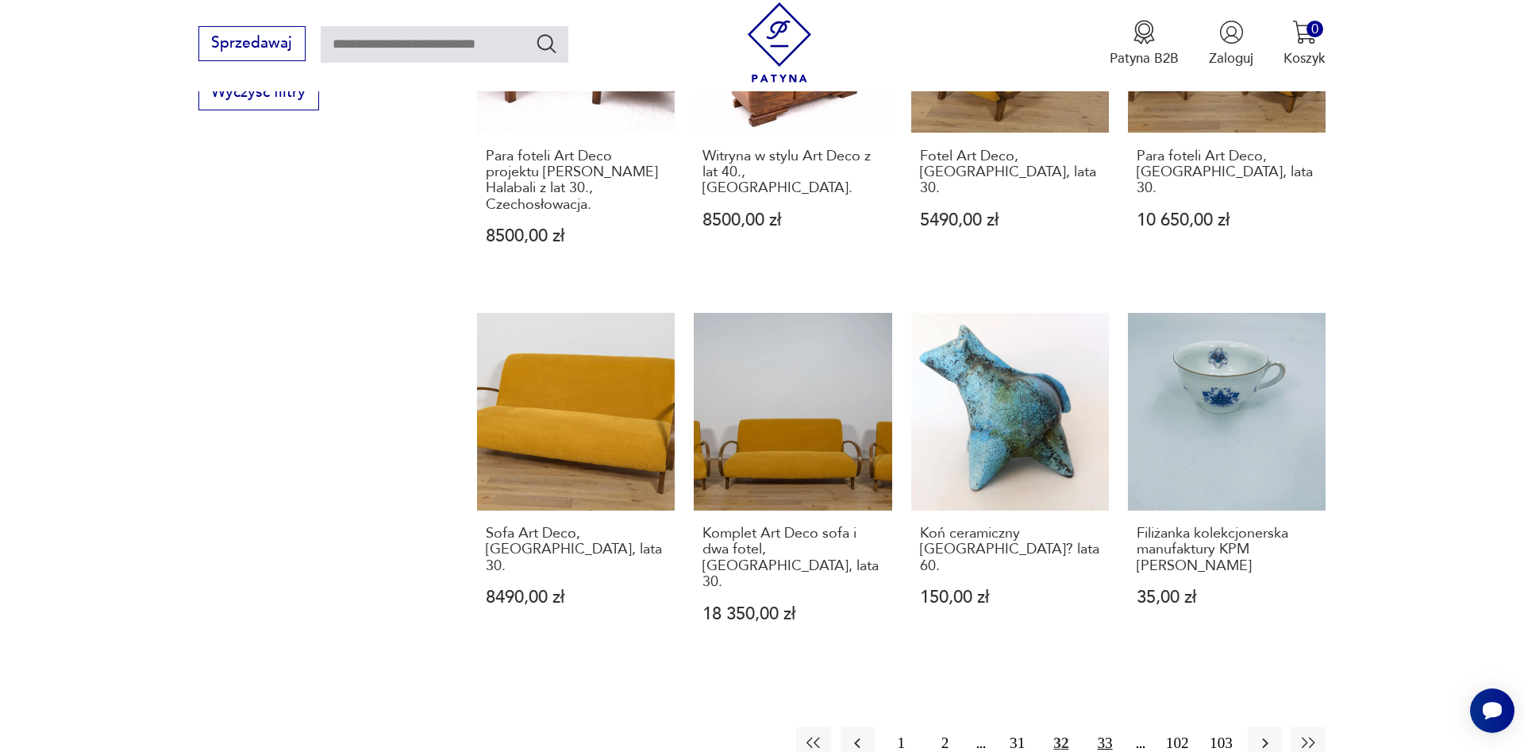
click at [1103, 713] on button "33" at bounding box center [1105, 743] width 34 height 34
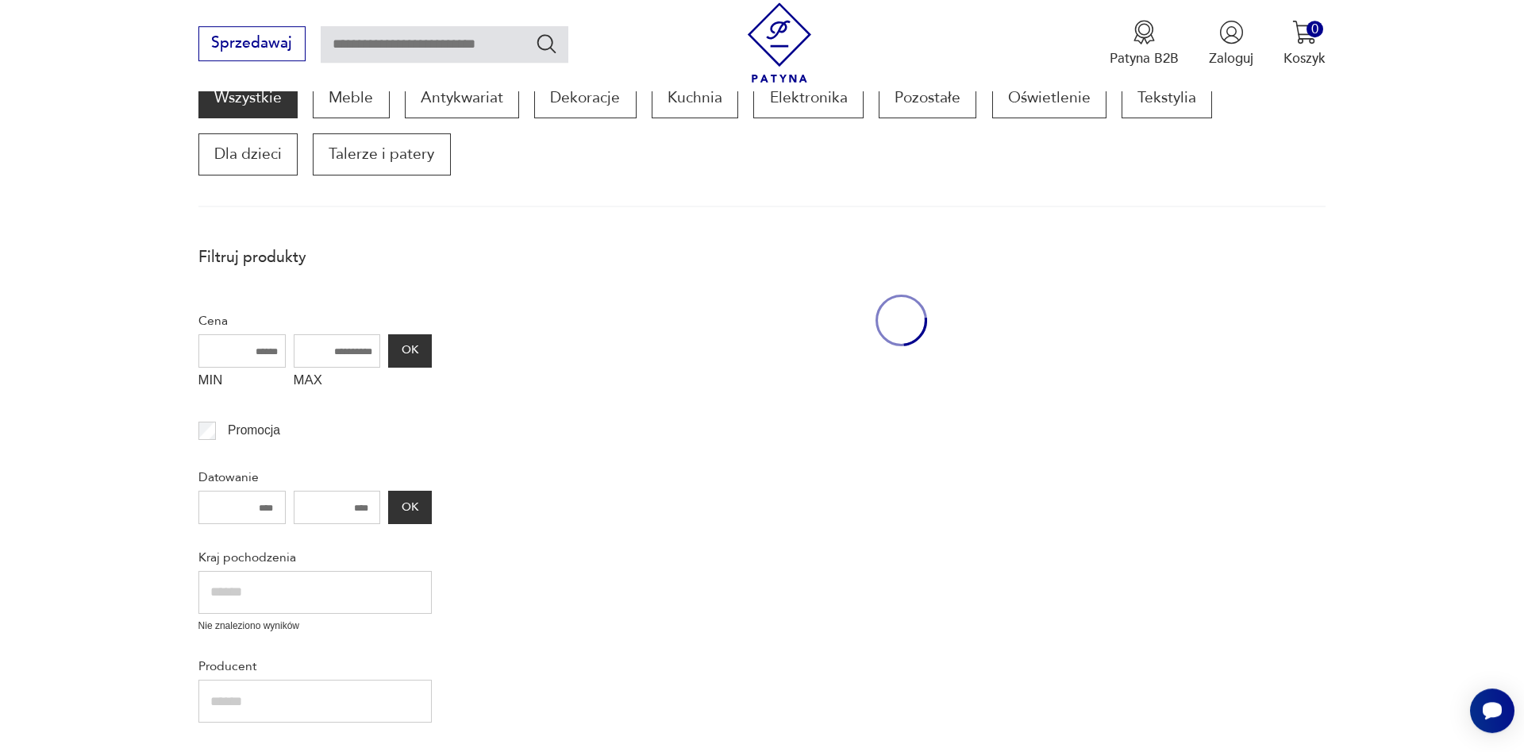
scroll to position [212, 0]
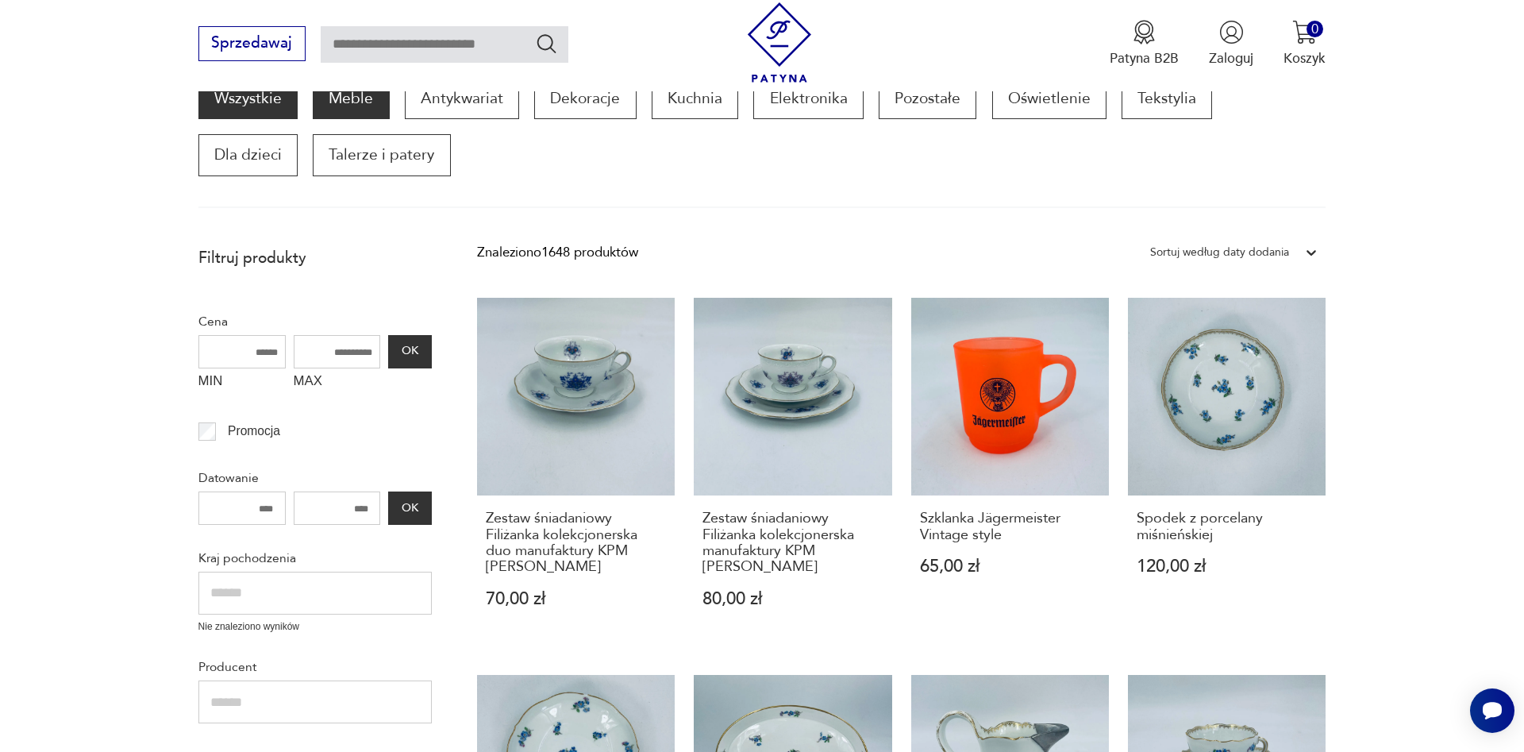
click at [362, 98] on p "Meble" at bounding box center [351, 98] width 76 height 41
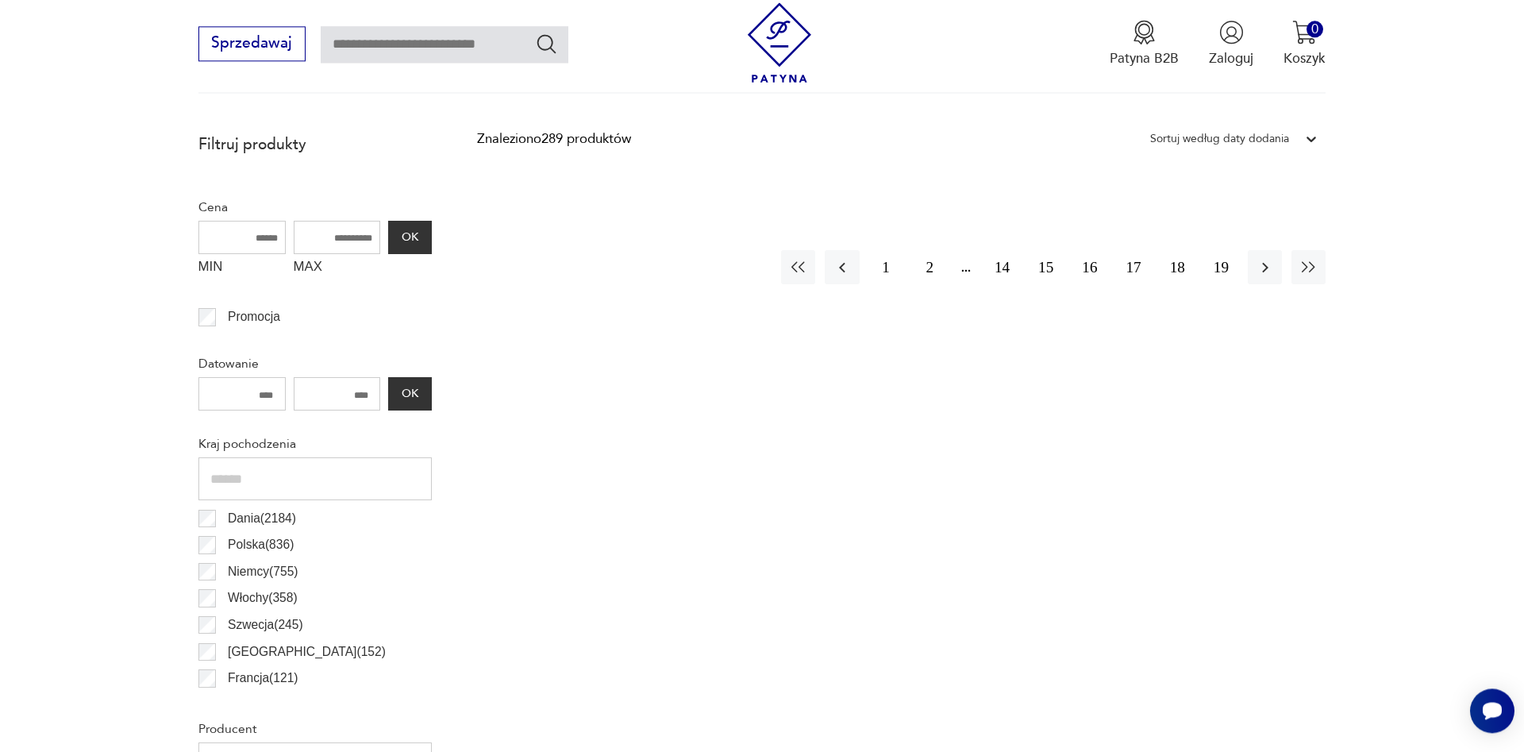
scroll to position [698, 0]
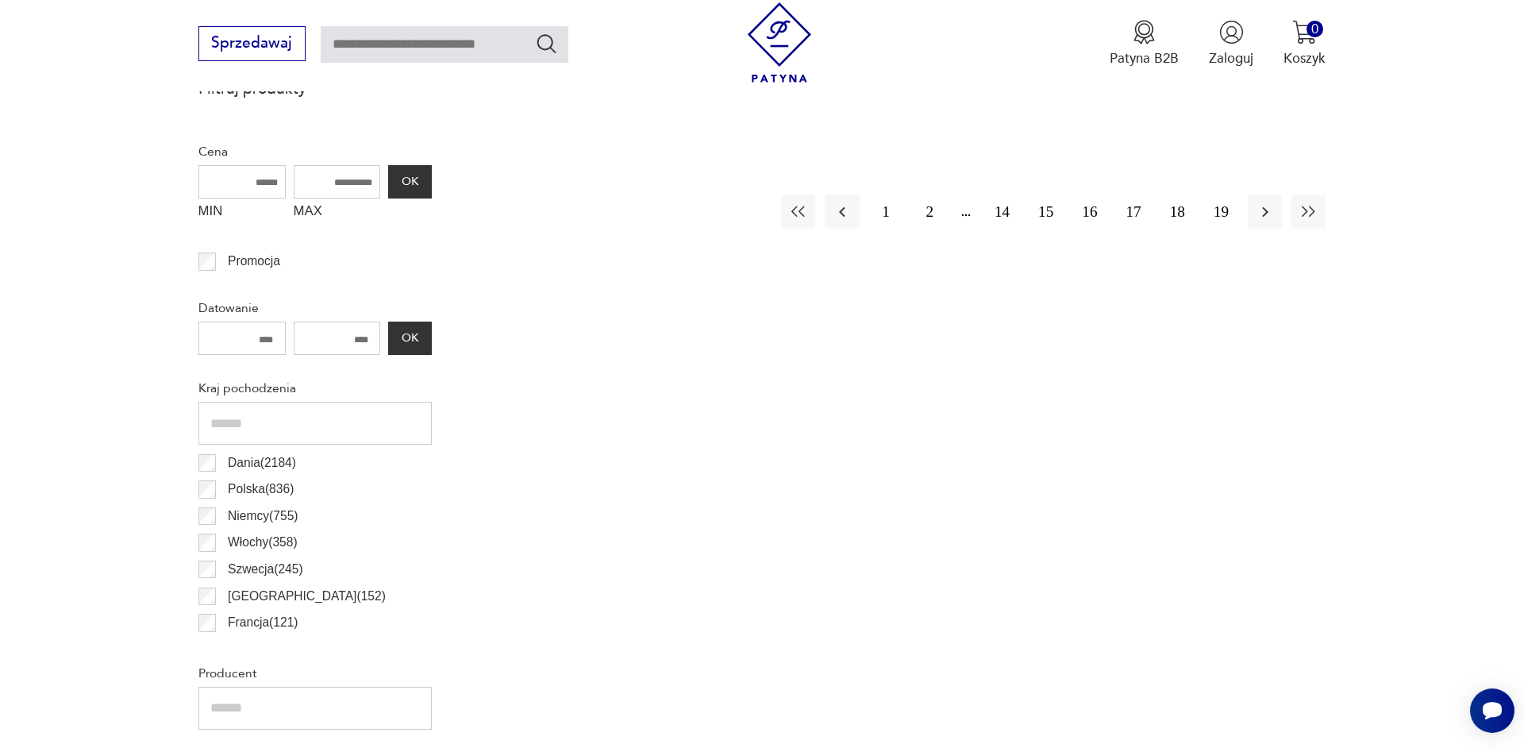
click at [330, 179] on input "MAX" at bounding box center [337, 181] width 87 height 33
click at [329, 183] on input "MAX" at bounding box center [337, 181] width 87 height 33
drag, startPoint x: 317, startPoint y: 177, endPoint x: 469, endPoint y: 198, distance: 153.9
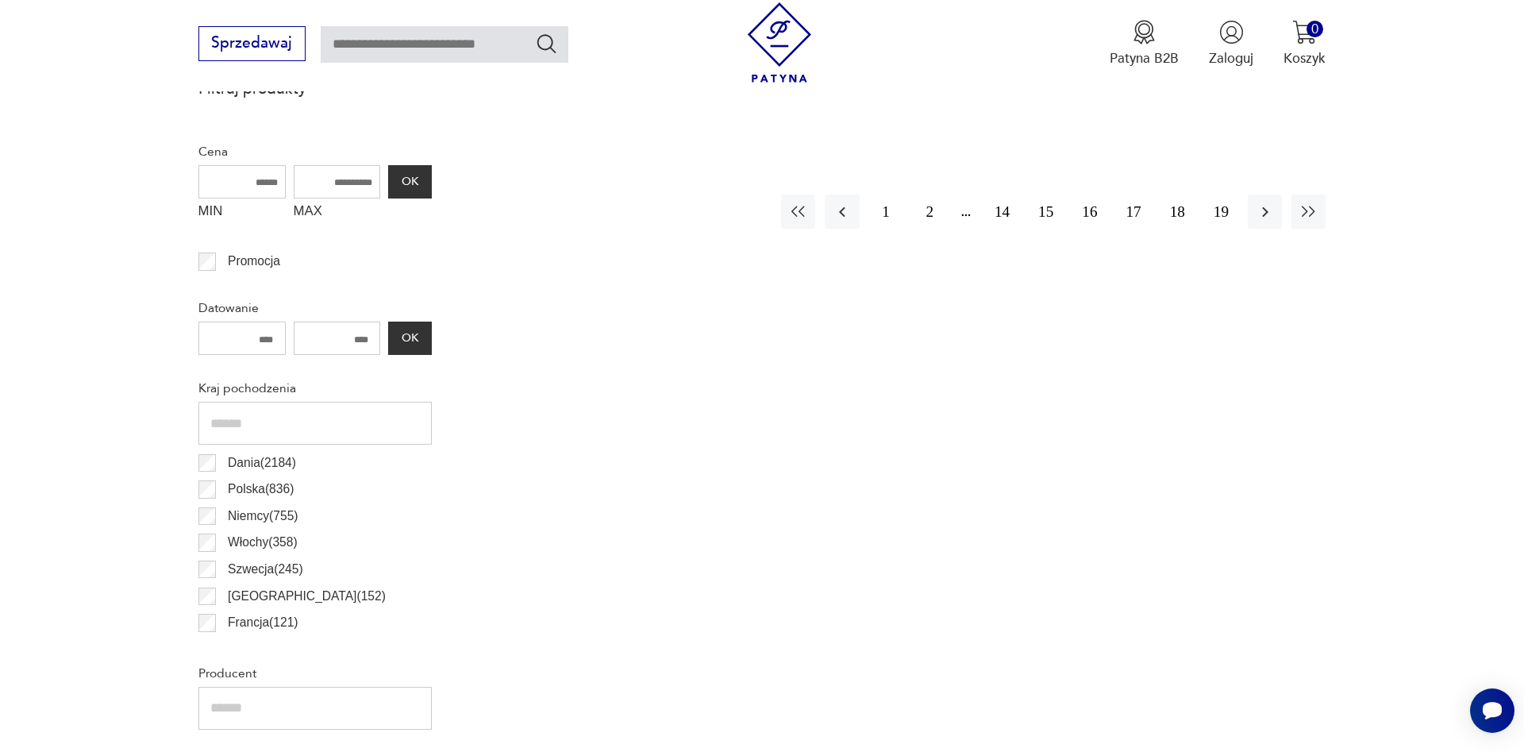
click at [381, 198] on input "MAX" at bounding box center [337, 181] width 87 height 33
click at [345, 178] on input "MAX" at bounding box center [337, 181] width 87 height 33
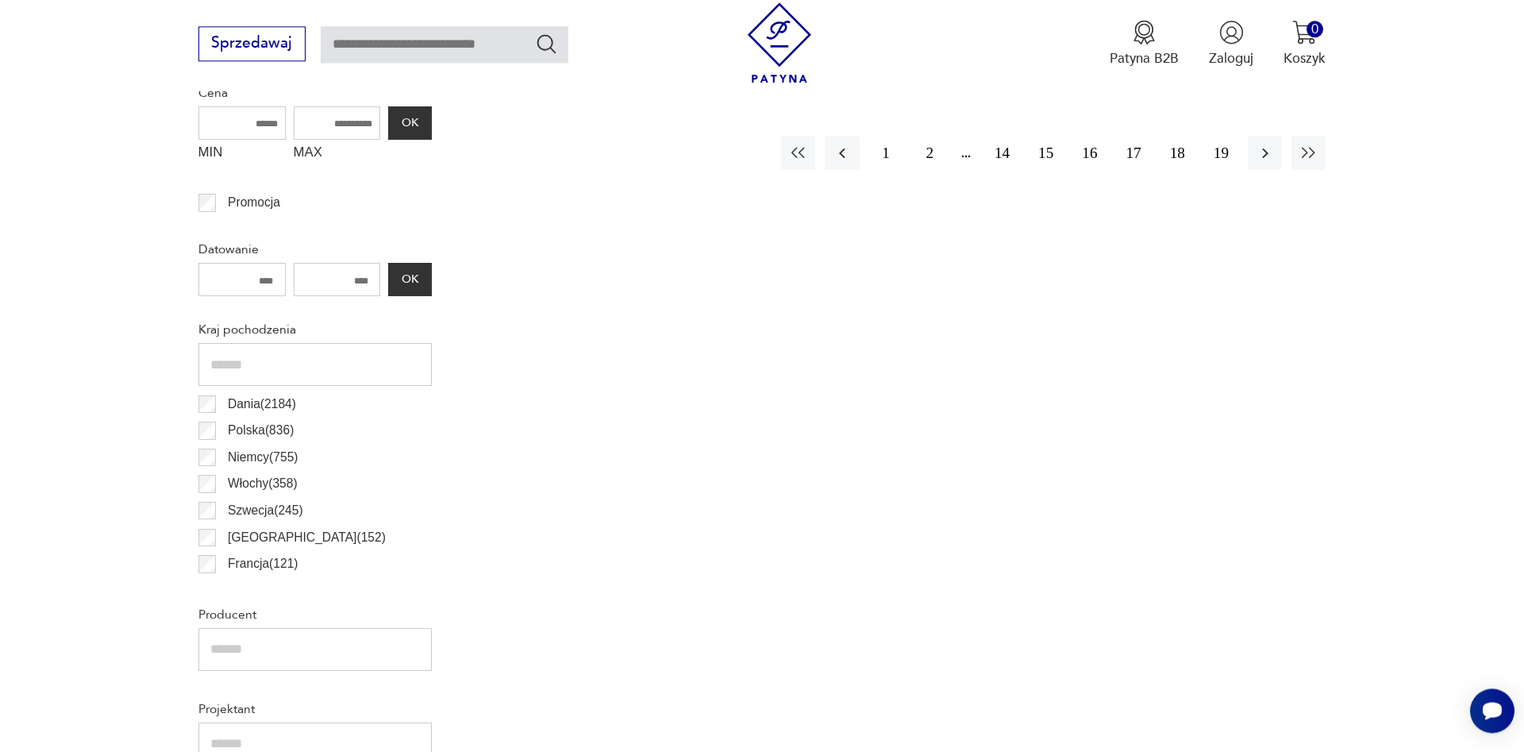
scroll to position [617, 0]
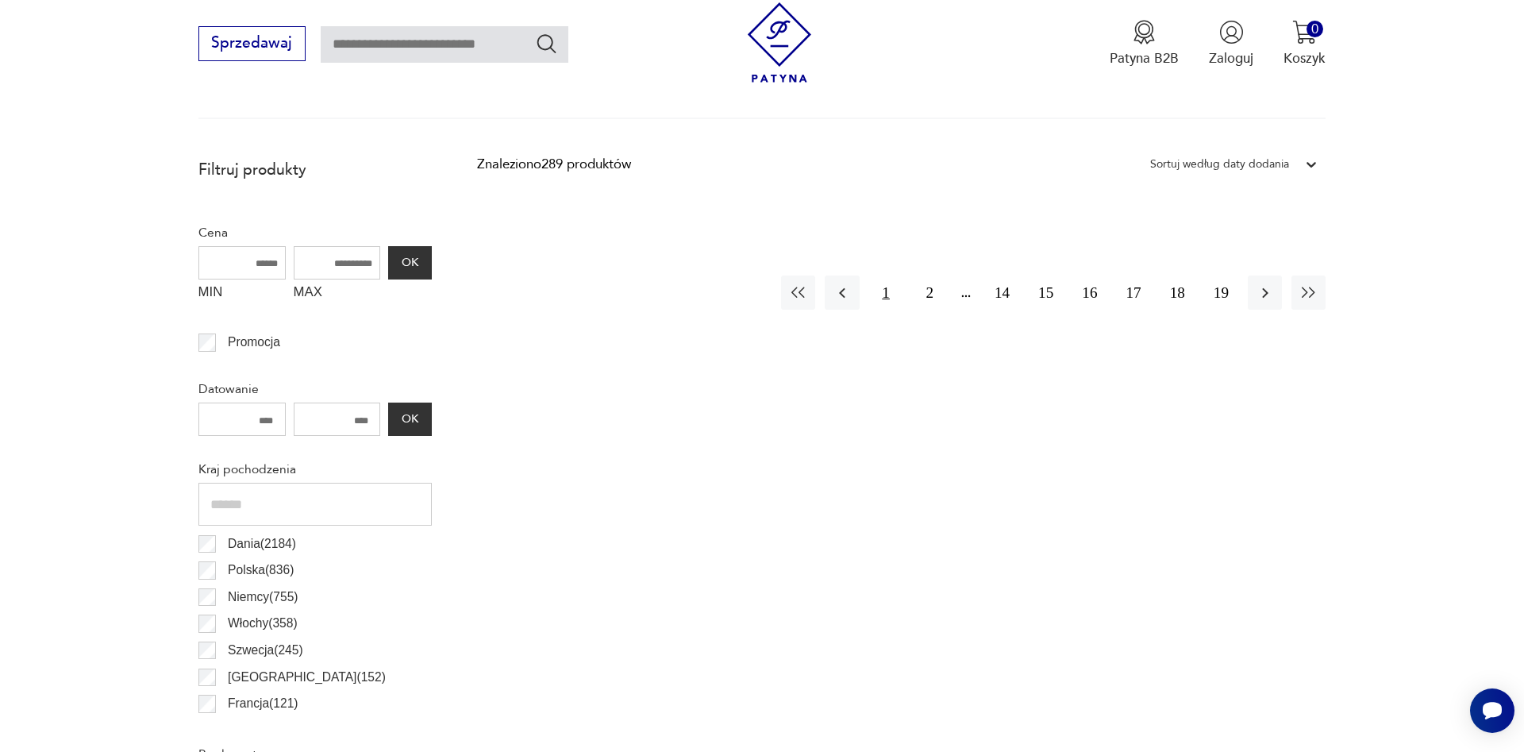
click at [887, 301] on button "1" at bounding box center [886, 292] width 34 height 34
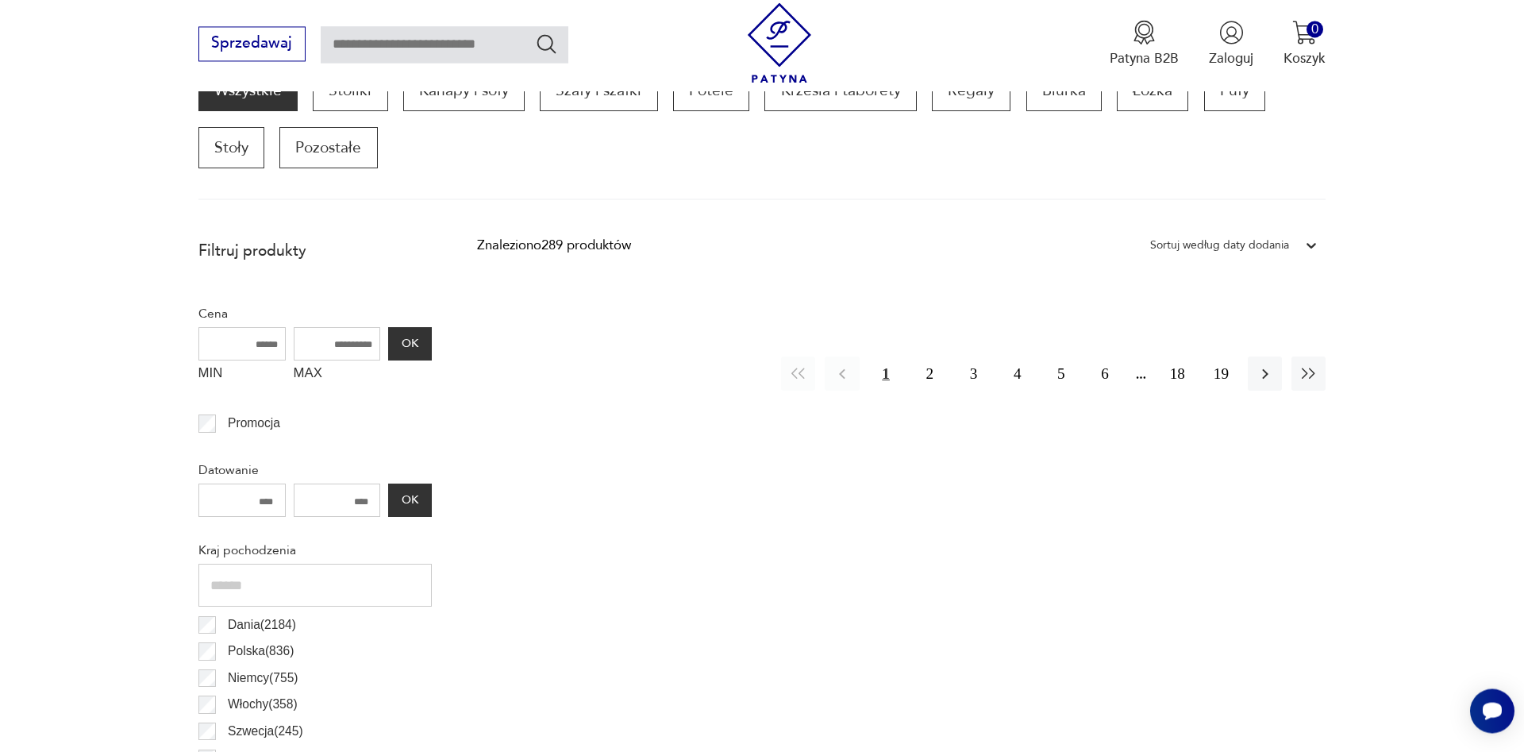
scroll to position [529, 0]
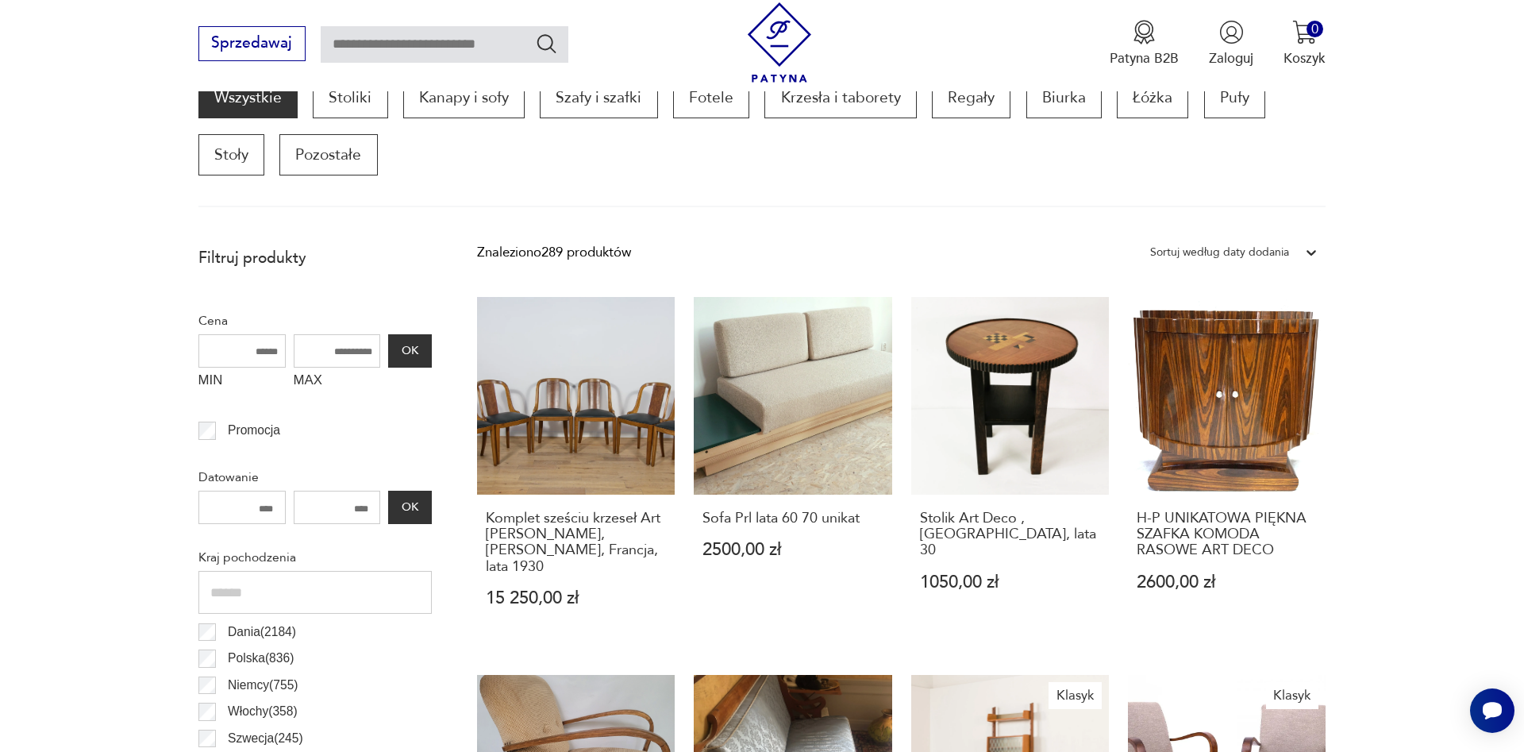
click at [329, 345] on input "MAX" at bounding box center [337, 350] width 87 height 33
drag, startPoint x: 349, startPoint y: 355, endPoint x: 317, endPoint y: 356, distance: 31.8
click at [317, 356] on input "MAX" at bounding box center [337, 350] width 87 height 33
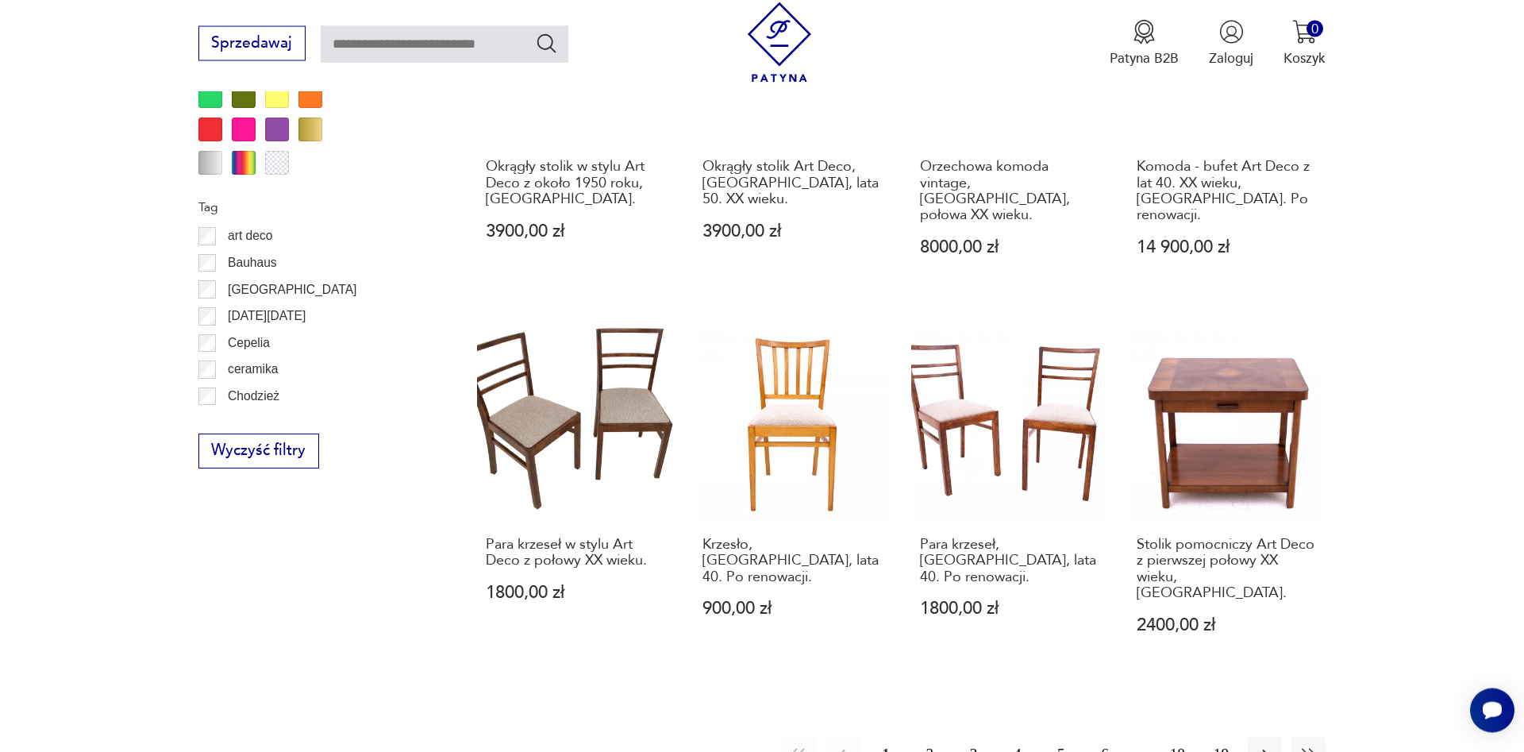
scroll to position [1743, 0]
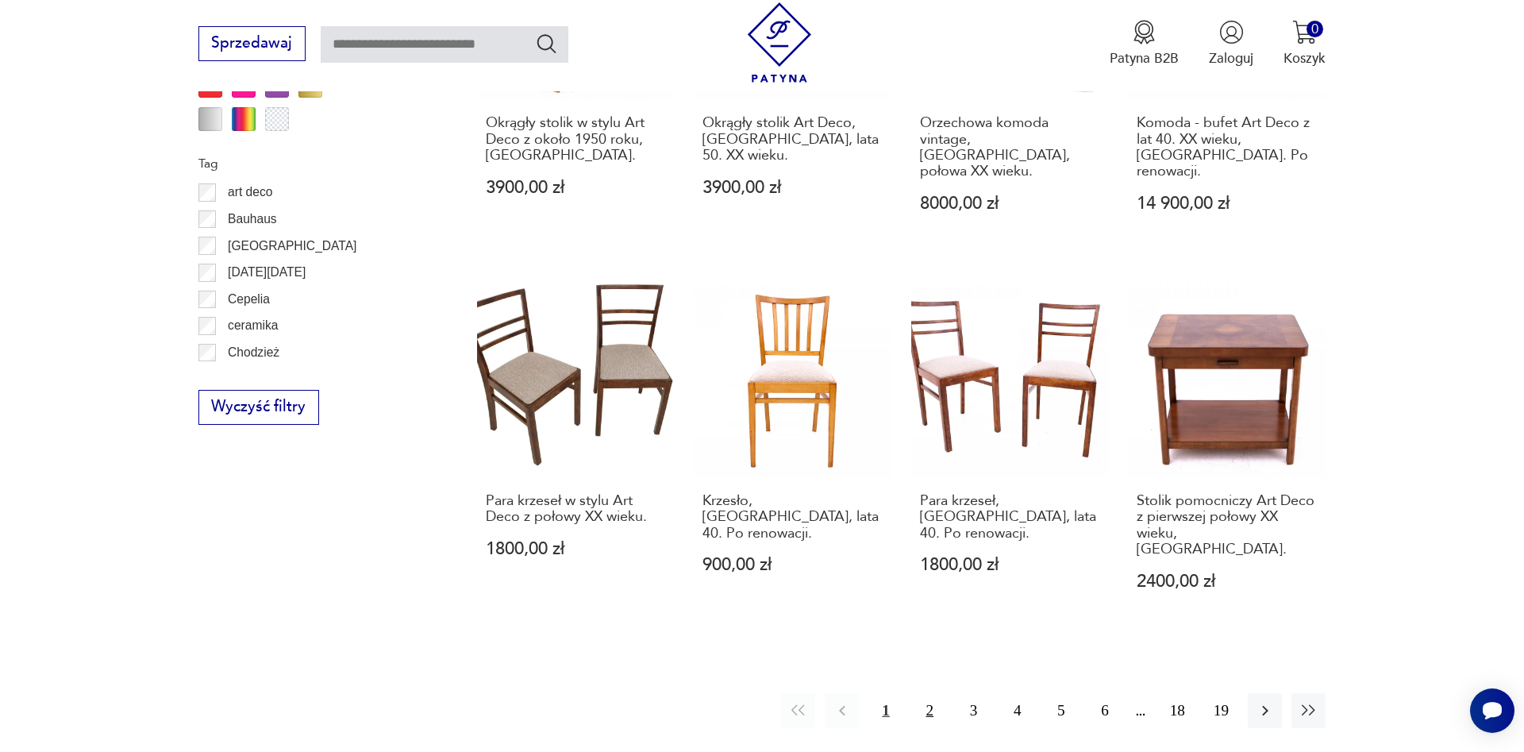
click at [926, 693] on button "2" at bounding box center [930, 710] width 34 height 34
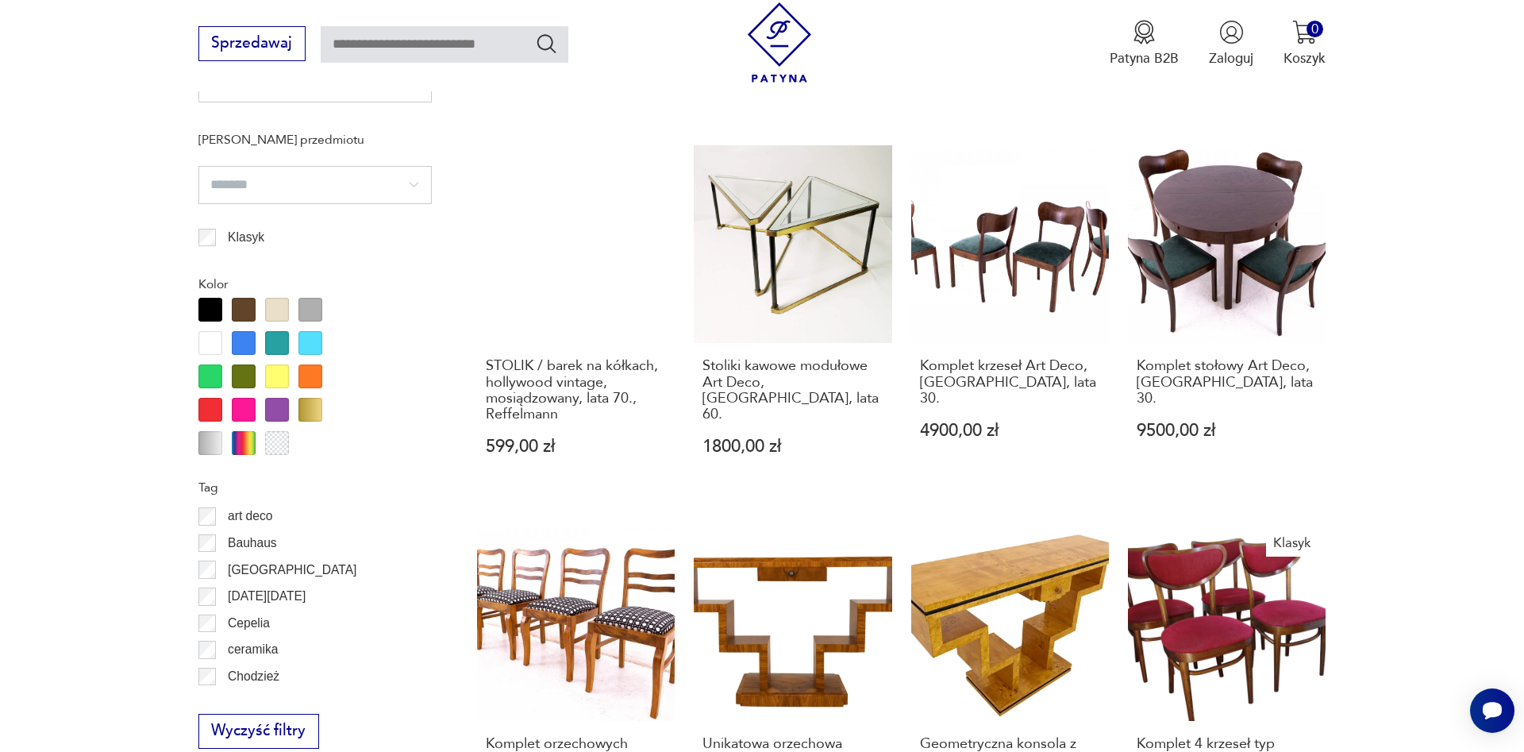
scroll to position [1743, 0]
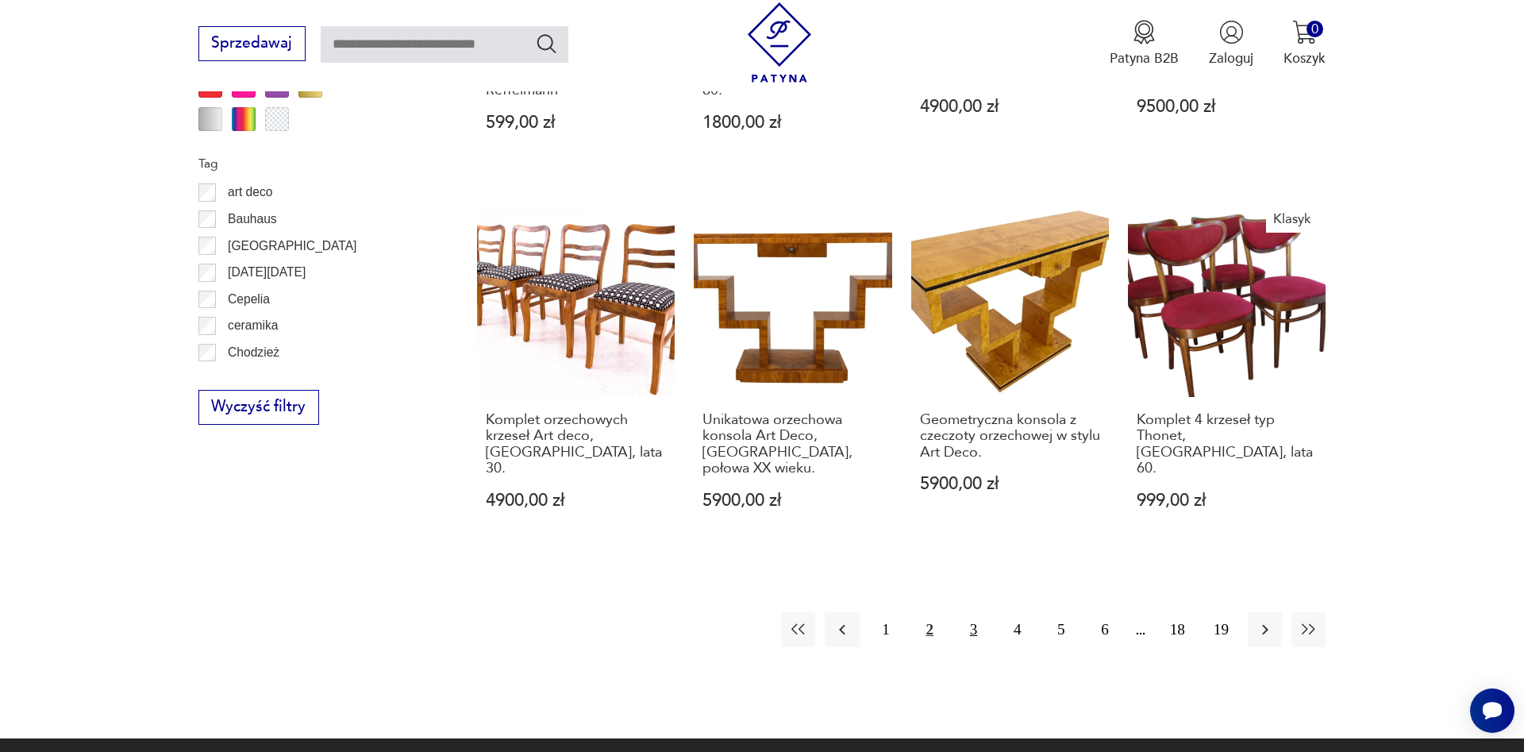
click at [973, 612] on button "3" at bounding box center [974, 629] width 34 height 34
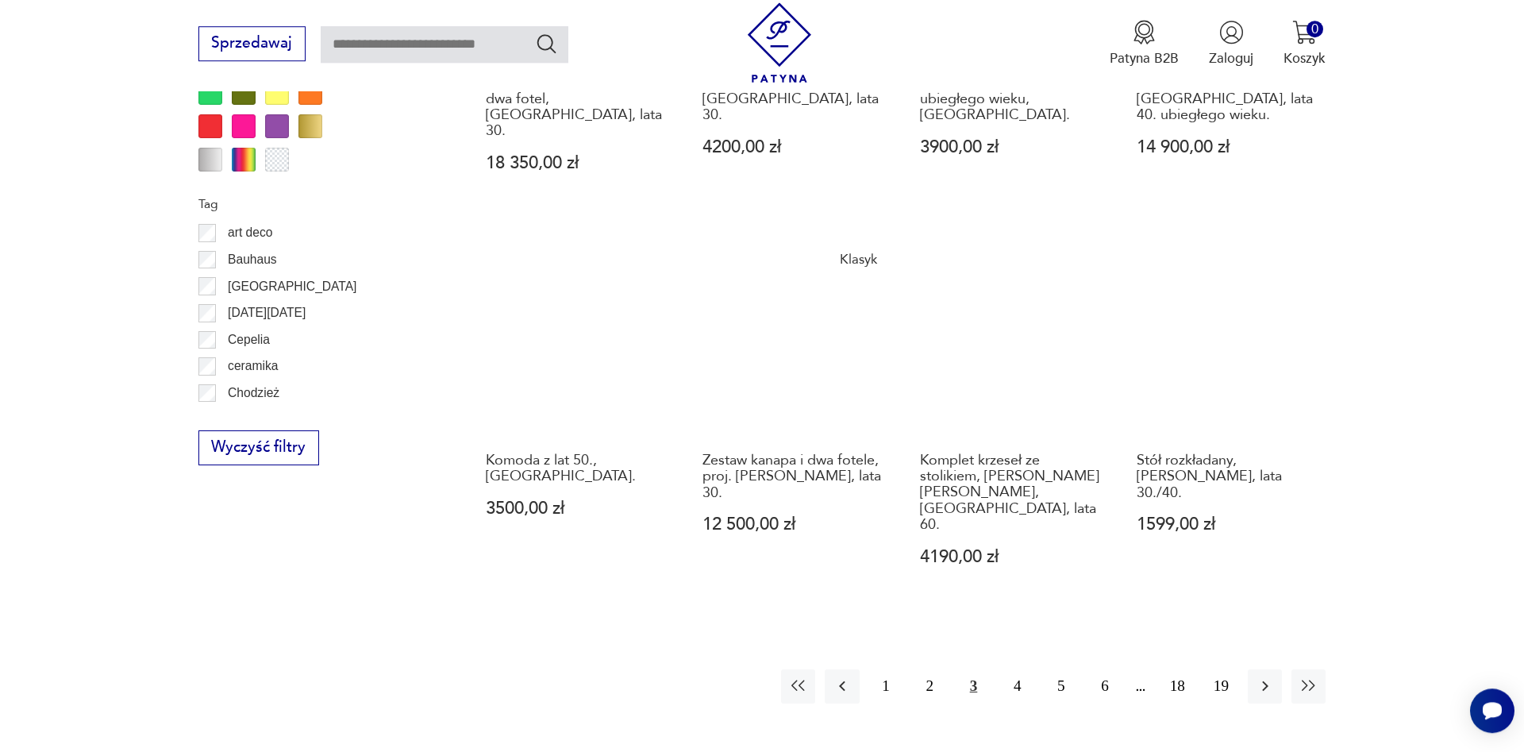
scroll to position [1743, 0]
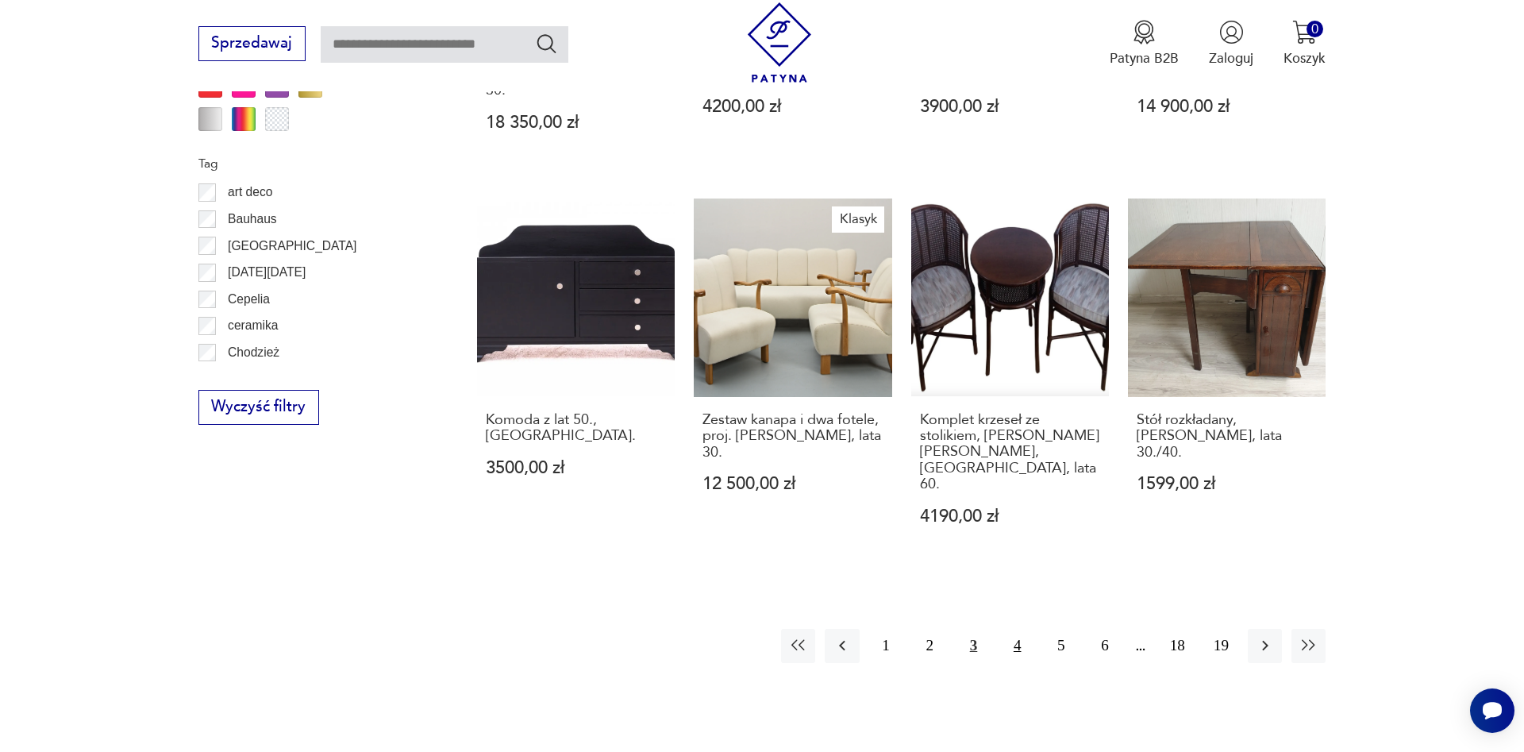
click at [1015, 629] on button "4" at bounding box center [1017, 646] width 34 height 34
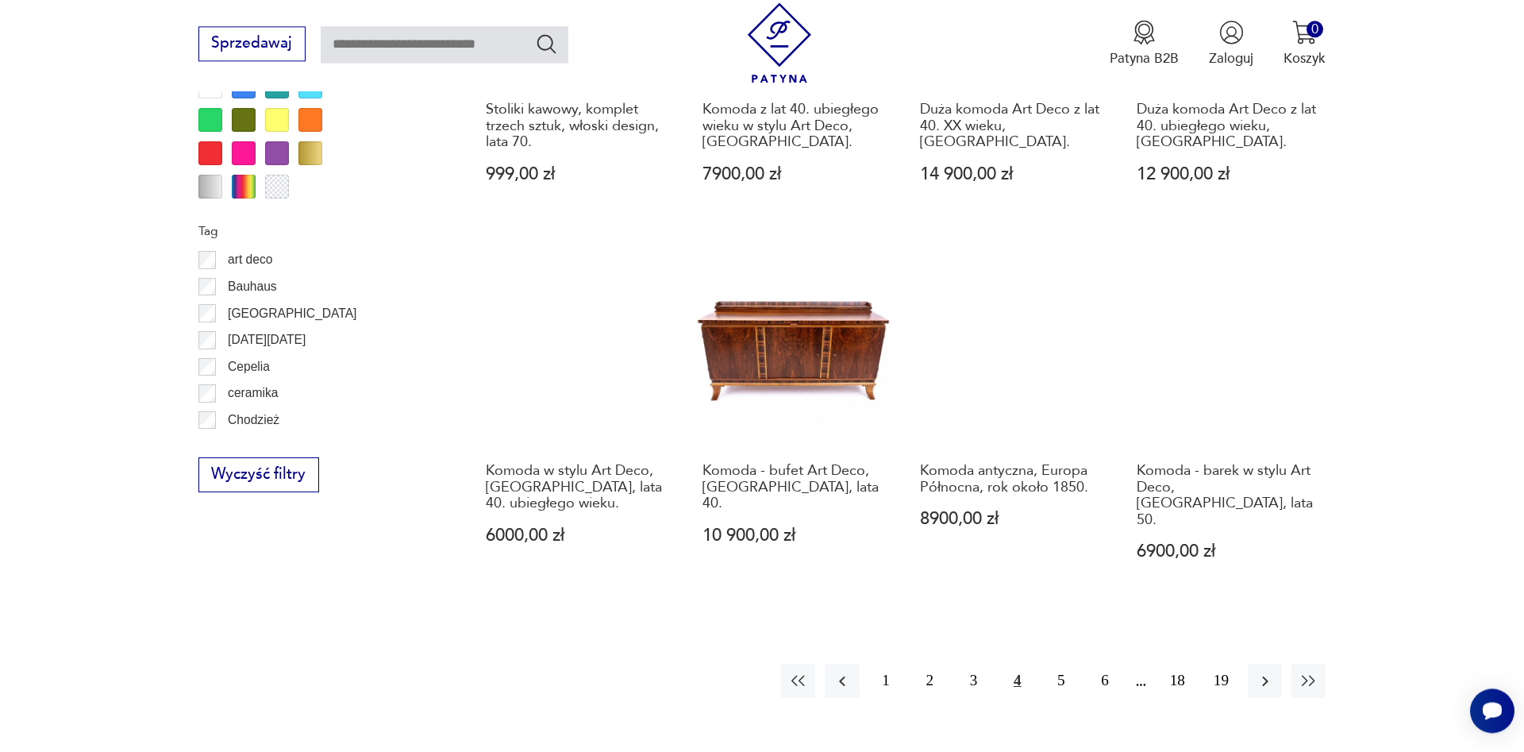
scroll to position [1743, 0]
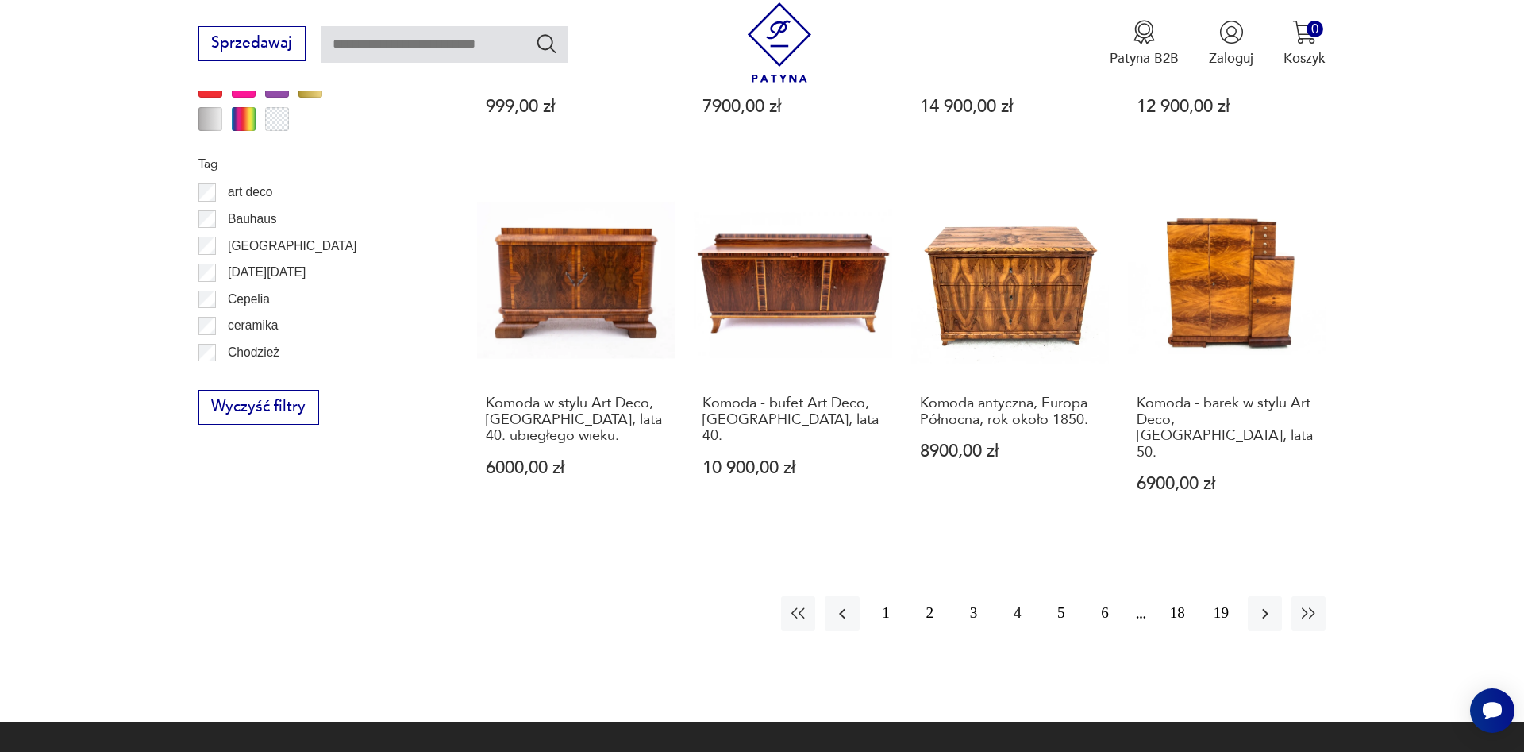
click at [1060, 596] on button "5" at bounding box center [1061, 613] width 34 height 34
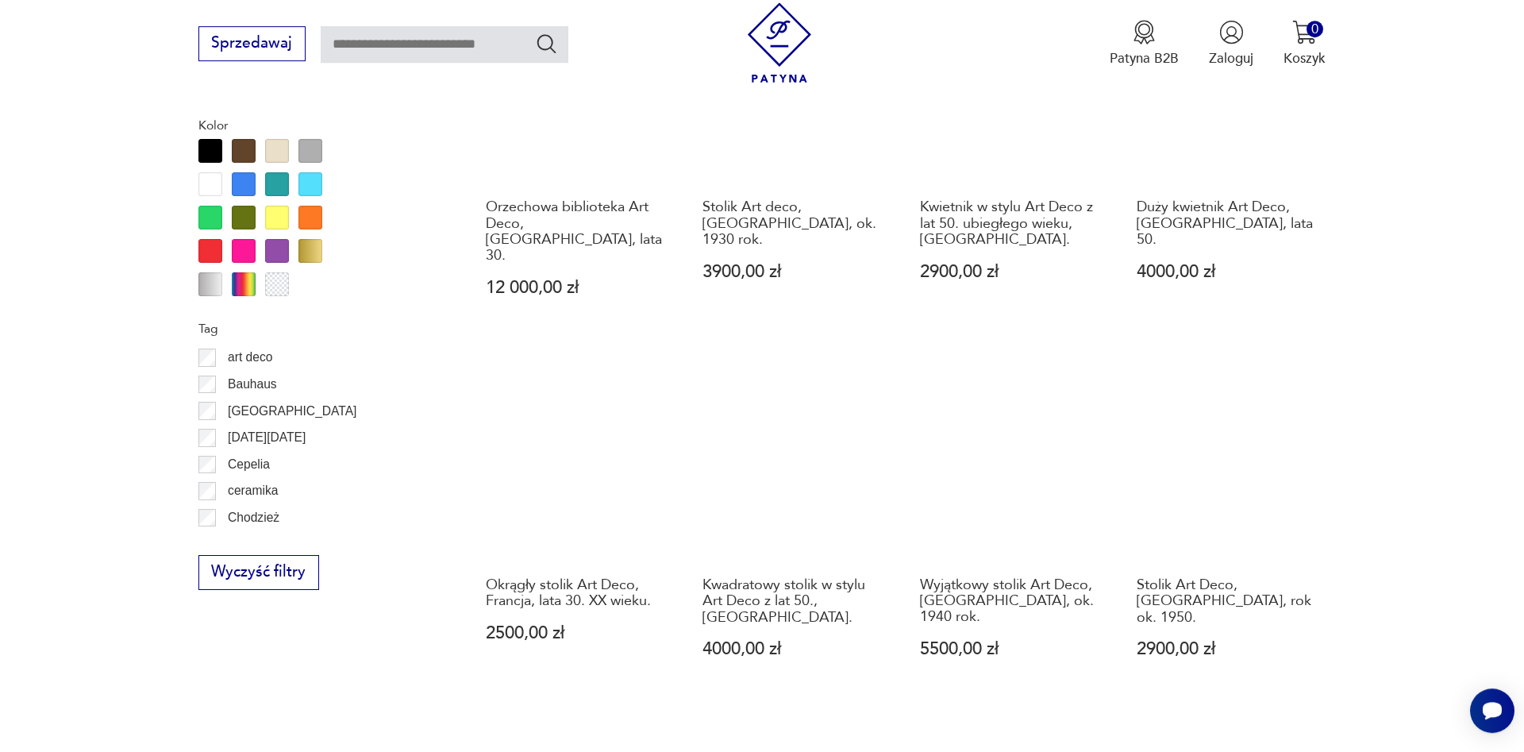
scroll to position [1581, 0]
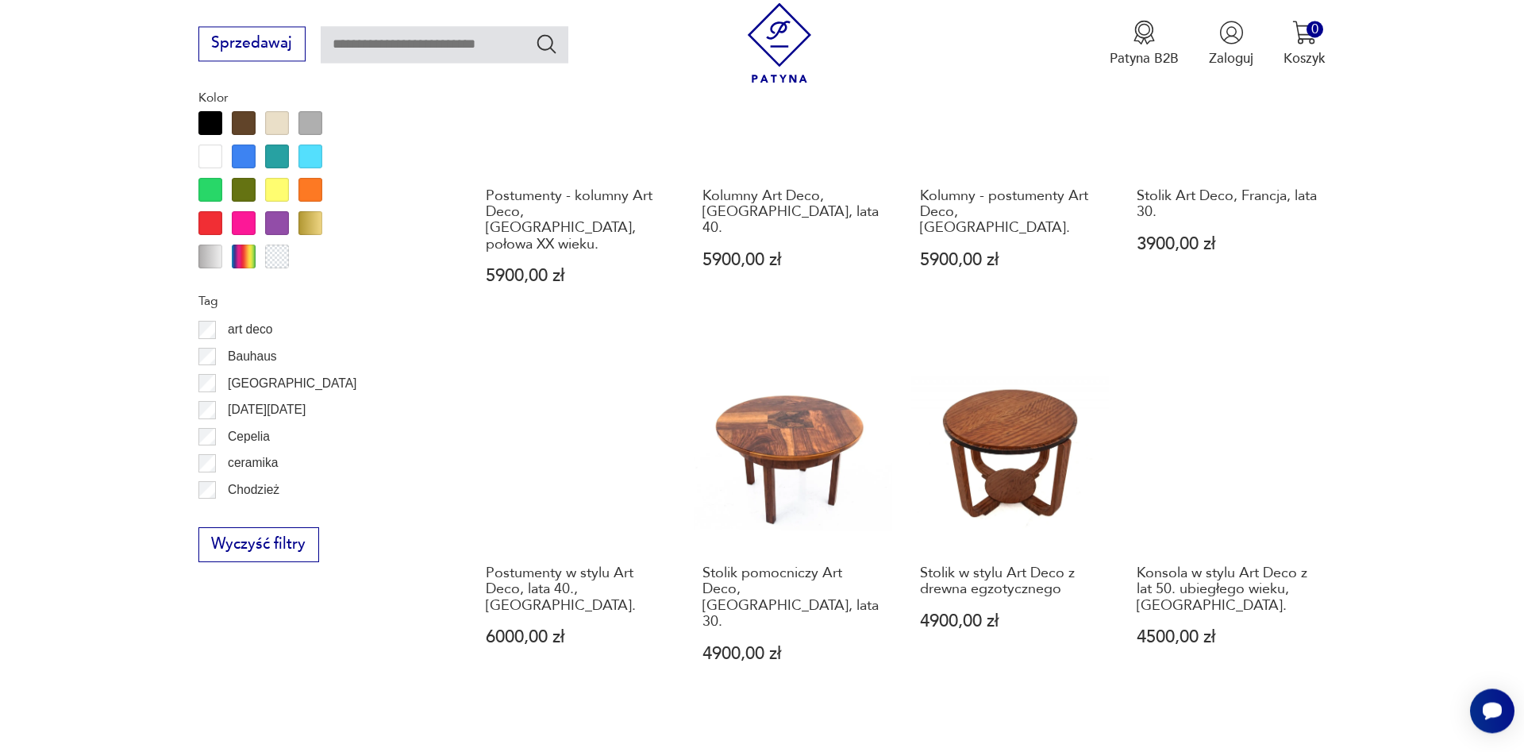
scroll to position [1662, 0]
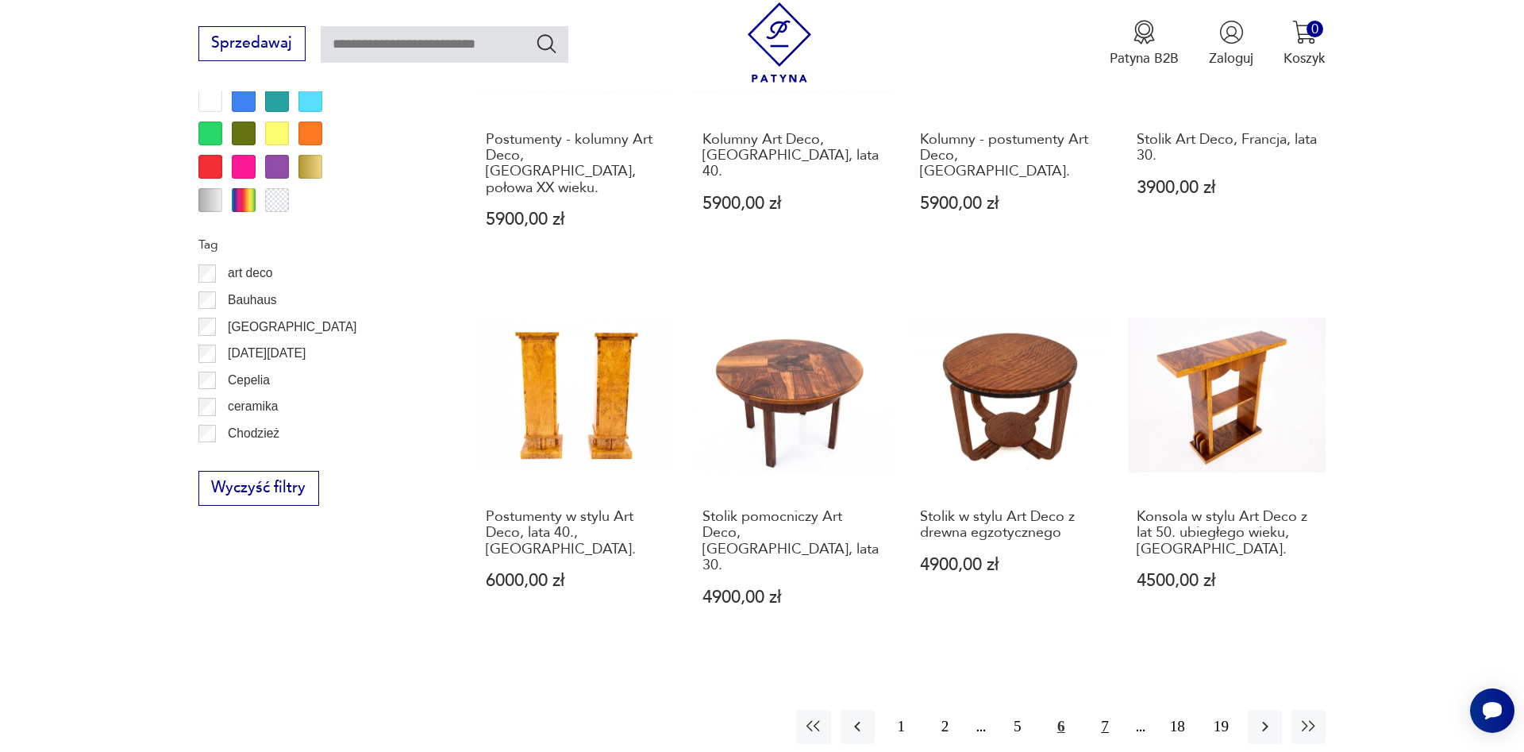
click at [1107, 710] on button "7" at bounding box center [1105, 727] width 34 height 34
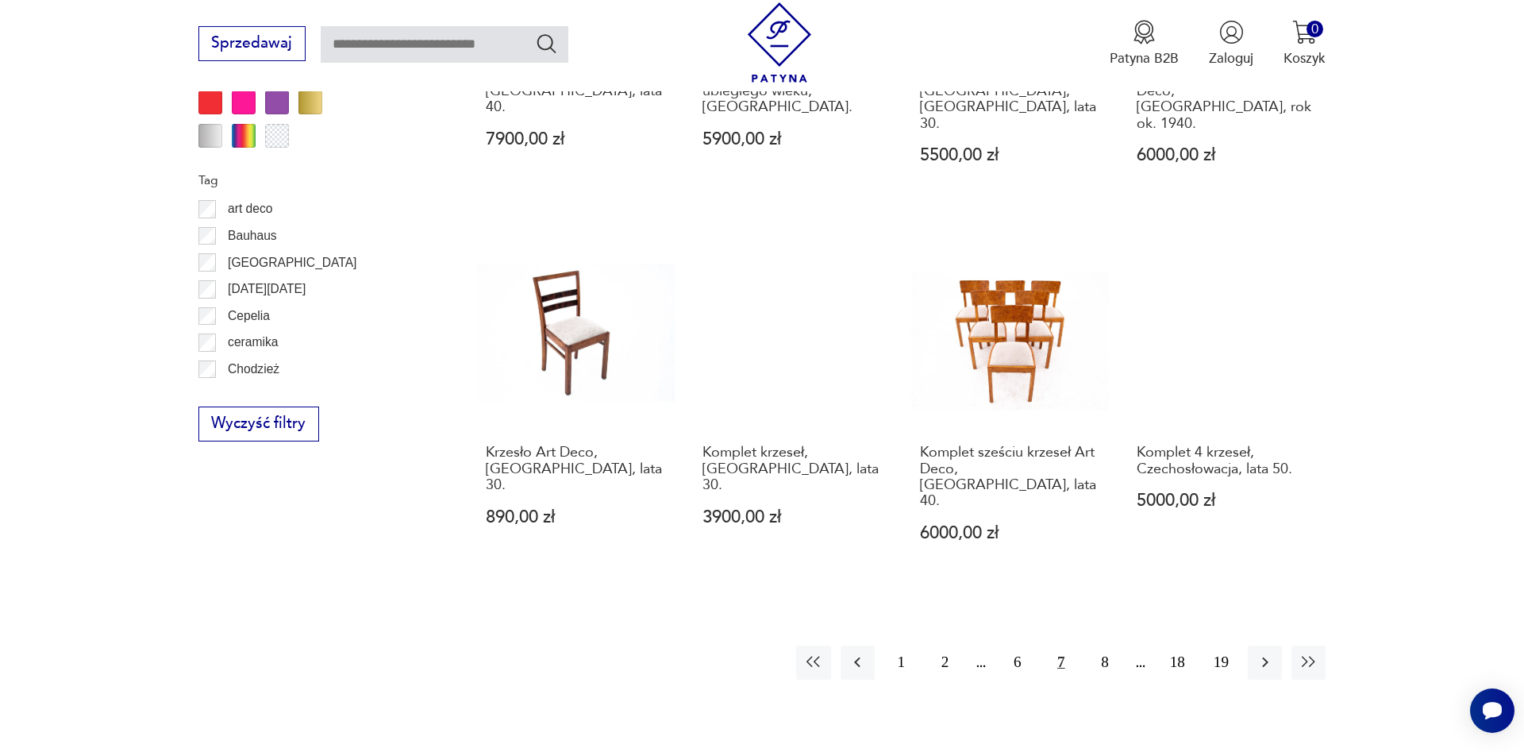
scroll to position [1743, 0]
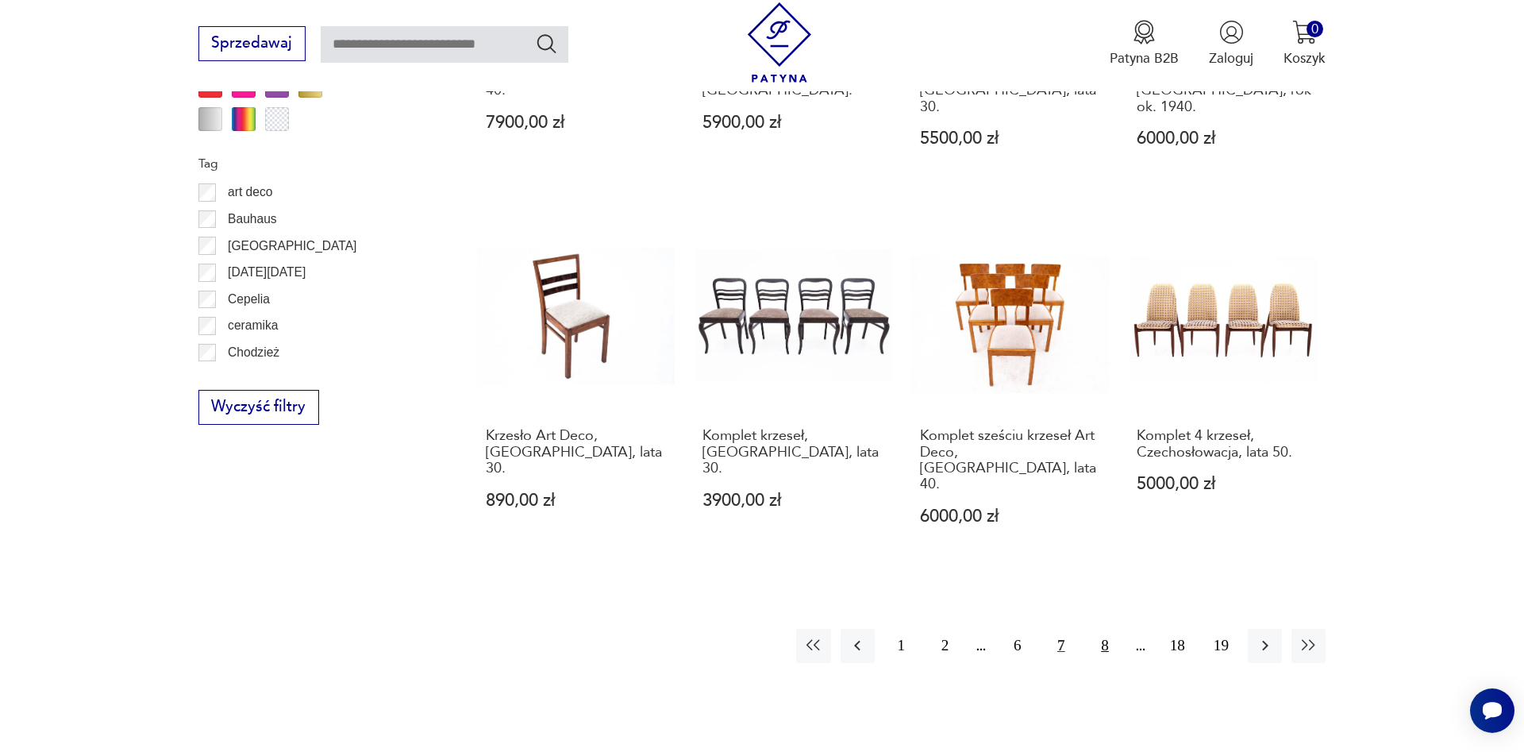
click at [1110, 629] on button "8" at bounding box center [1105, 646] width 34 height 34
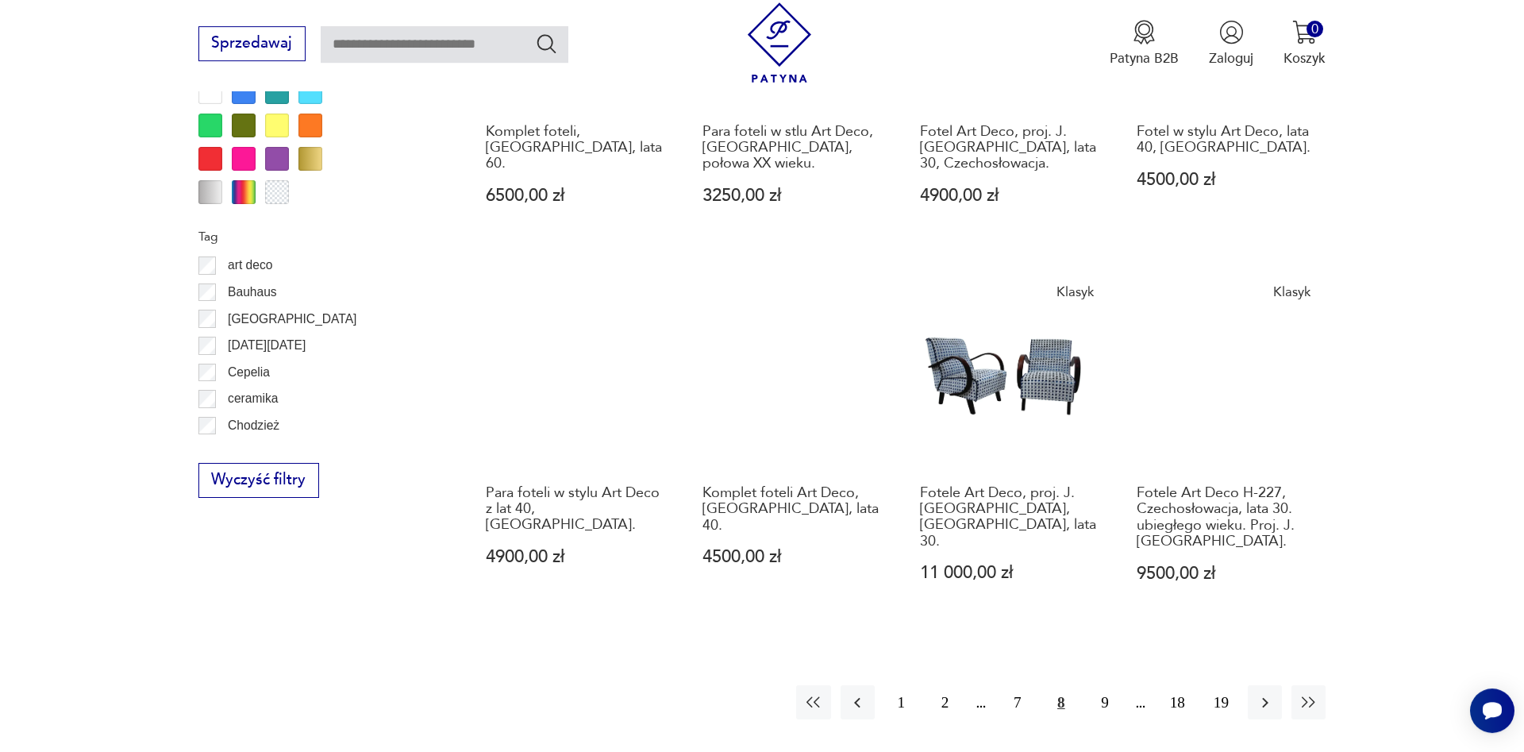
scroll to position [1743, 0]
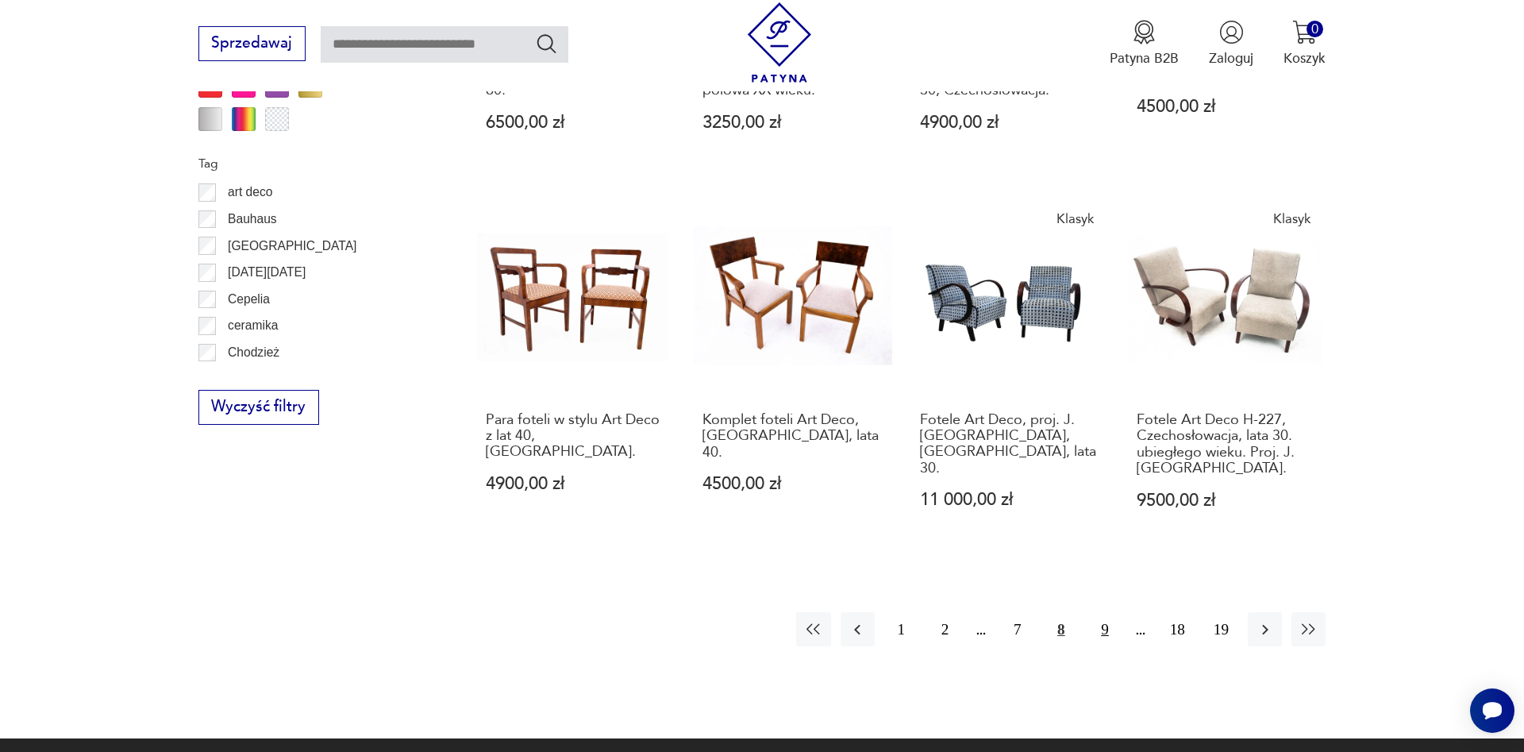
click at [1105, 612] on button "9" at bounding box center [1105, 629] width 34 height 34
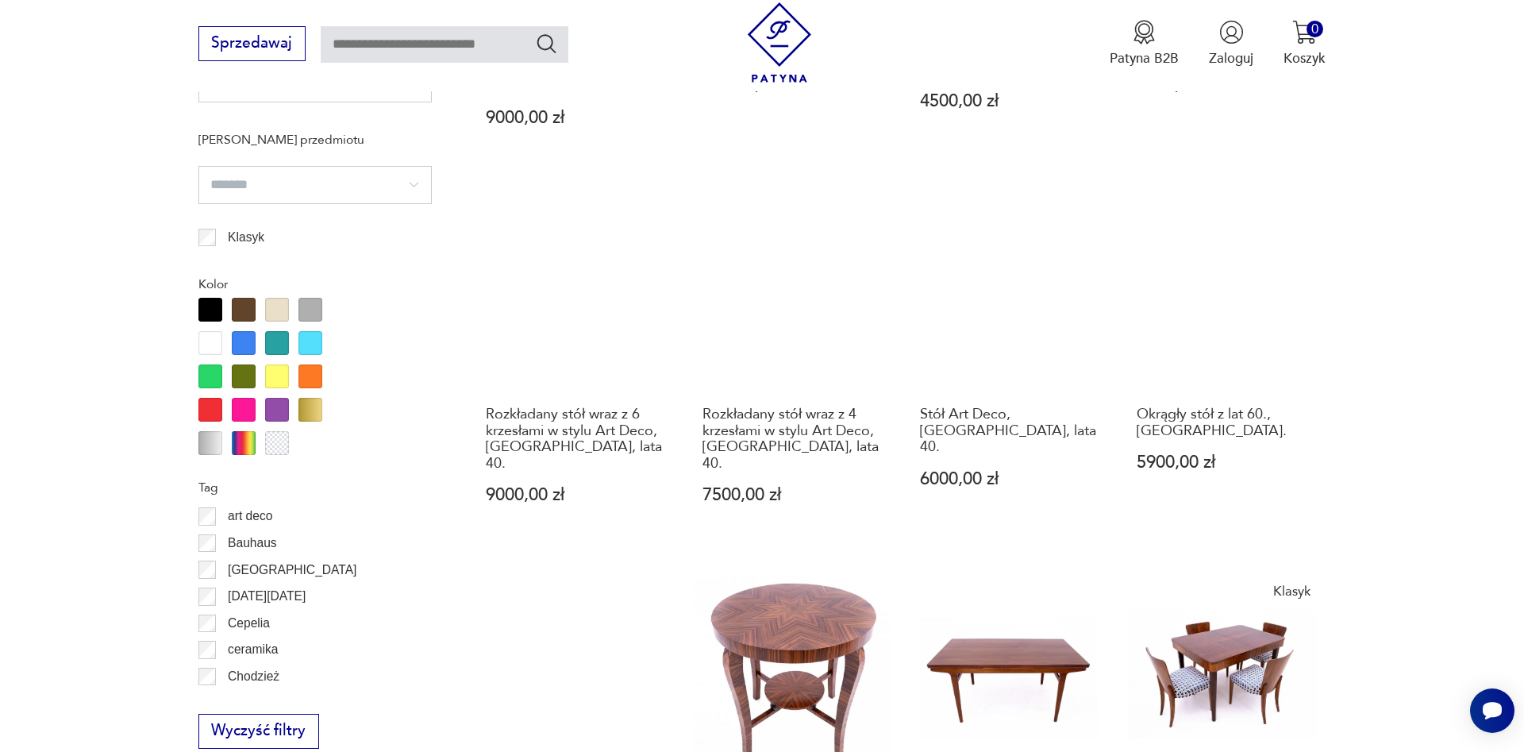
scroll to position [1662, 0]
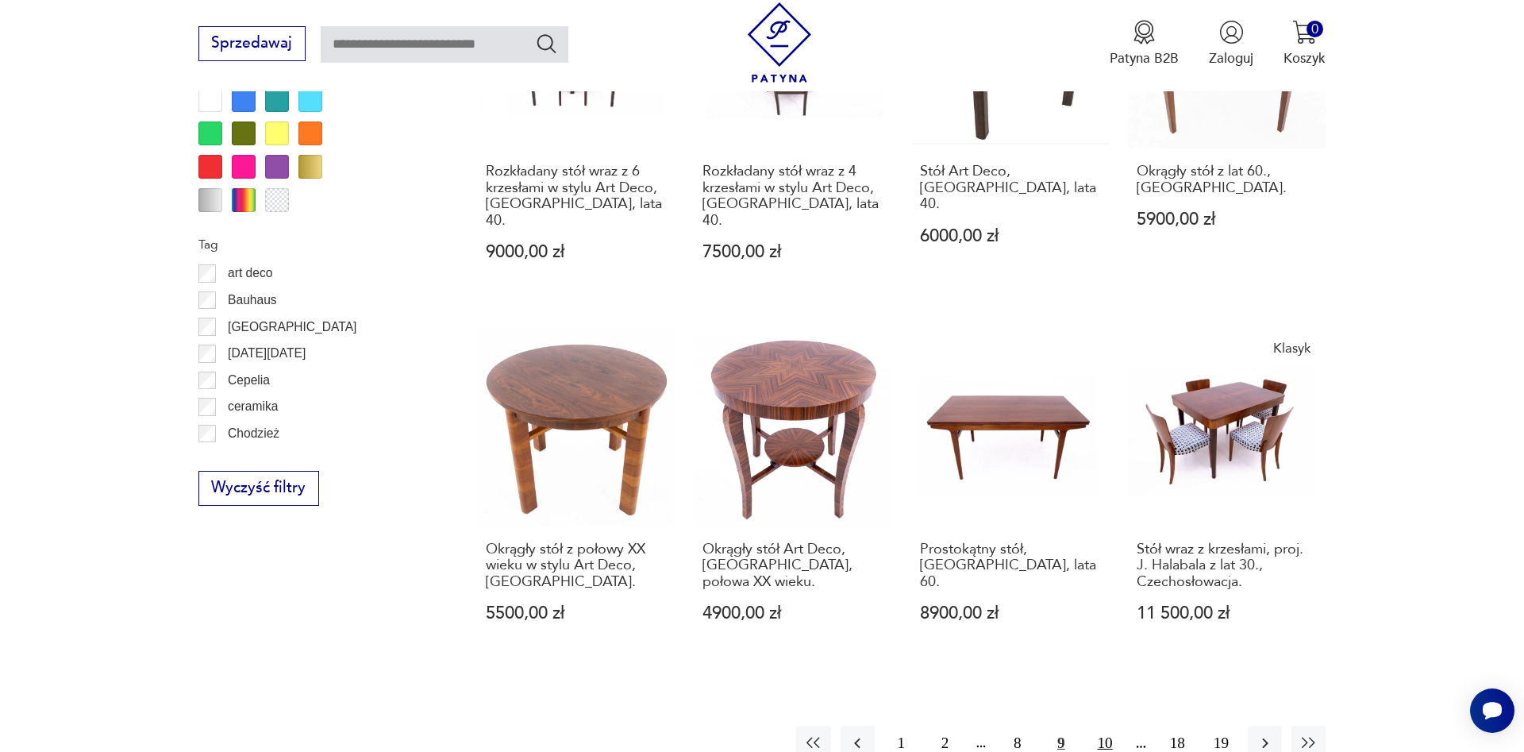
click at [1108, 713] on button "10" at bounding box center [1105, 743] width 34 height 34
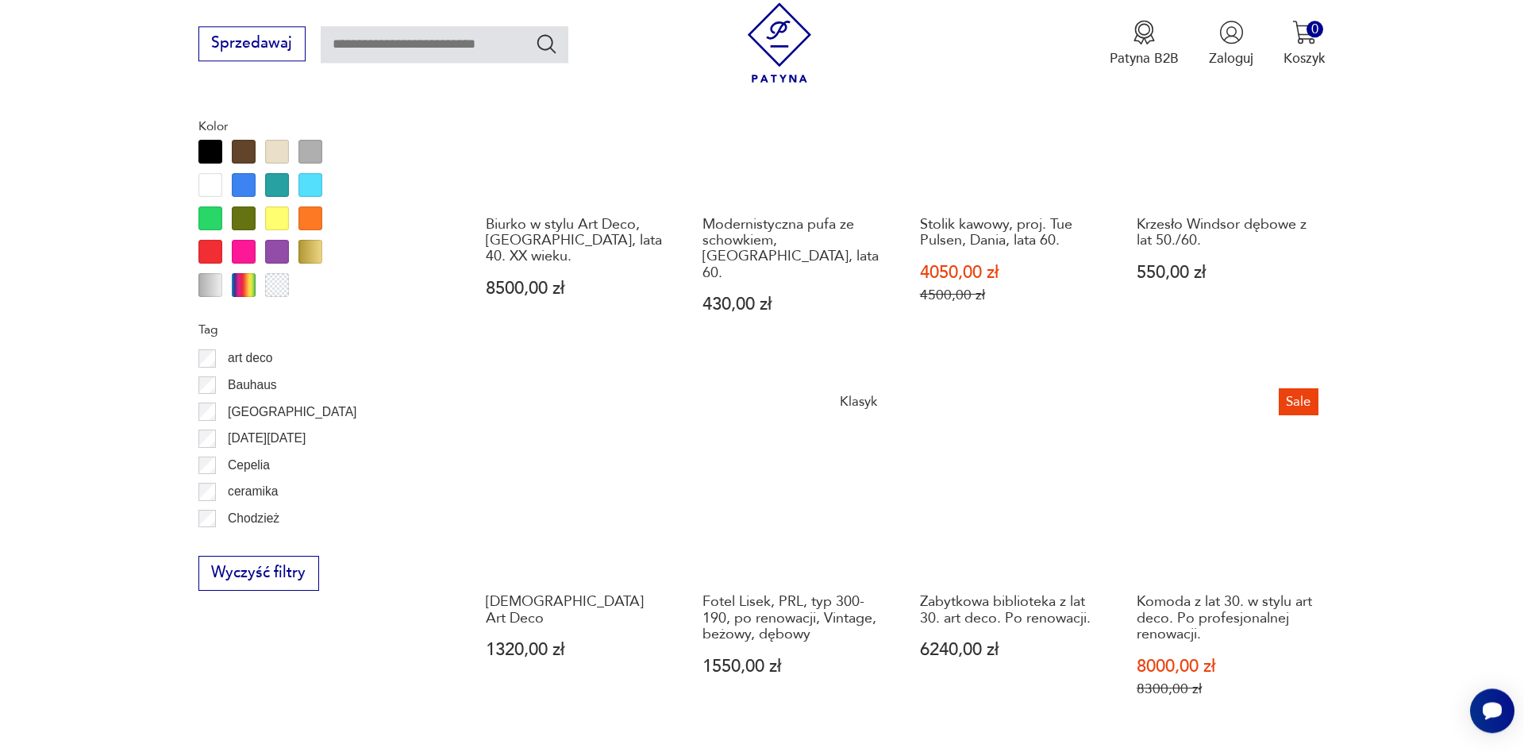
scroll to position [1662, 0]
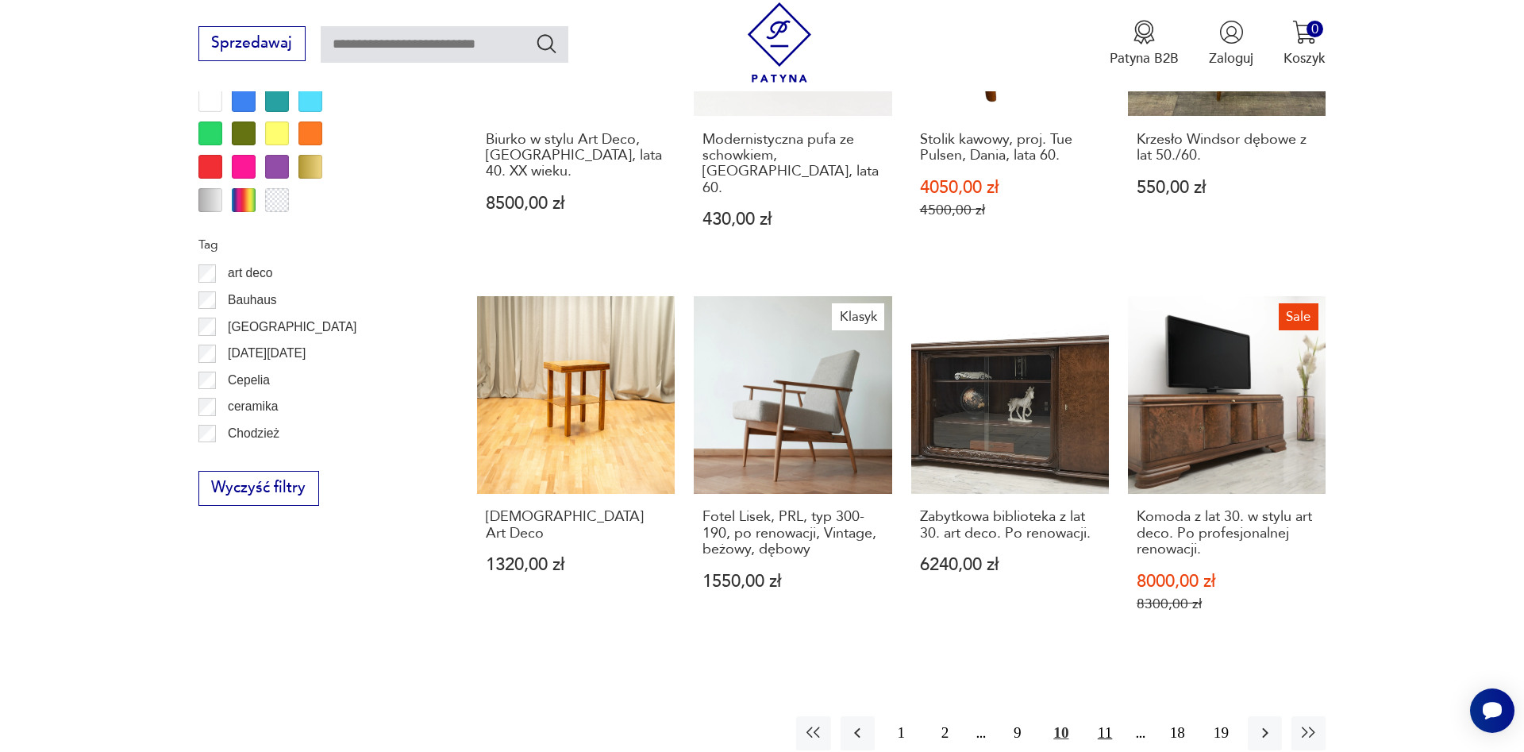
click at [1105, 713] on button "11" at bounding box center [1105, 733] width 34 height 34
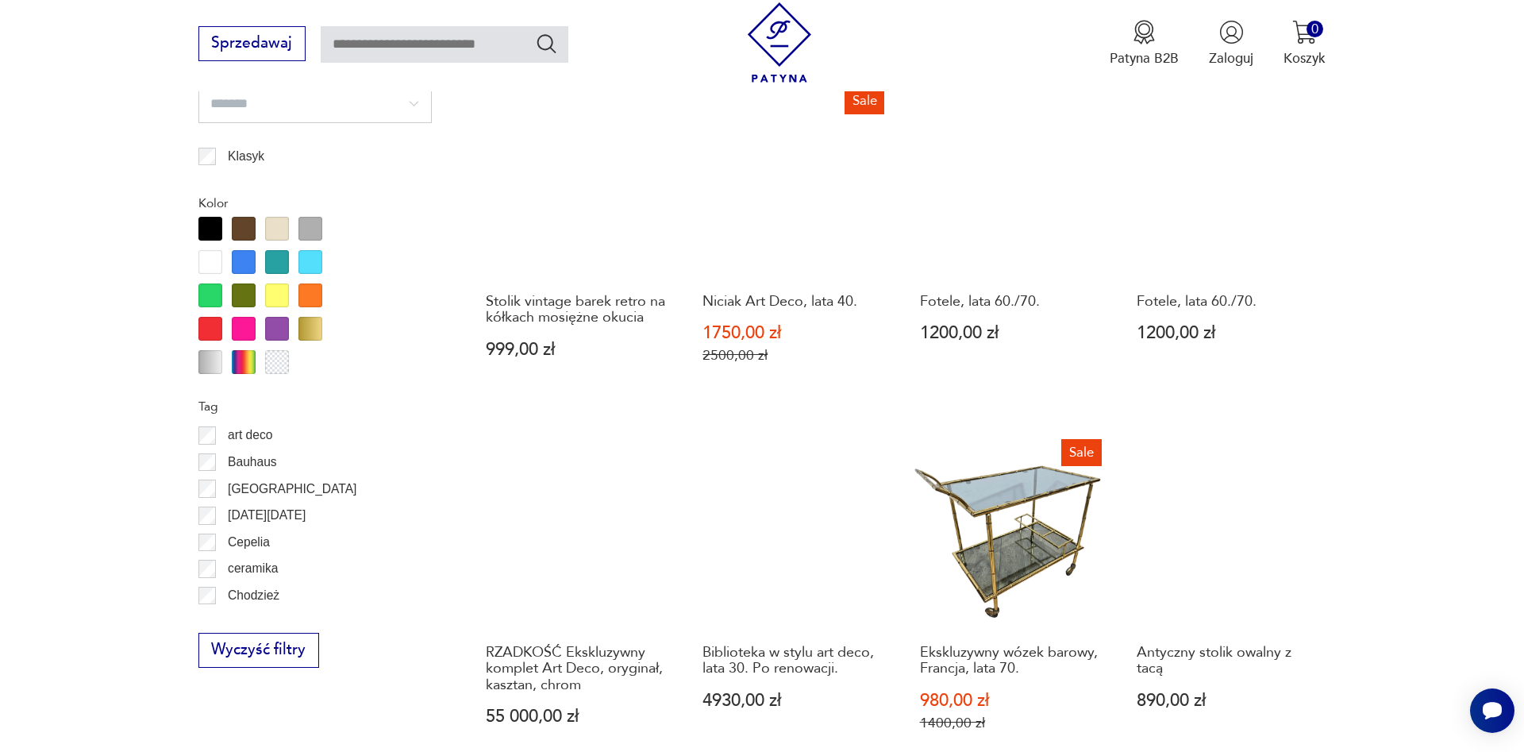
scroll to position [1662, 0]
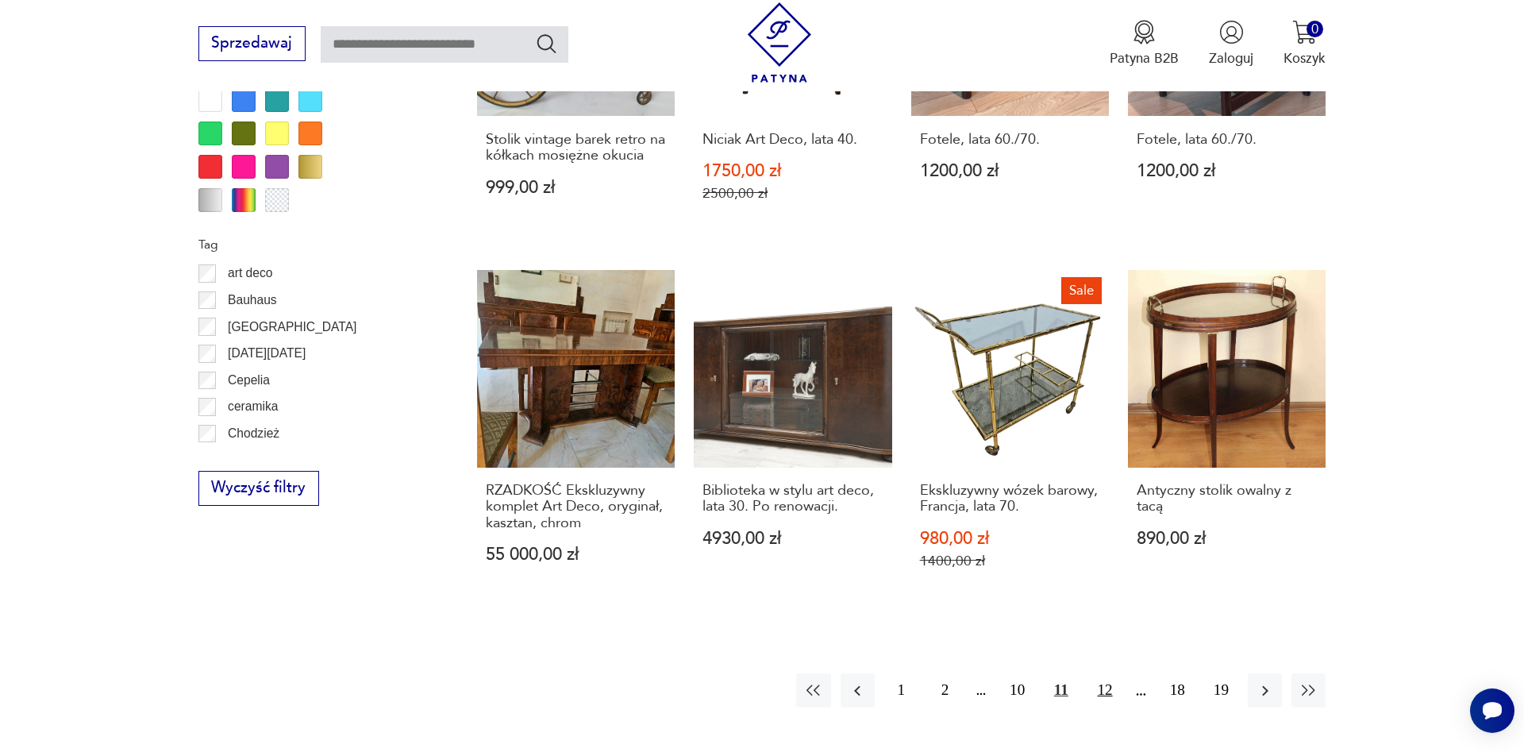
click at [1103, 673] on button "12" at bounding box center [1105, 690] width 34 height 34
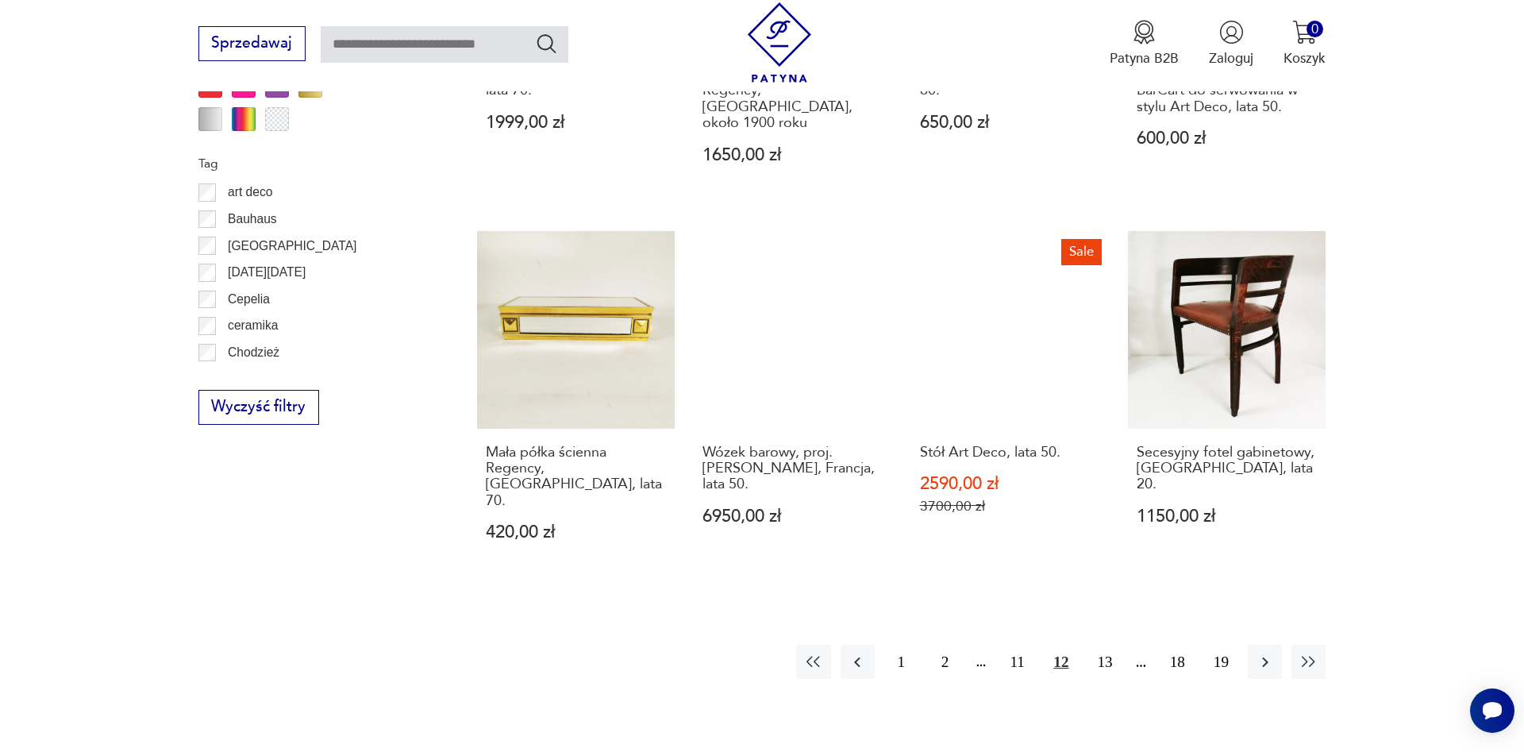
scroll to position [1986, 0]
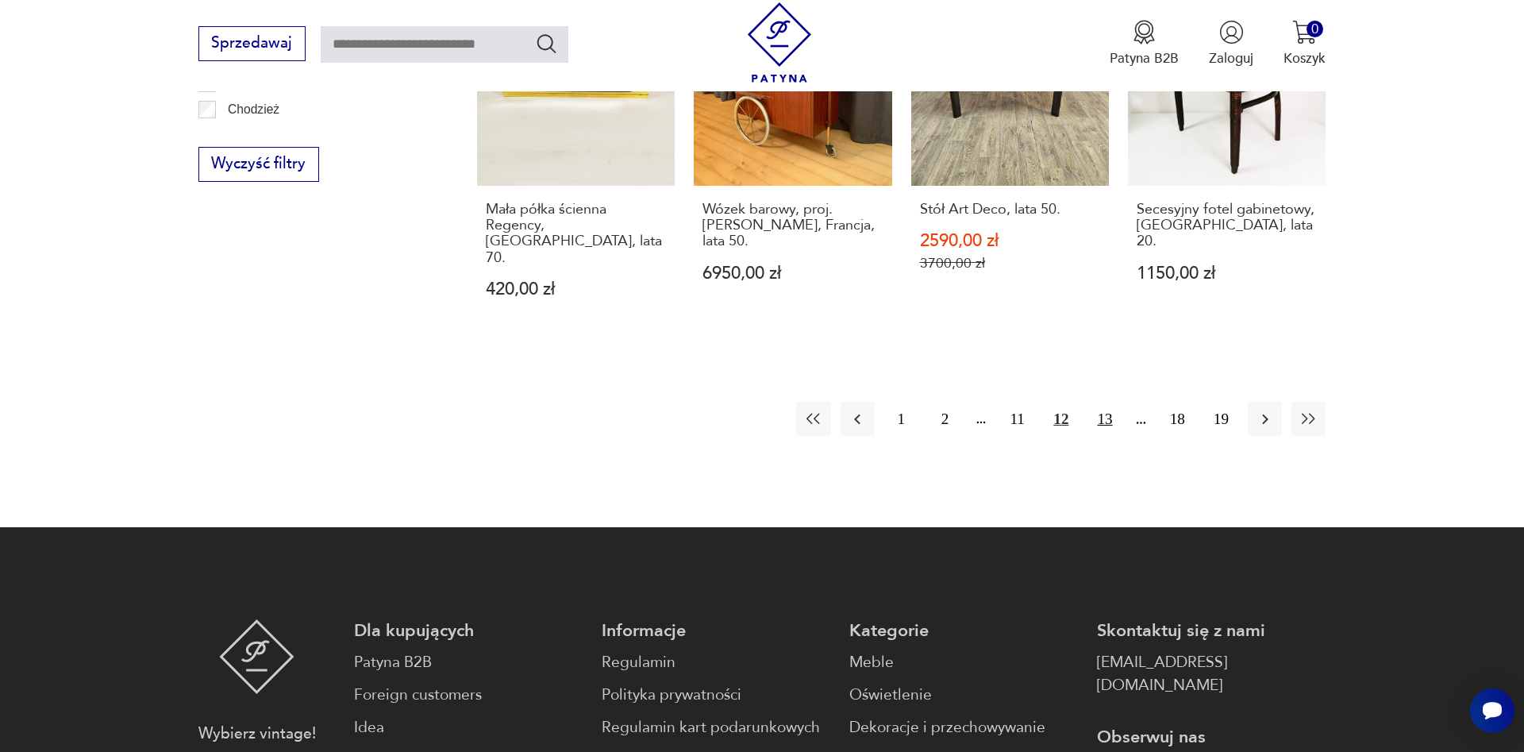
click at [1104, 402] on button "13" at bounding box center [1105, 419] width 34 height 34
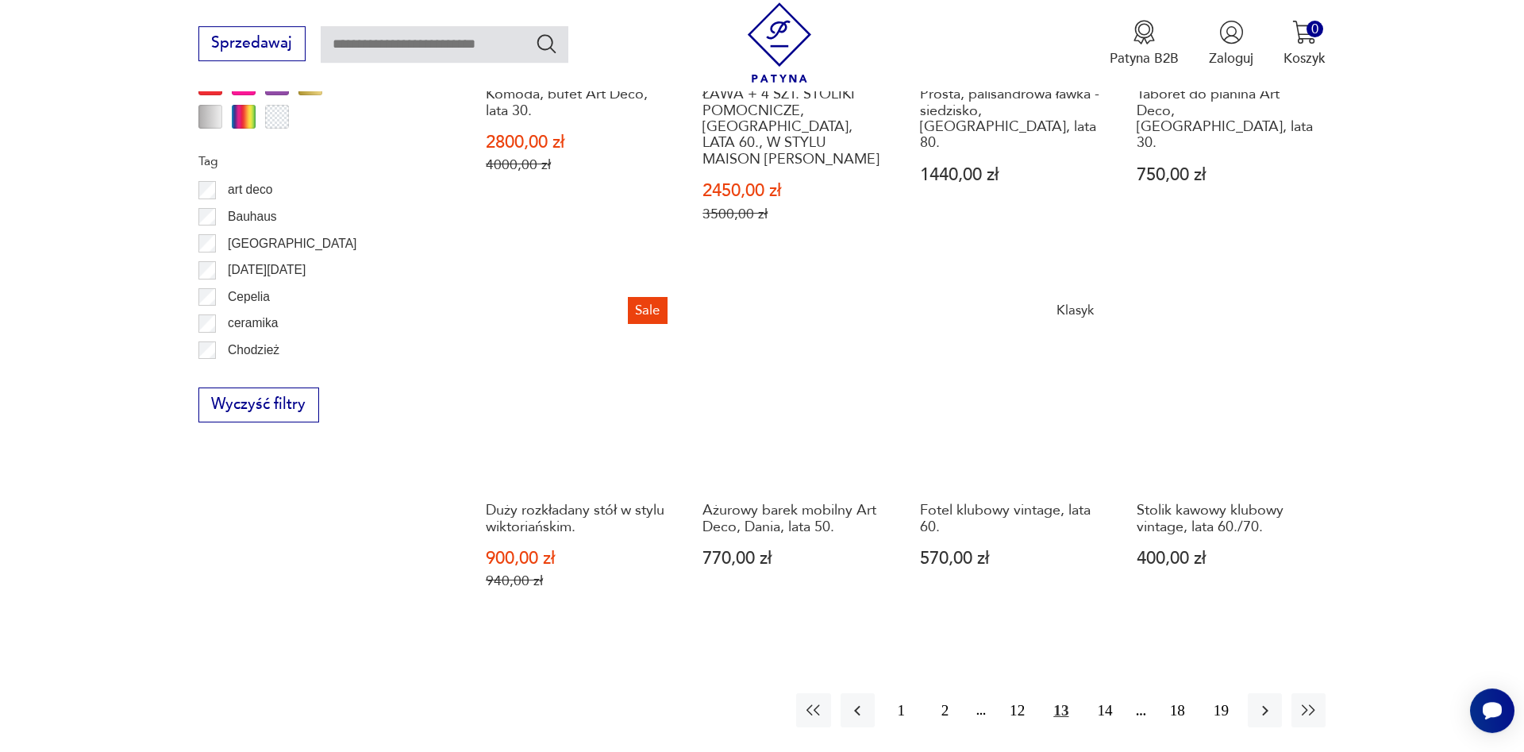
scroll to position [1824, 0]
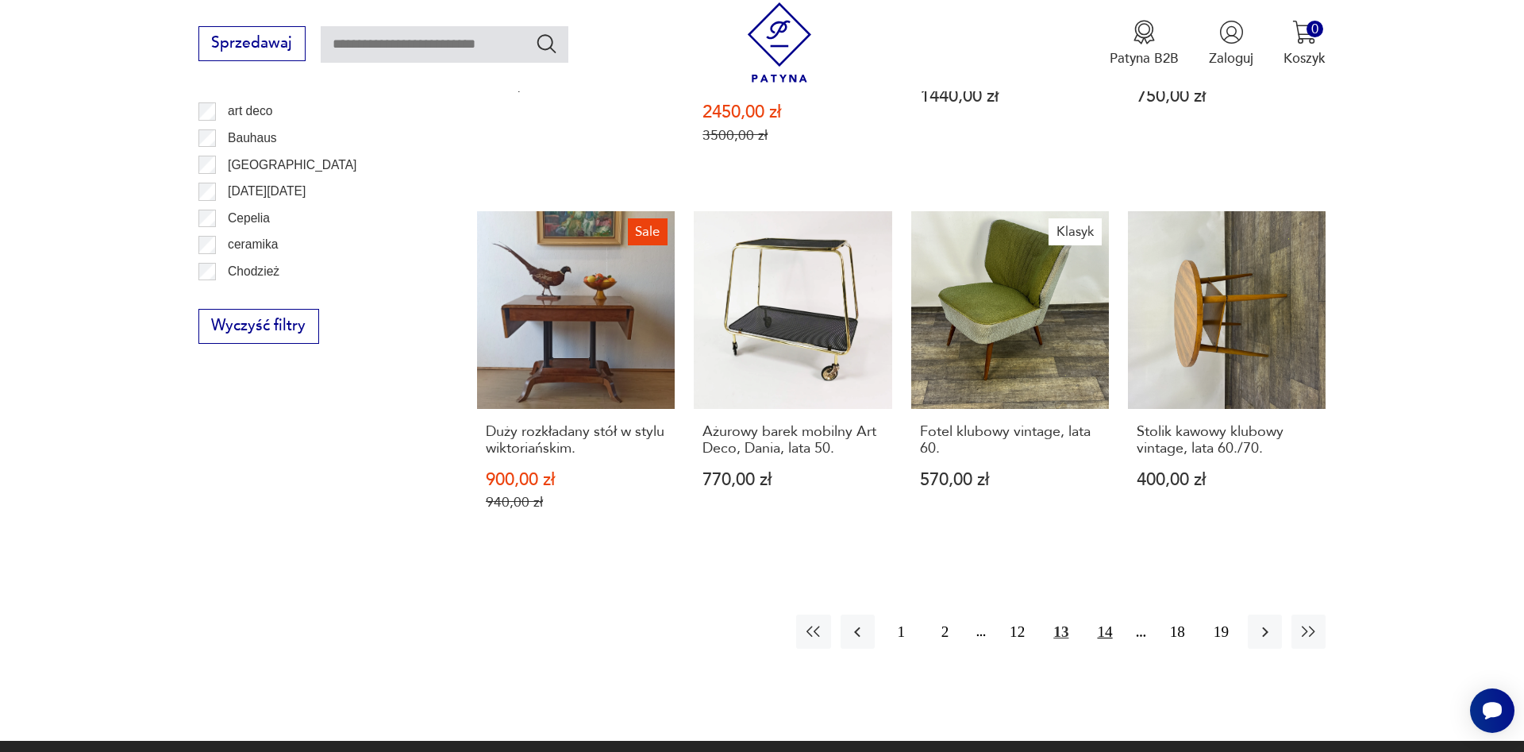
click at [1104, 614] on button "14" at bounding box center [1105, 631] width 34 height 34
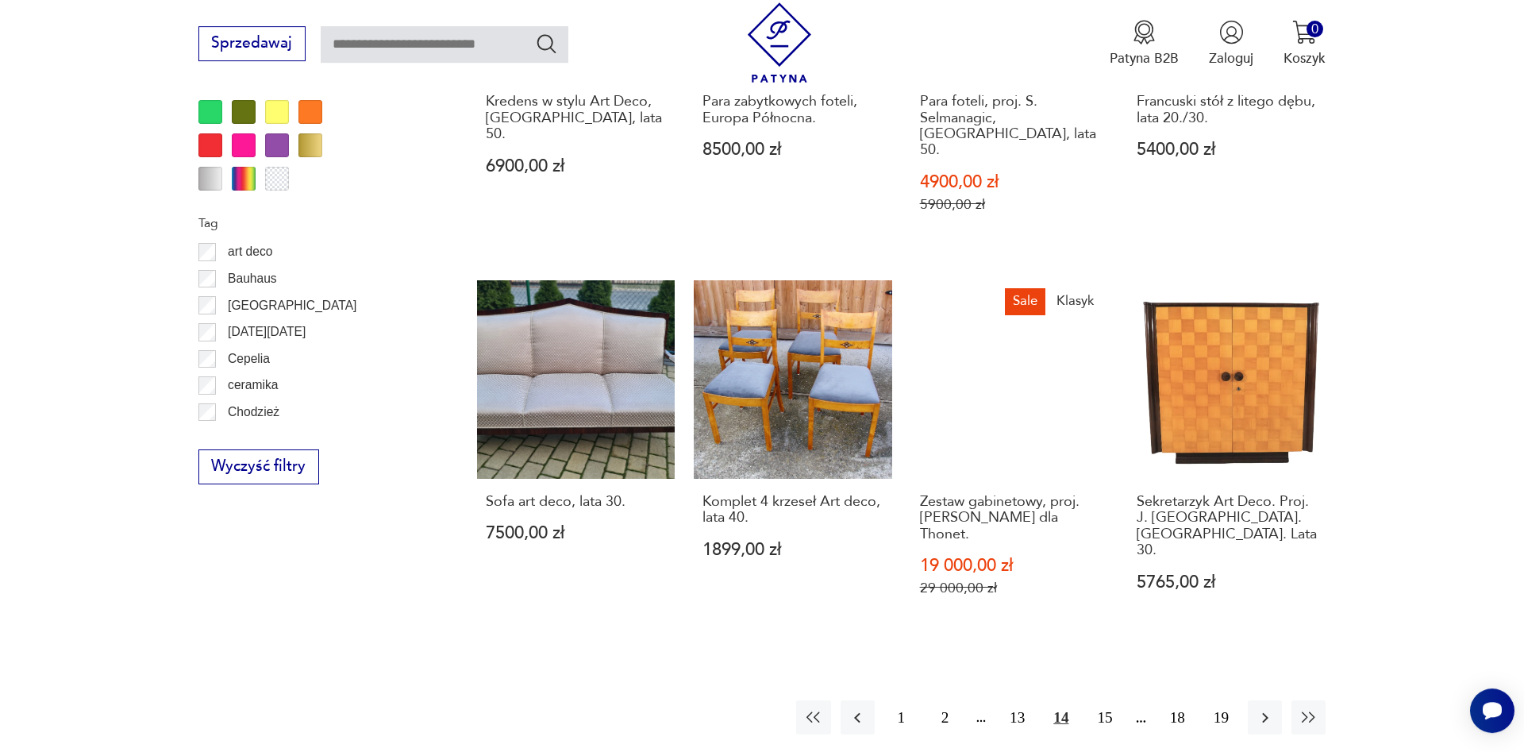
scroll to position [1743, 0]
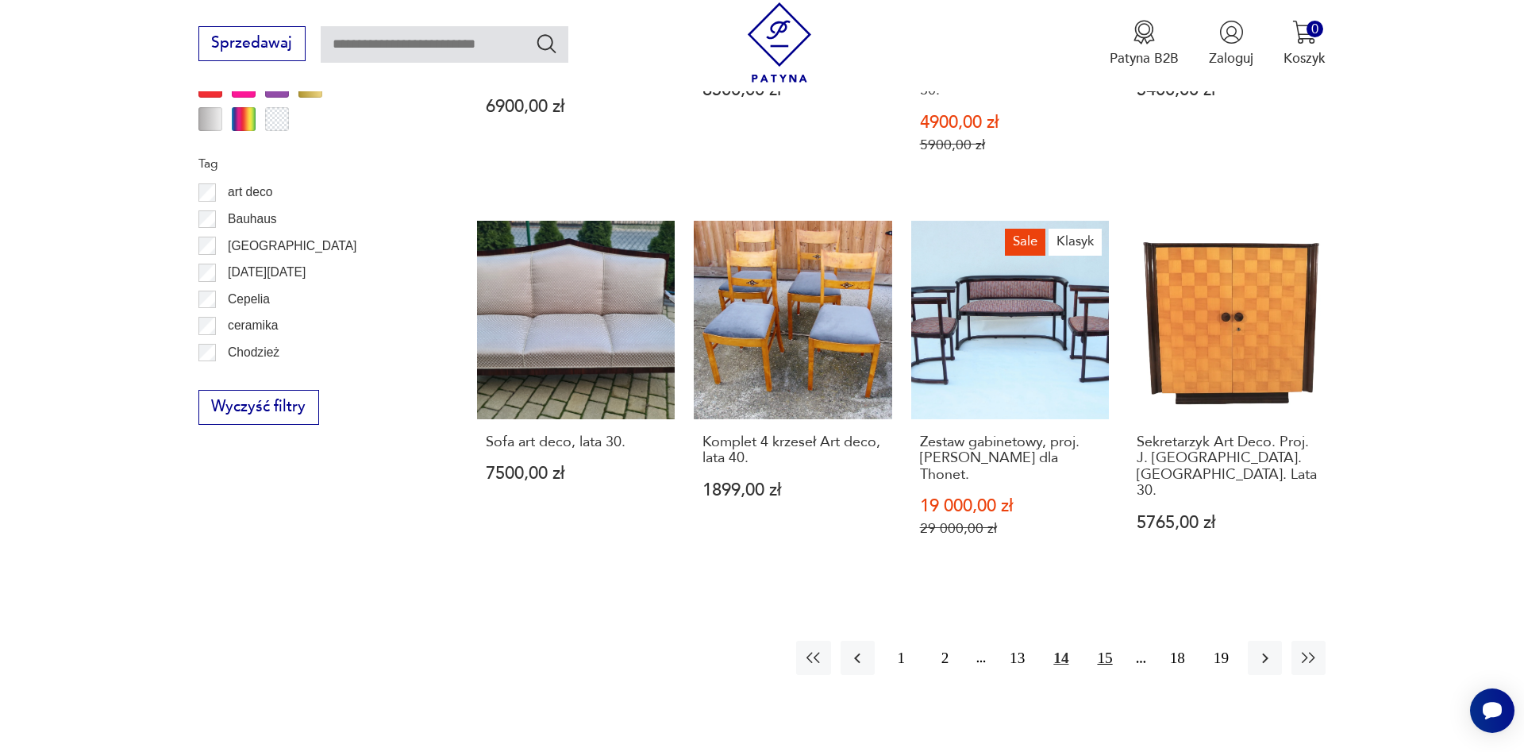
click at [1107, 641] on button "15" at bounding box center [1105, 658] width 34 height 34
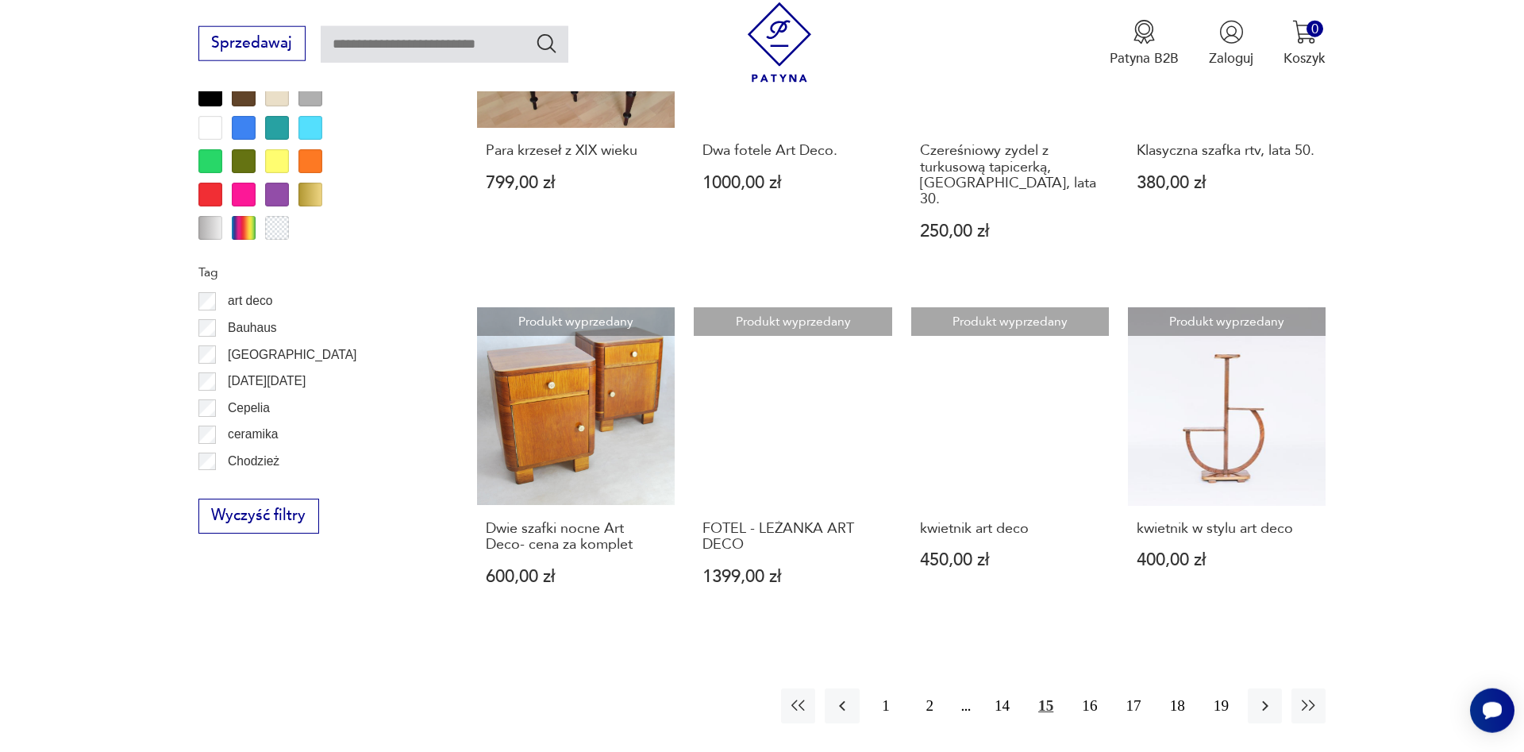
scroll to position [1743, 0]
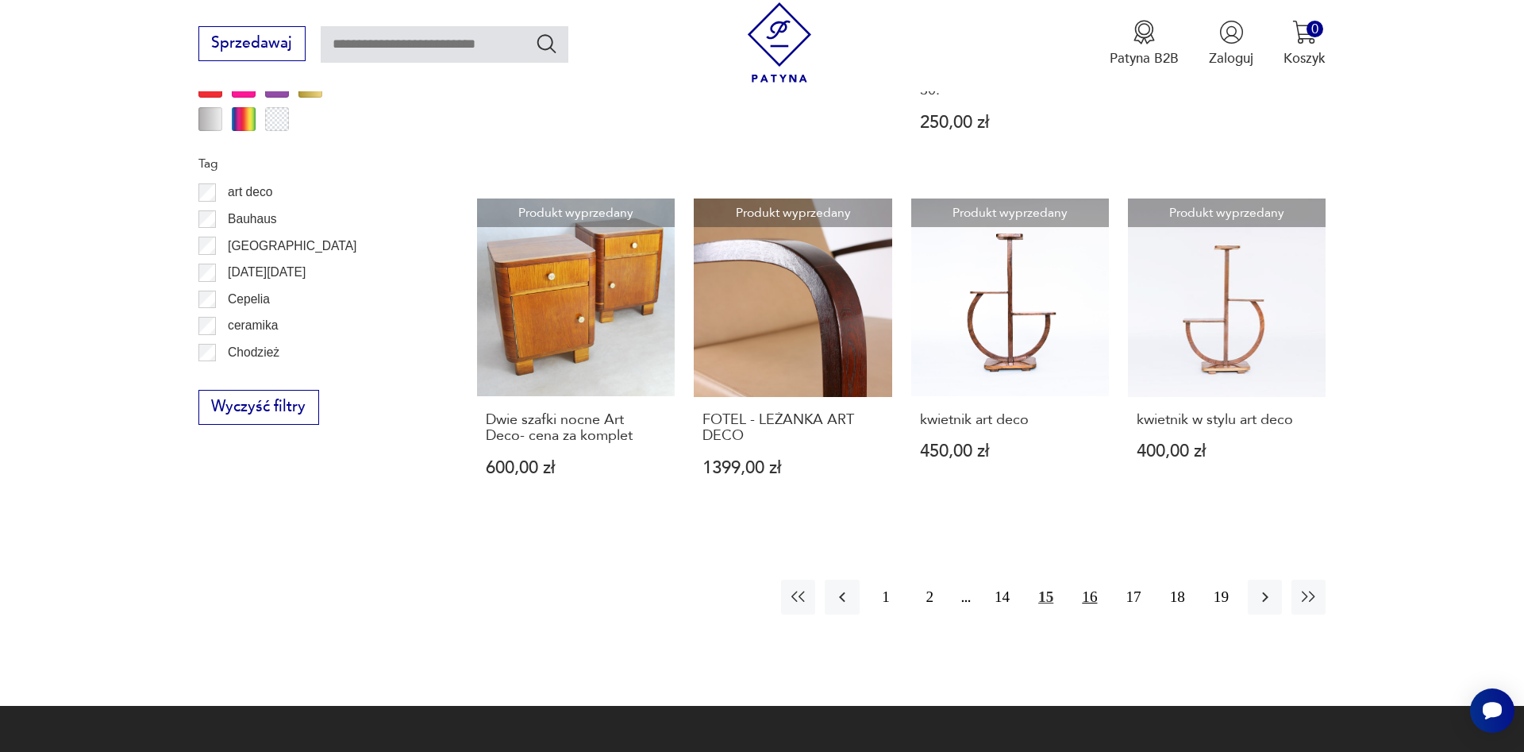
click at [1088, 580] on button "16" at bounding box center [1090, 597] width 34 height 34
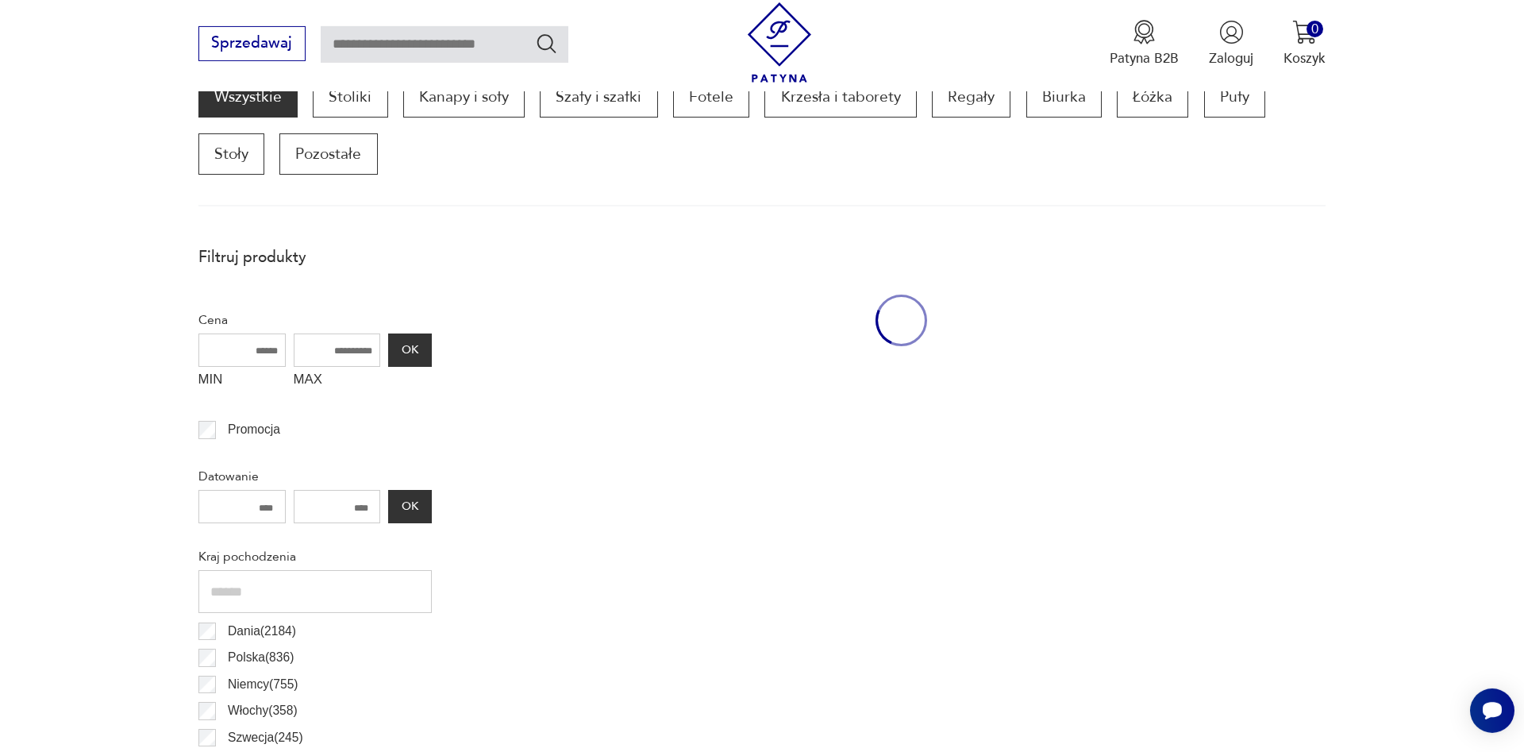
scroll to position [529, 0]
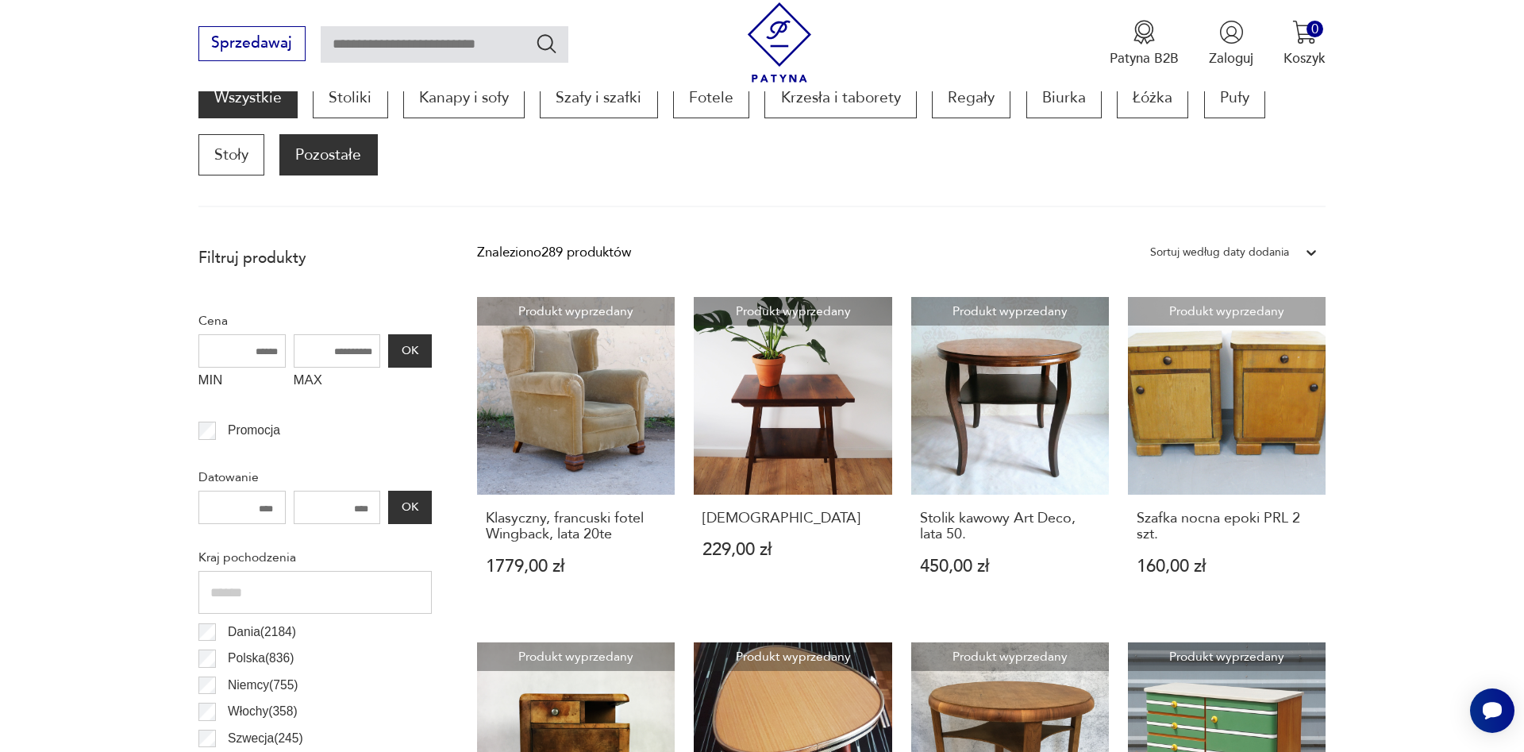
click at [329, 153] on p "Pozostałe" at bounding box center [328, 154] width 98 height 41
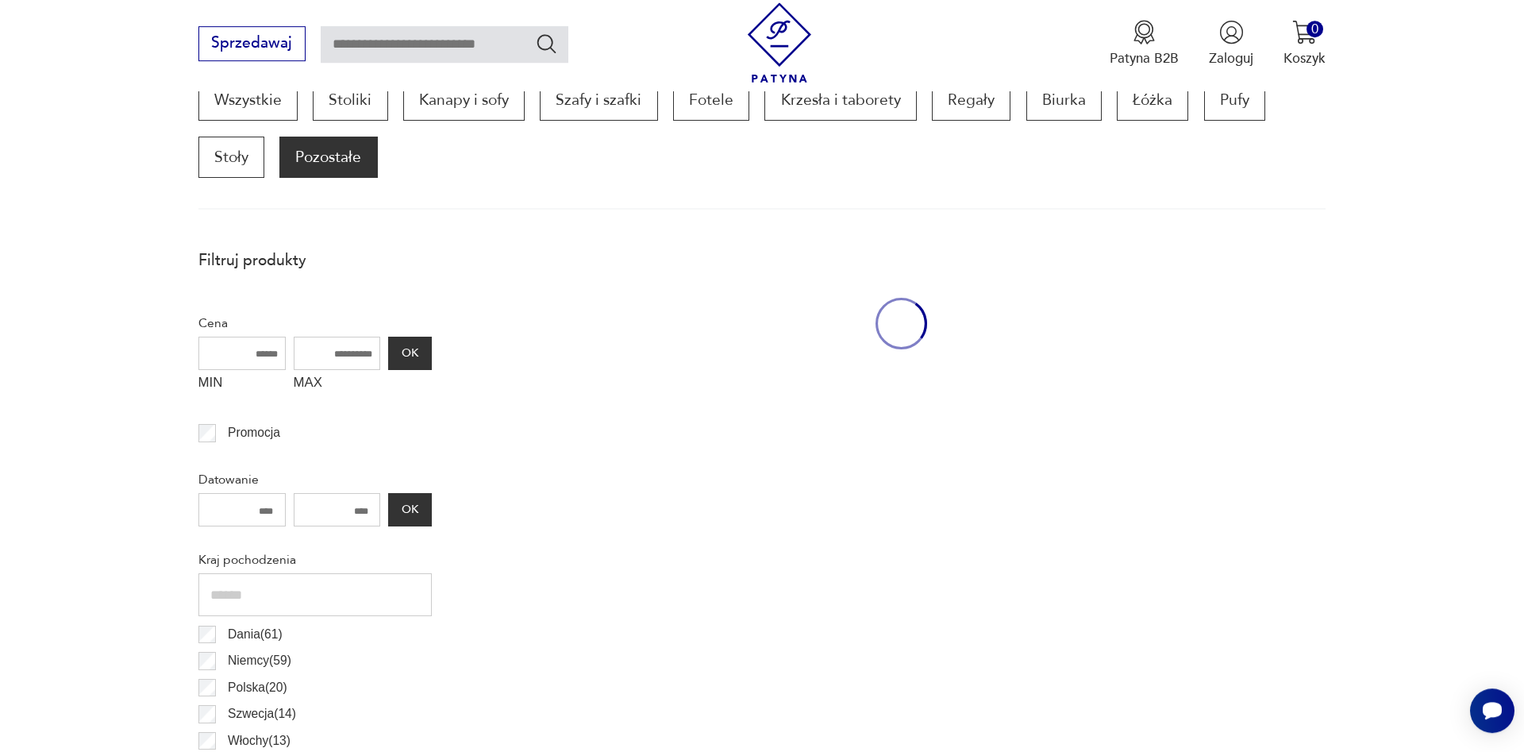
scroll to position [529, 0]
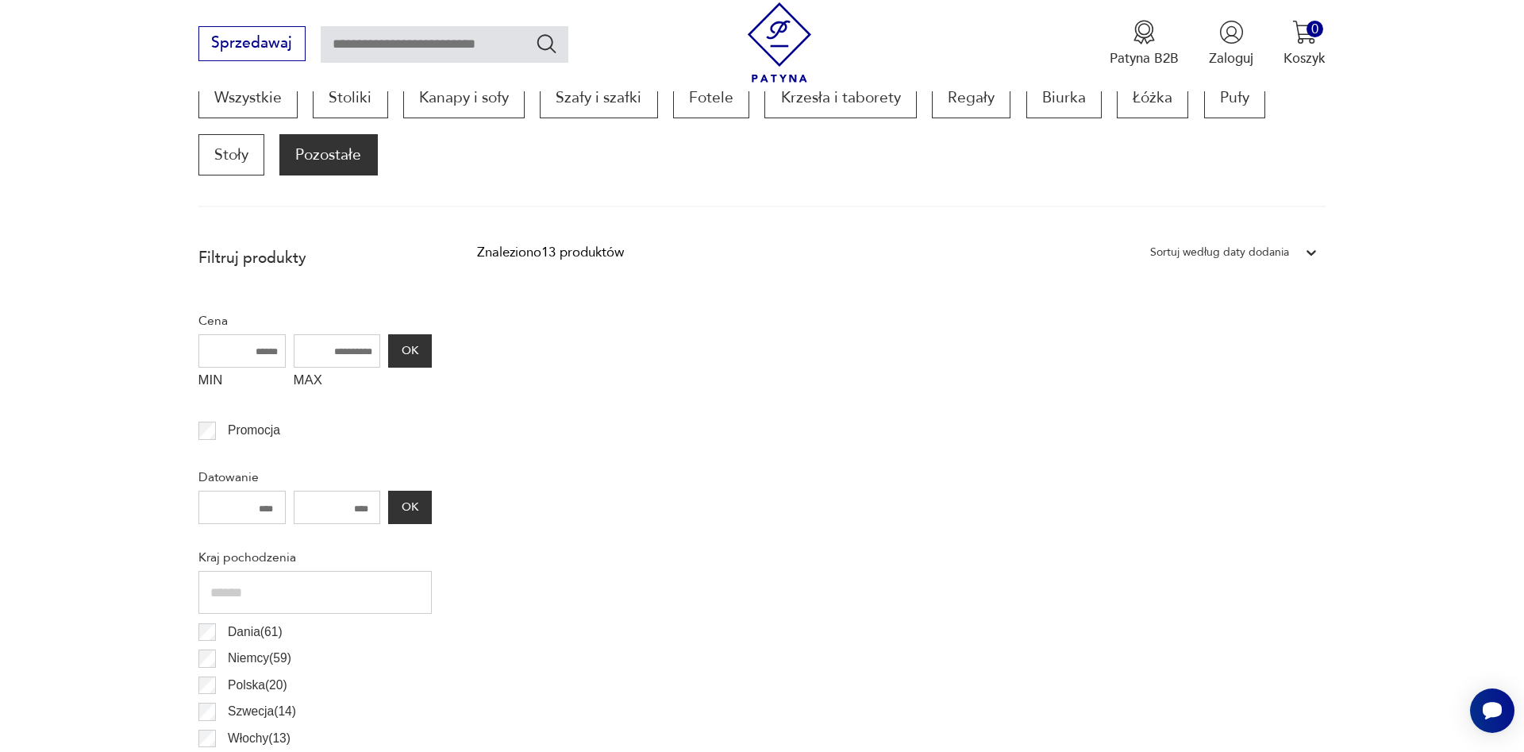
click at [329, 153] on p "Pozostałe" at bounding box center [328, 154] width 98 height 41
